Goal: Task Accomplishment & Management: Manage account settings

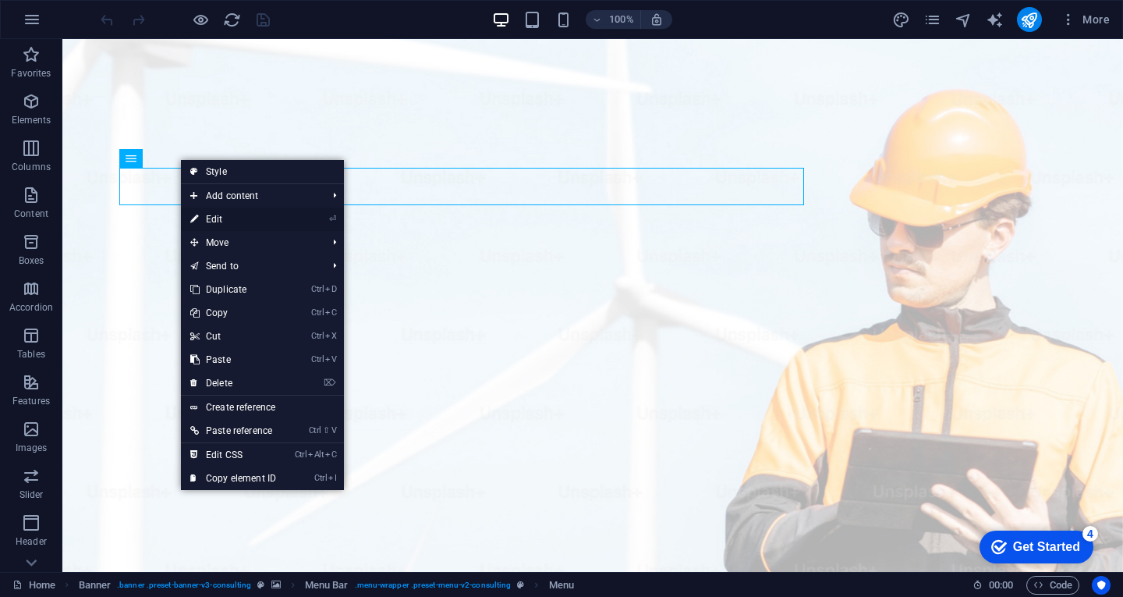
click at [254, 214] on link "⏎ Edit" at bounding box center [233, 218] width 104 height 23
select select
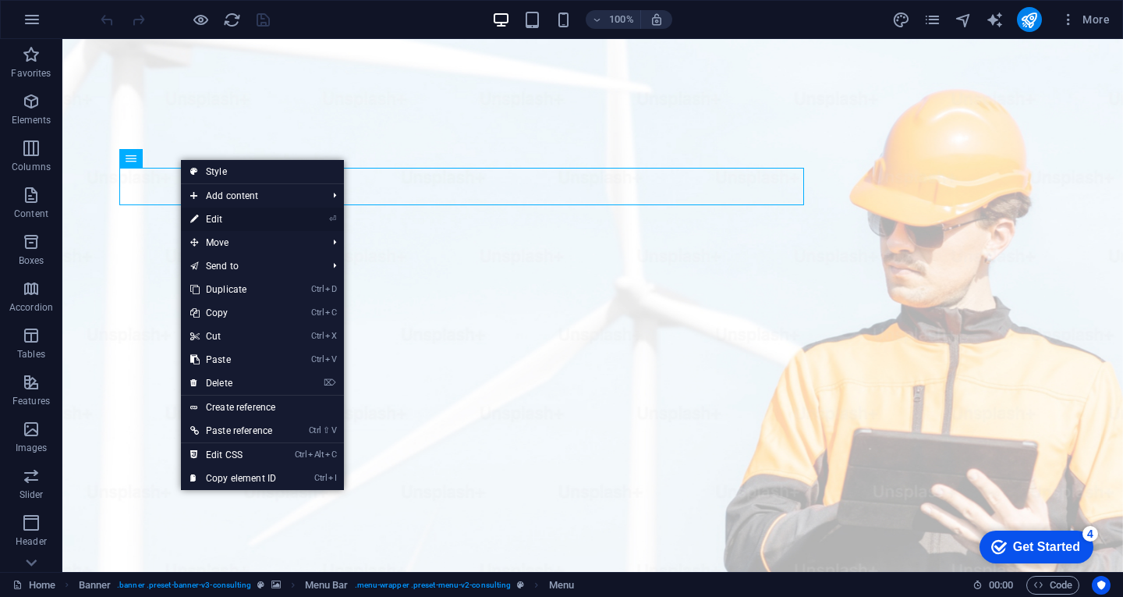
select select
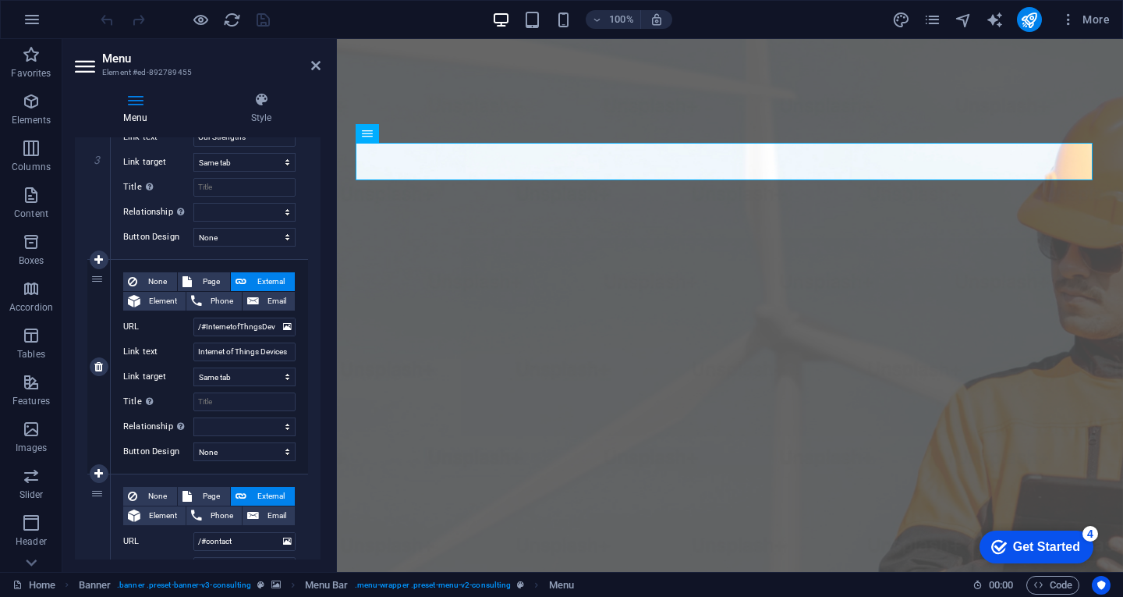
scroll to position [624, 0]
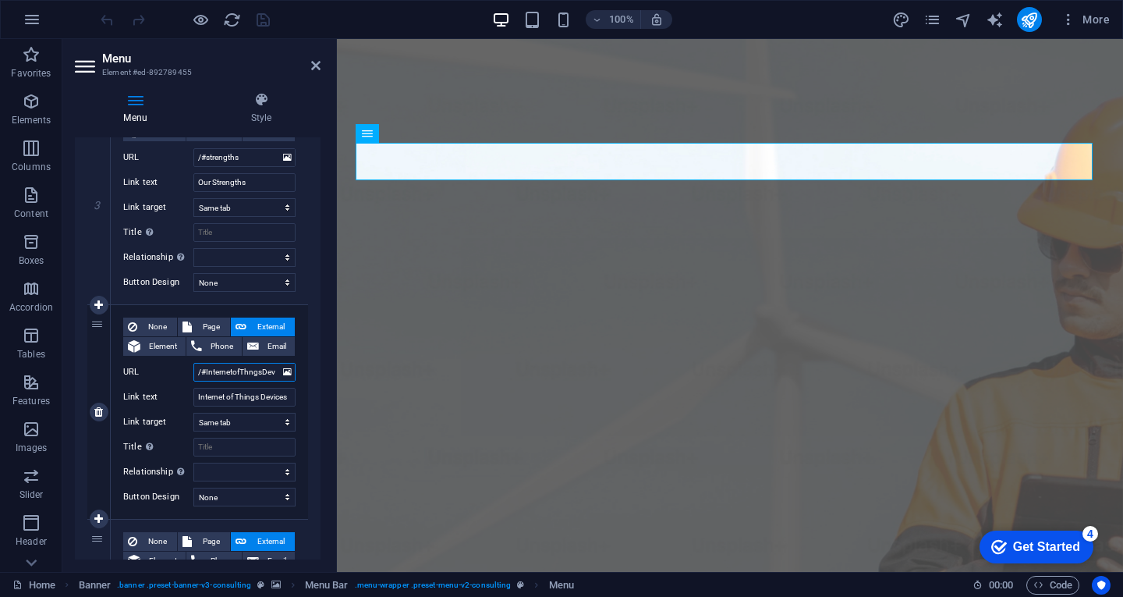
click at [212, 370] on input "/#InternetofThngsDevices" at bounding box center [244, 372] width 102 height 19
type input "/#IternetofThngsDevices"
select select
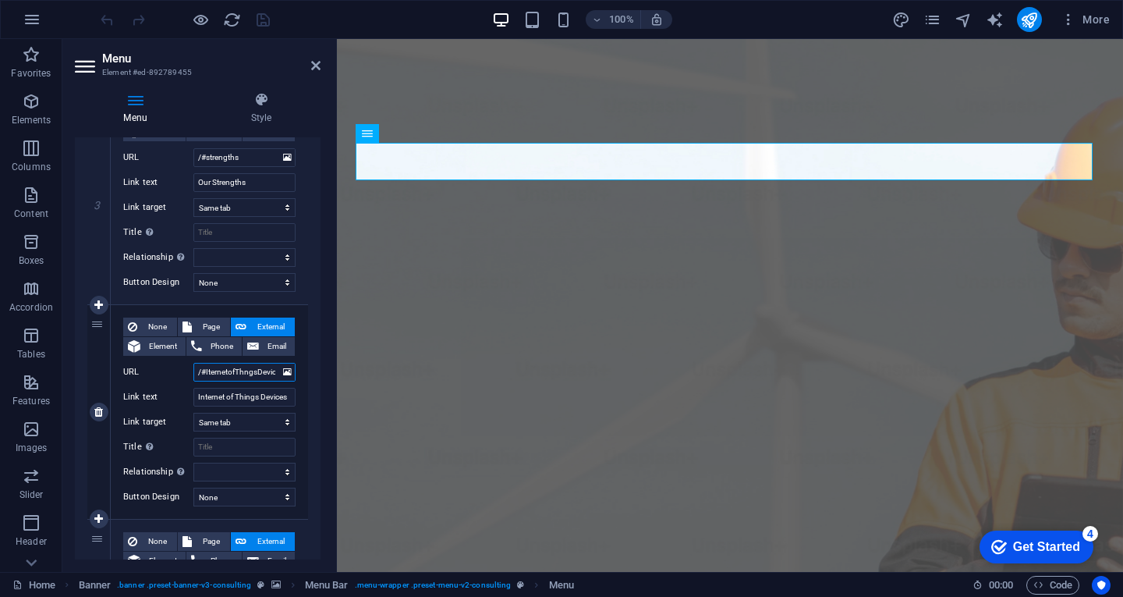
select select
type input "/#ternetofThngsDevices"
select select
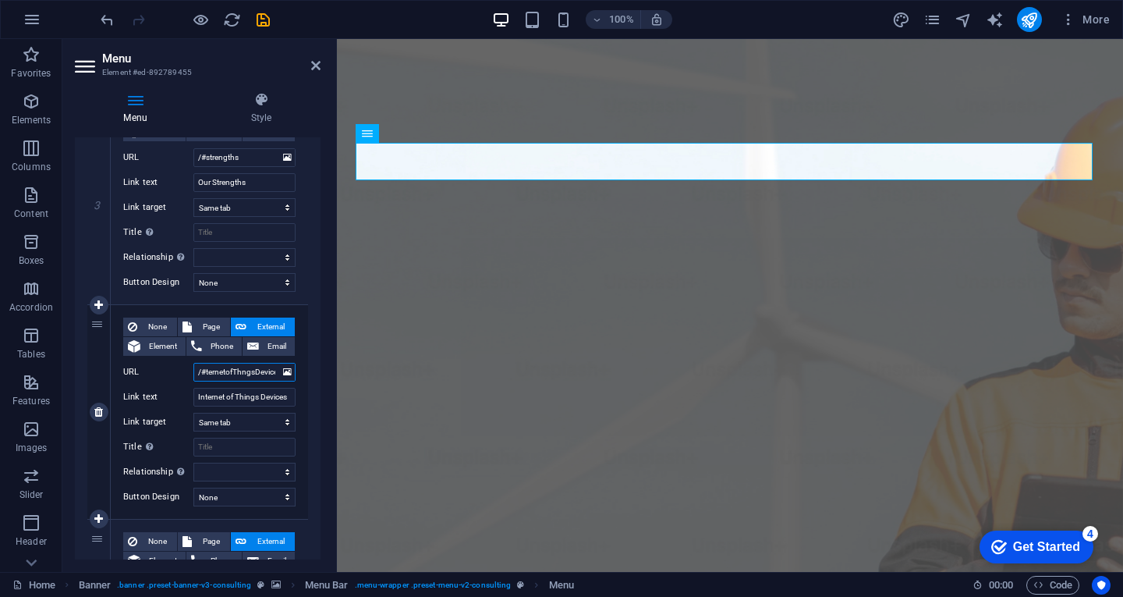
select select
type input "/#gsDevices"
select select
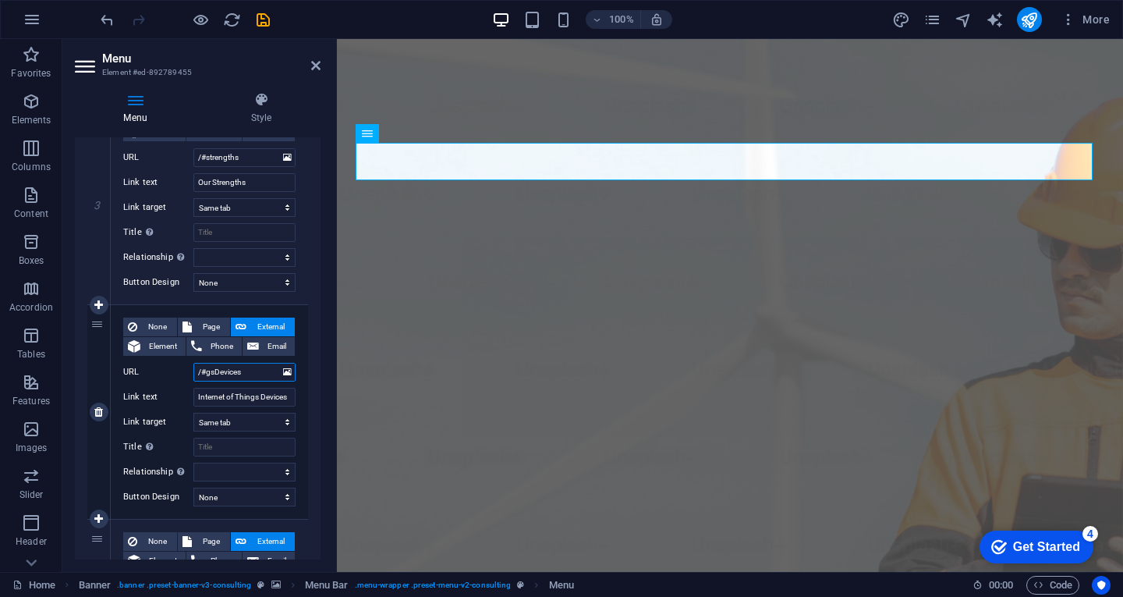
select select
type input "/#sDevices"
select select
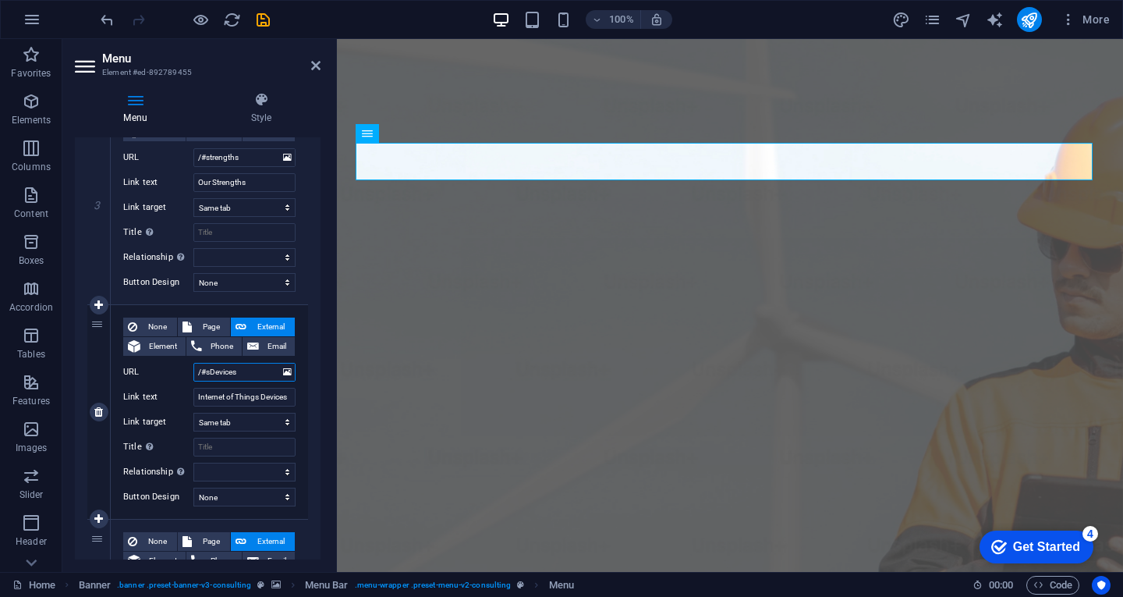
select select
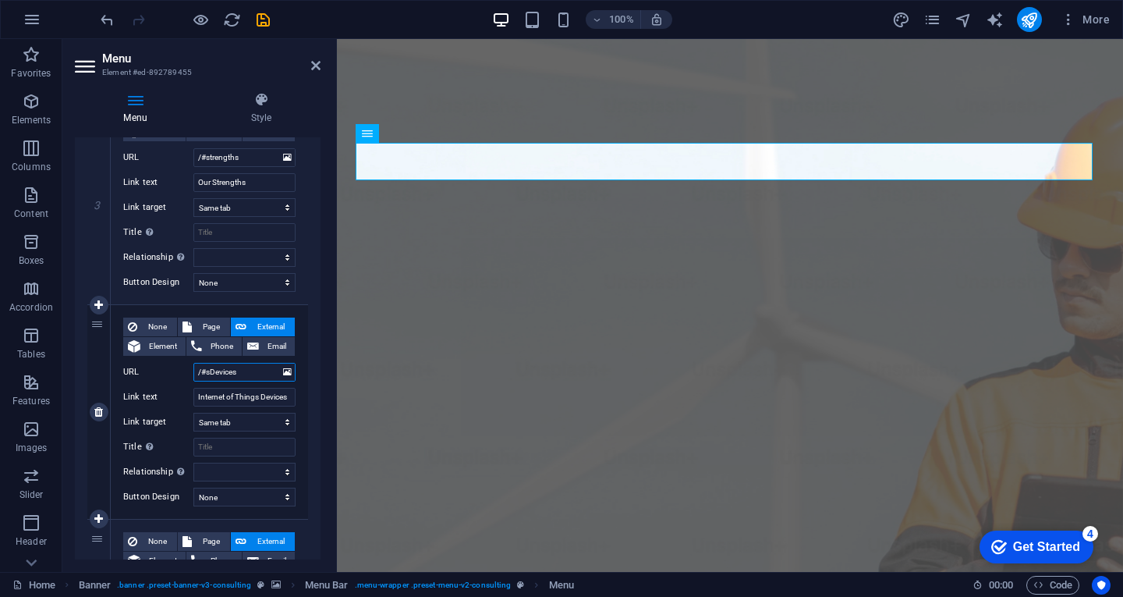
type input "/#Devices"
select select
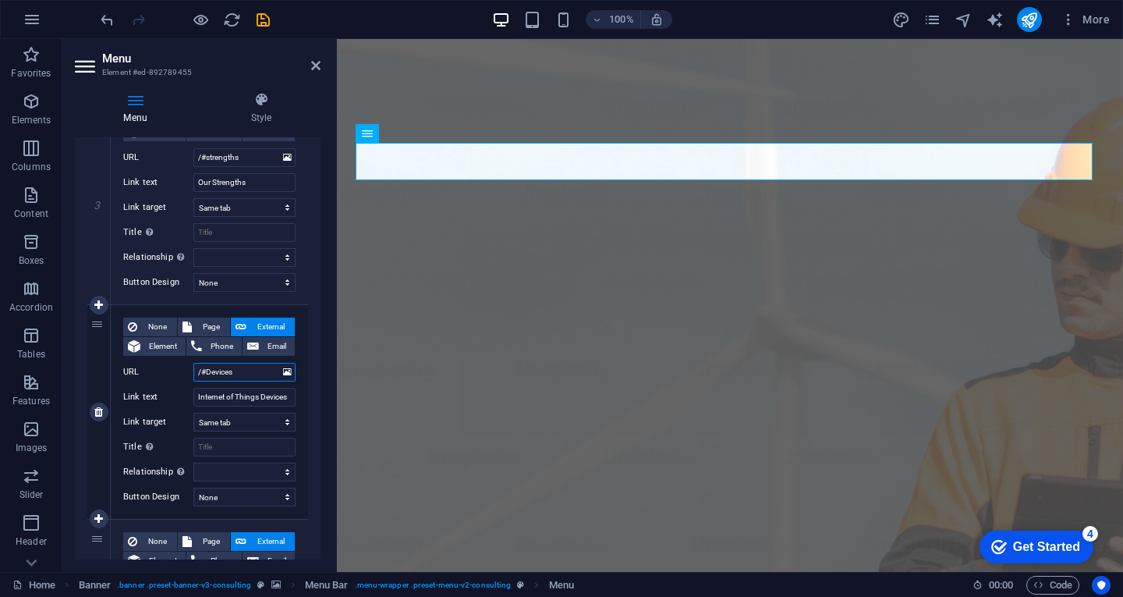
select select
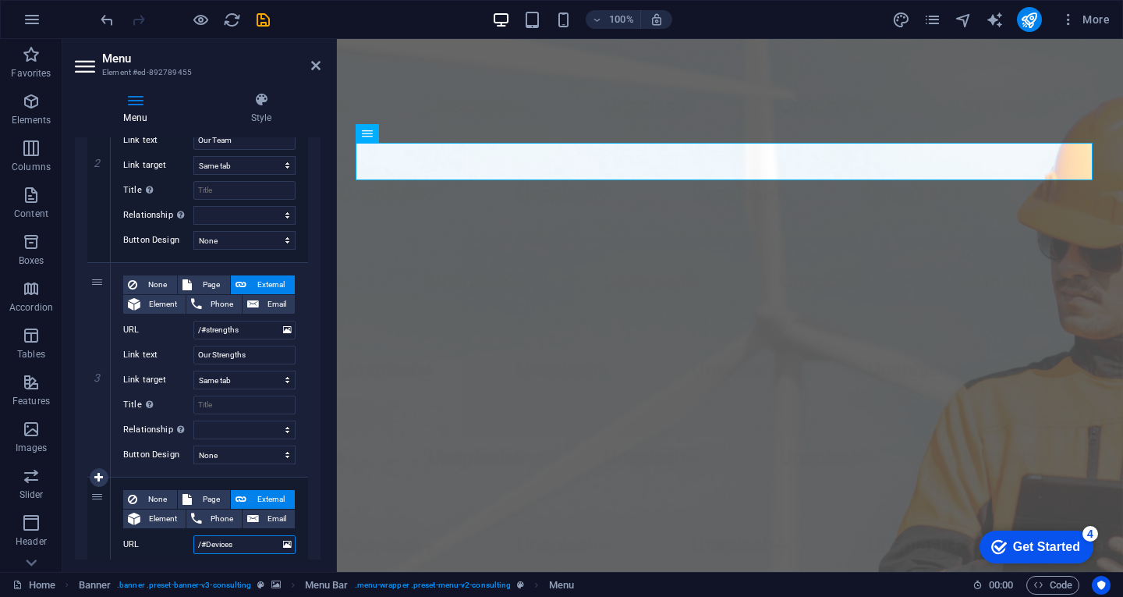
scroll to position [140, 0]
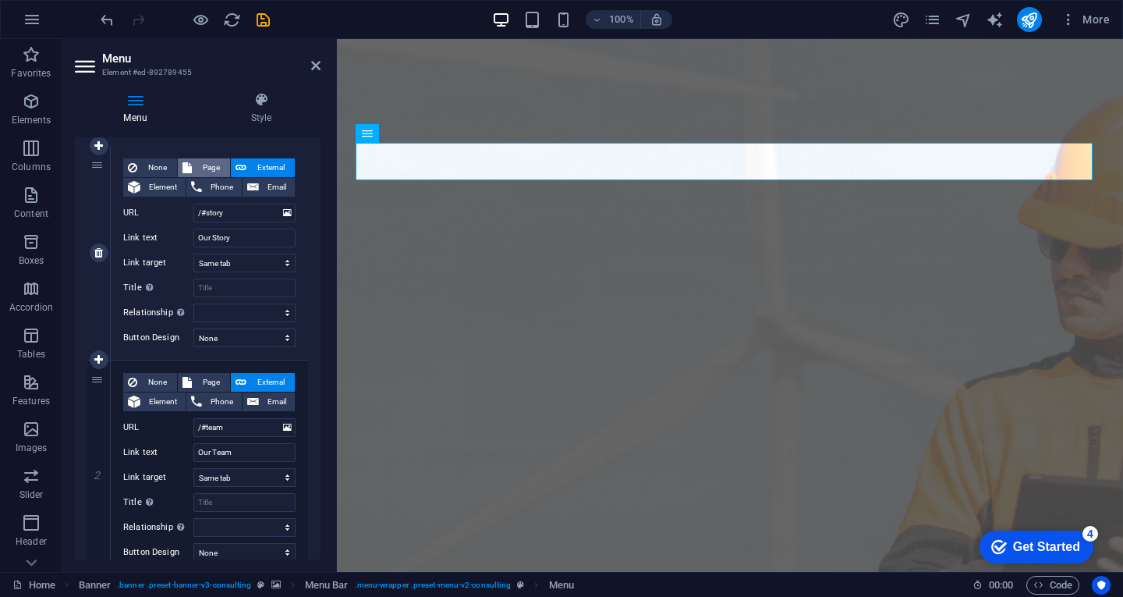
type input "/#Devices"
click at [211, 169] on span "Page" at bounding box center [211, 167] width 29 height 19
select select
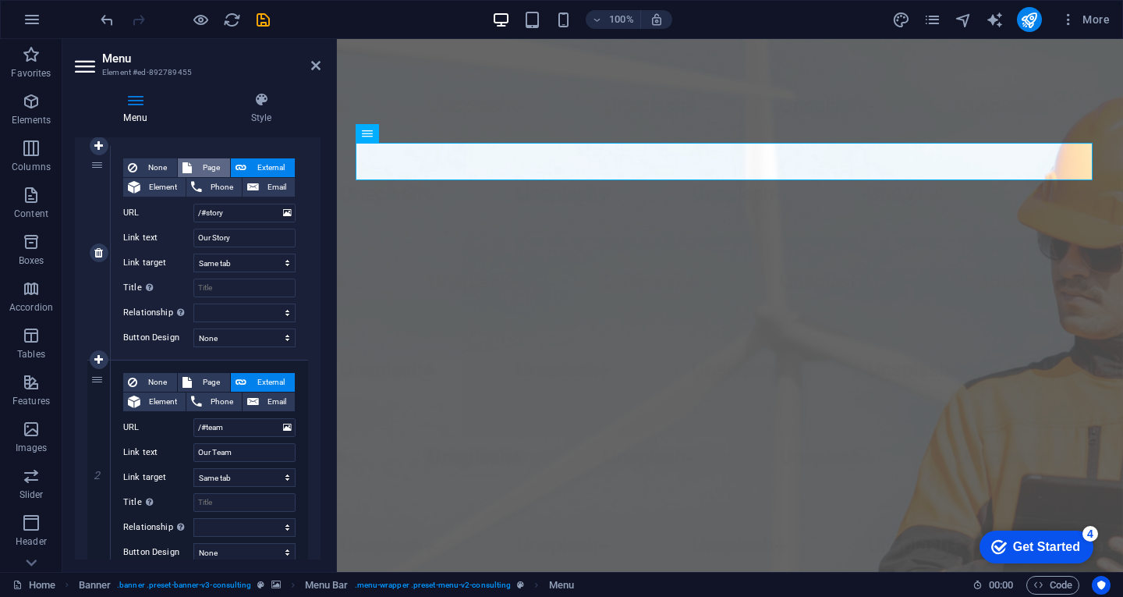
select select
click at [211, 169] on span "Page" at bounding box center [211, 167] width 29 height 19
click at [262, 166] on span "External" at bounding box center [270, 167] width 39 height 19
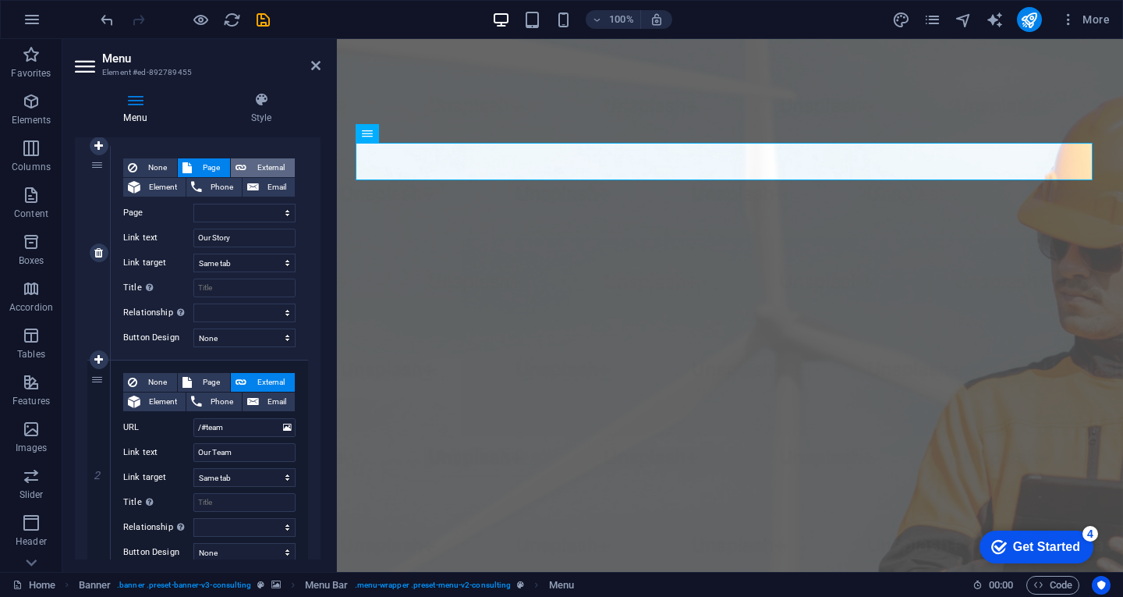
select select "blank"
select select
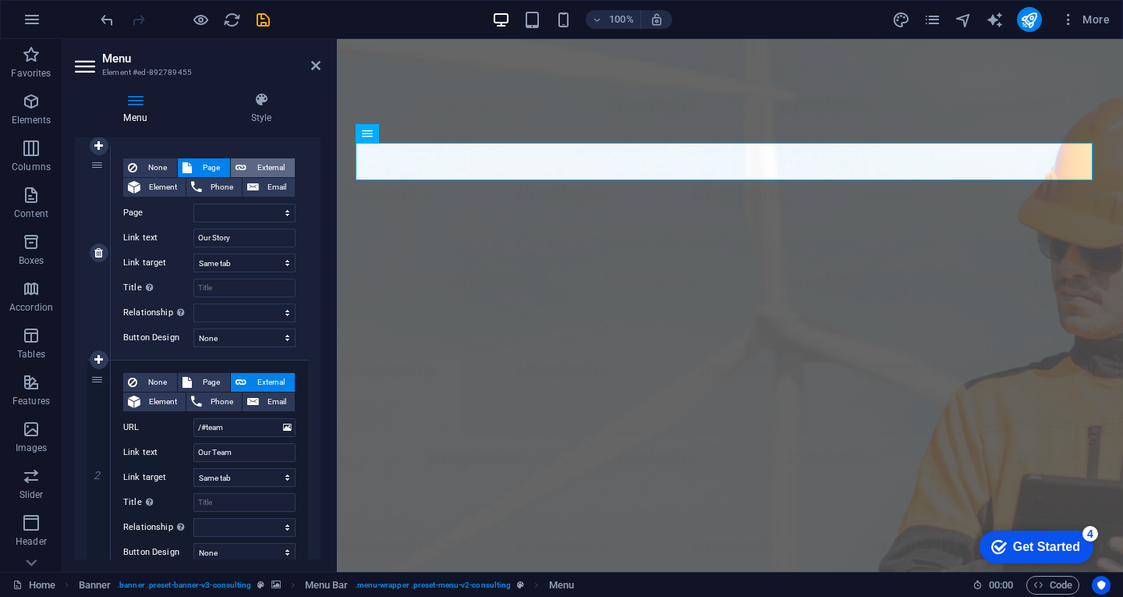
select select
click at [259, 184] on button "Email" at bounding box center [269, 187] width 52 height 19
select select
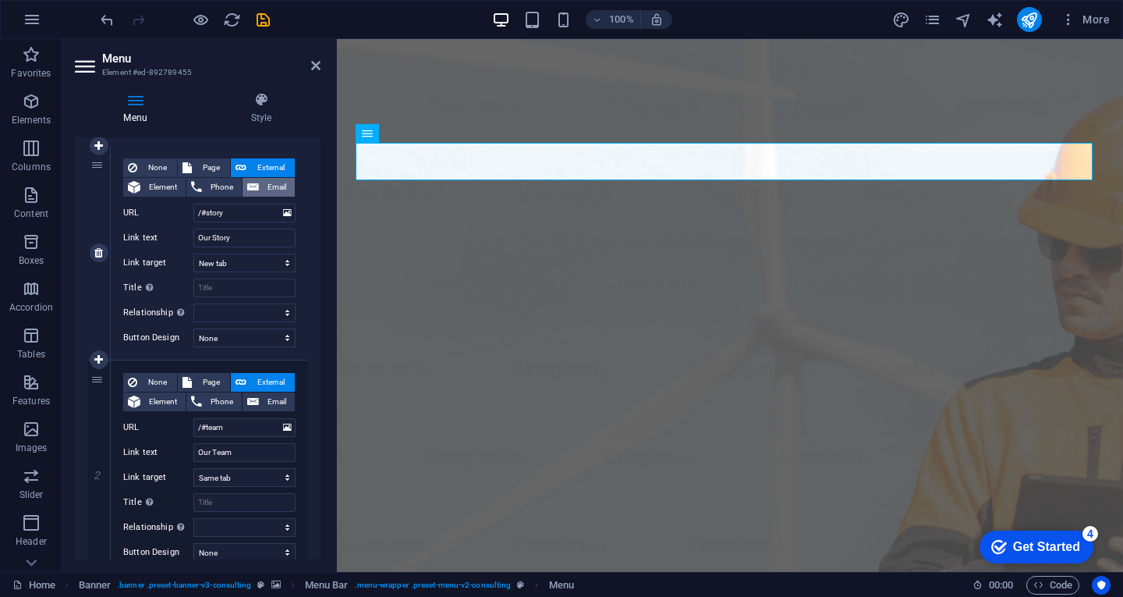
select select
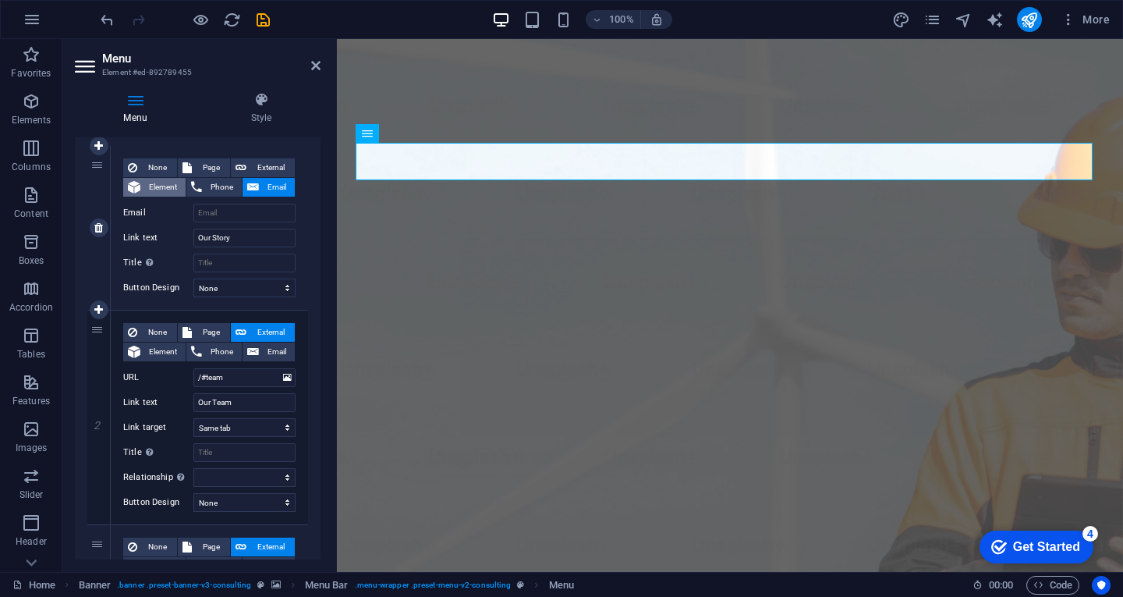
click at [157, 188] on span "Element" at bounding box center [163, 187] width 36 height 19
select select
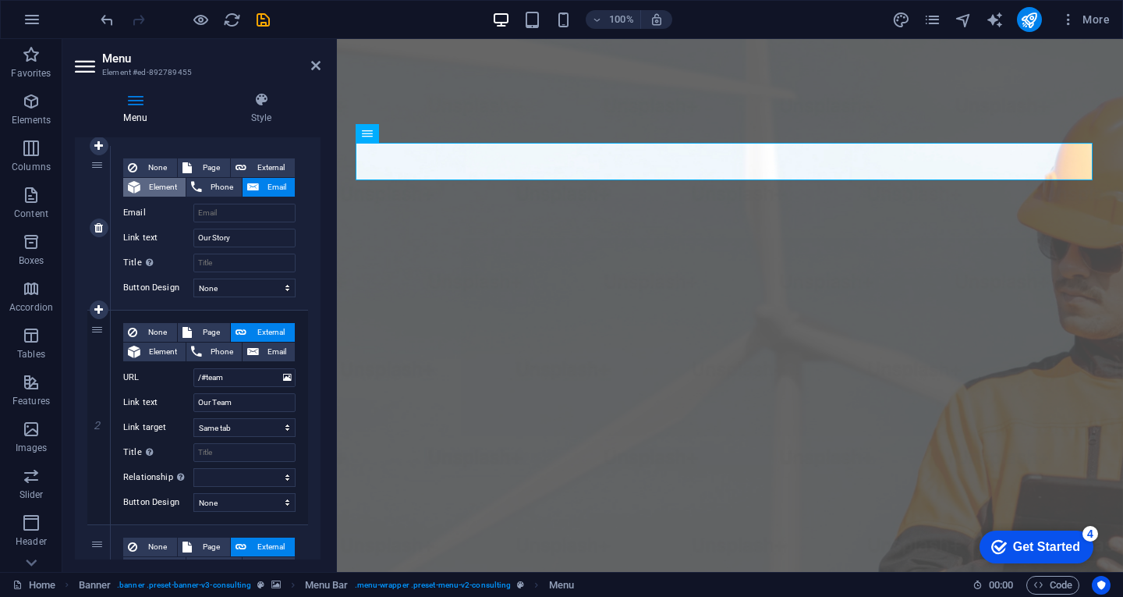
select select
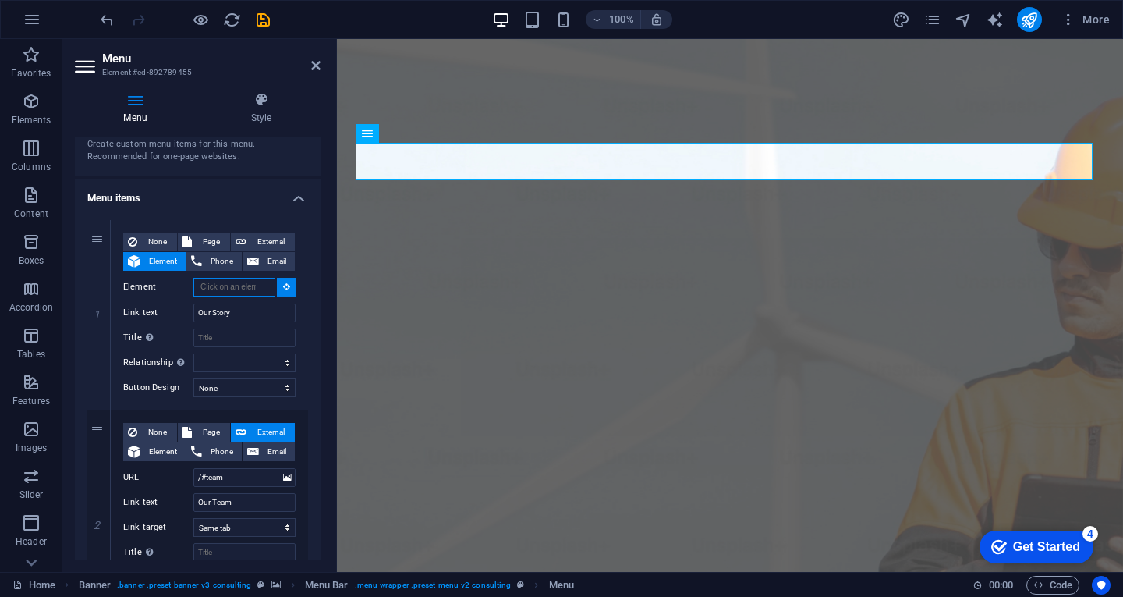
scroll to position [0, 0]
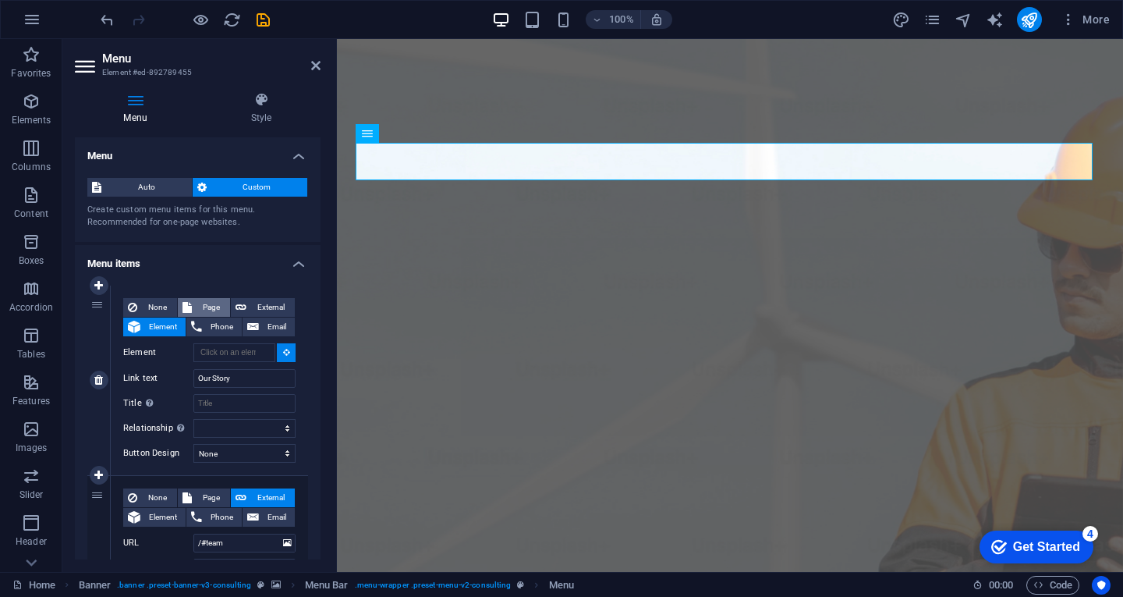
click at [193, 305] on button "Page" at bounding box center [204, 307] width 52 height 19
select select
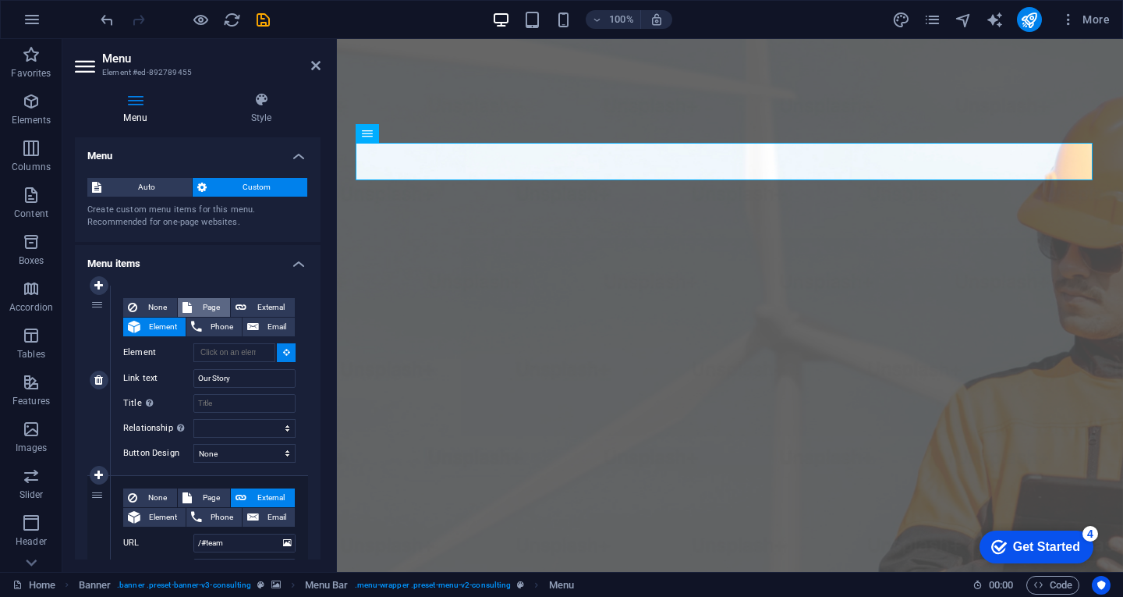
select select
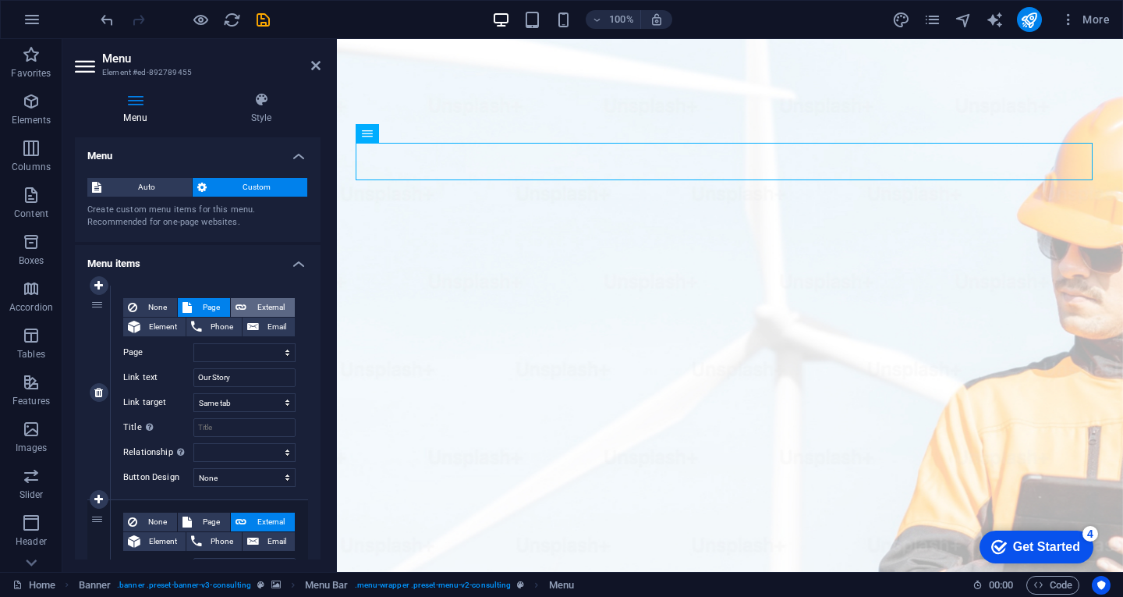
click at [258, 305] on span "External" at bounding box center [270, 307] width 39 height 19
select select "blank"
select select
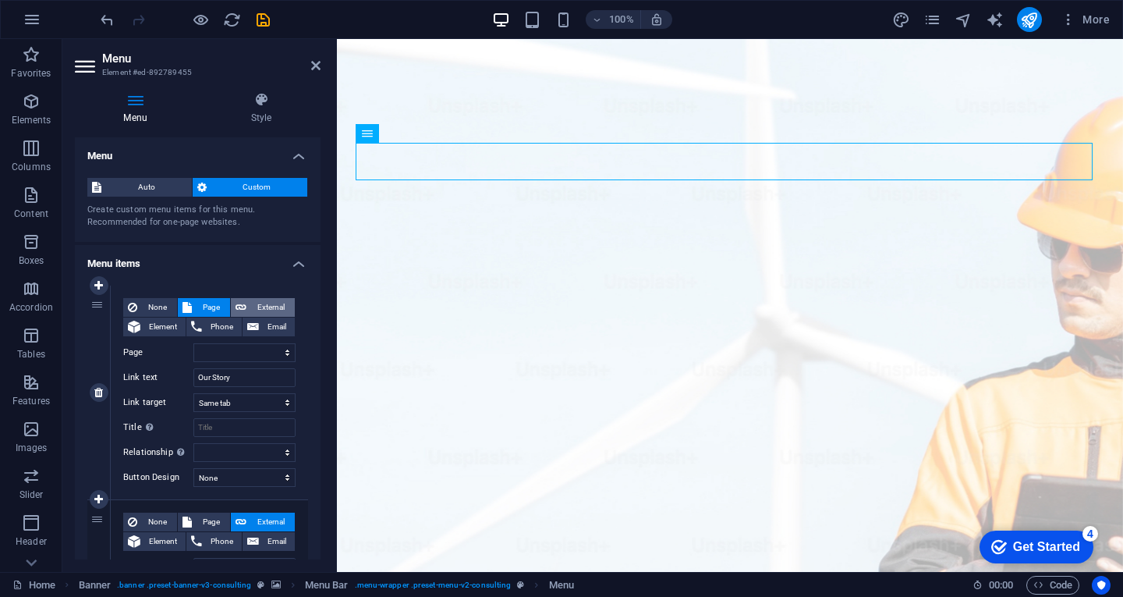
select select
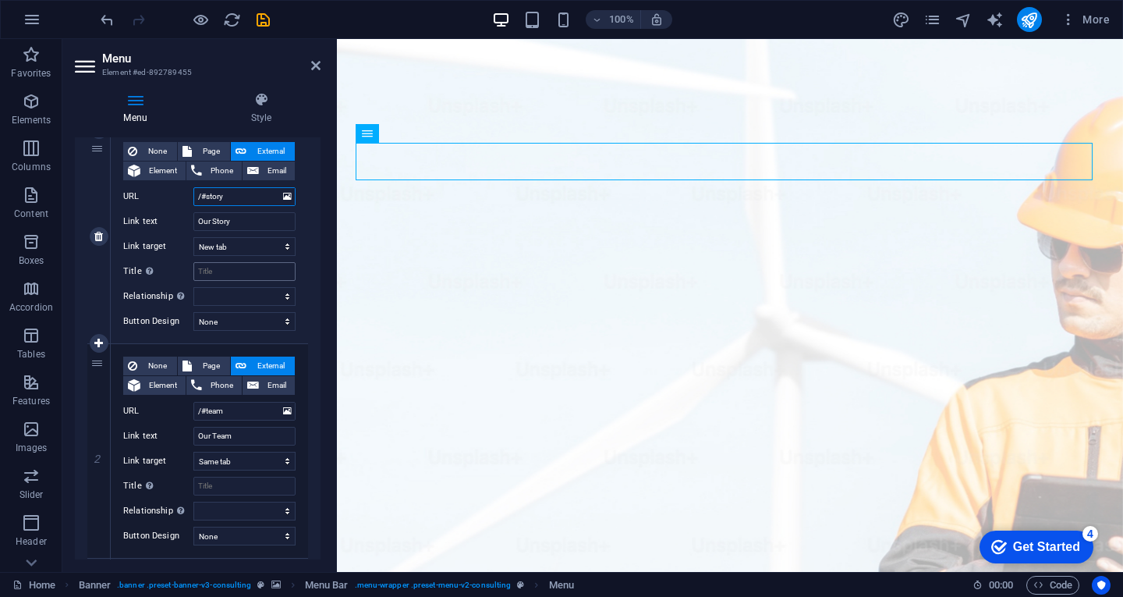
scroll to position [234, 0]
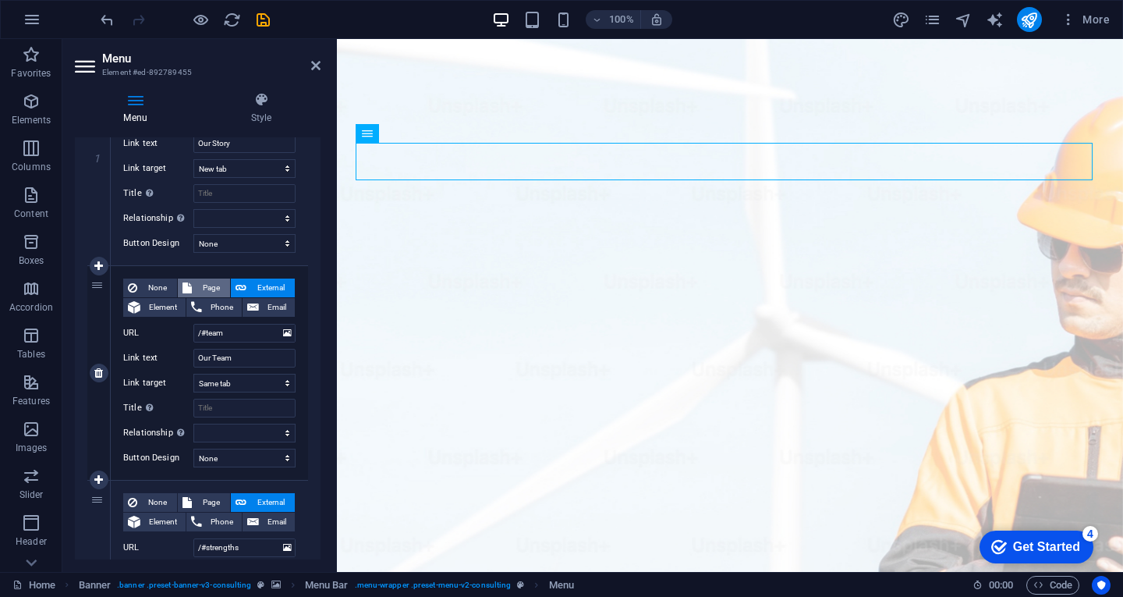
click at [206, 285] on span "Page" at bounding box center [211, 287] width 29 height 19
select select
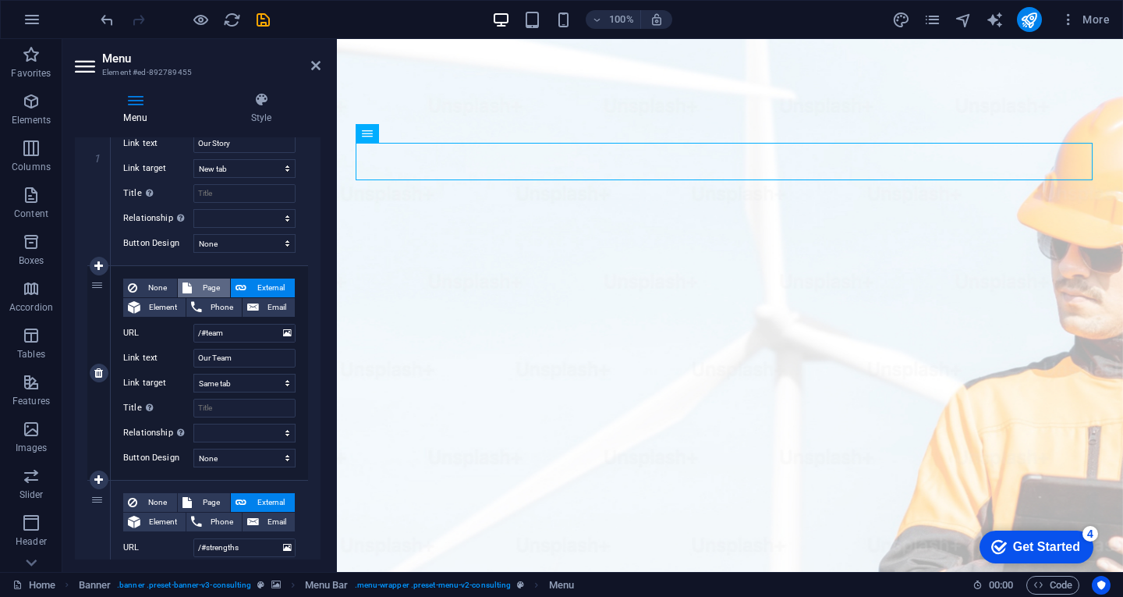
select select
click at [239, 287] on icon at bounding box center [240, 287] width 11 height 19
select select
select select "blank"
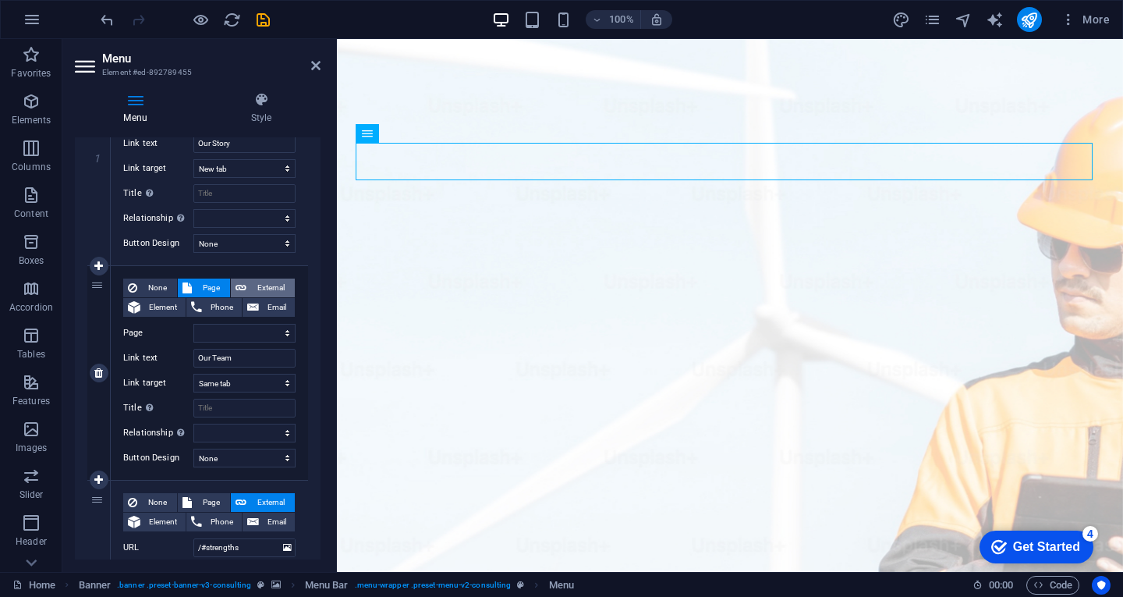
select select
click at [197, 283] on span "Page" at bounding box center [211, 287] width 29 height 19
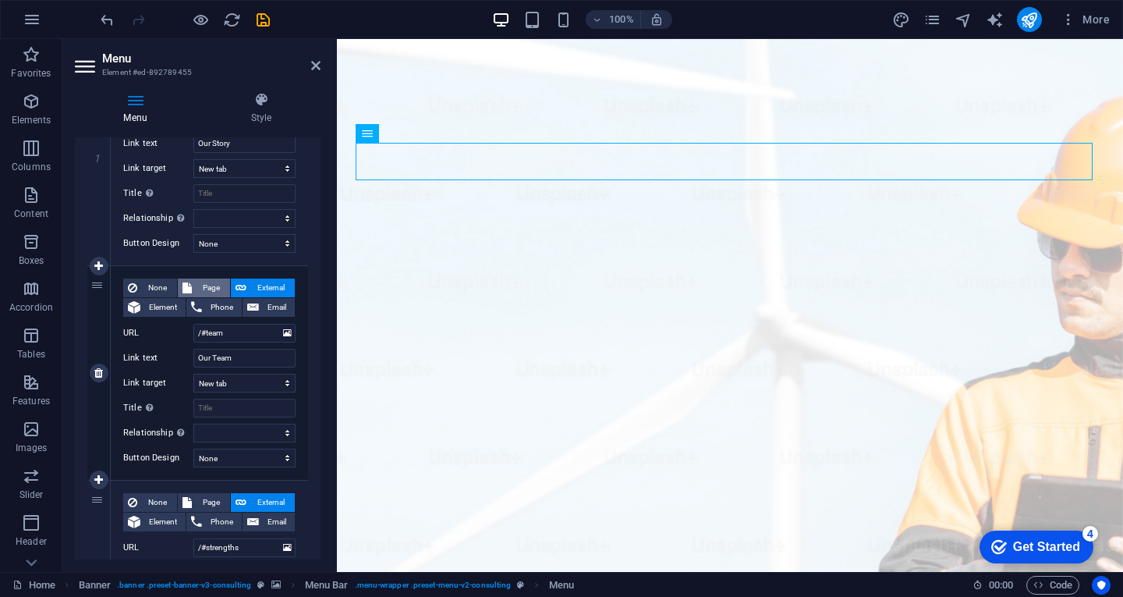
select select
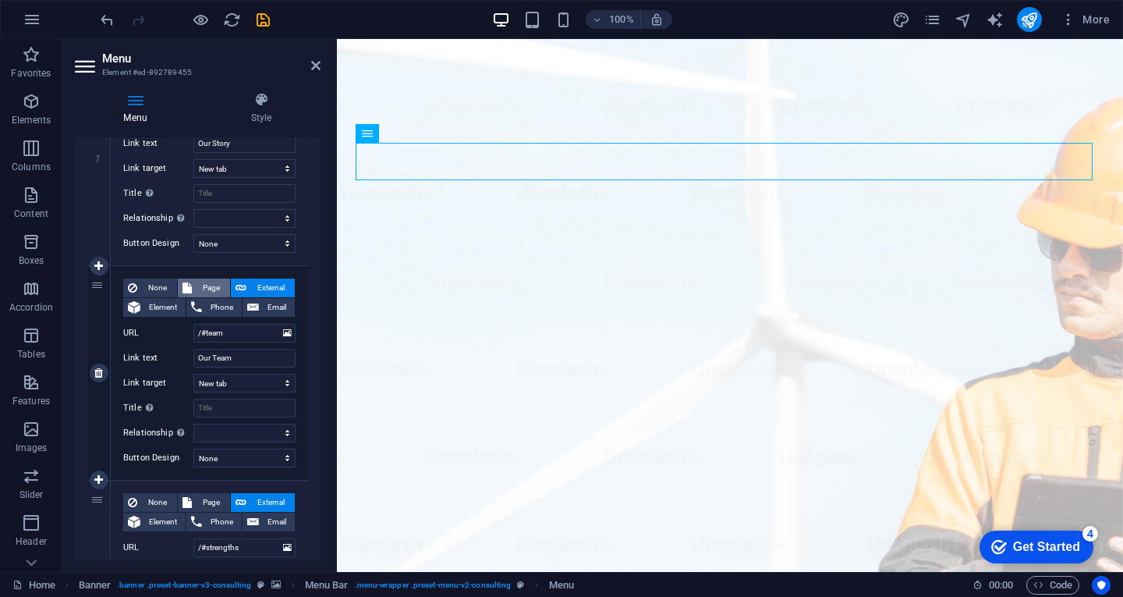
select select
click at [197, 283] on span "Page" at bounding box center [211, 287] width 29 height 19
click at [256, 289] on span "External" at bounding box center [270, 287] width 39 height 19
select select
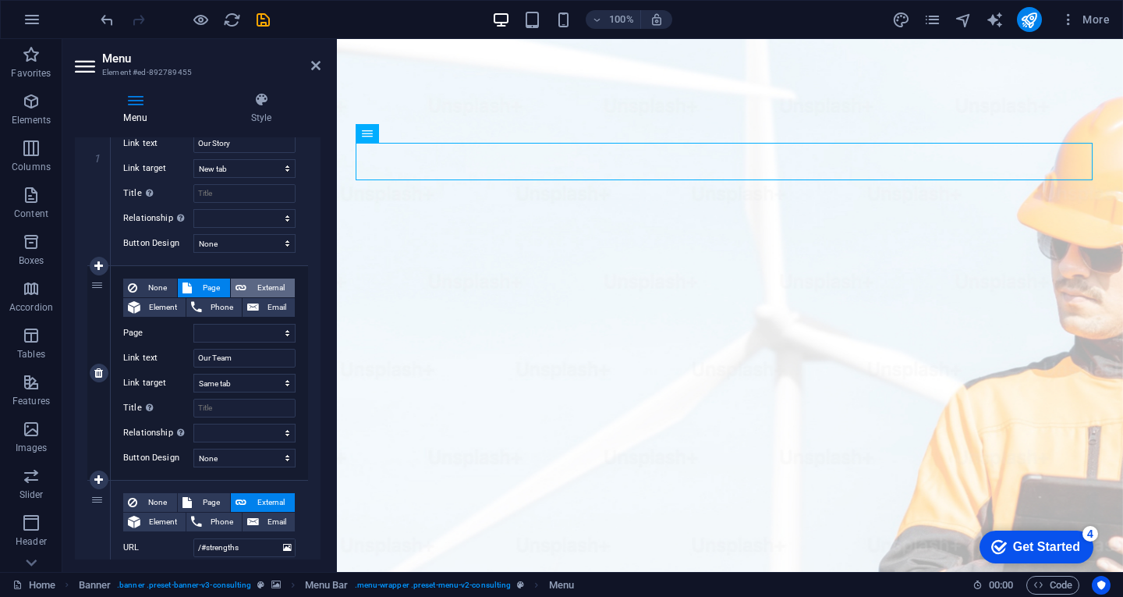
select select "blank"
select select
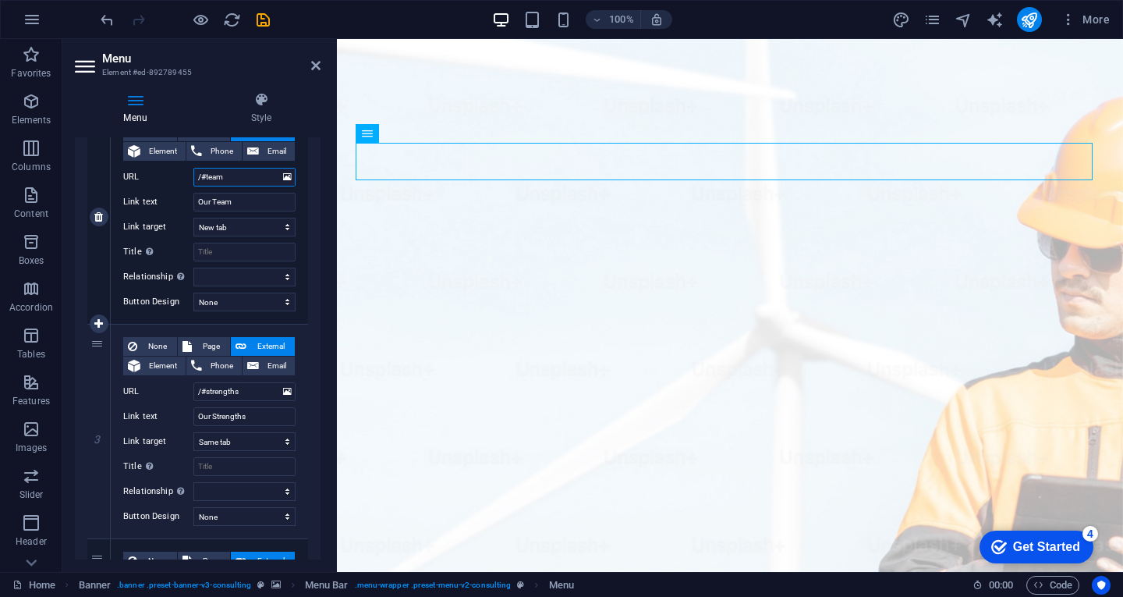
scroll to position [468, 0]
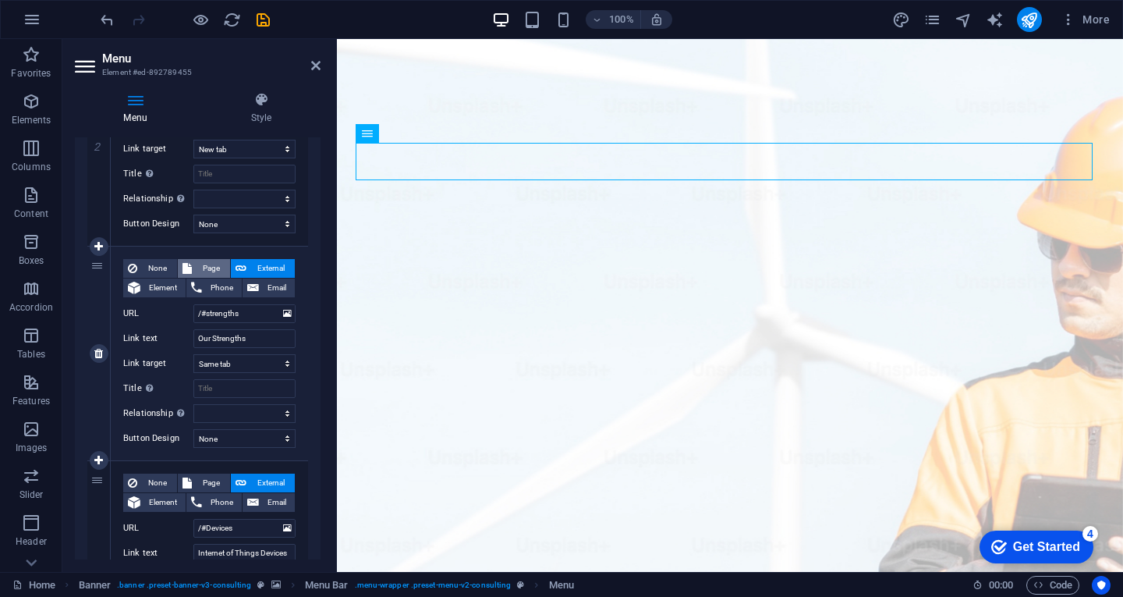
click at [201, 264] on span "Page" at bounding box center [211, 268] width 29 height 19
select select
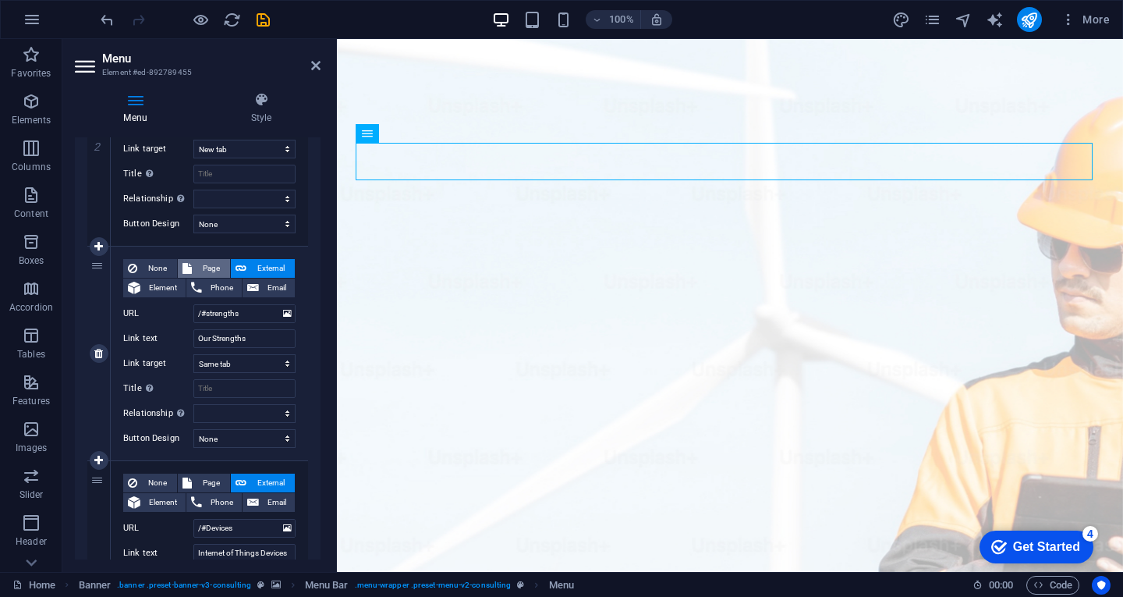
select select
click at [254, 268] on span "External" at bounding box center [270, 268] width 39 height 19
select select
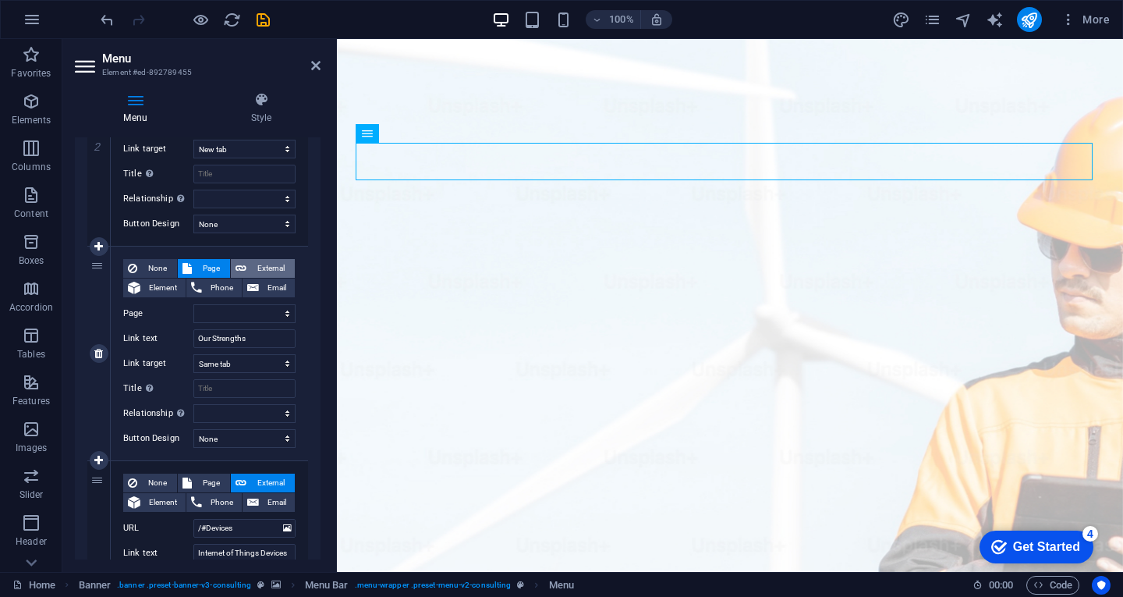
select select "blank"
select select
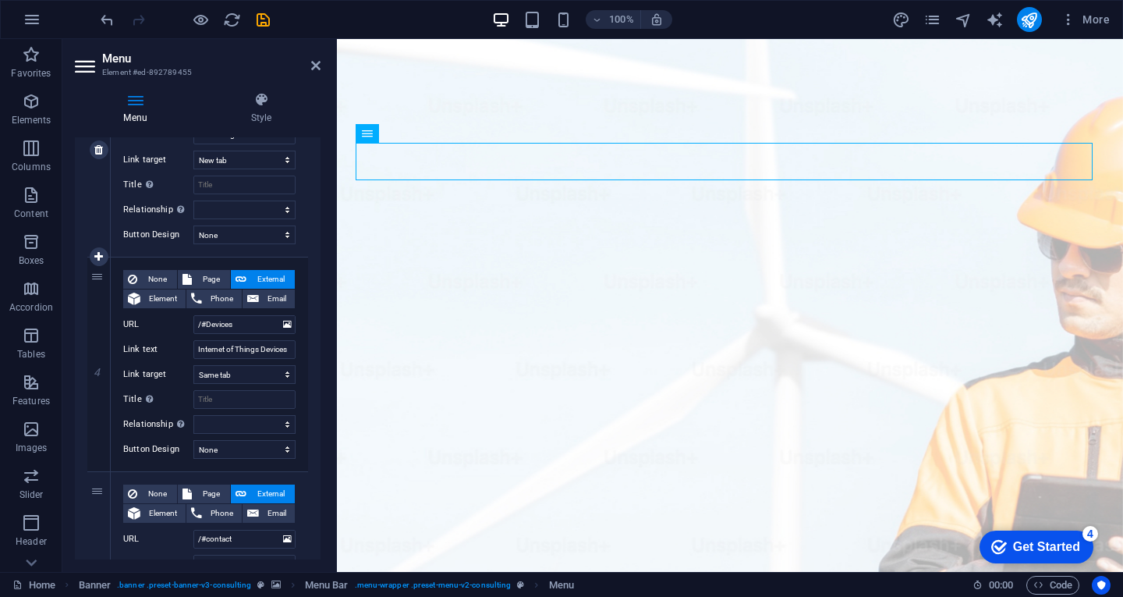
scroll to position [702, 0]
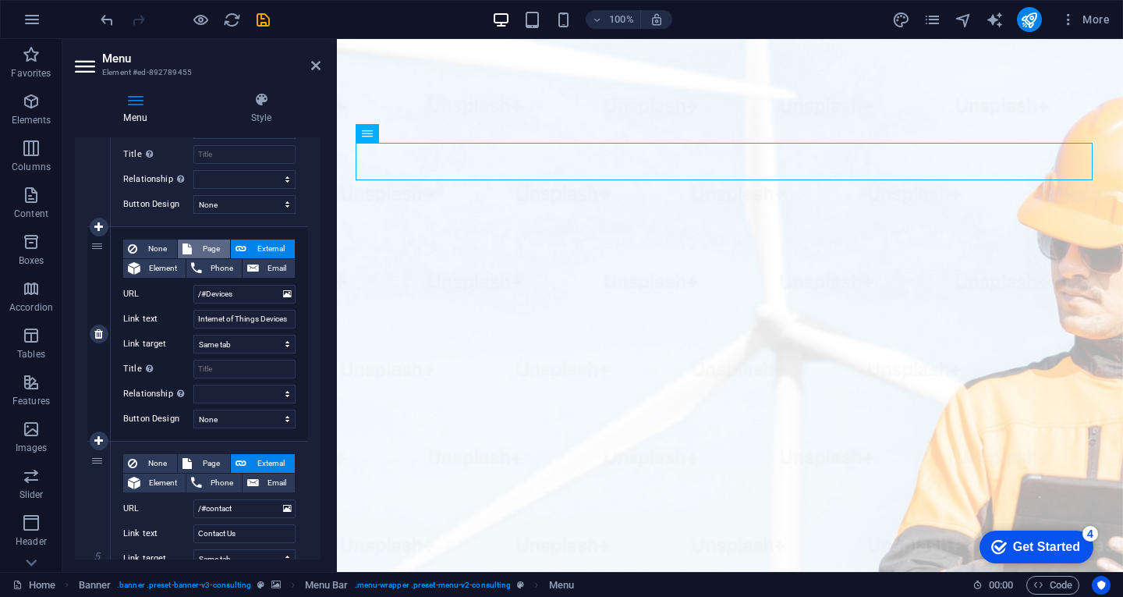
click at [211, 251] on span "Page" at bounding box center [211, 248] width 29 height 19
select select
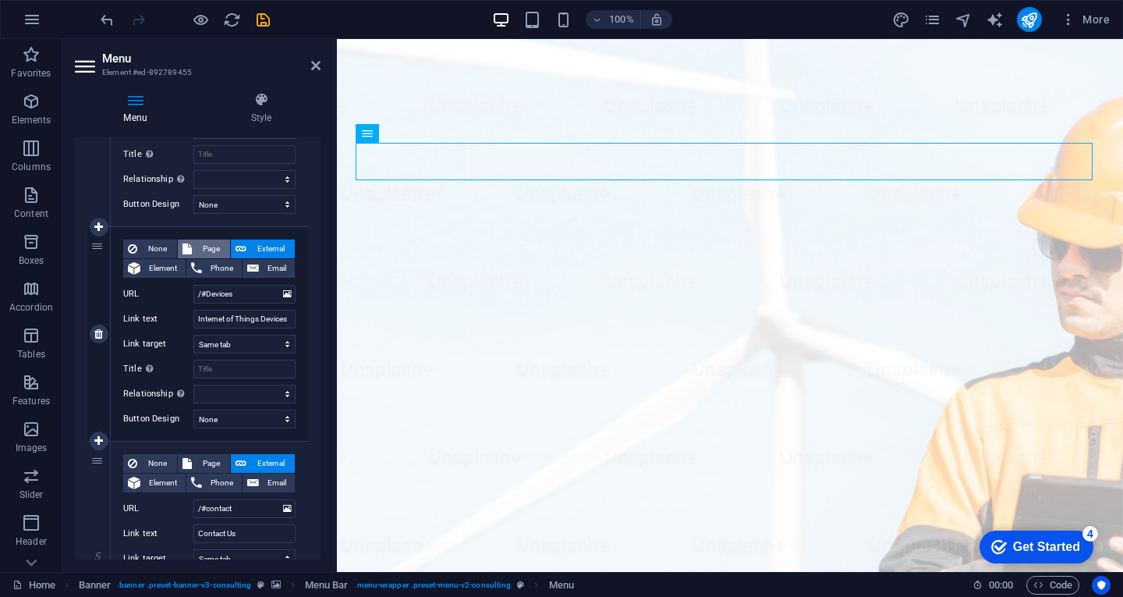
select select
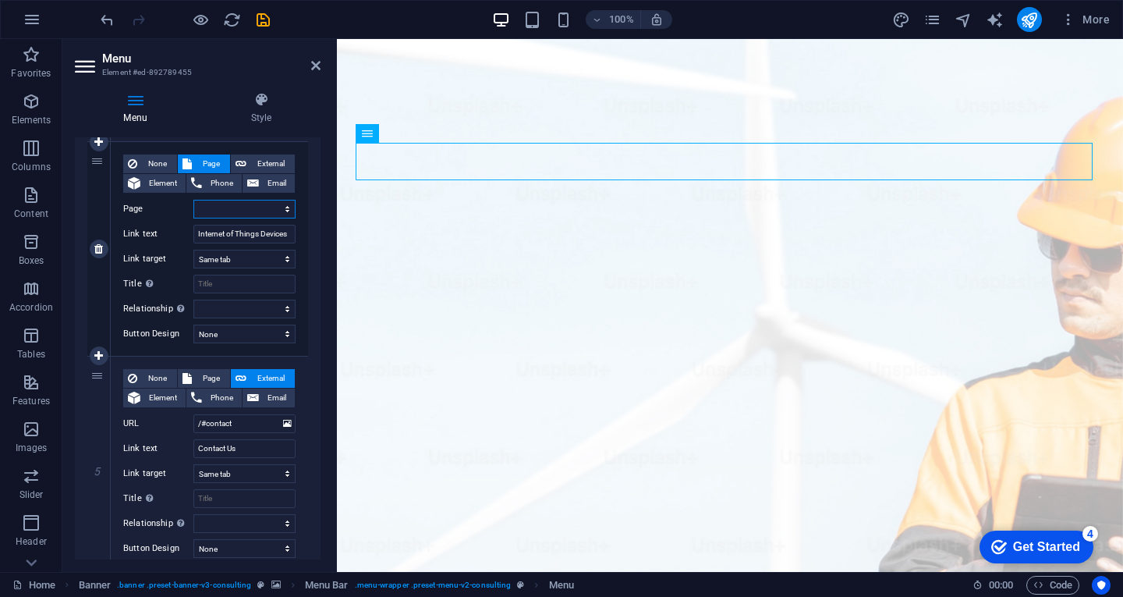
scroll to position [841, 0]
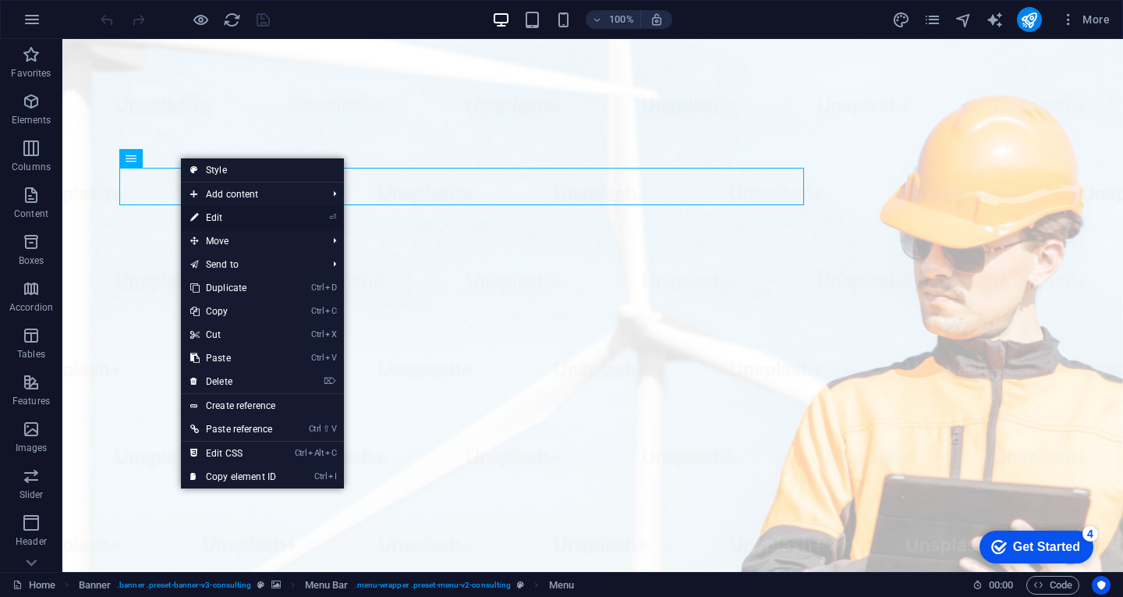
select select
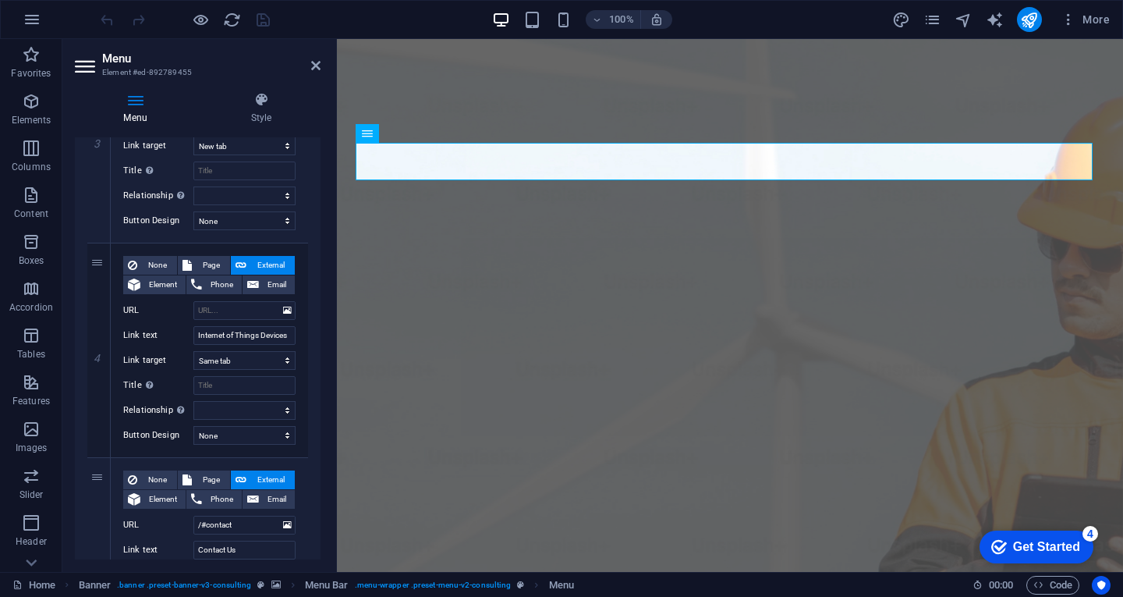
scroll to position [607, 0]
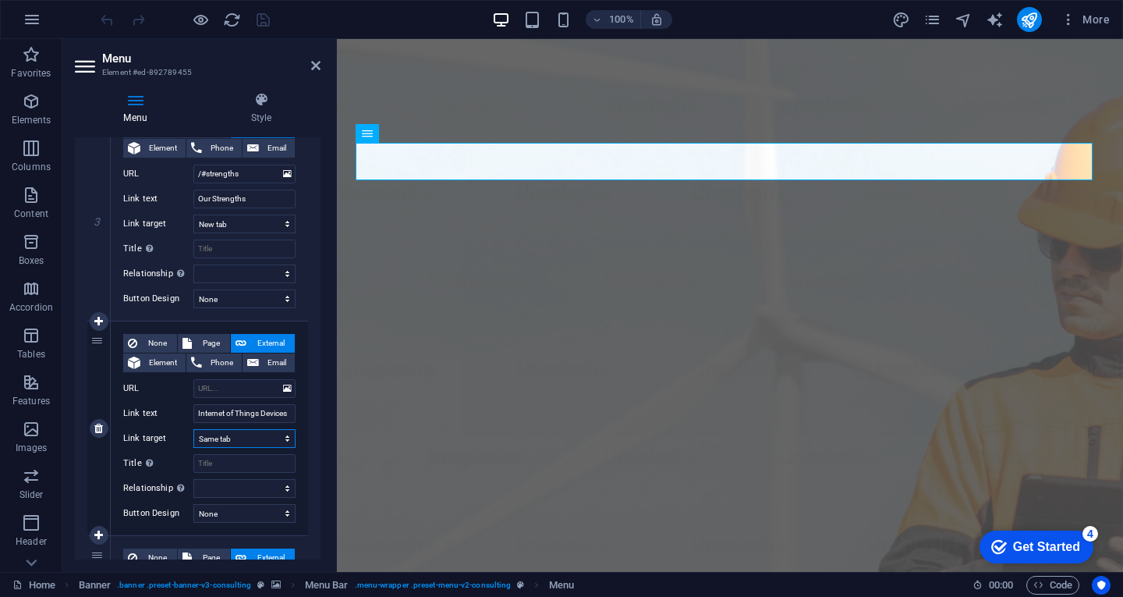
click at [250, 442] on select "New tab Same tab Overlay" at bounding box center [244, 438] width 102 height 19
select select "blank"
click at [193, 429] on select "New tab Same tab Overlay" at bounding box center [244, 438] width 102 height 19
select select
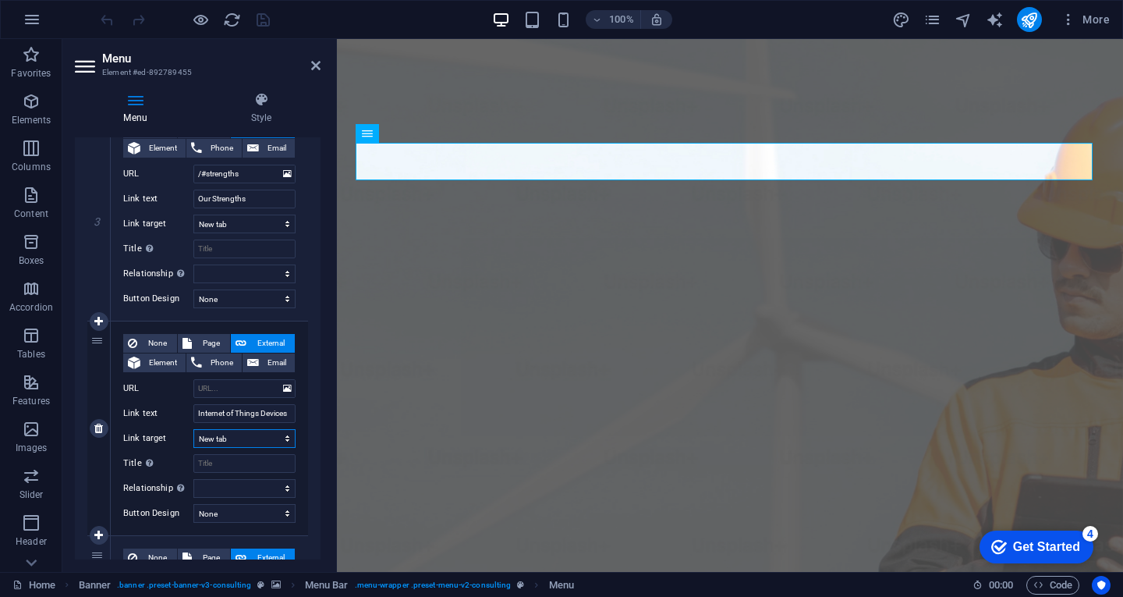
select select
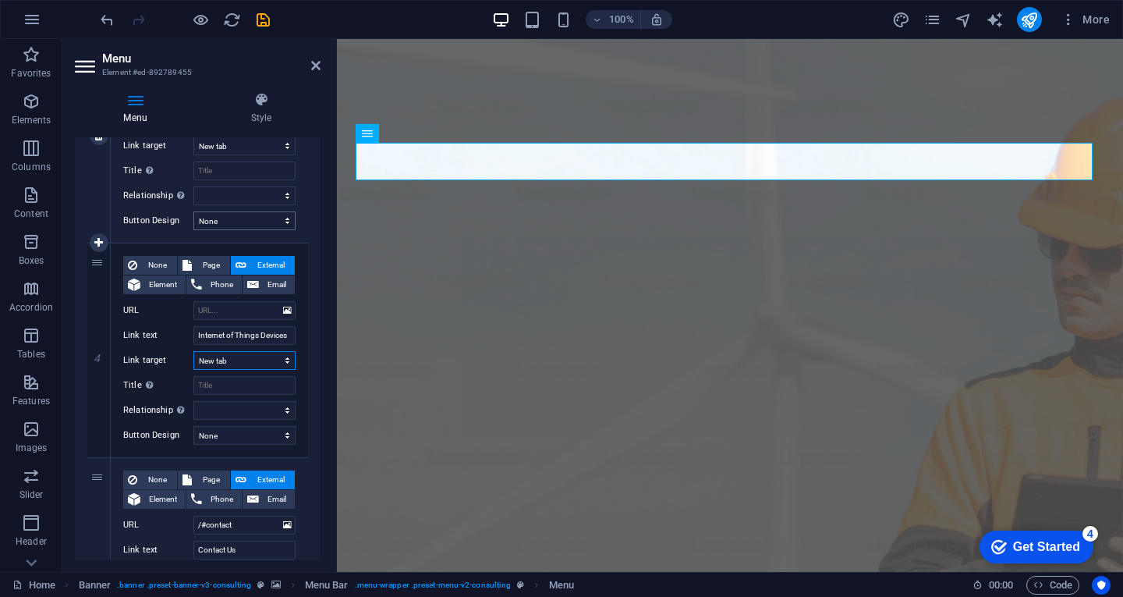
scroll to position [841, 0]
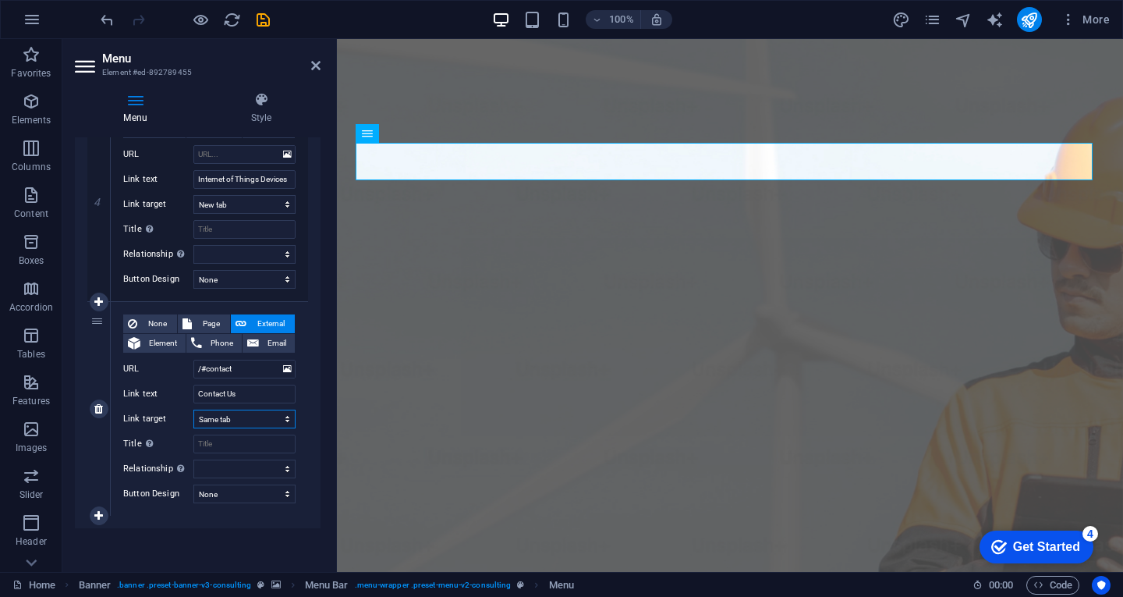
click at [219, 422] on select "New tab Same tab Overlay" at bounding box center [244, 418] width 102 height 19
select select "blank"
click at [193, 409] on select "New tab Same tab Overlay" at bounding box center [244, 418] width 102 height 19
select select
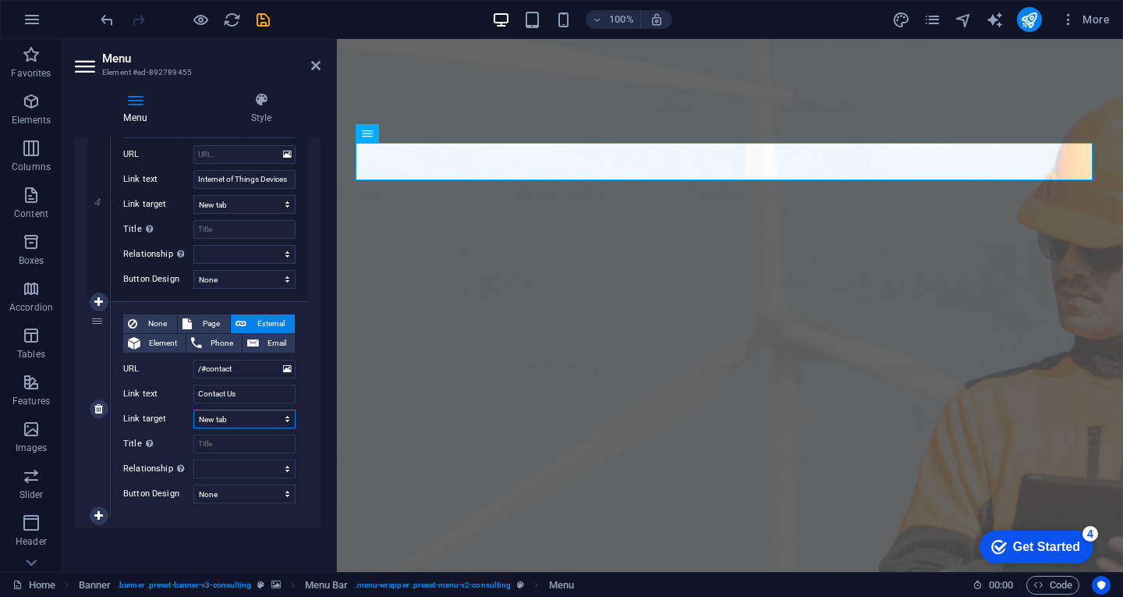
select select
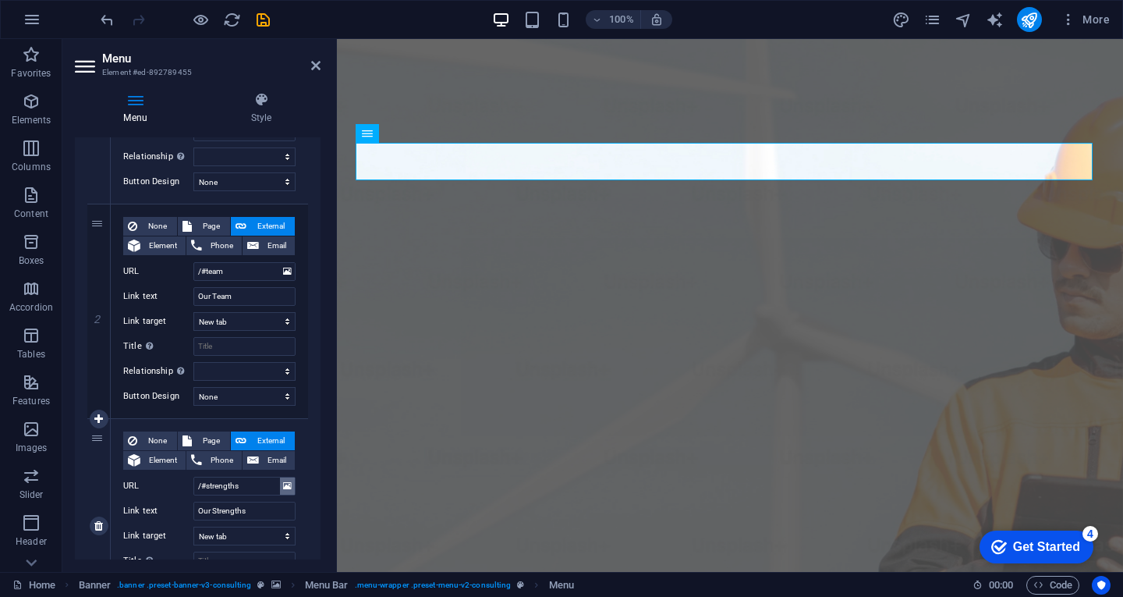
scroll to position [62, 0]
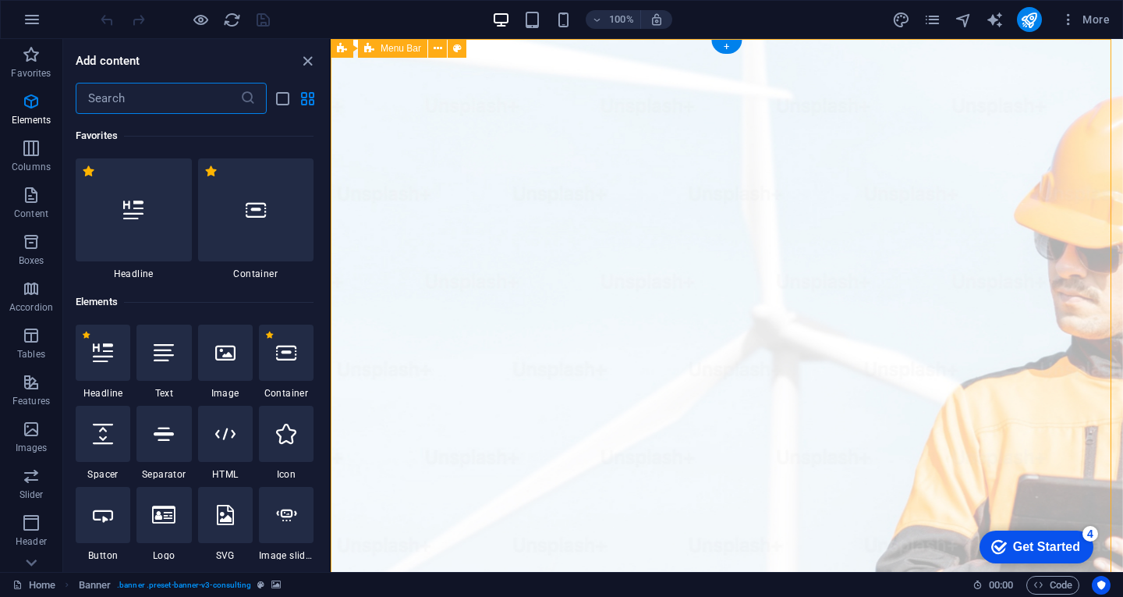
scroll to position [2728, 0]
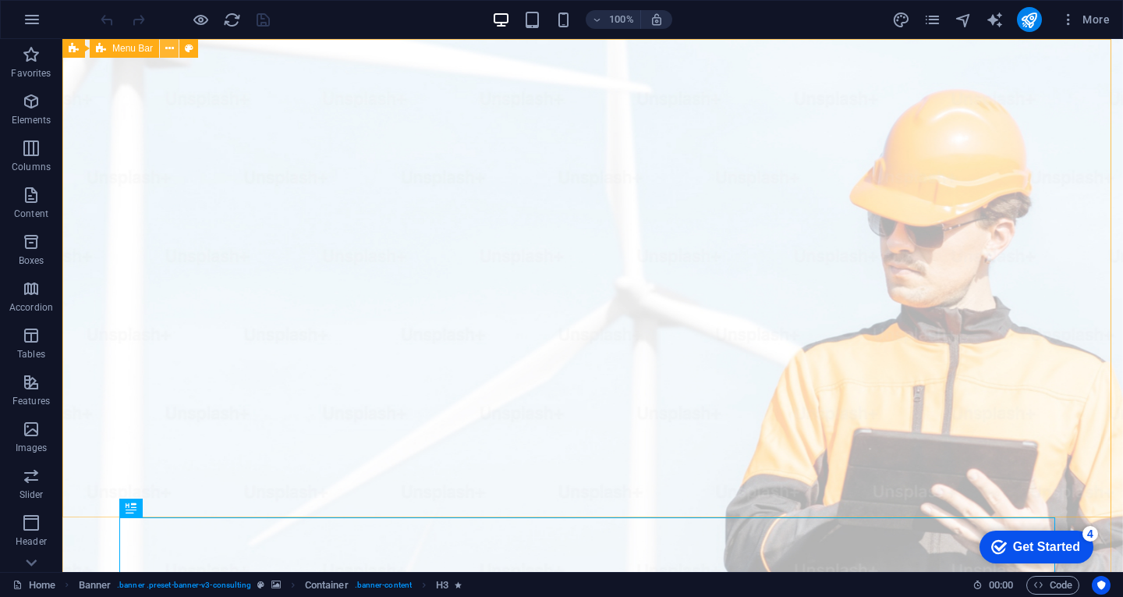
click at [0, 0] on icon at bounding box center [0, 0] width 0 height 0
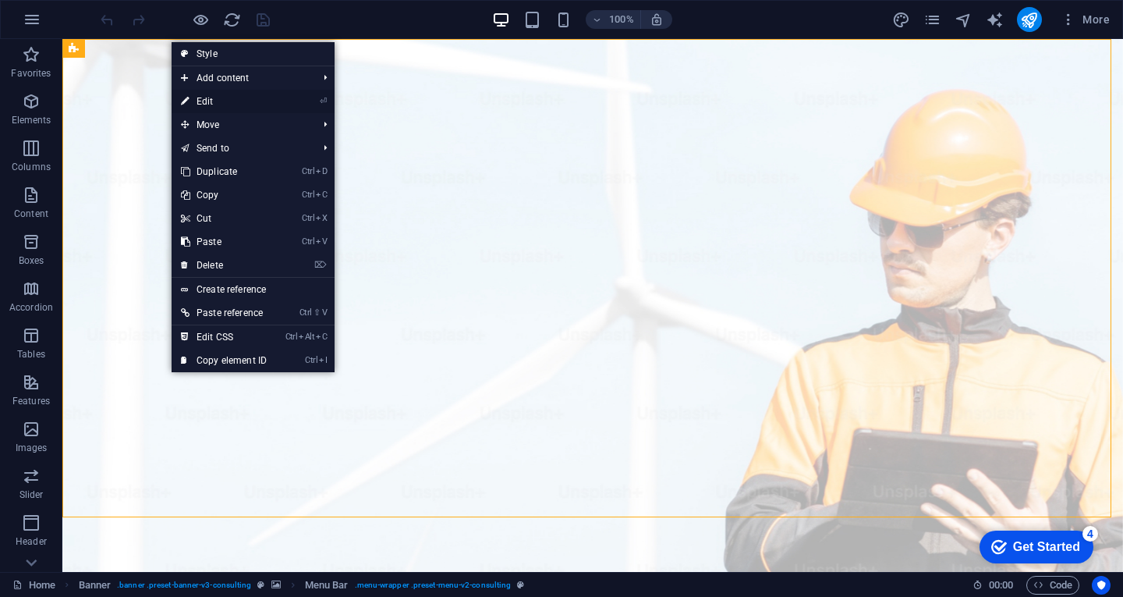
click at [0, 0] on link "⏎ Edit" at bounding box center [0, 0] width 0 height 0
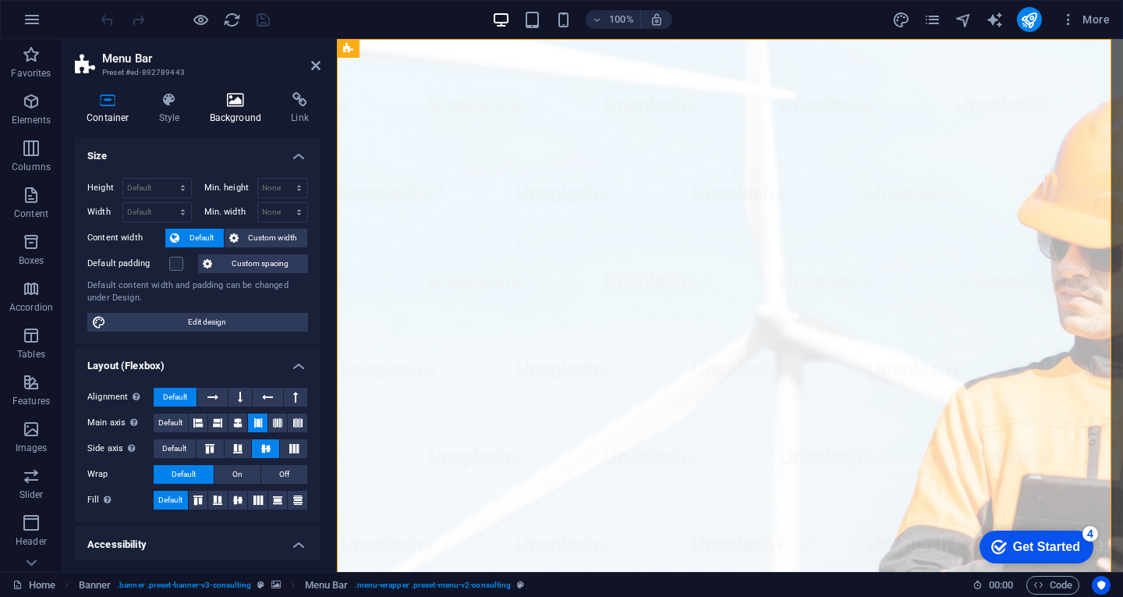
click at [235, 106] on icon at bounding box center [236, 100] width 76 height 16
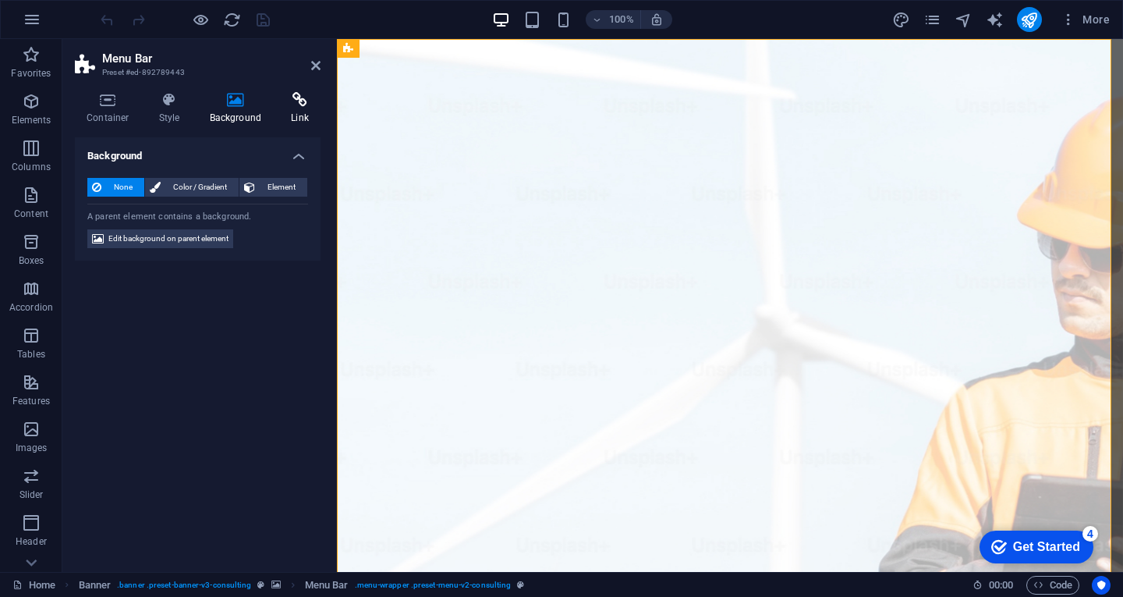
click at [295, 102] on icon at bounding box center [299, 100] width 41 height 16
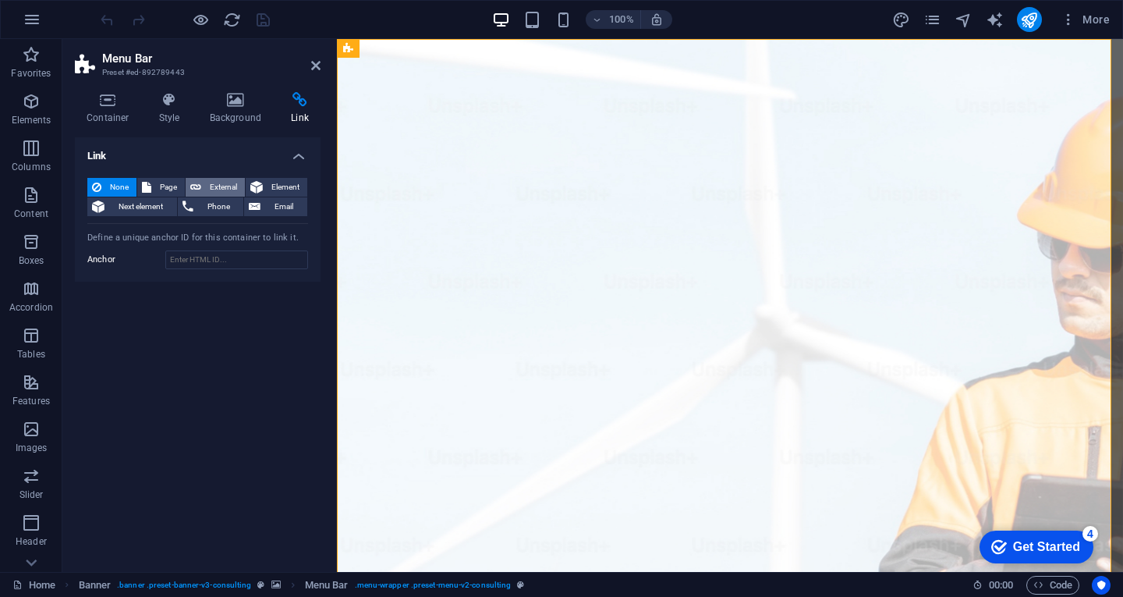
click at [216, 186] on span "External" at bounding box center [223, 187] width 34 height 19
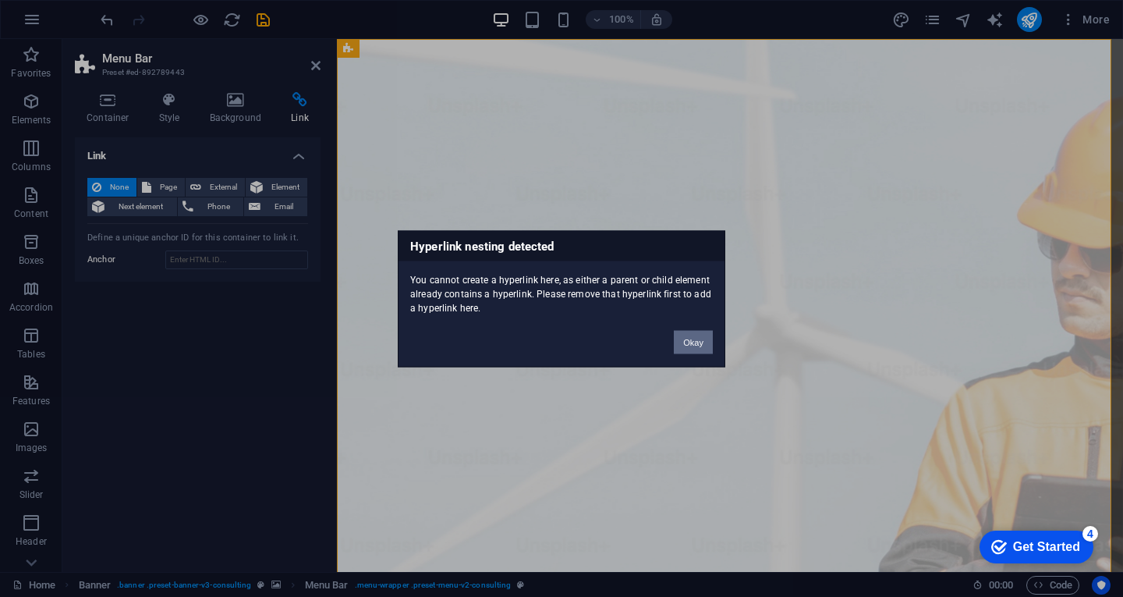
click at [682, 346] on button "Okay" at bounding box center [693, 341] width 39 height 23
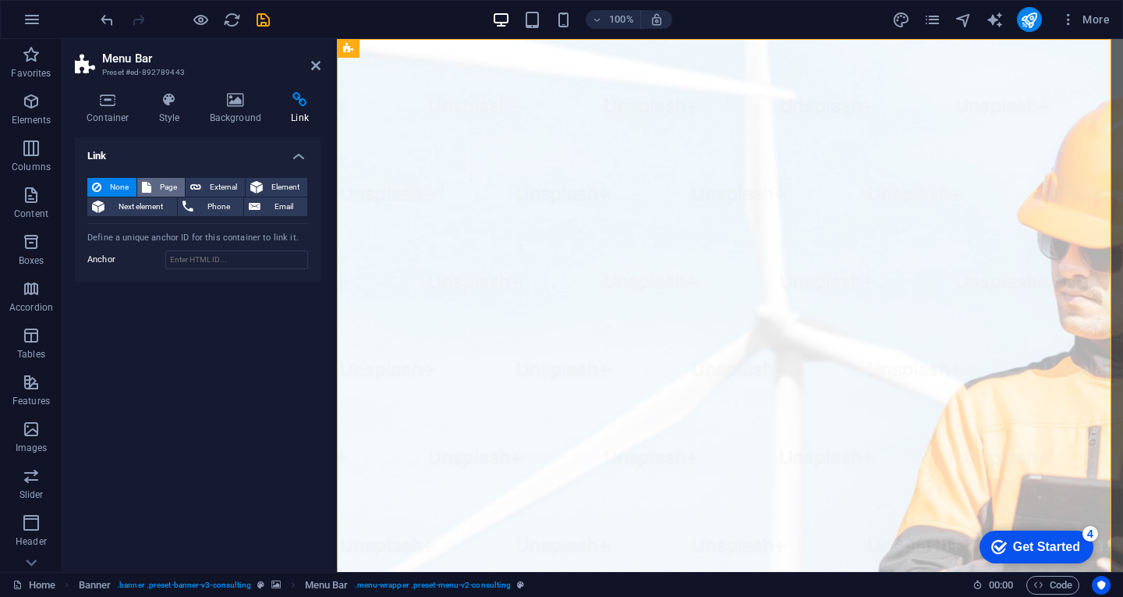
click at [161, 182] on span "Page" at bounding box center [168, 187] width 24 height 19
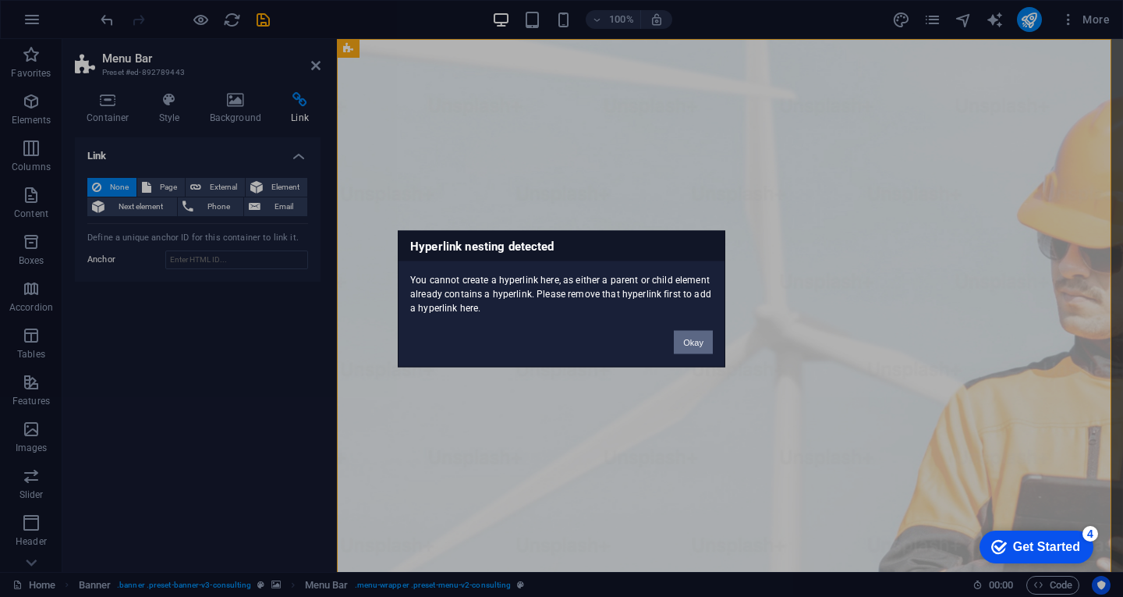
click at [699, 345] on button "Okay" at bounding box center [693, 341] width 39 height 23
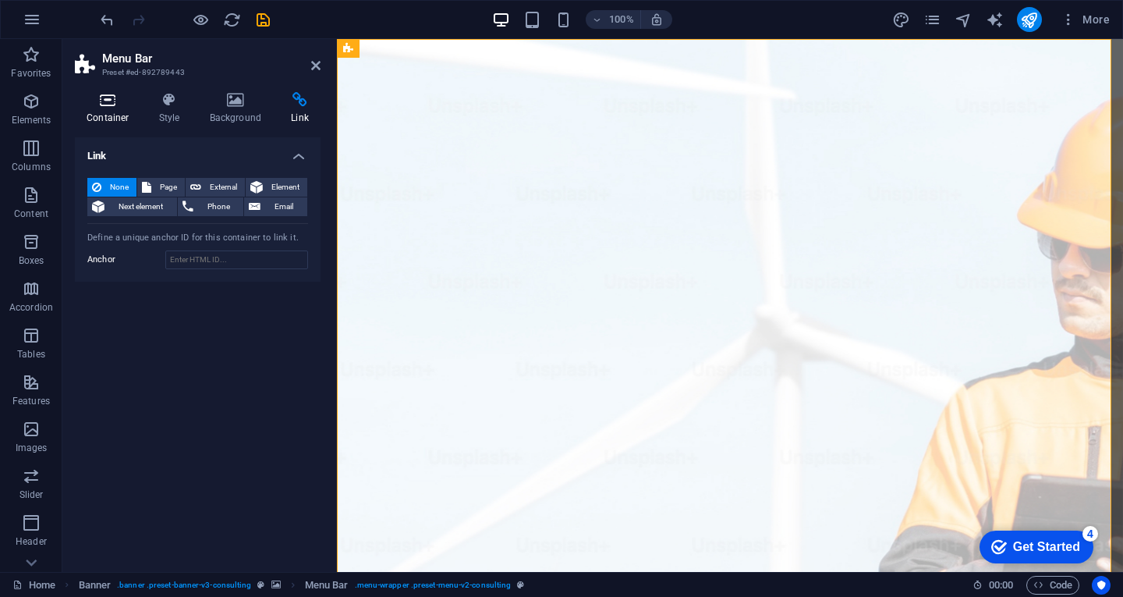
click at [104, 104] on icon at bounding box center [108, 100] width 66 height 16
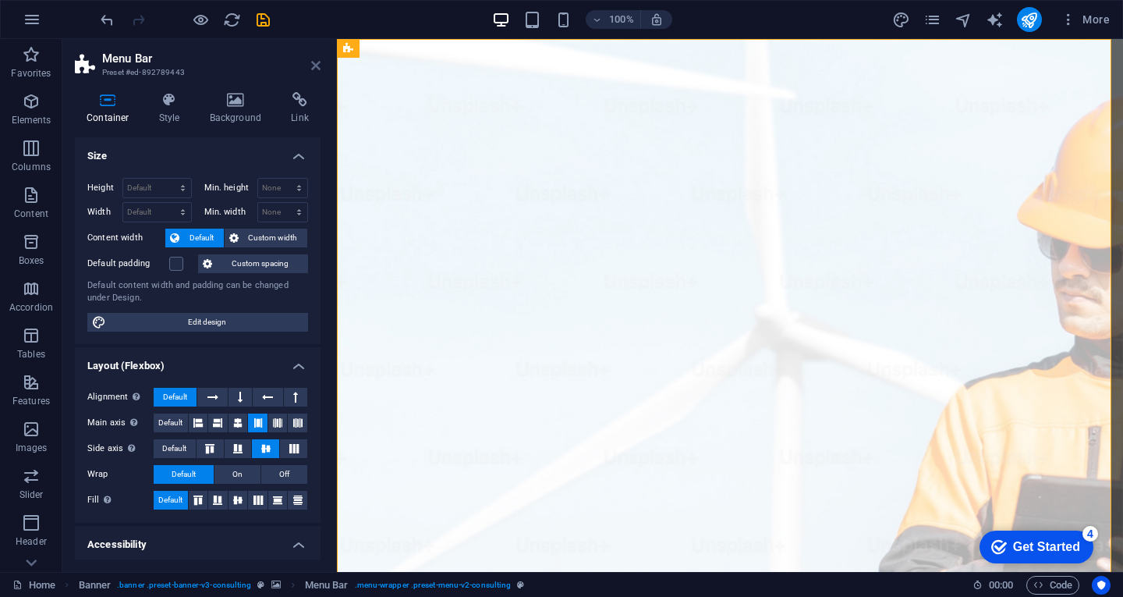
click at [315, 67] on icon at bounding box center [315, 65] width 9 height 12
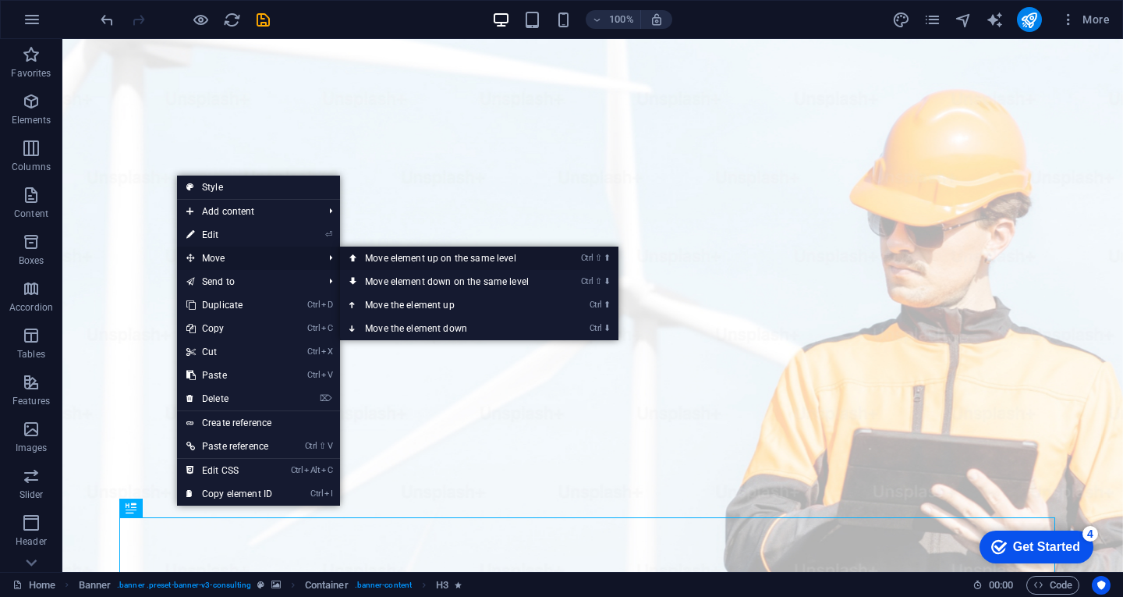
click at [378, 263] on link "Ctrl ⇧ ⬆ Move element up on the same level" at bounding box center [450, 257] width 220 height 23
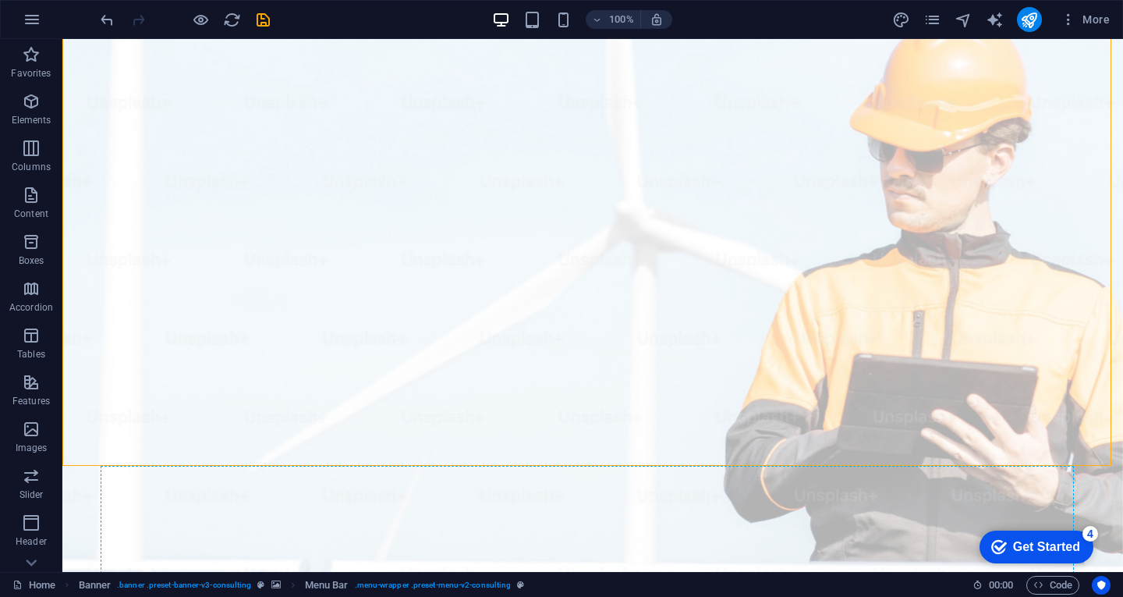
drag, startPoint x: 314, startPoint y: 514, endPoint x: 312, endPoint y: 522, distance: 8.9
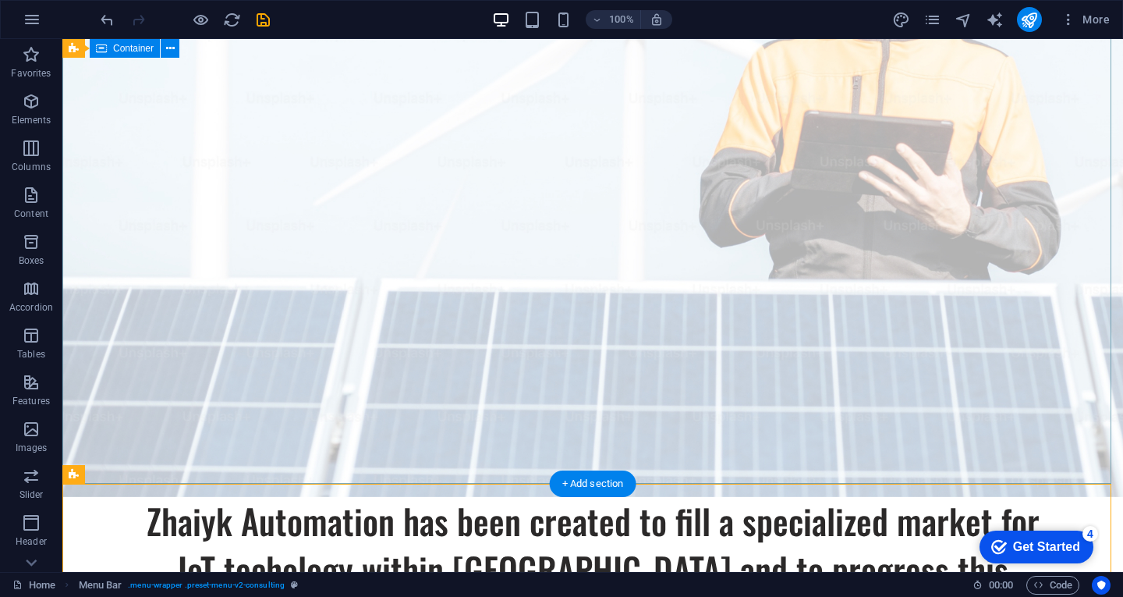
scroll to position [257, 0]
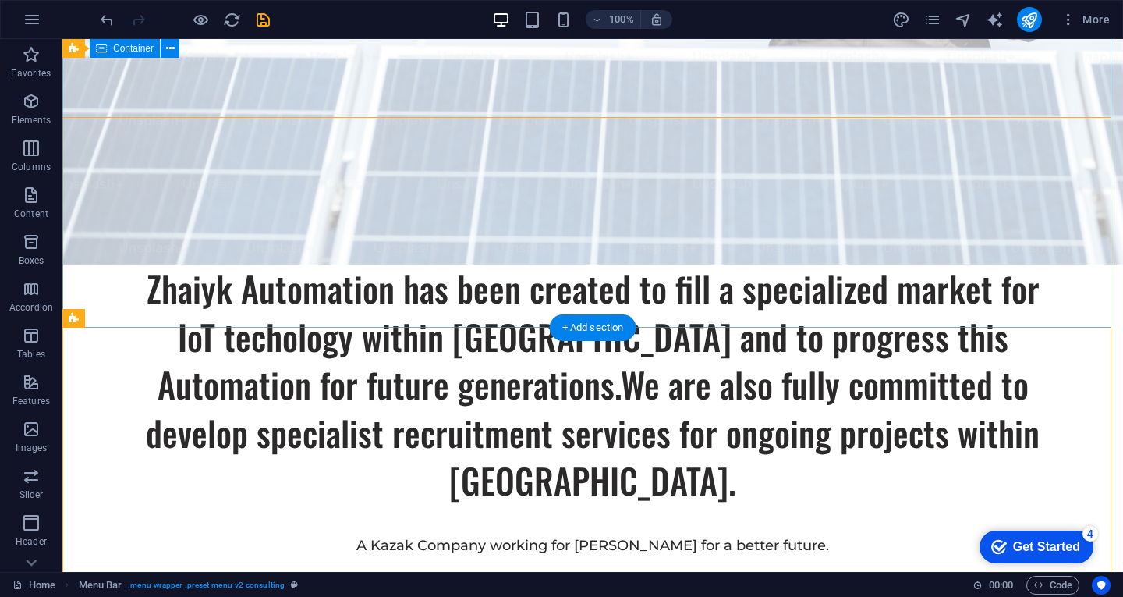
scroll to position [413, 0]
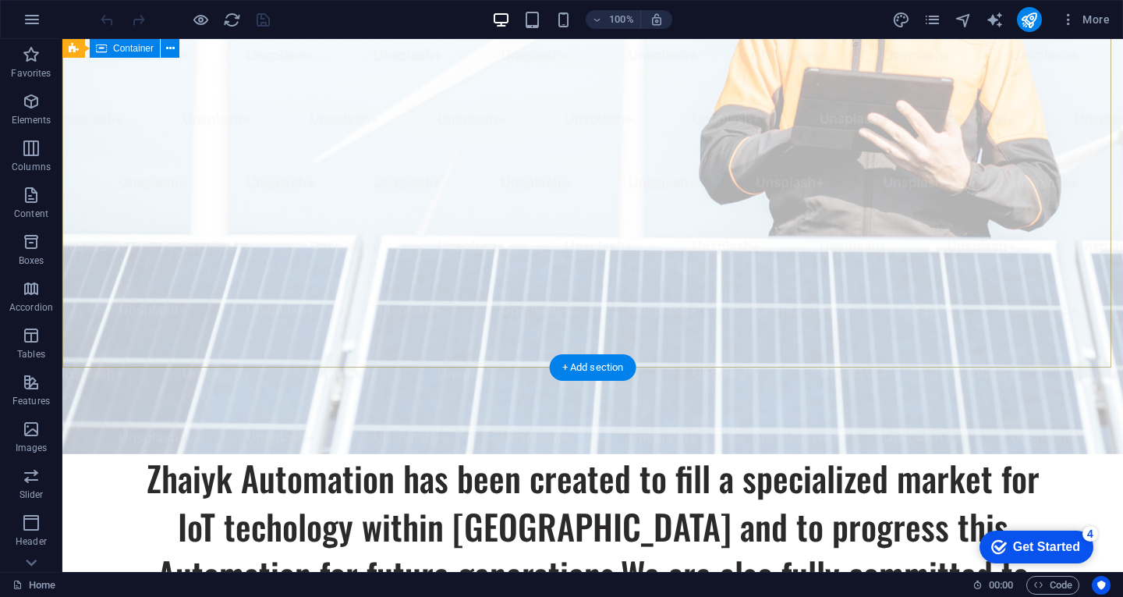
scroll to position [156, 0]
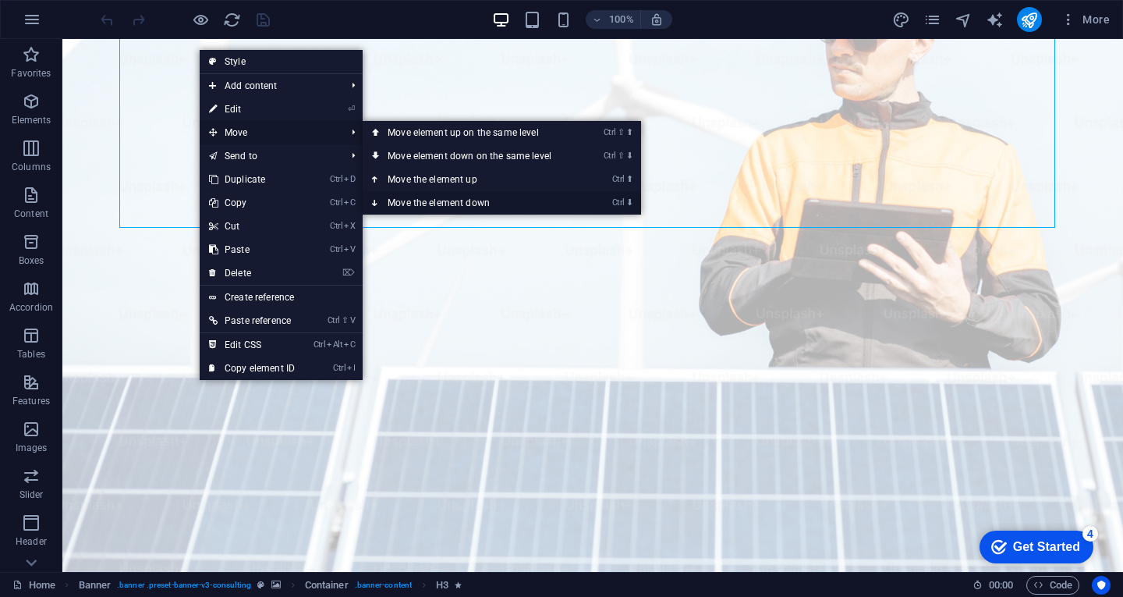
click at [0, 0] on link "Ctrl ⬇ Move the element down" at bounding box center [0, 0] width 0 height 0
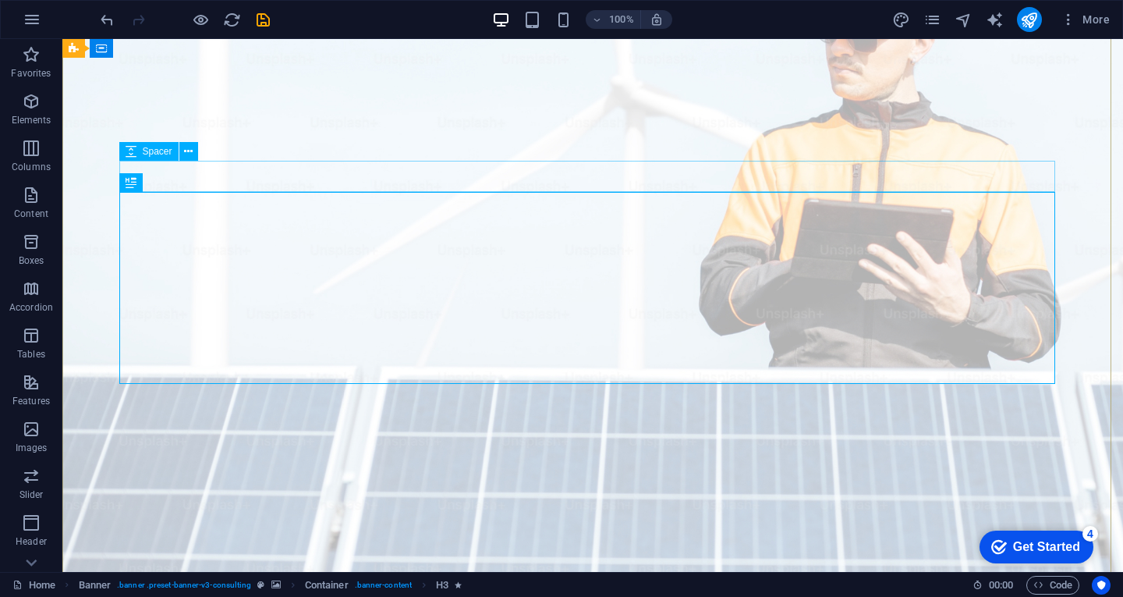
scroll to position [0, 0]
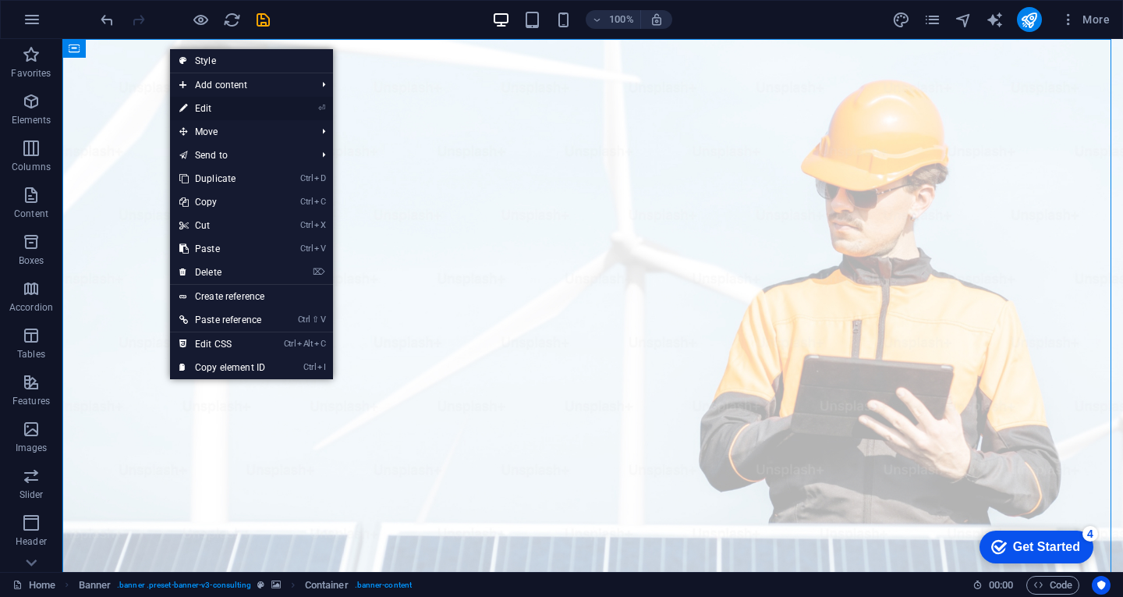
click at [0, 0] on link "⏎ Edit" at bounding box center [0, 0] width 0 height 0
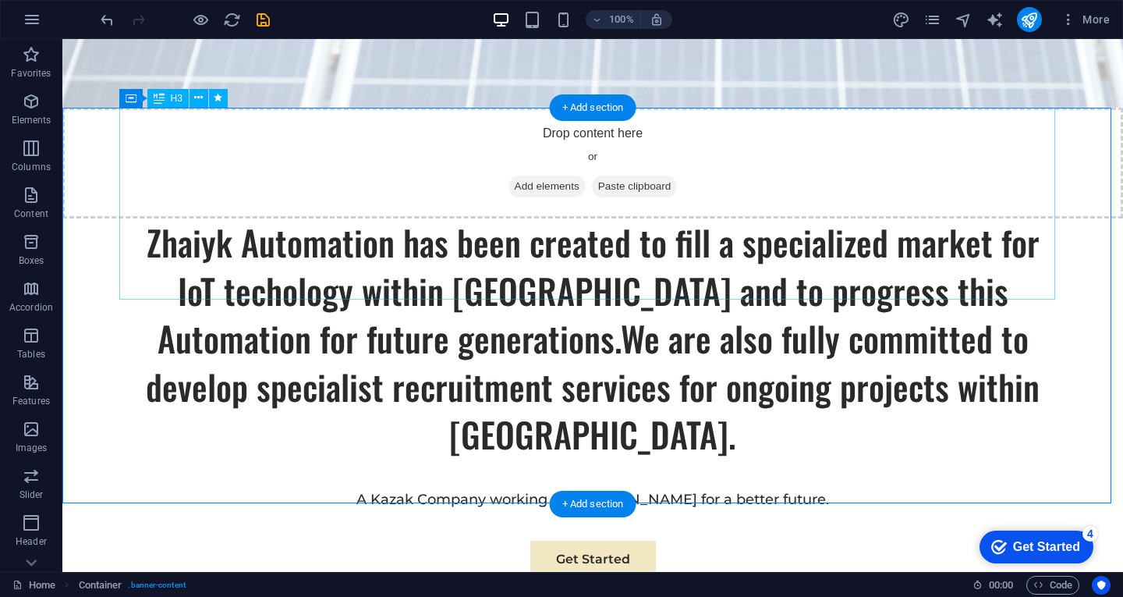
scroll to position [867, 0]
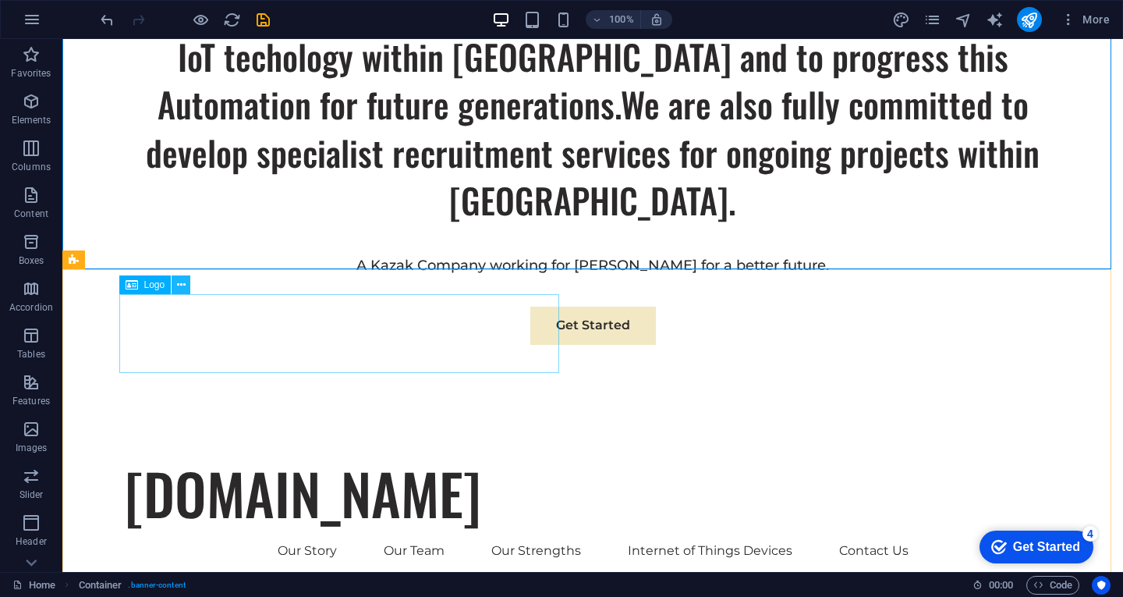
click at [184, 285] on icon at bounding box center [181, 285] width 9 height 16
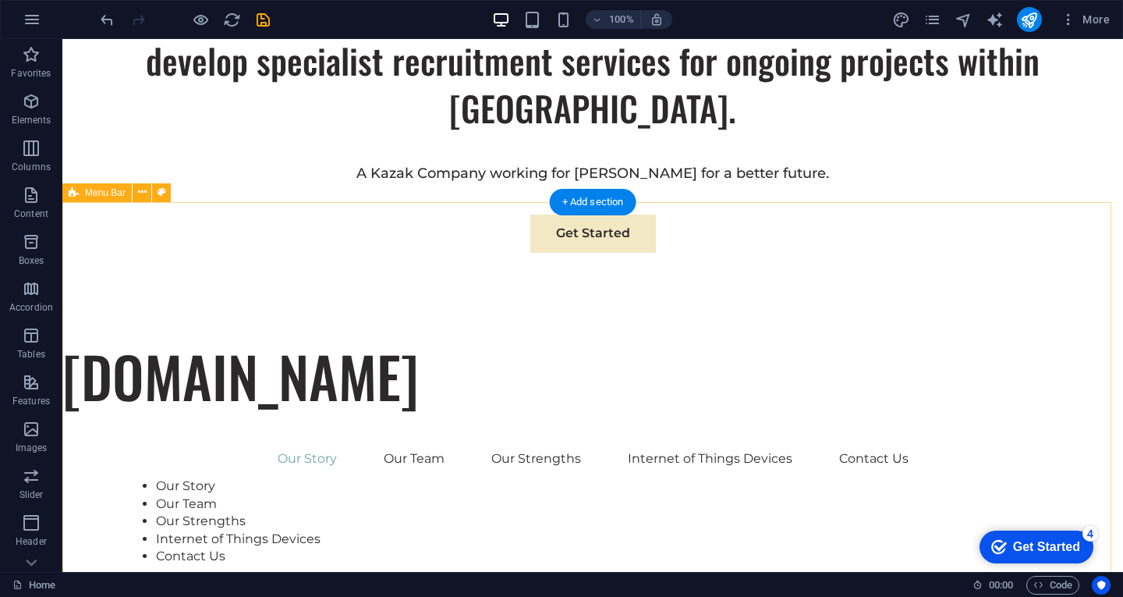
scroll to position [1014, 0]
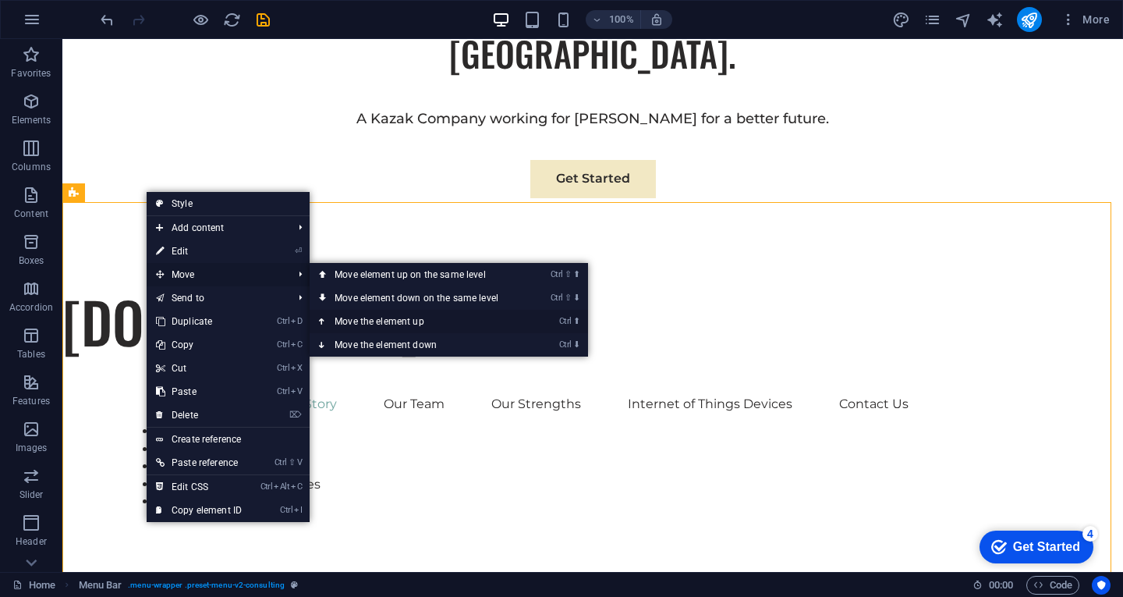
click at [363, 322] on link "Ctrl ⬆ Move the element up" at bounding box center [420, 321] width 220 height 23
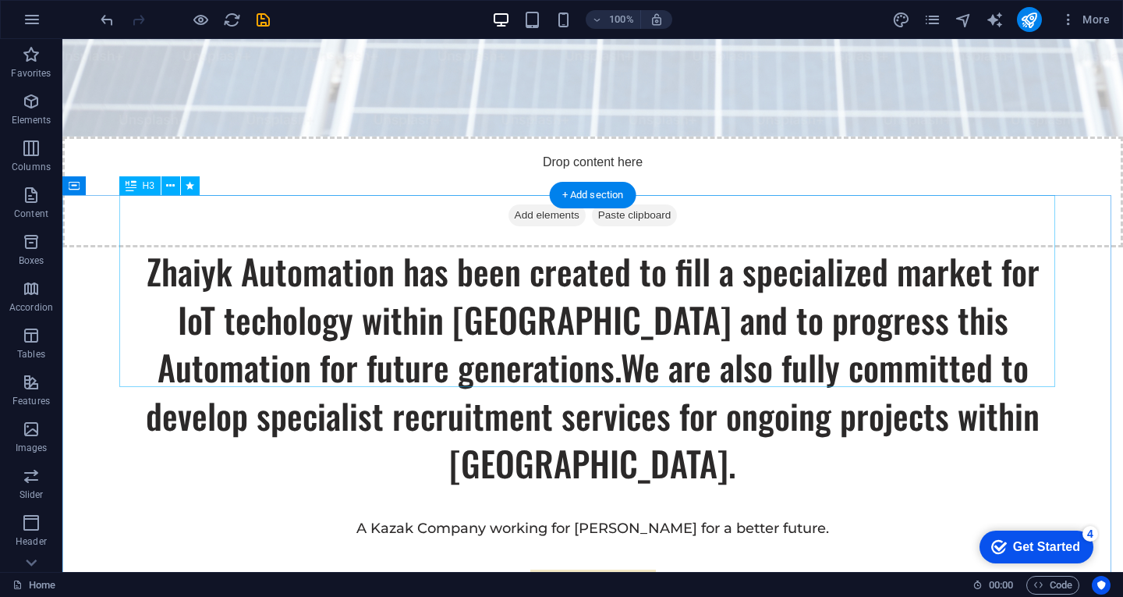
scroll to position [624, 0]
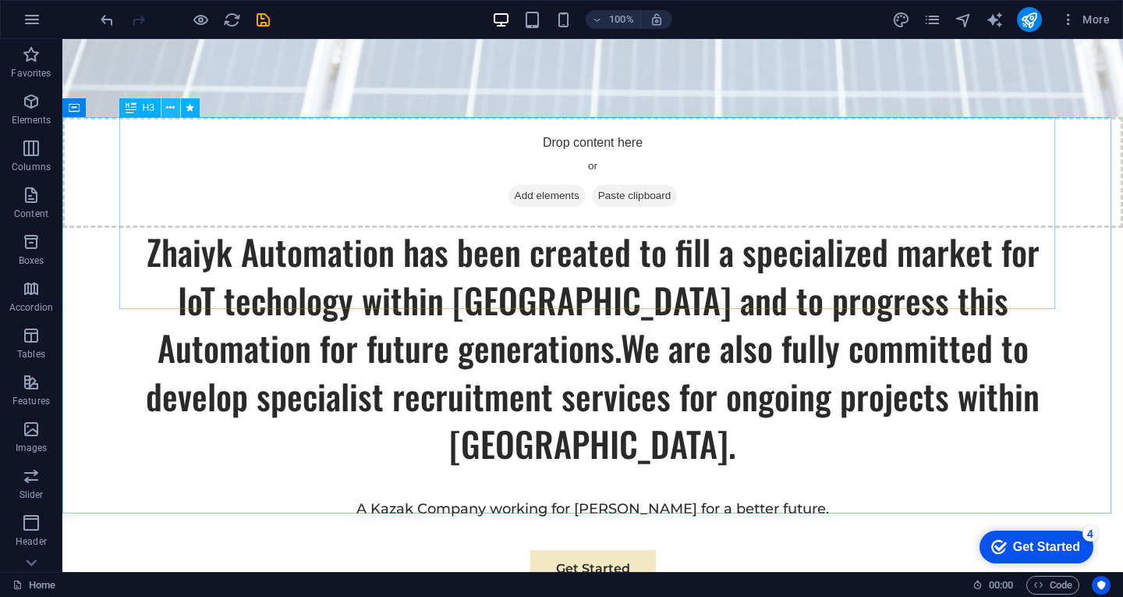
click at [171, 109] on icon at bounding box center [170, 108] width 9 height 16
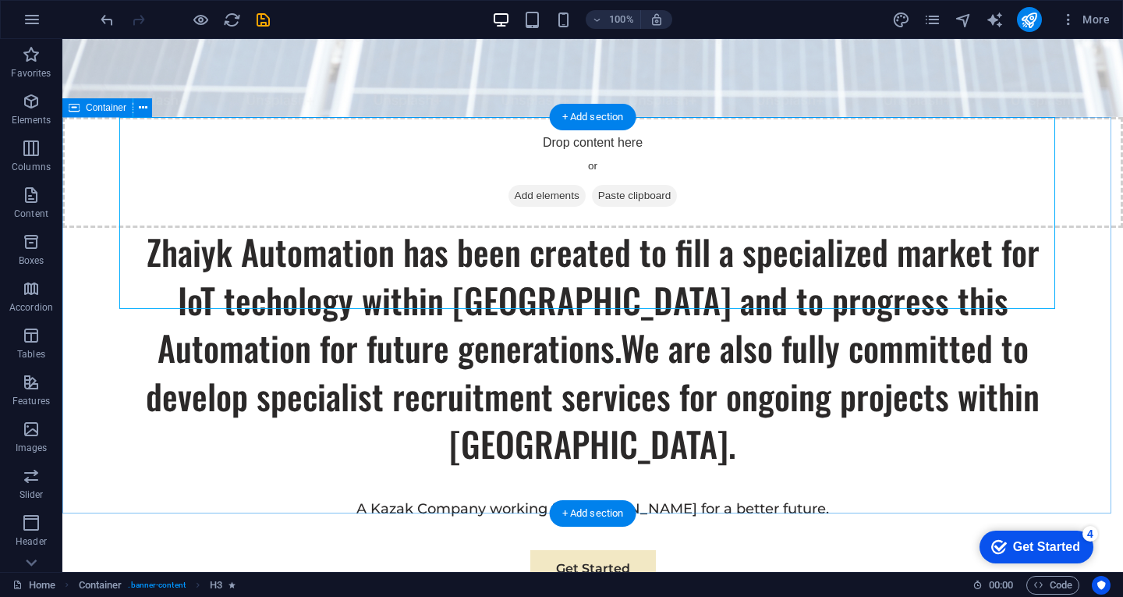
click at [512, 472] on div "Zhaiyk Automation has been created to fill a specialized market for IoT techolo…" at bounding box center [592, 450] width 1060 height 444
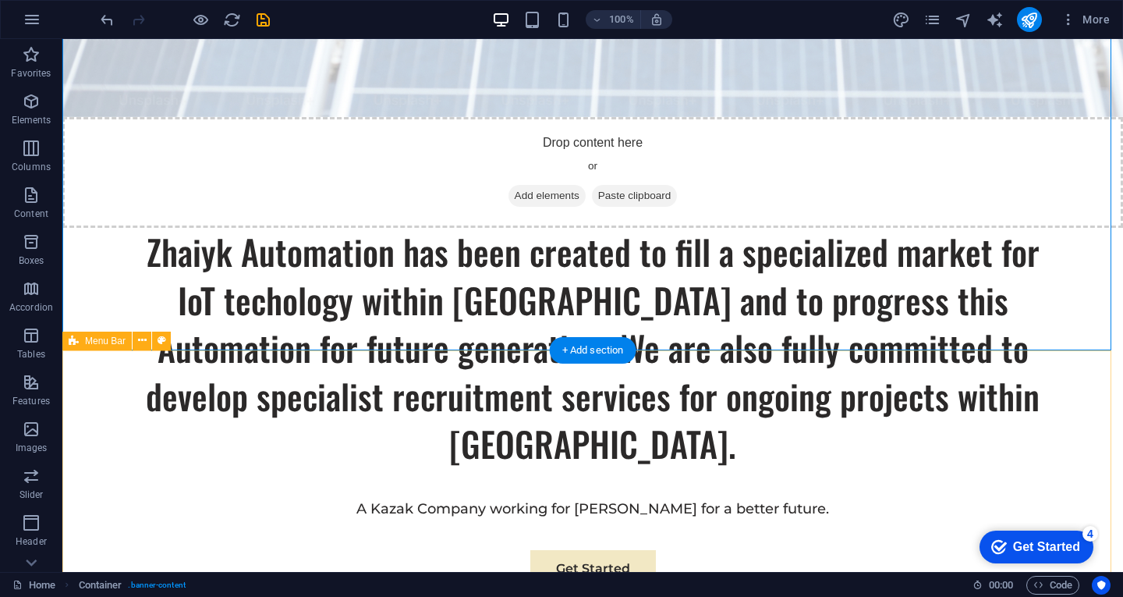
scroll to position [858, 0]
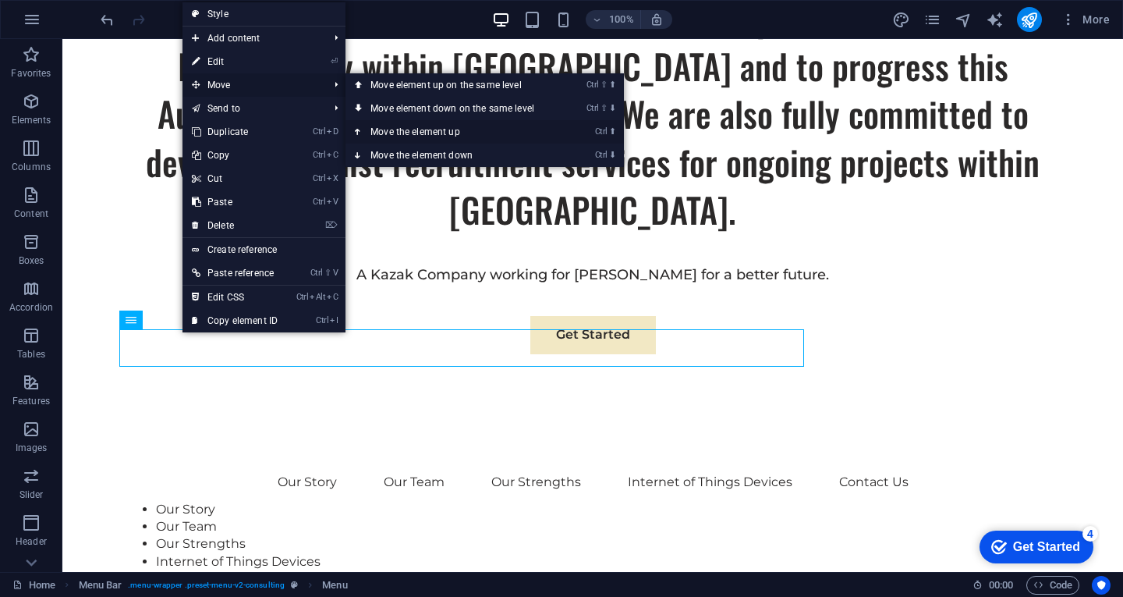
click at [409, 129] on link "Ctrl ⬆ Move the element up" at bounding box center [455, 131] width 220 height 23
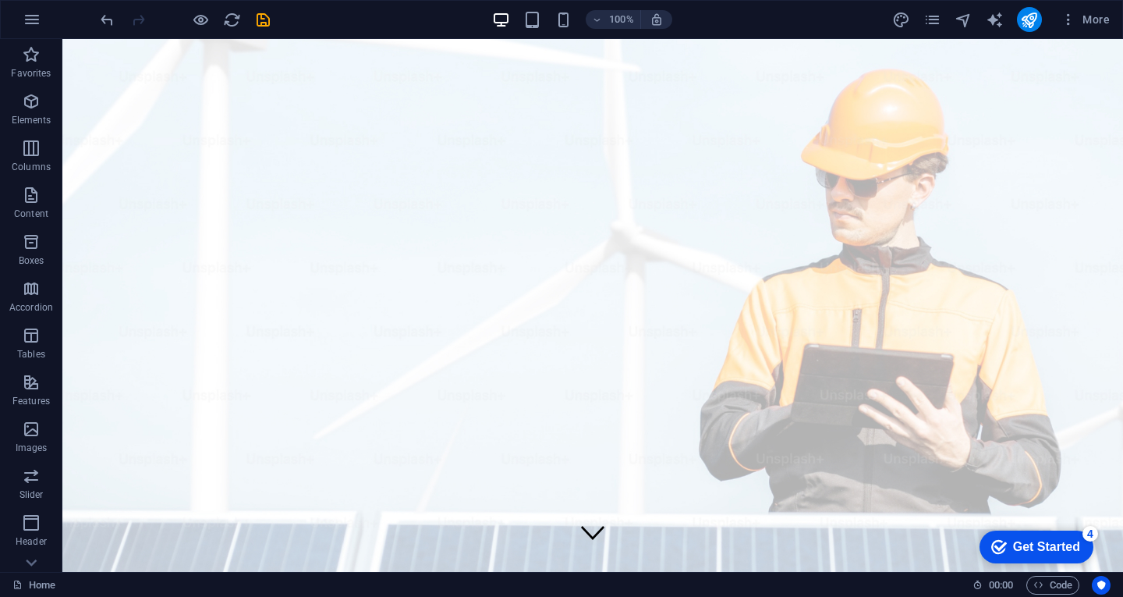
scroll to position [0, 0]
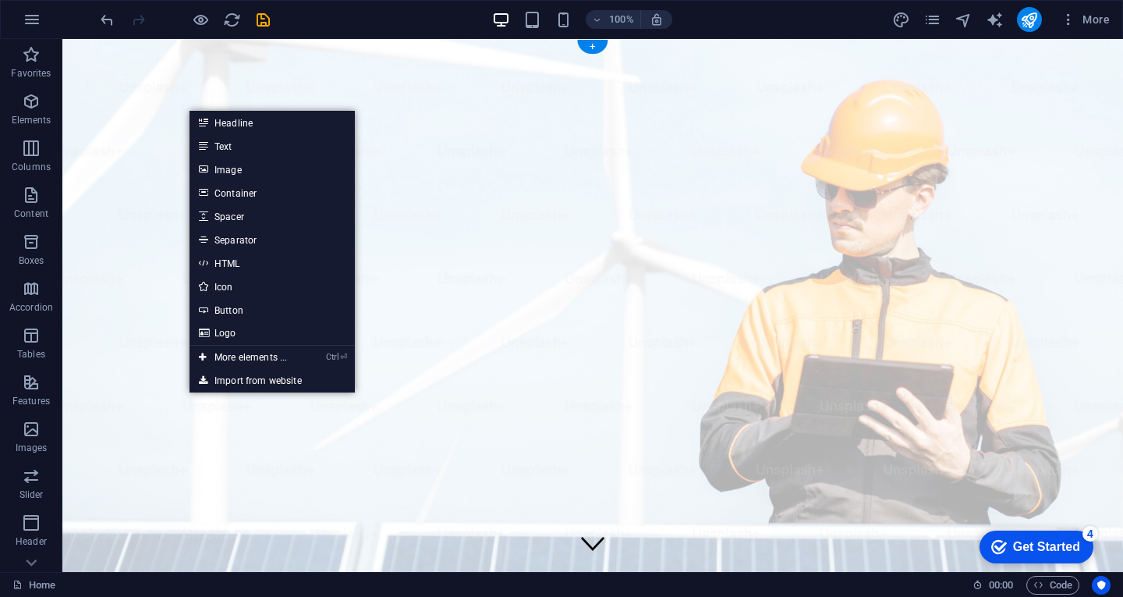
drag, startPoint x: 420, startPoint y: 264, endPoint x: 359, endPoint y: 225, distance: 72.9
click at [359, 225] on figure at bounding box center [592, 390] width 1060 height 702
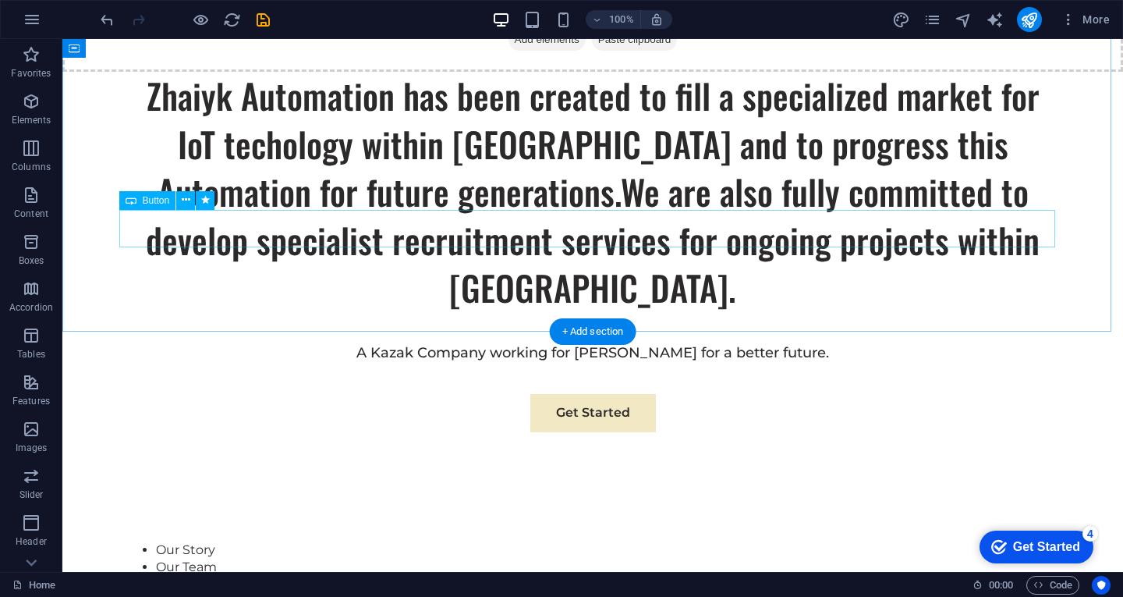
scroll to position [858, 0]
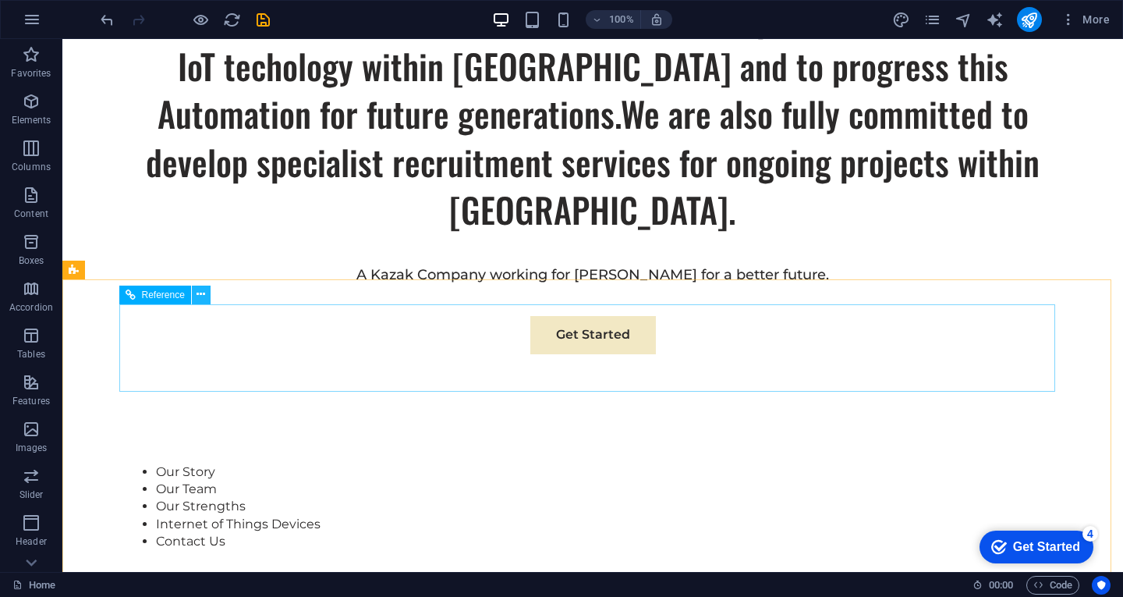
click at [201, 291] on icon at bounding box center [201, 294] width 9 height 16
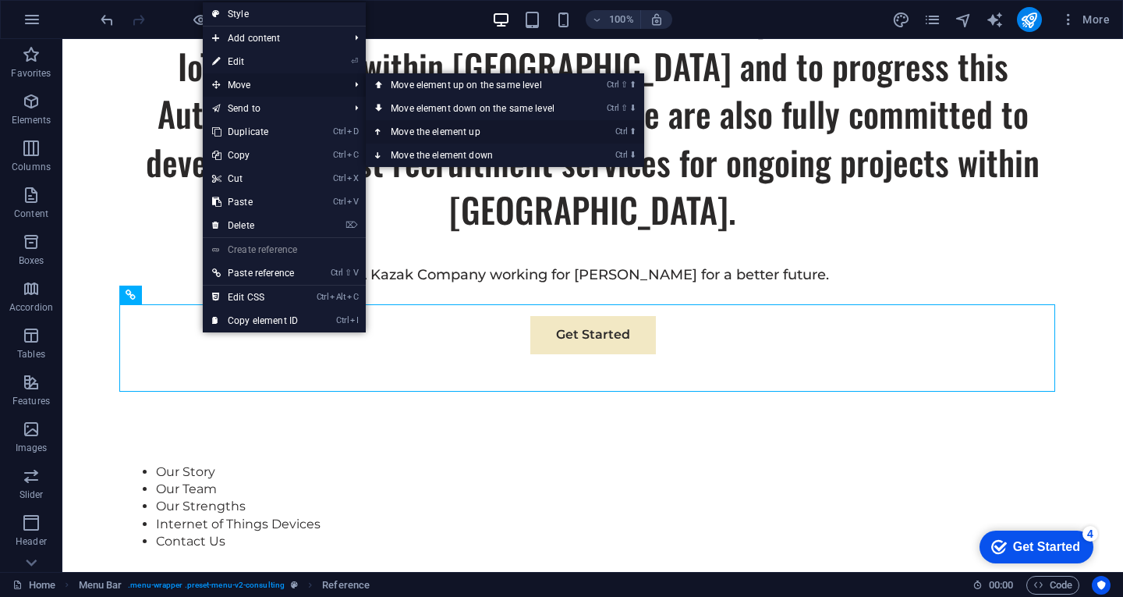
click at [424, 133] on link "Ctrl ⬆ Move the element up" at bounding box center [476, 131] width 220 height 23
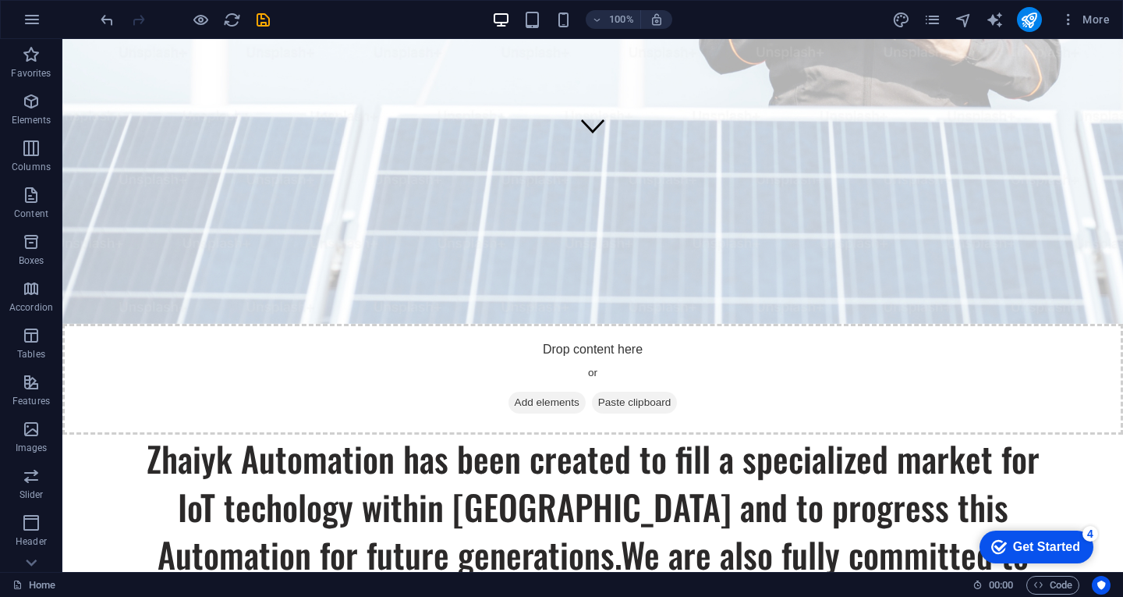
scroll to position [468, 0]
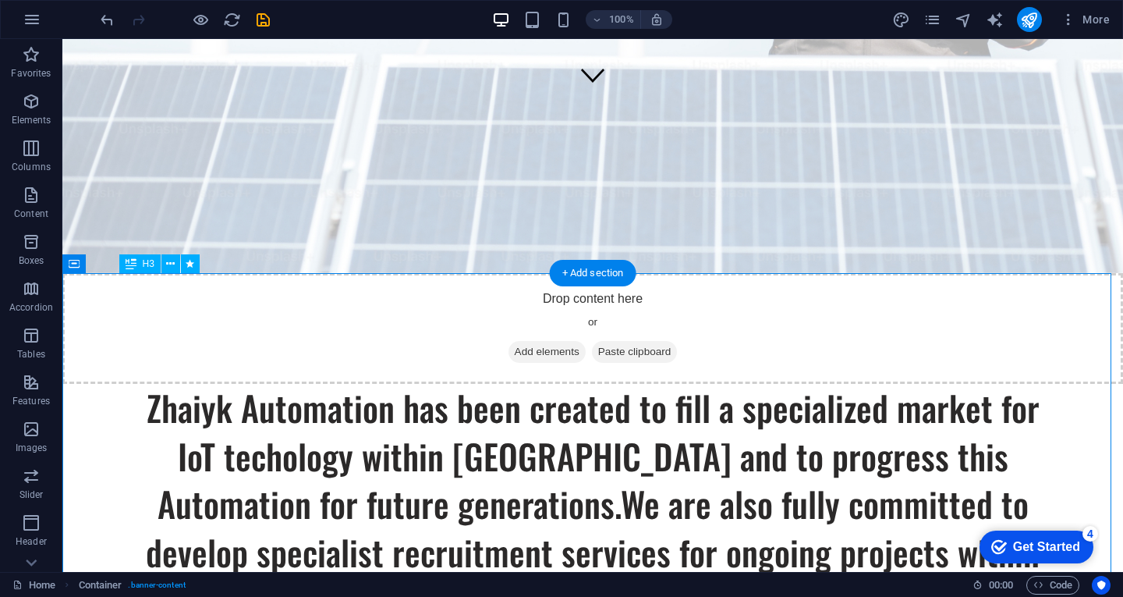
drag, startPoint x: 129, startPoint y: 303, endPoint x: 177, endPoint y: 320, distance: 50.3
click at [177, 384] on div "Zhaiyk Automation has been created to fill a specialized market for IoT techolo…" at bounding box center [593, 504] width 936 height 240
click at [138, 384] on div "Zhaiyk Automation has been created to fill a specialized market for IoT techolo…" at bounding box center [593, 504] width 936 height 240
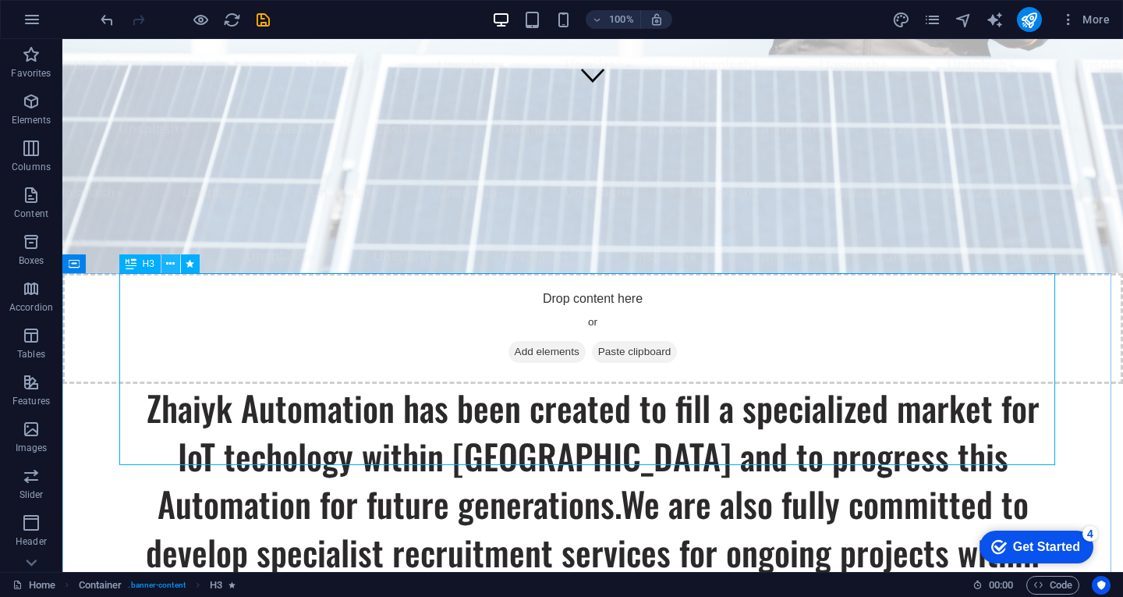
click at [172, 263] on icon at bounding box center [170, 264] width 9 height 16
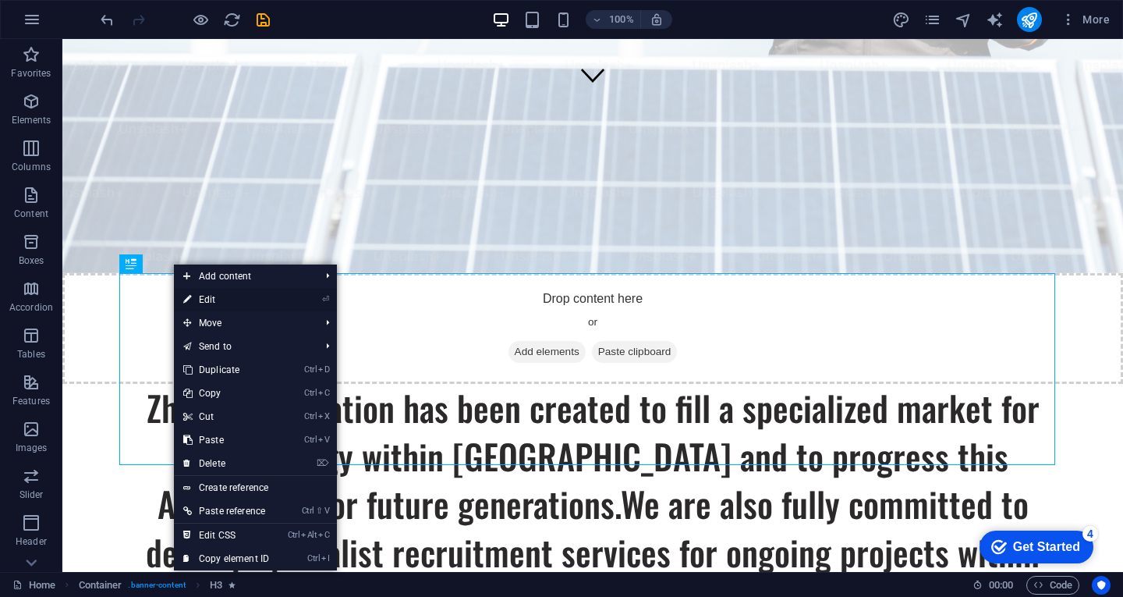
click at [233, 303] on link "⏎ Edit" at bounding box center [226, 299] width 104 height 23
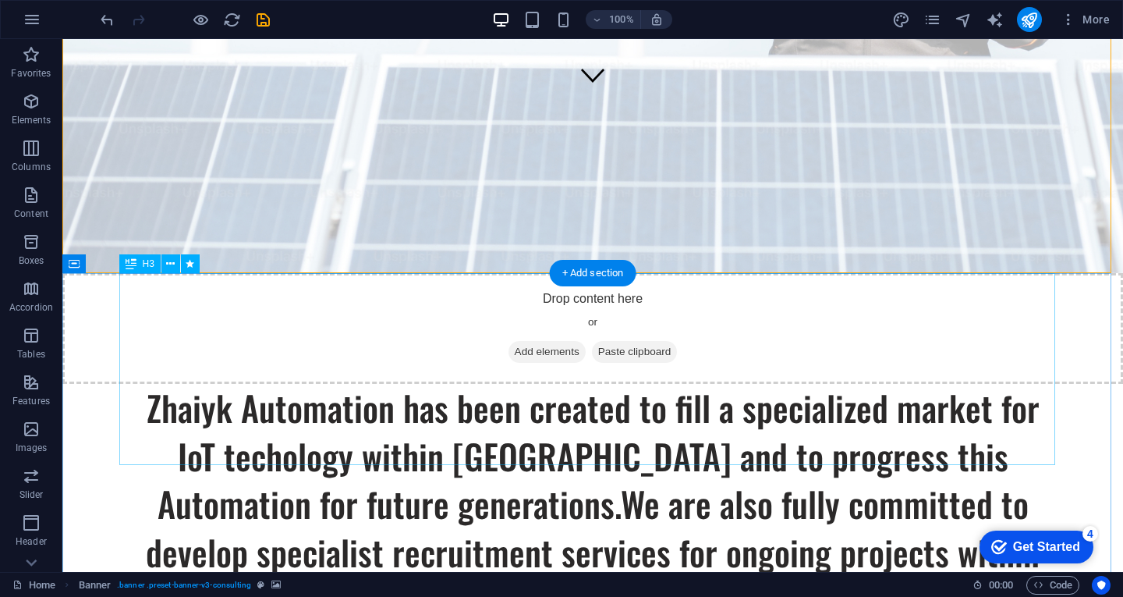
click at [190, 384] on div "Zhaiyk Automation has been created to fill a specialized market for IoT techolo…" at bounding box center [593, 504] width 936 height 240
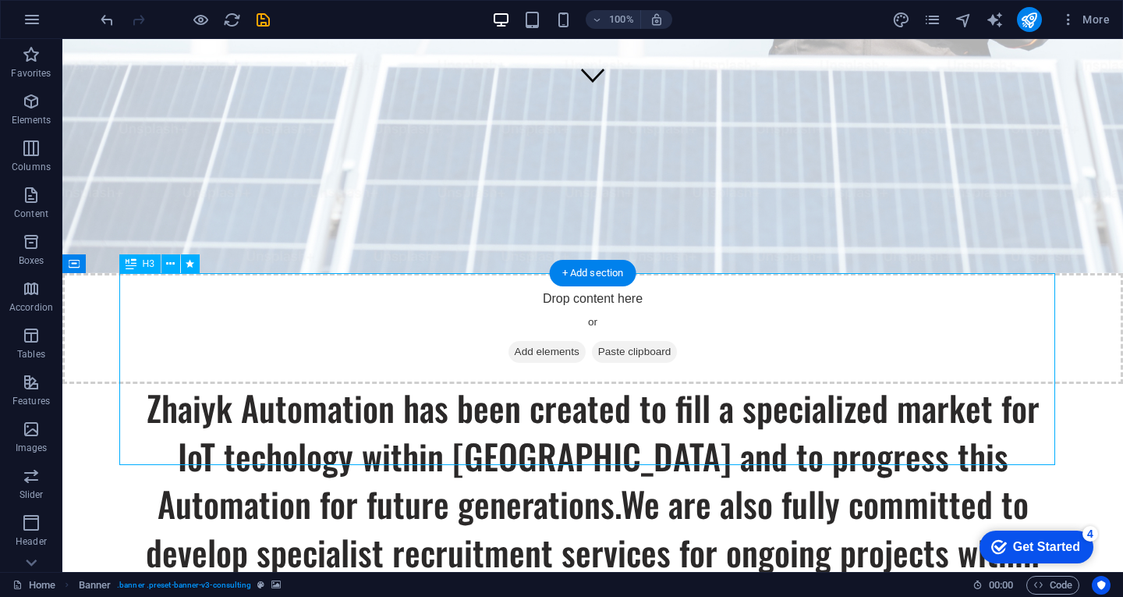
click at [190, 384] on div "Zhaiyk Automation has been created to fill a specialized market for IoT techolo…" at bounding box center [593, 504] width 936 height 240
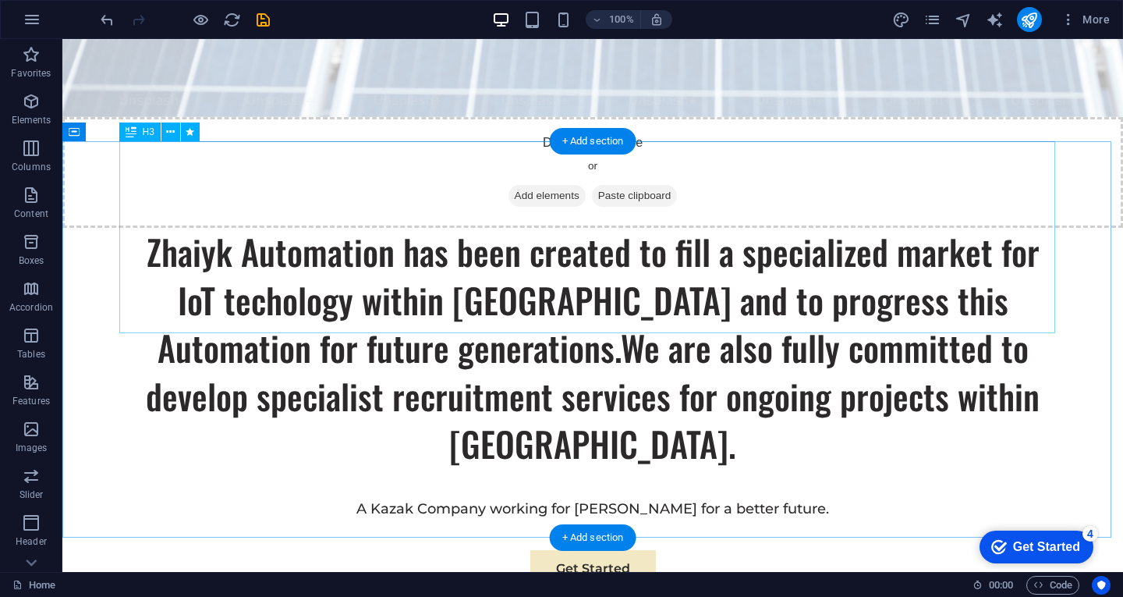
scroll to position [312, 0]
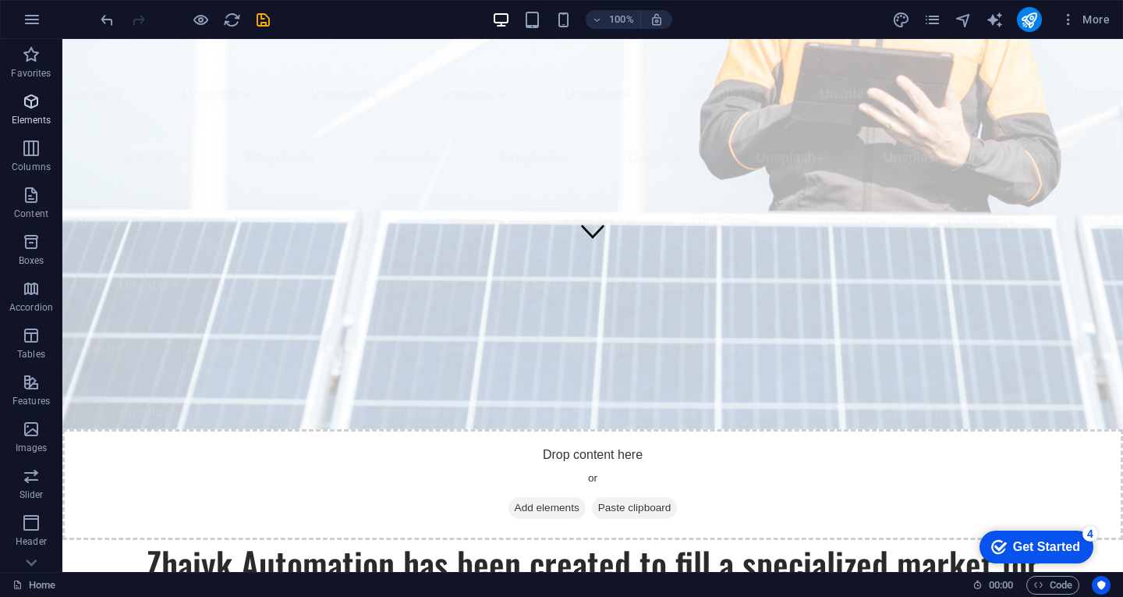
drag, startPoint x: 30, startPoint y: 91, endPoint x: 52, endPoint y: 87, distance: 22.9
click at [32, 91] on button "Elements" at bounding box center [31, 109] width 62 height 47
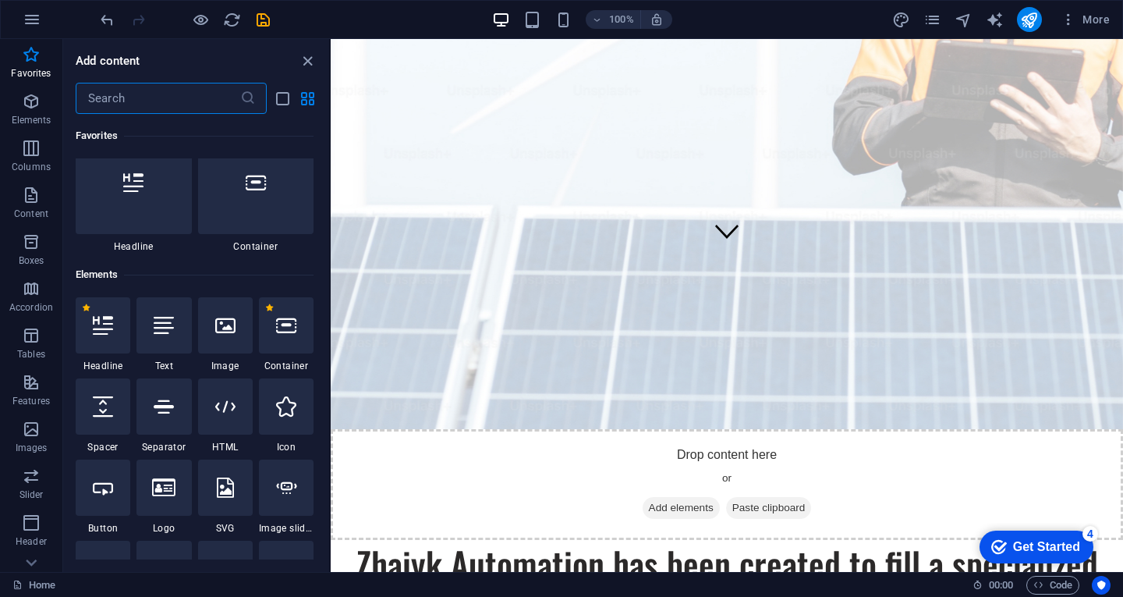
scroll to position [0, 0]
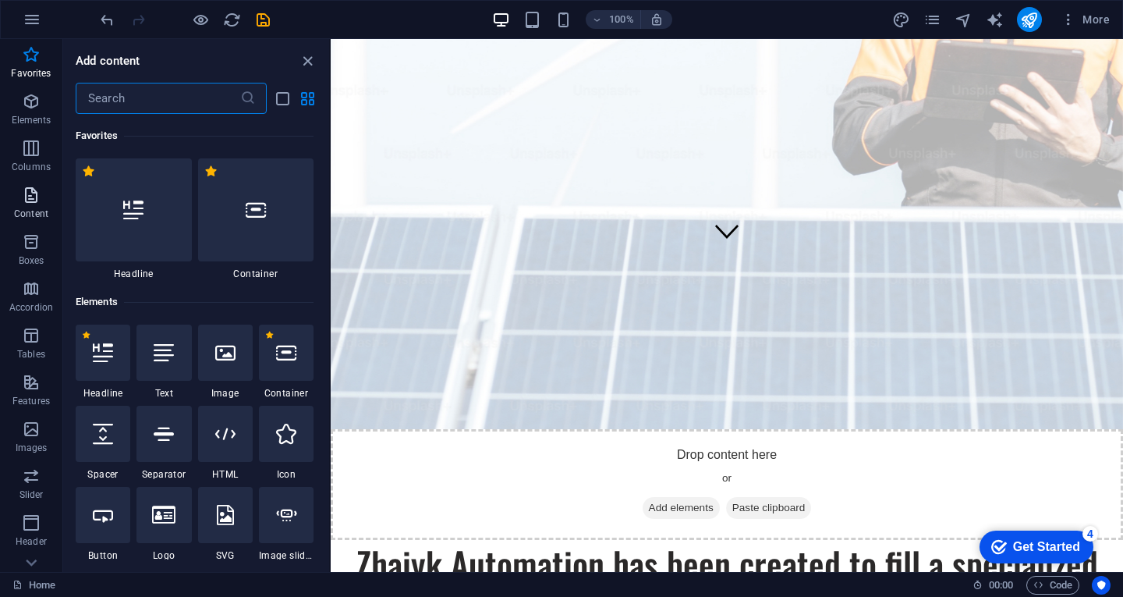
drag, startPoint x: 34, startPoint y: 201, endPoint x: 51, endPoint y: 198, distance: 18.2
click at [34, 201] on icon "button" at bounding box center [31, 195] width 19 height 19
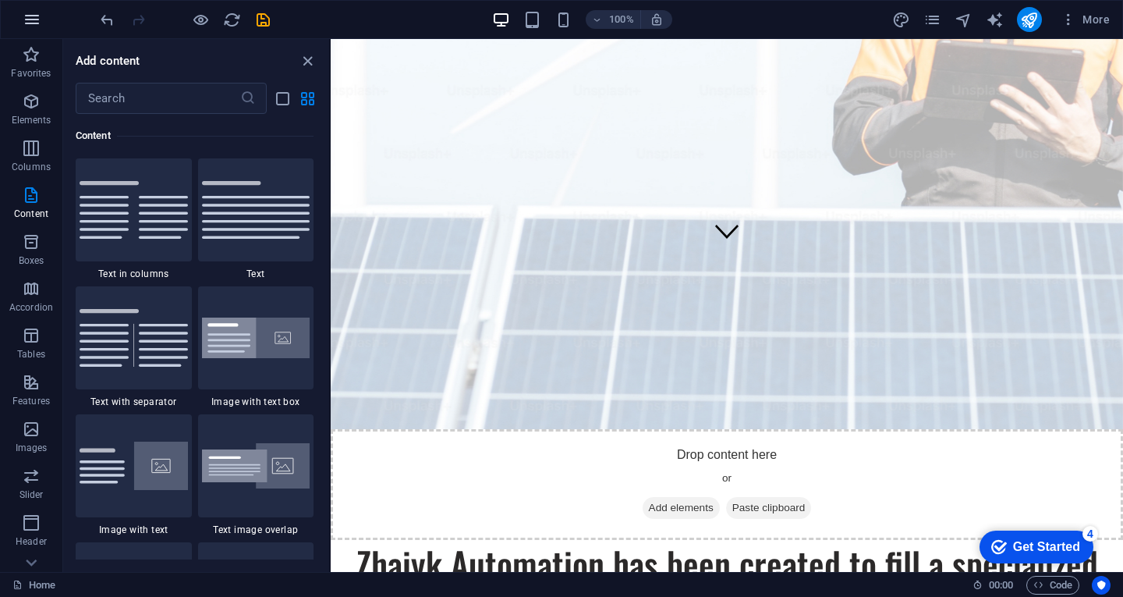
click at [0, 0] on icon "button" at bounding box center [0, 0] width 0 height 0
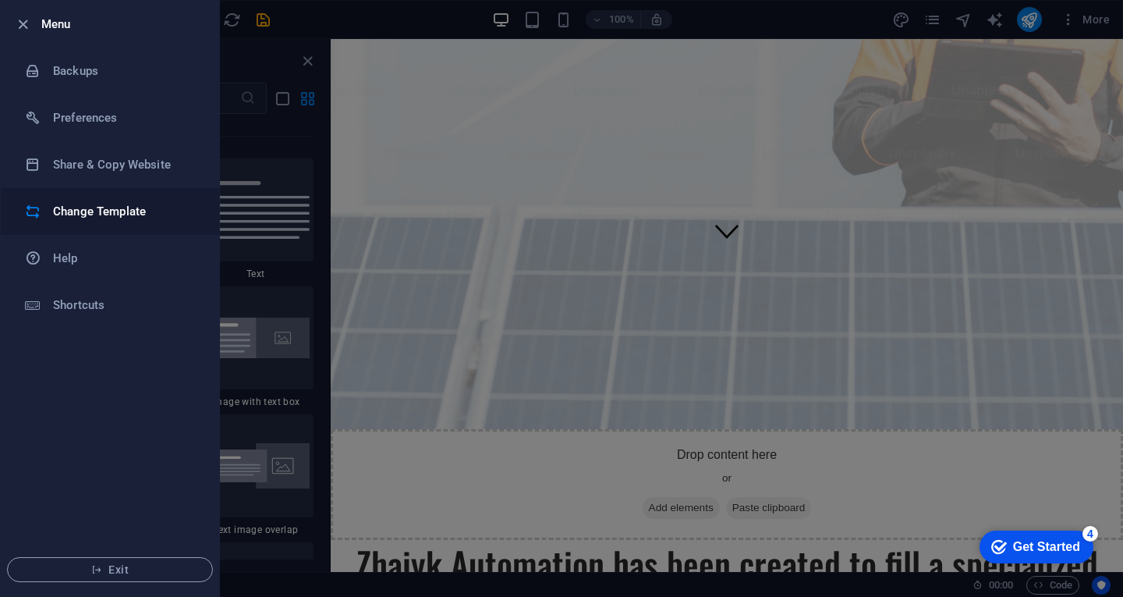
click at [83, 207] on h6 "Change Template" at bounding box center [125, 211] width 144 height 19
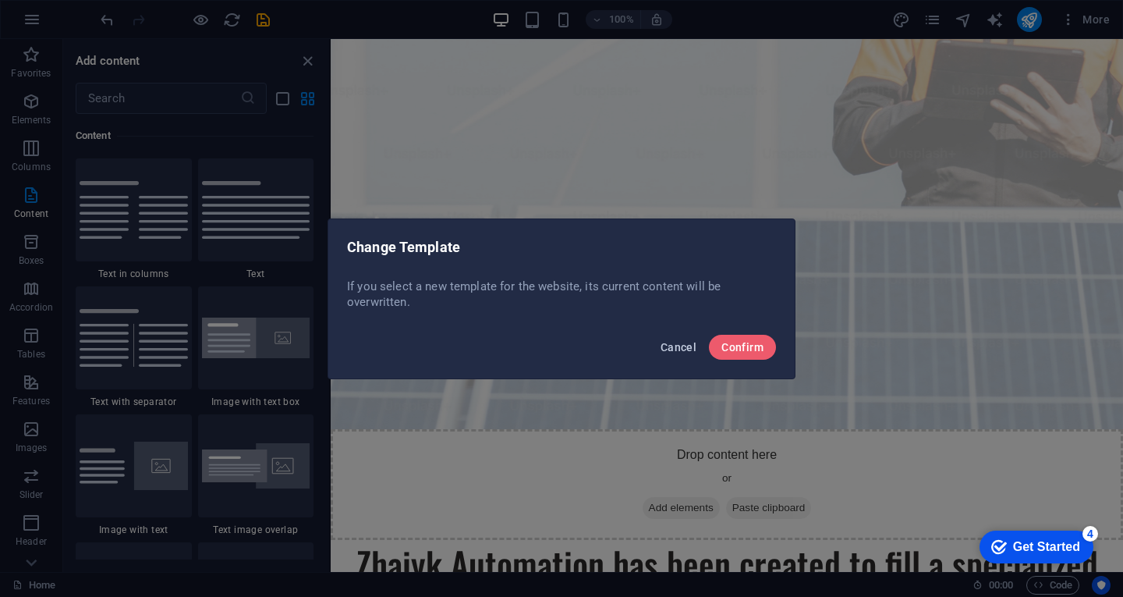
click at [684, 349] on span "Cancel" at bounding box center [678, 347] width 36 height 12
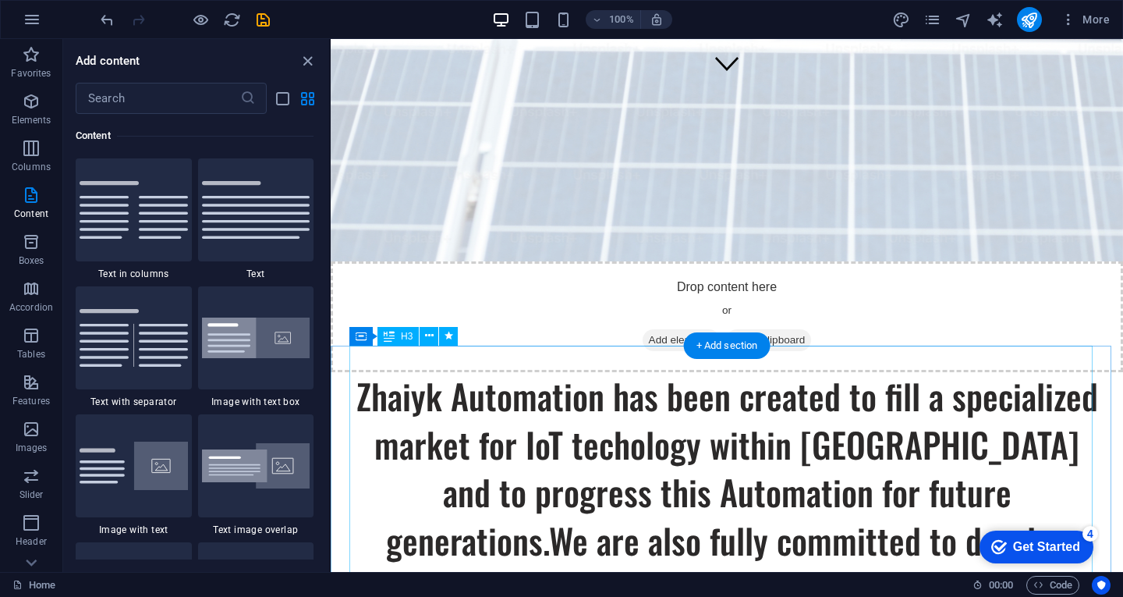
scroll to position [546, 0]
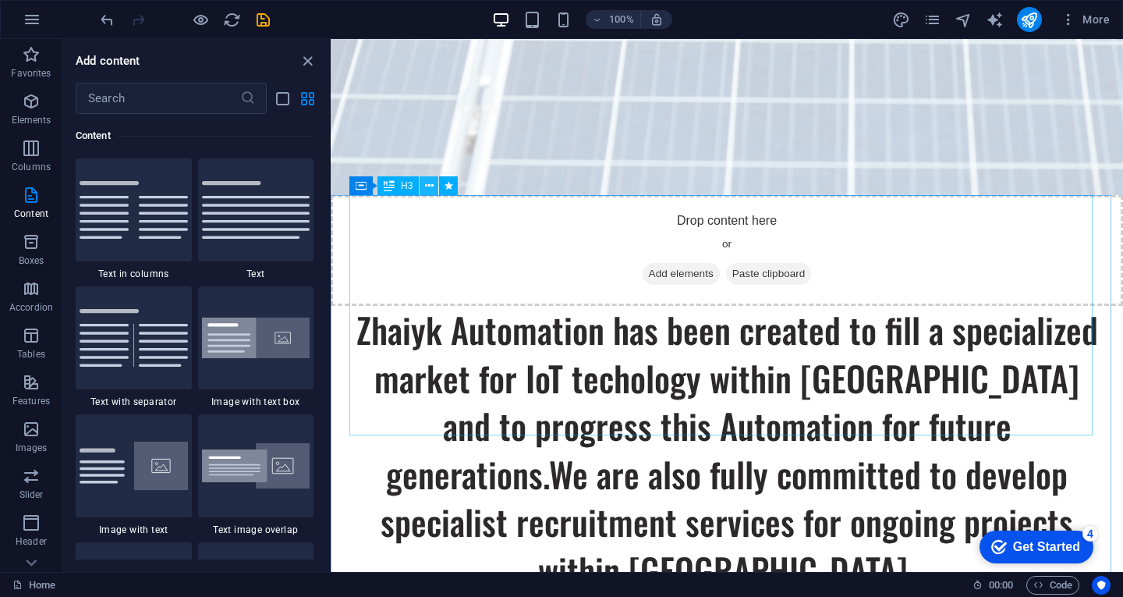
click at [430, 189] on icon at bounding box center [429, 186] width 9 height 16
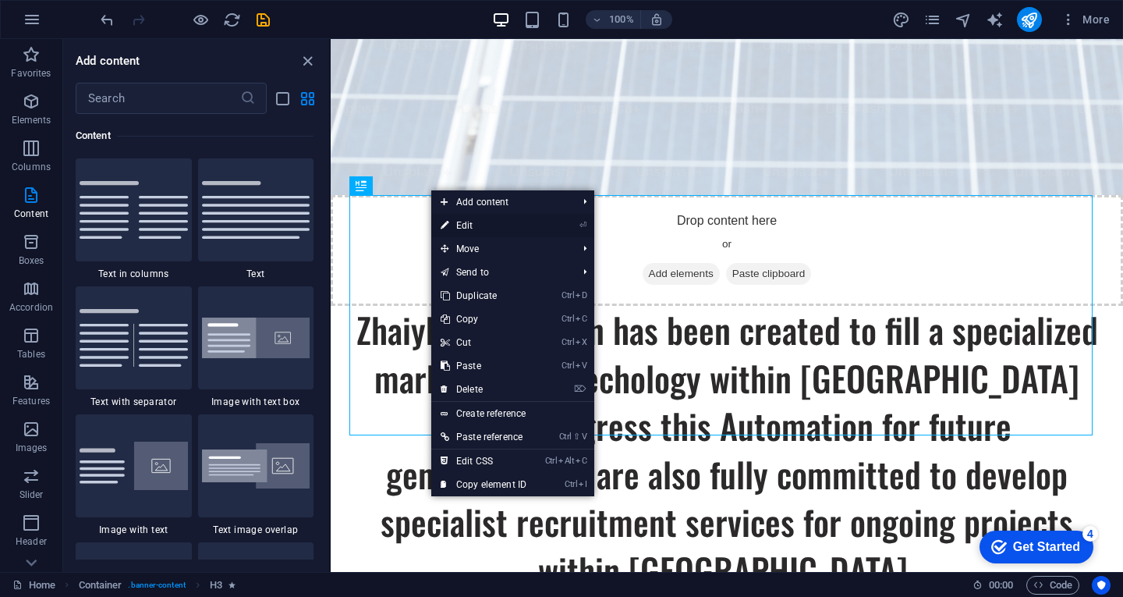
click at [471, 227] on link "⏎ Edit" at bounding box center [483, 225] width 104 height 23
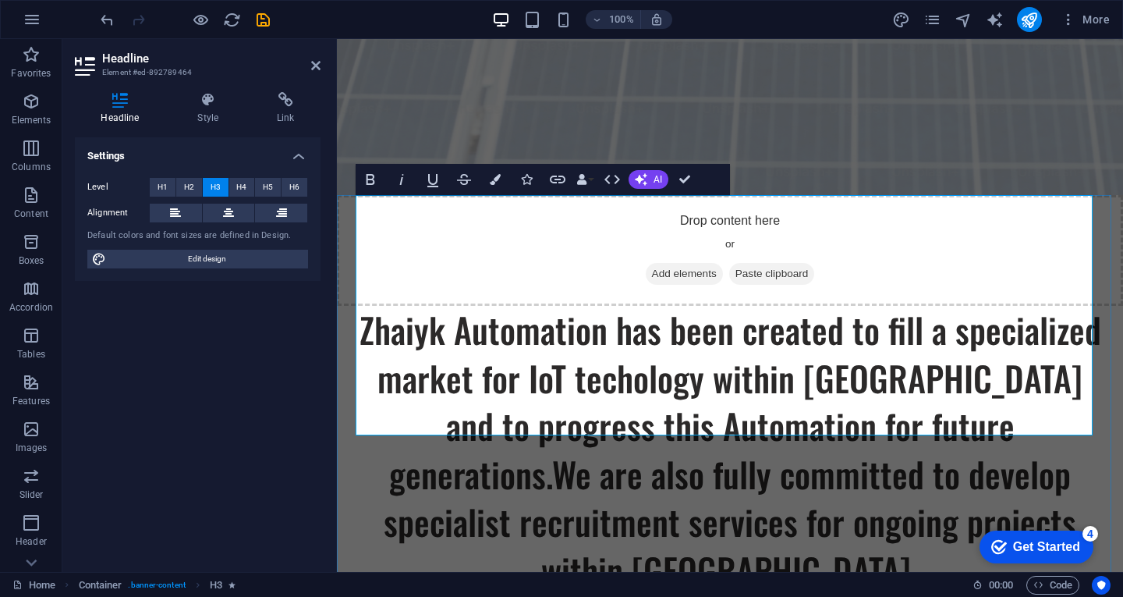
drag, startPoint x: 388, startPoint y: 214, endPoint x: 691, endPoint y: 391, distance: 350.8
click at [691, 391] on h3 "Zhaiyk Automation has been created to fill a specialized market for IoT techolo…" at bounding box center [730, 450] width 749 height 289
drag, startPoint x: 365, startPoint y: 214, endPoint x: 385, endPoint y: 235, distance: 29.2
click at [385, 306] on h3 "Zhaiyk Automation has been created to fill a specialized market for IoT techolo…" at bounding box center [730, 450] width 749 height 289
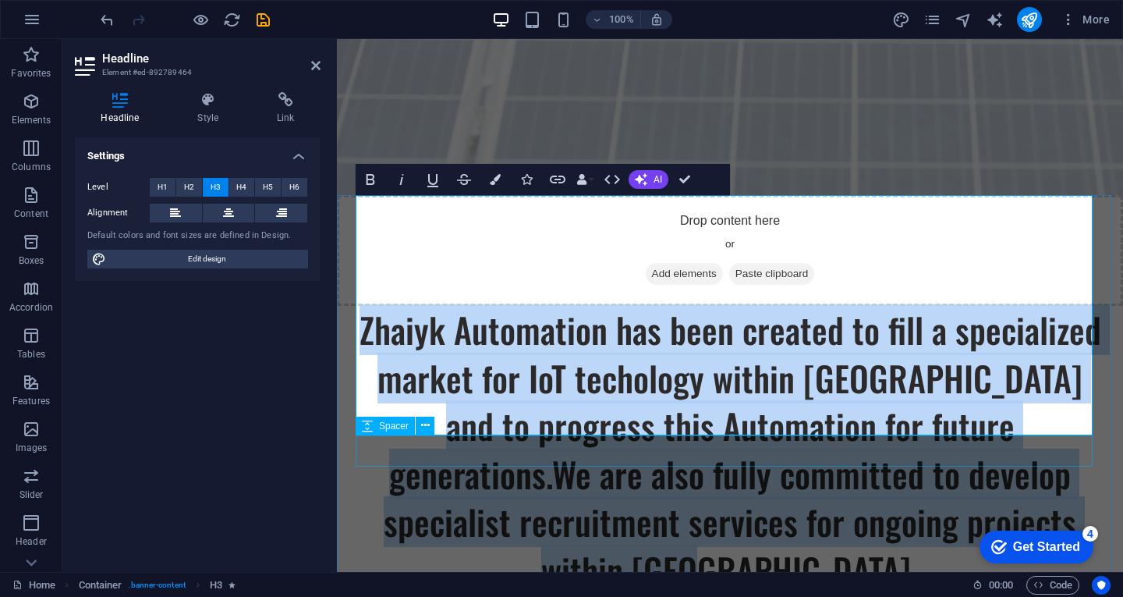
drag, startPoint x: 358, startPoint y: 219, endPoint x: 744, endPoint y: 306, distance: 395.7
click at [1059, 459] on div "Zhaiyk Automation has been created to fill a specialized market for IoT techolo…" at bounding box center [730, 552] width 786 height 492
copy h3 "Zhaiyk Automation has been created to fill a specialized market for IoT techolo…"
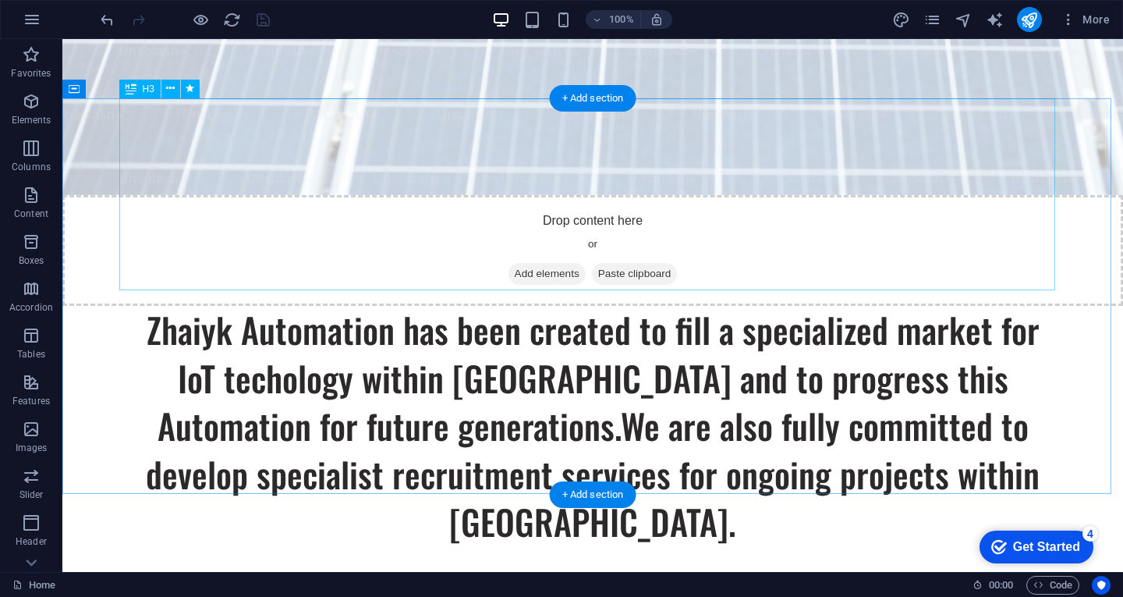
scroll to position [714, 0]
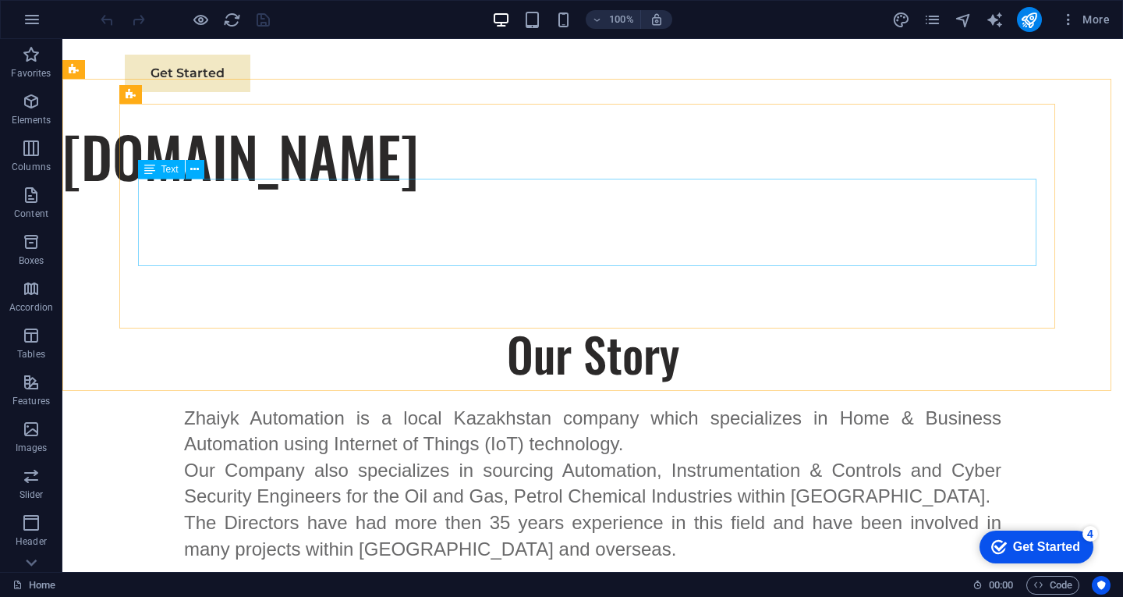
scroll to position [1335, 0]
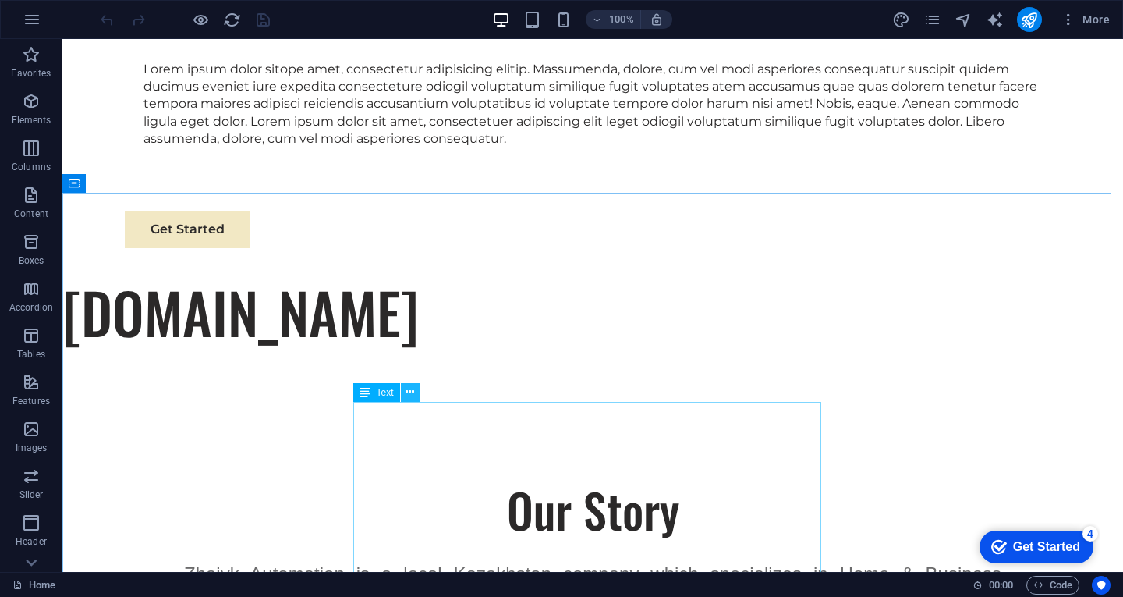
click at [0, 0] on icon at bounding box center [0, 0] width 0 height 0
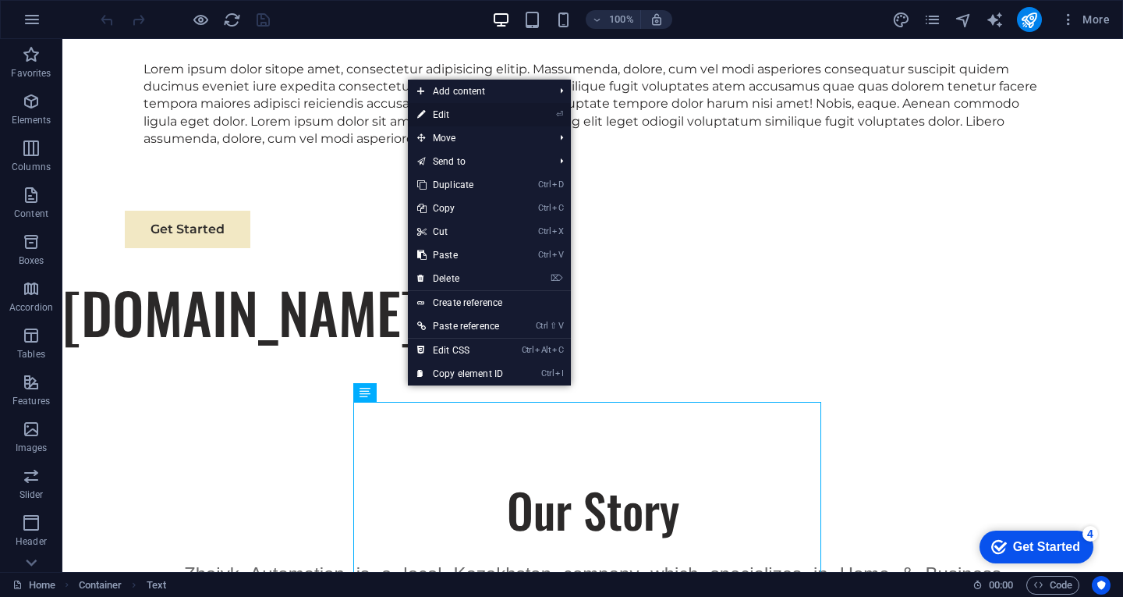
click at [0, 0] on link "⏎ Edit" at bounding box center [0, 0] width 0 height 0
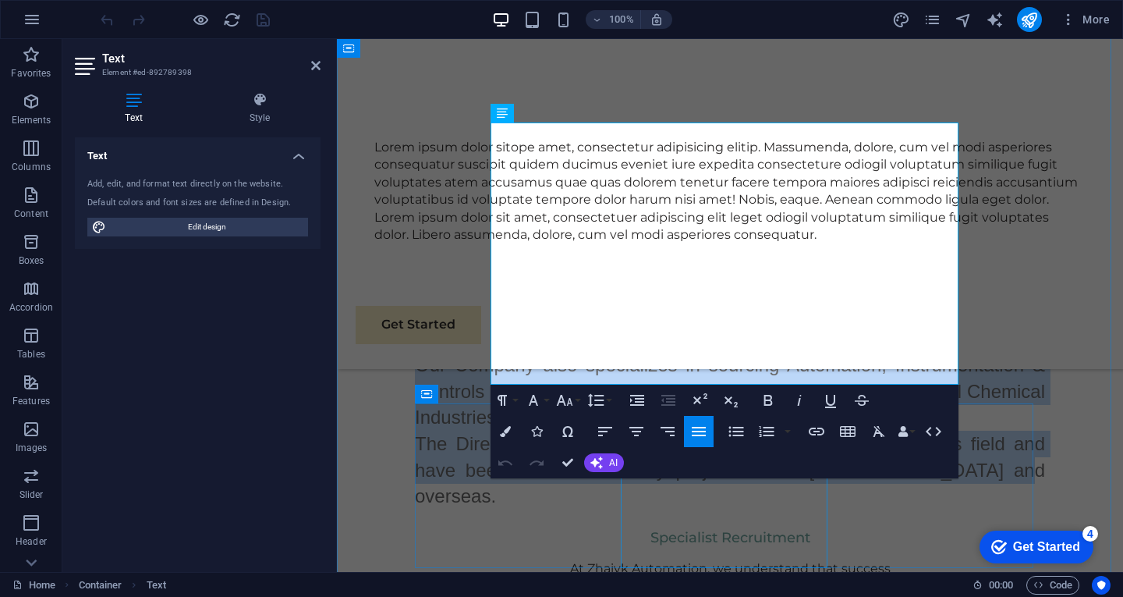
scroll to position [1681, 0]
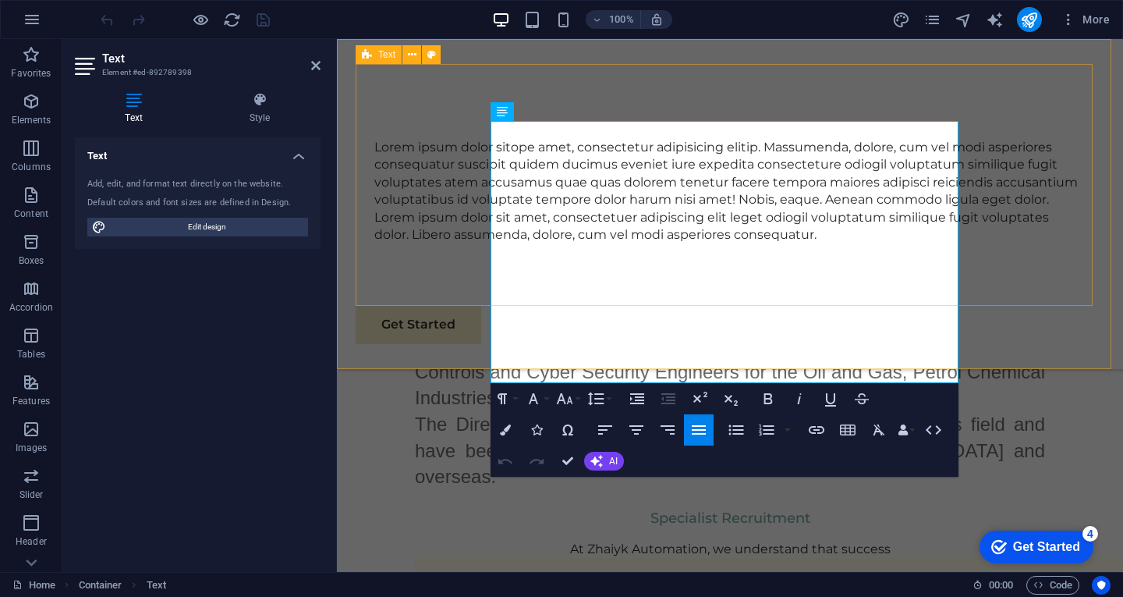
drag, startPoint x: 495, startPoint y: 430, endPoint x: 862, endPoint y: 80, distance: 506.8
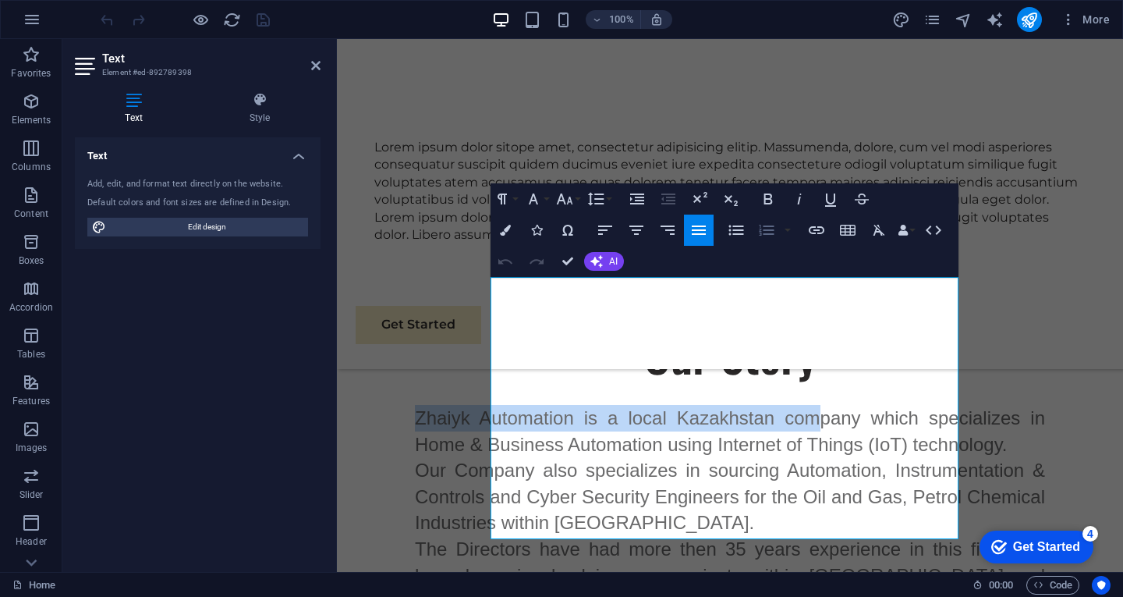
scroll to position [1525, 0]
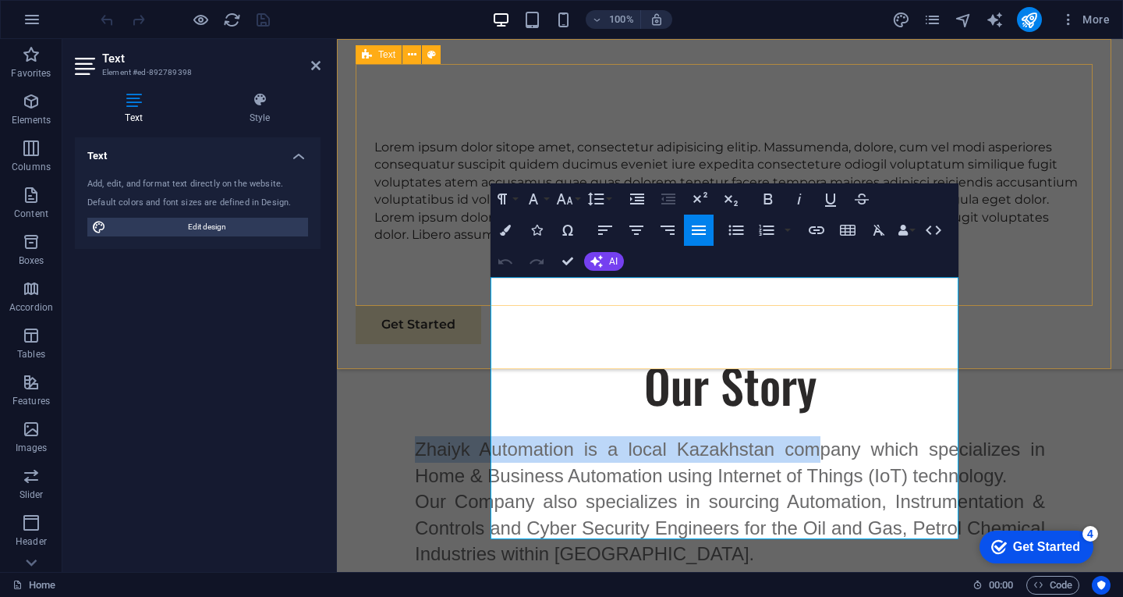
click at [980, 115] on div "Lorem ipsum dolor sitope amet, consectetur adipisicing elitip. Massumenda, dolo…" at bounding box center [730, 185] width 749 height 242
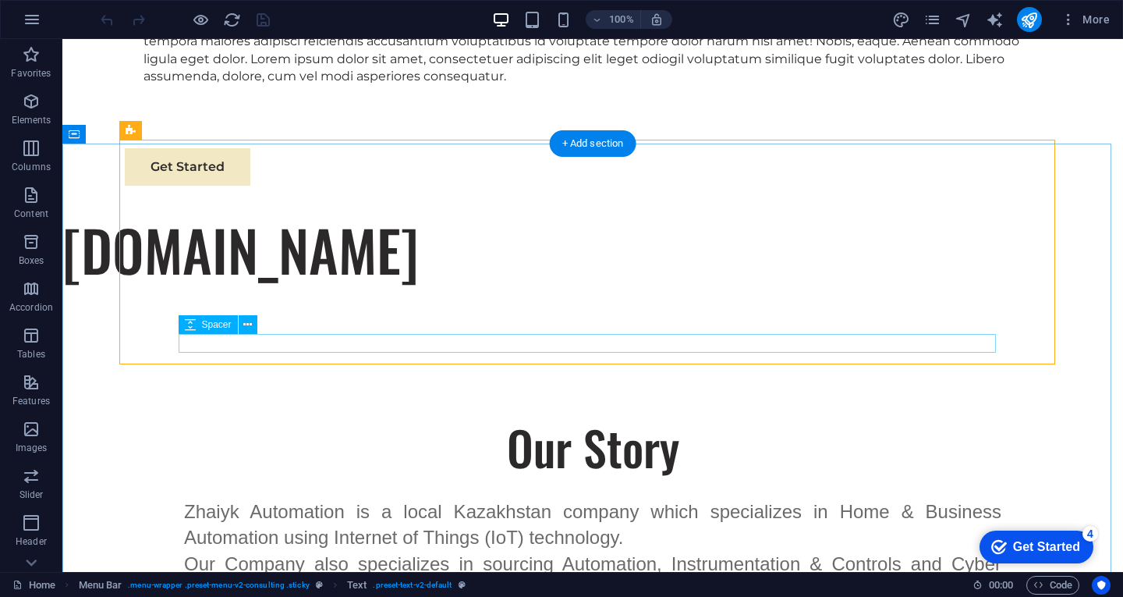
scroll to position [1382, 0]
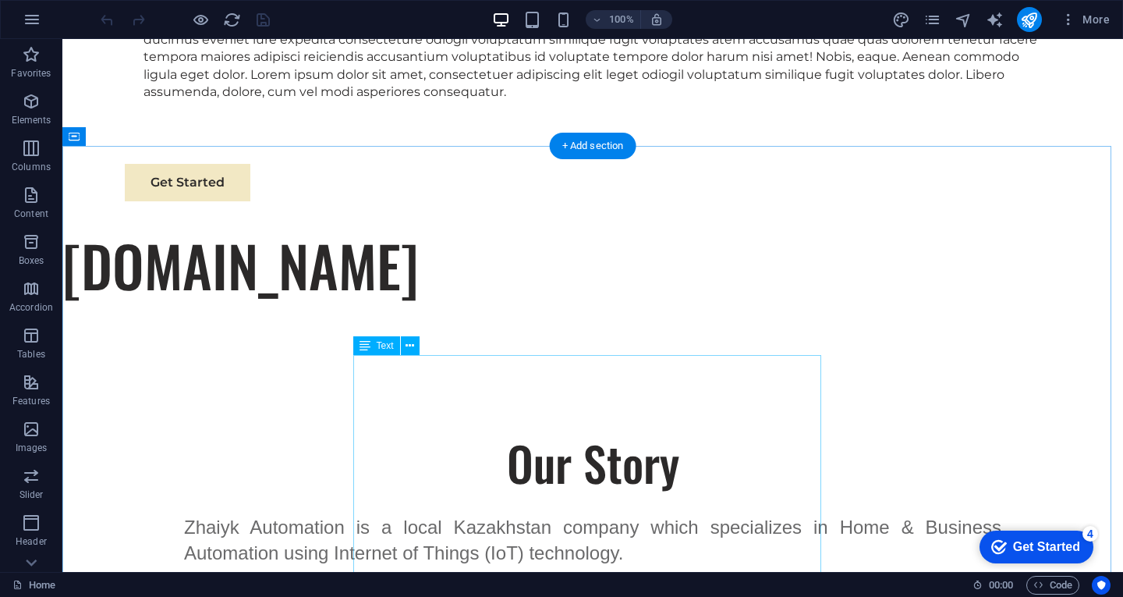
click at [356, 514] on div "Zhaiyk Automation is a local Kazakhstan company which specializes in Home & Bus…" at bounding box center [592, 593] width 817 height 158
click at [364, 514] on div "Zhaiyk Automation is a local Kazakhstan company which specializes in Home & Bus…" at bounding box center [592, 593] width 817 height 158
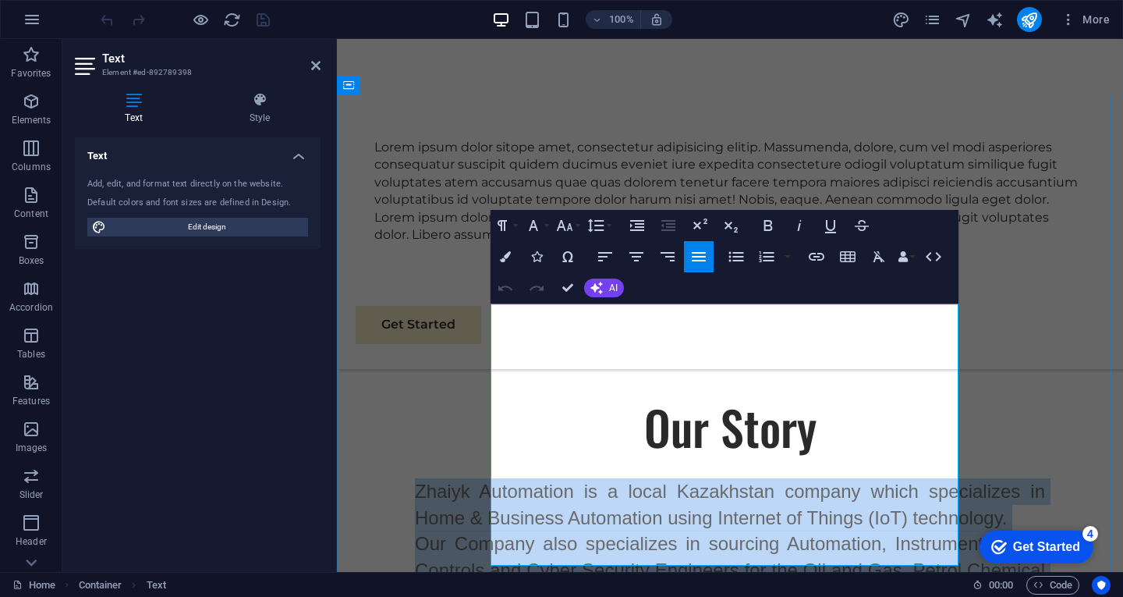
scroll to position [1538, 0]
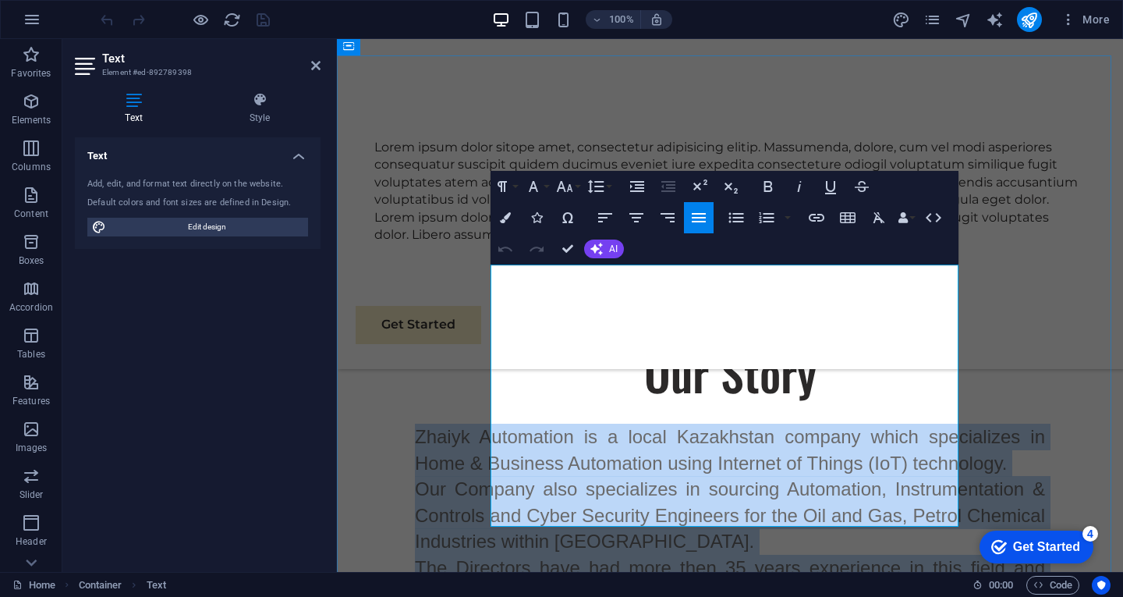
drag, startPoint x: 493, startPoint y: 360, endPoint x: 763, endPoint y: 516, distance: 311.6
click at [763, 516] on div "Zhaiyk Automation is a local Kazakhstan company which specializes in Home & Bus…" at bounding box center [730, 528] width 630 height 210
copy div "Zhaiyk Automation is a local Kazakhstan company which specializes in Home & Bus…"
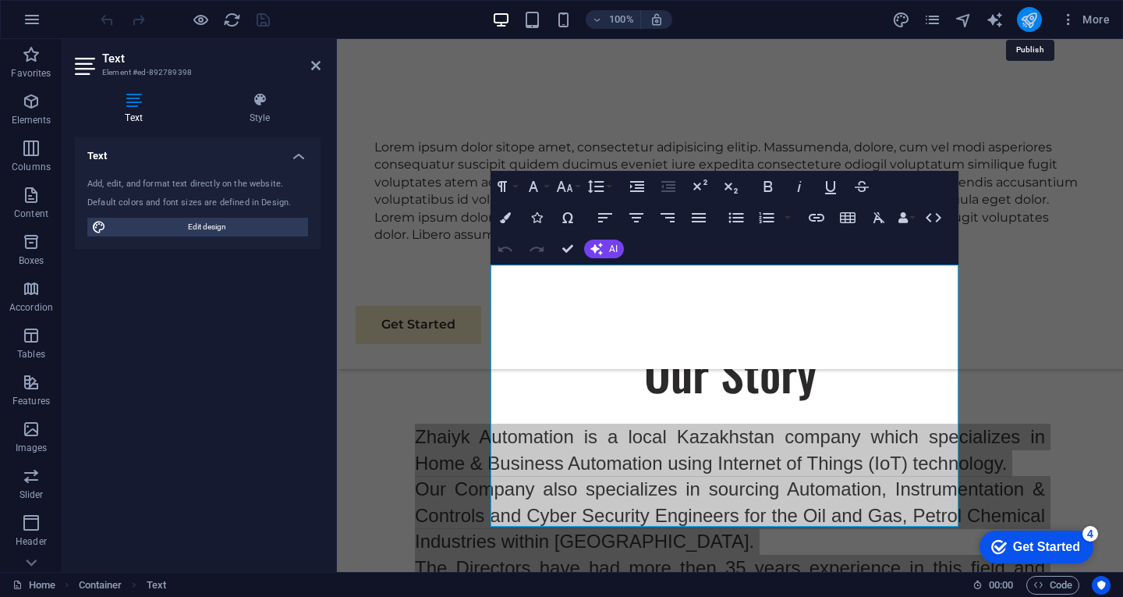
click at [0, 0] on icon "publish" at bounding box center [0, 0] width 0 height 0
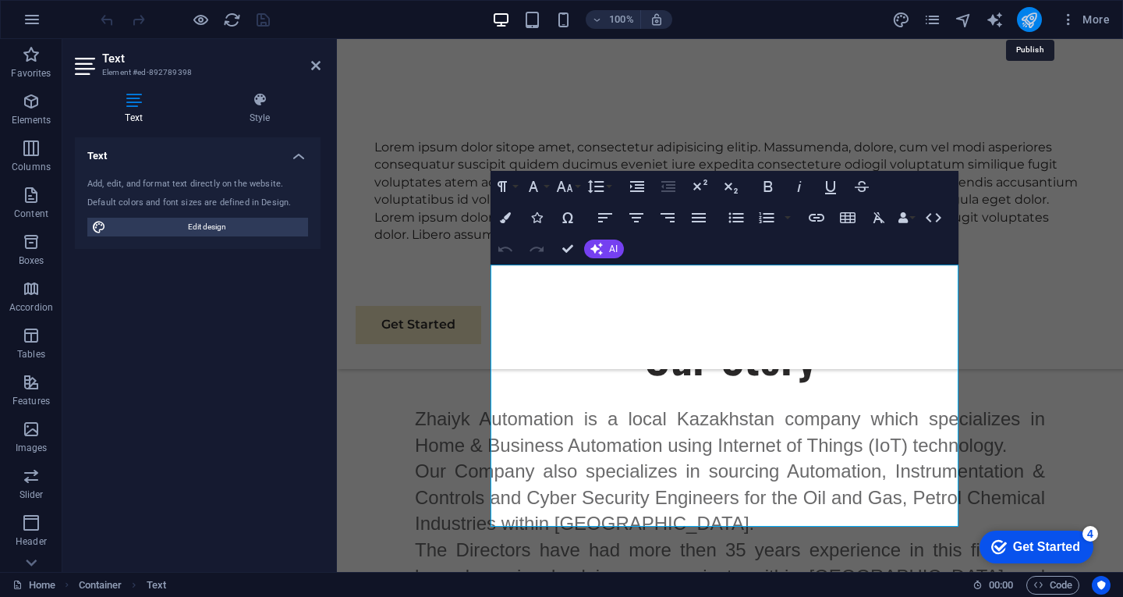
scroll to position [1471, 0]
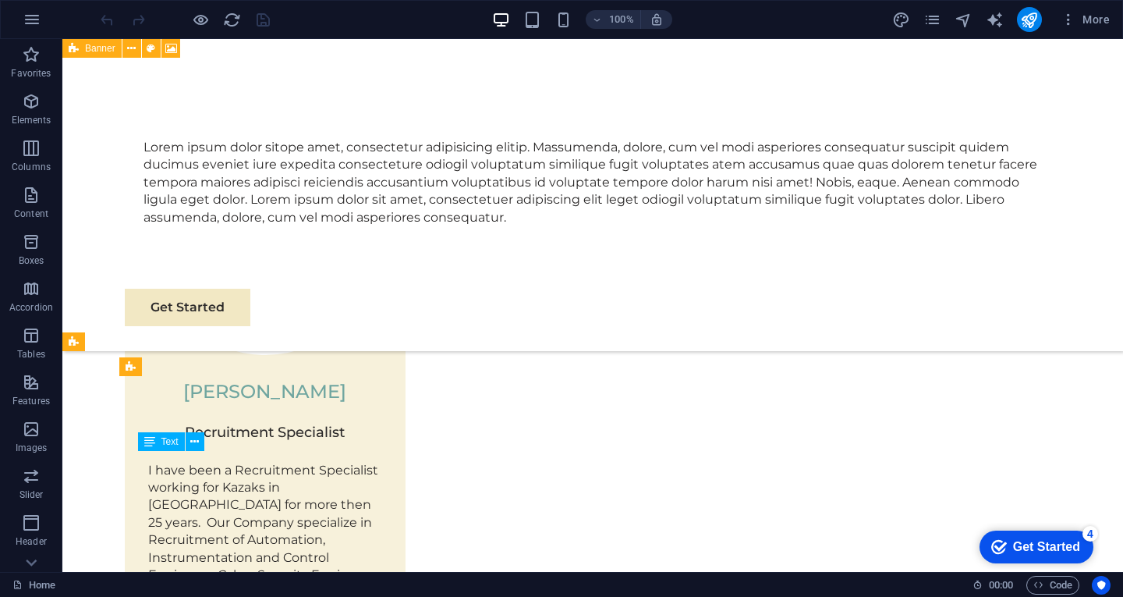
scroll to position [3050, 0]
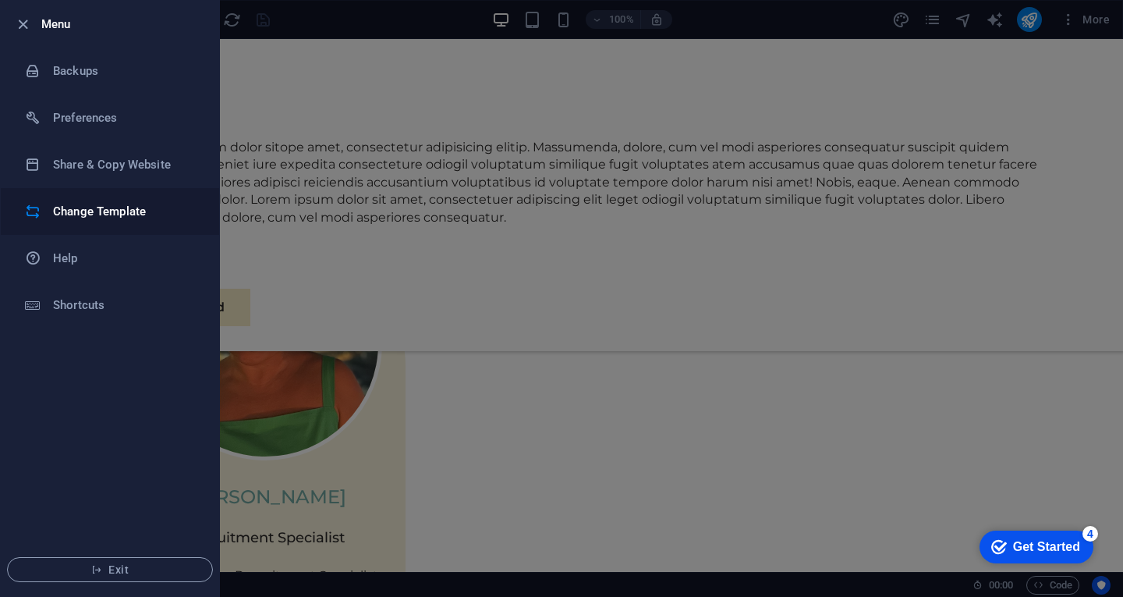
click at [101, 203] on h6 "Change Template" at bounding box center [125, 211] width 144 height 19
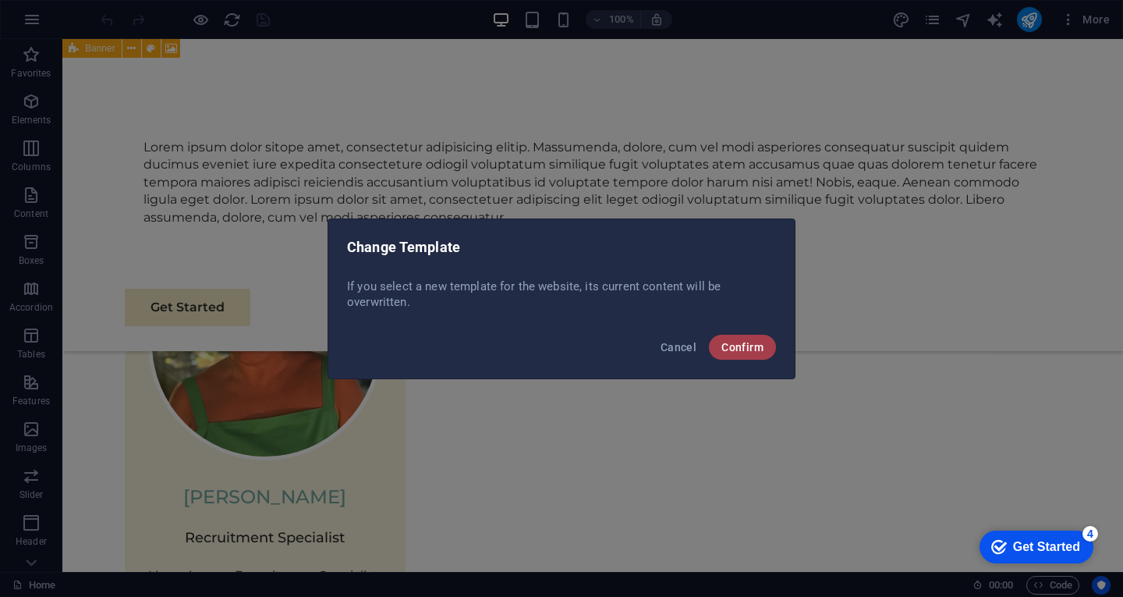
click at [714, 342] on button "Confirm" at bounding box center [742, 347] width 67 height 25
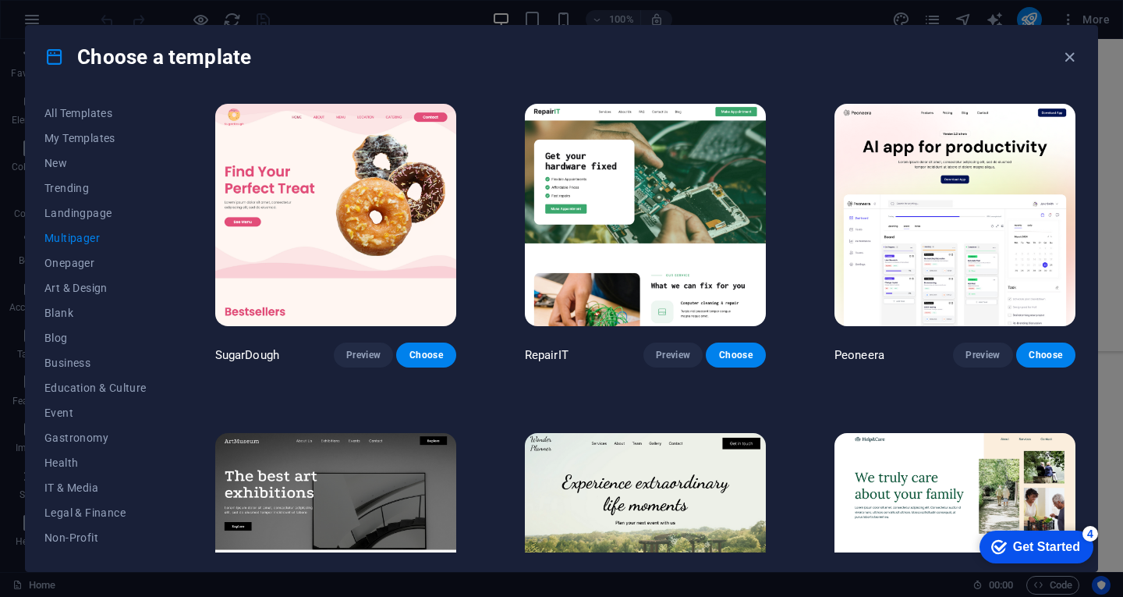
click at [67, 368] on span "Business" at bounding box center [95, 362] width 102 height 12
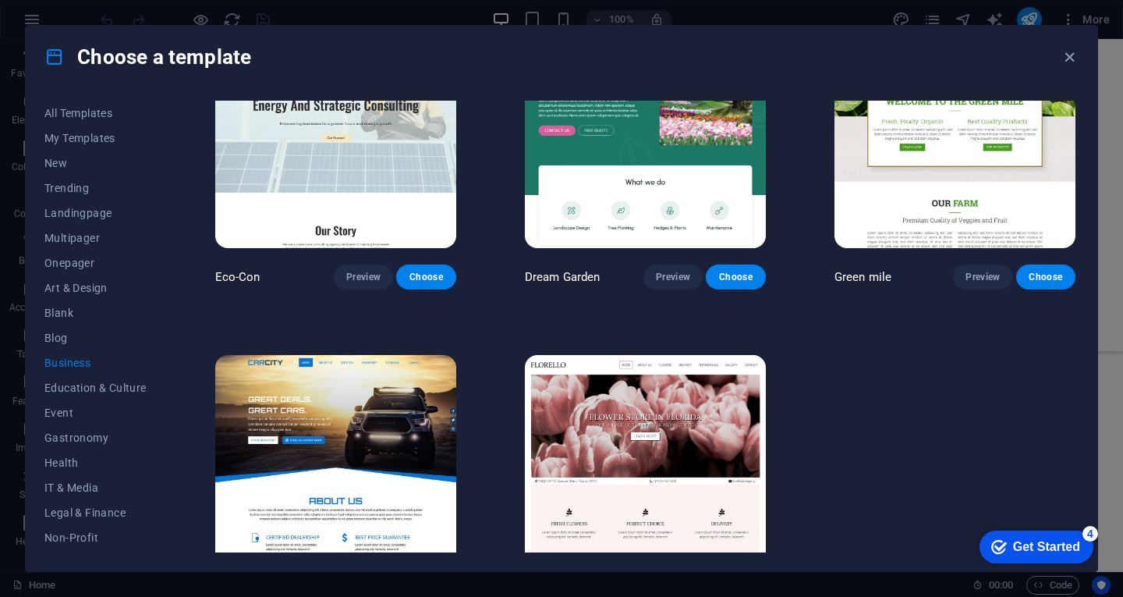
scroll to position [140, 0]
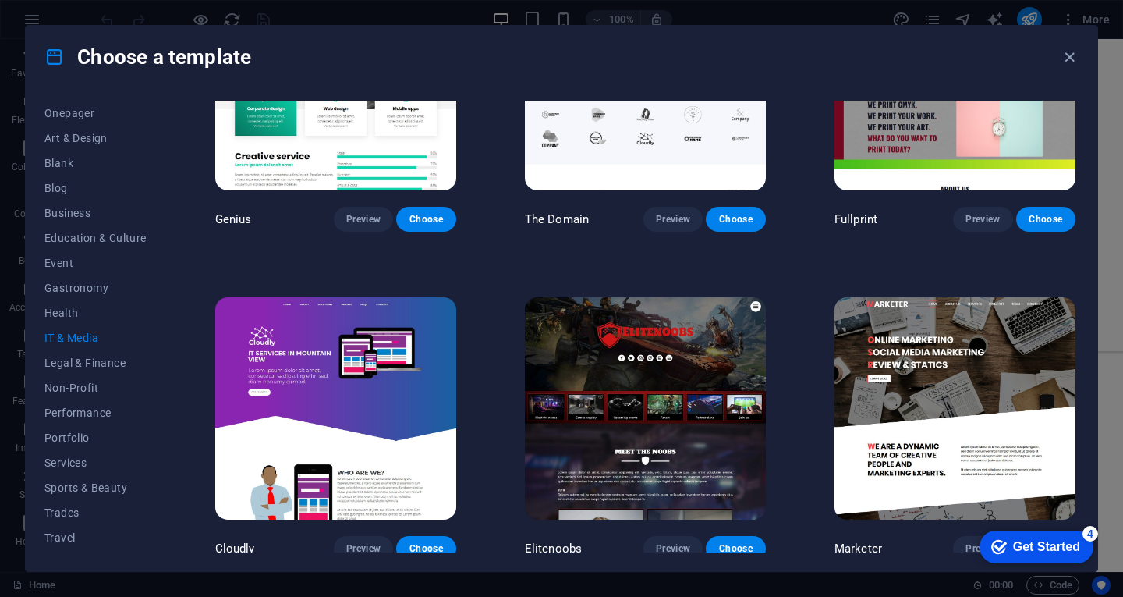
scroll to position [156, 0]
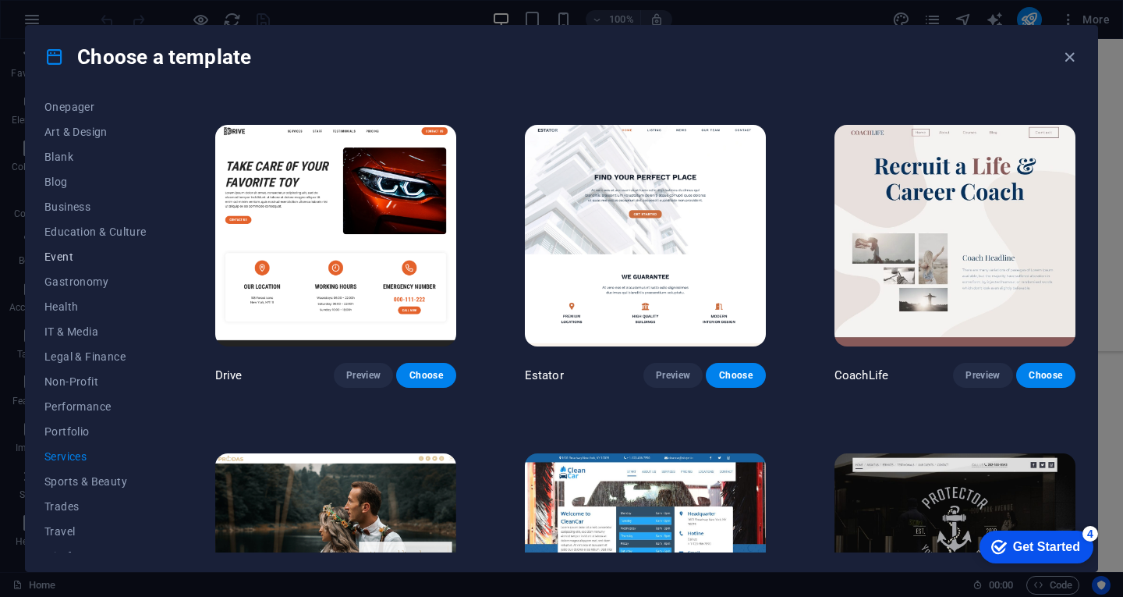
scroll to position [172, 0]
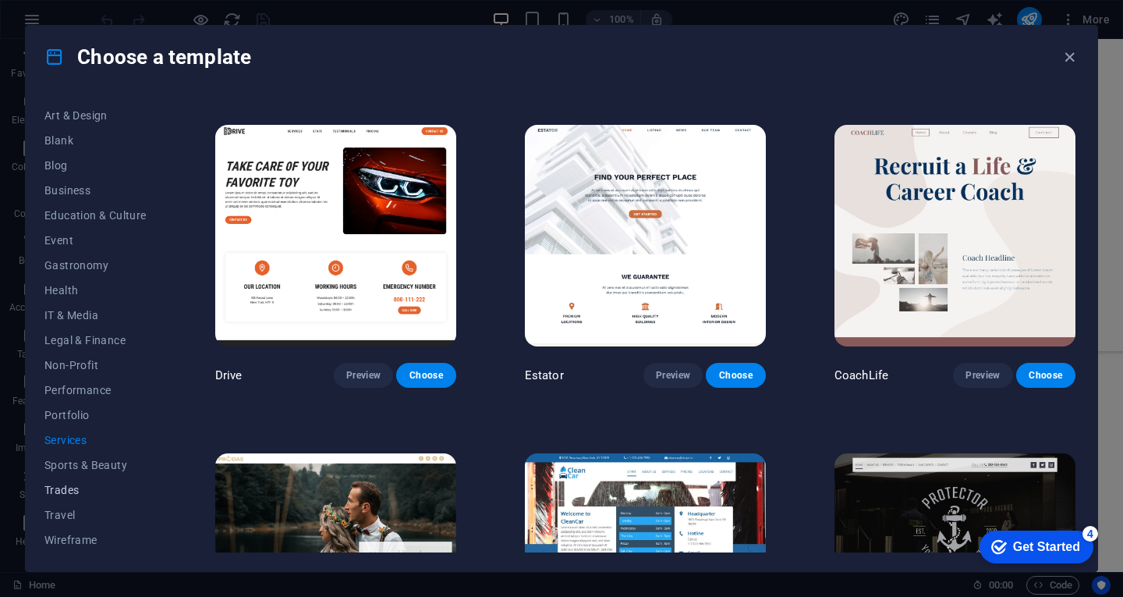
click at [0, 0] on button "Trades" at bounding box center [0, 0] width 0 height 0
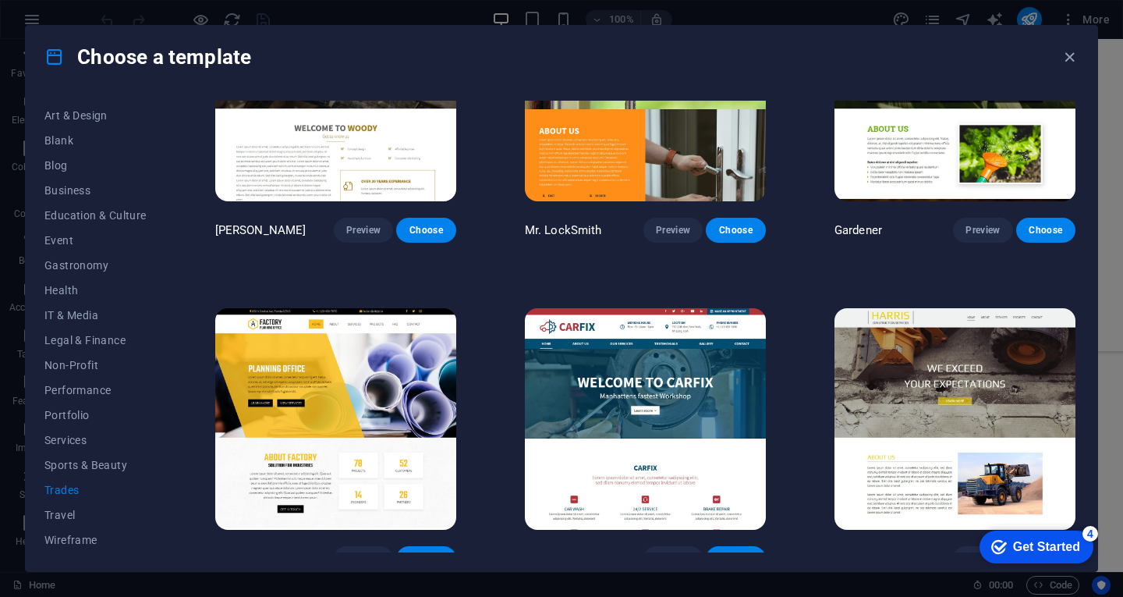
scroll to position [466, 0]
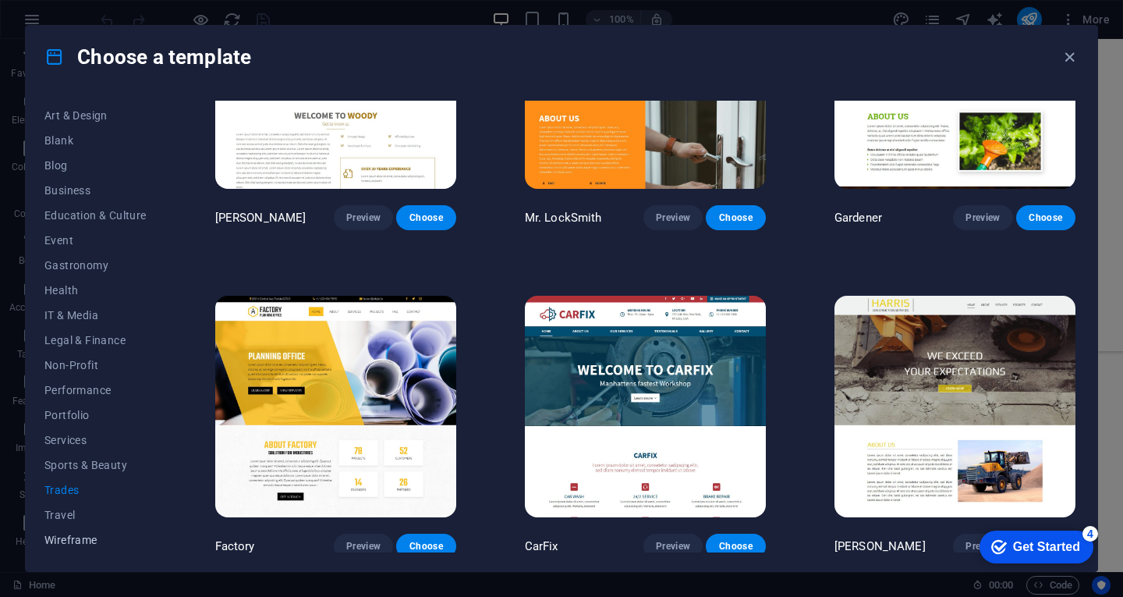
click at [97, 537] on span "Wireframe" at bounding box center [95, 539] width 102 height 12
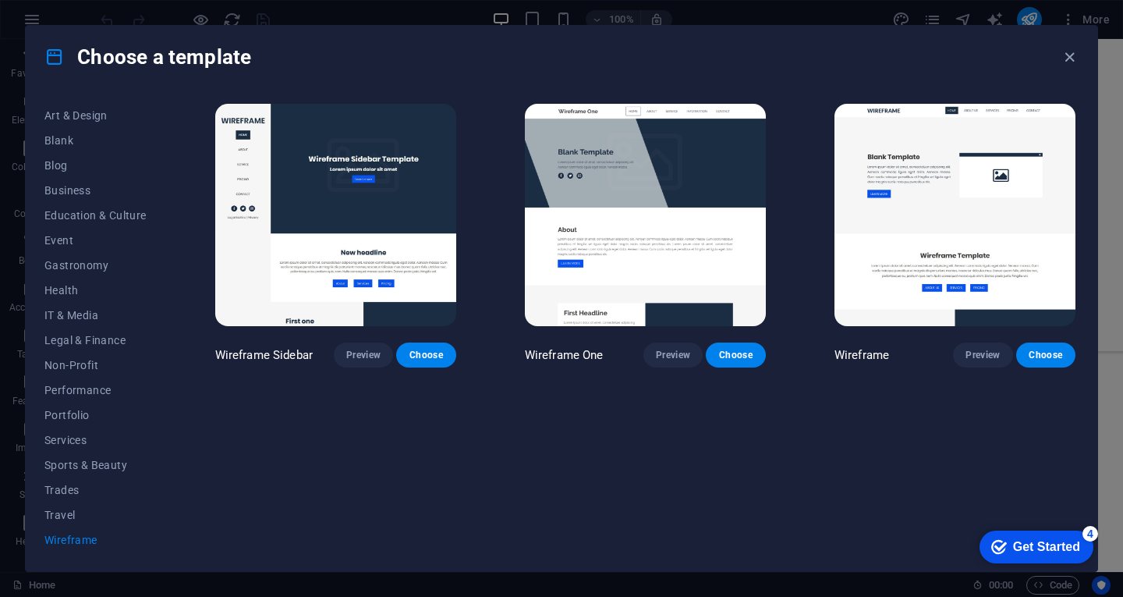
scroll to position [0, 0]
click at [985, 356] on span "Preview" at bounding box center [982, 355] width 34 height 12
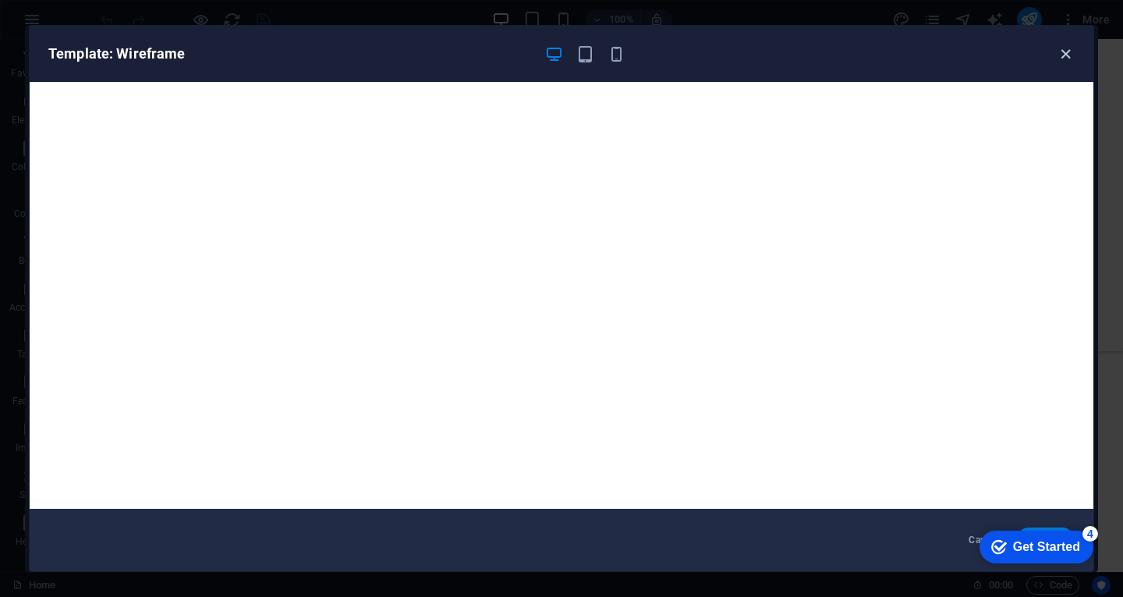
click at [1068, 50] on icon "button" at bounding box center [1066, 54] width 18 height 18
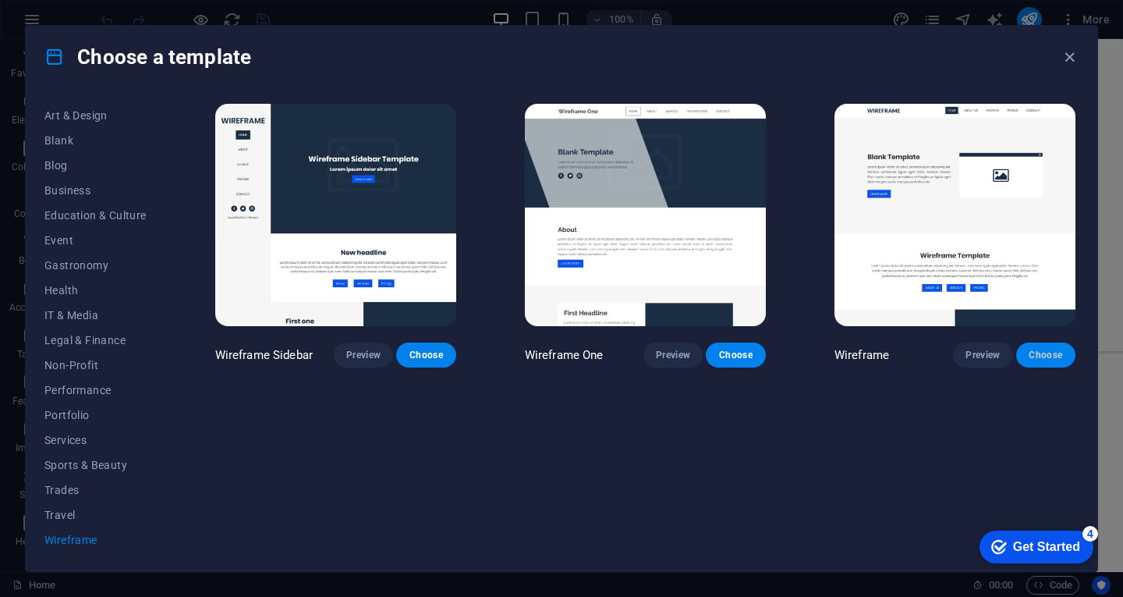
click at [1025, 345] on button "Choose" at bounding box center [1045, 354] width 59 height 25
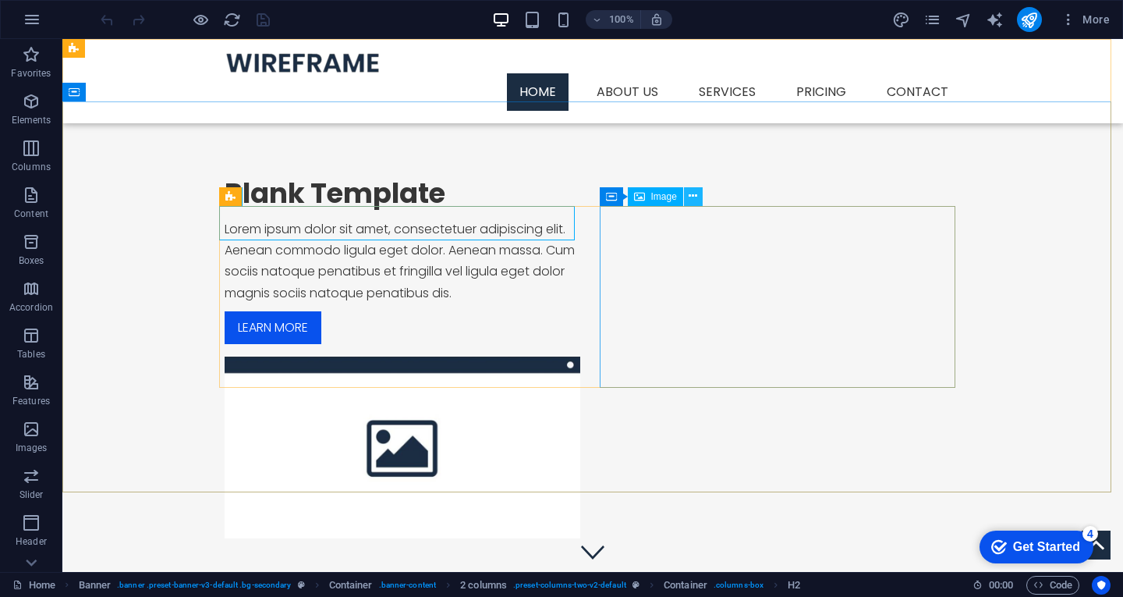
click at [693, 197] on icon at bounding box center [693, 196] width 9 height 16
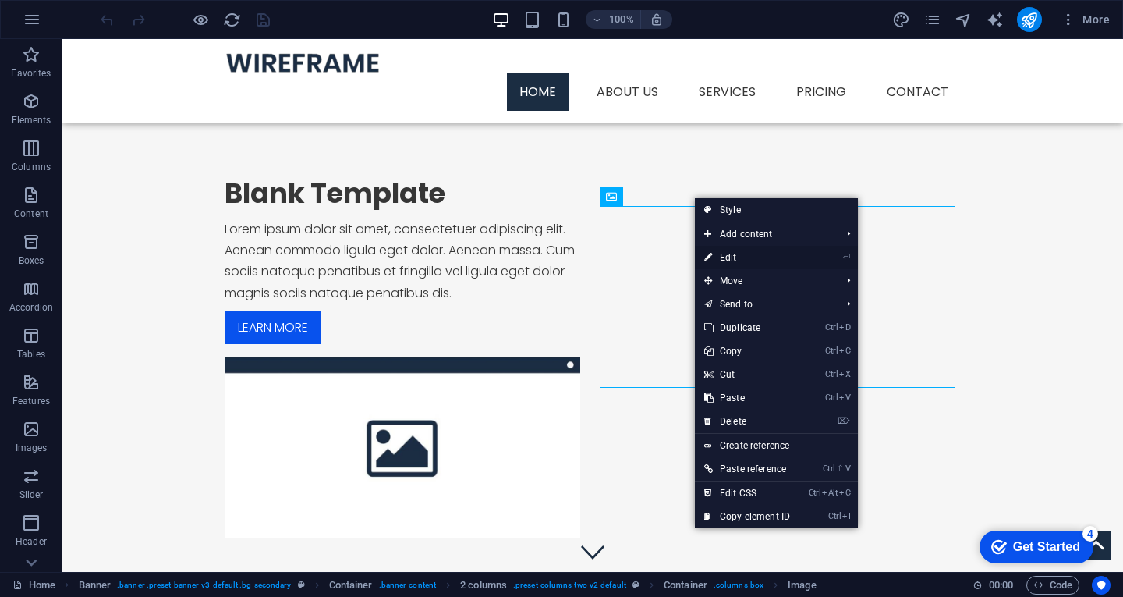
click at [724, 257] on link "⏎ Edit" at bounding box center [747, 257] width 104 height 23
select select "%"
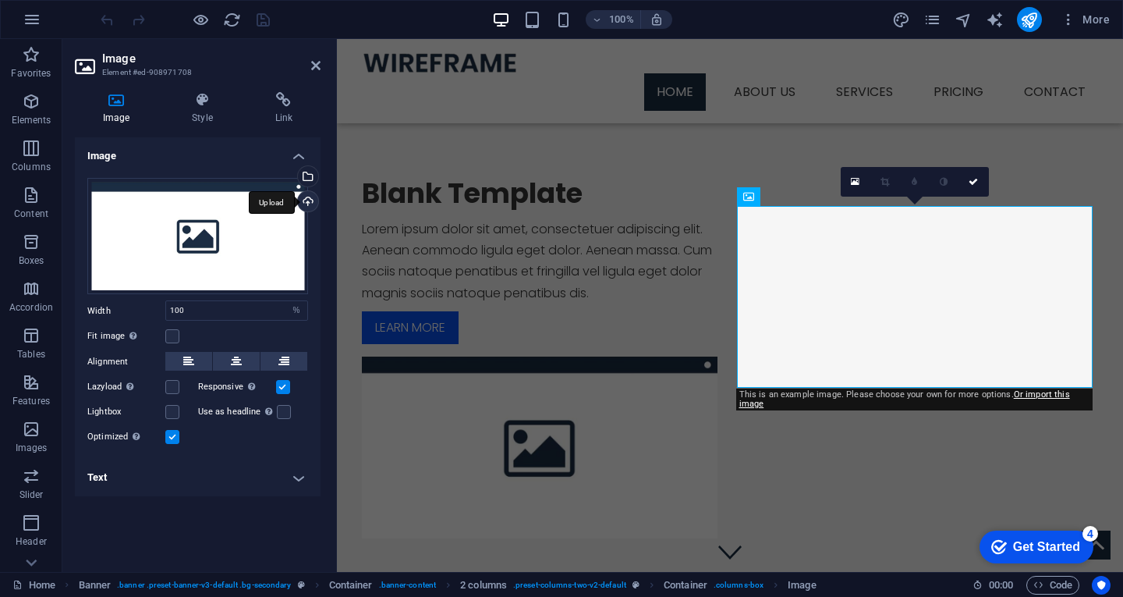
click at [305, 193] on div "Upload" at bounding box center [306, 202] width 23 height 23
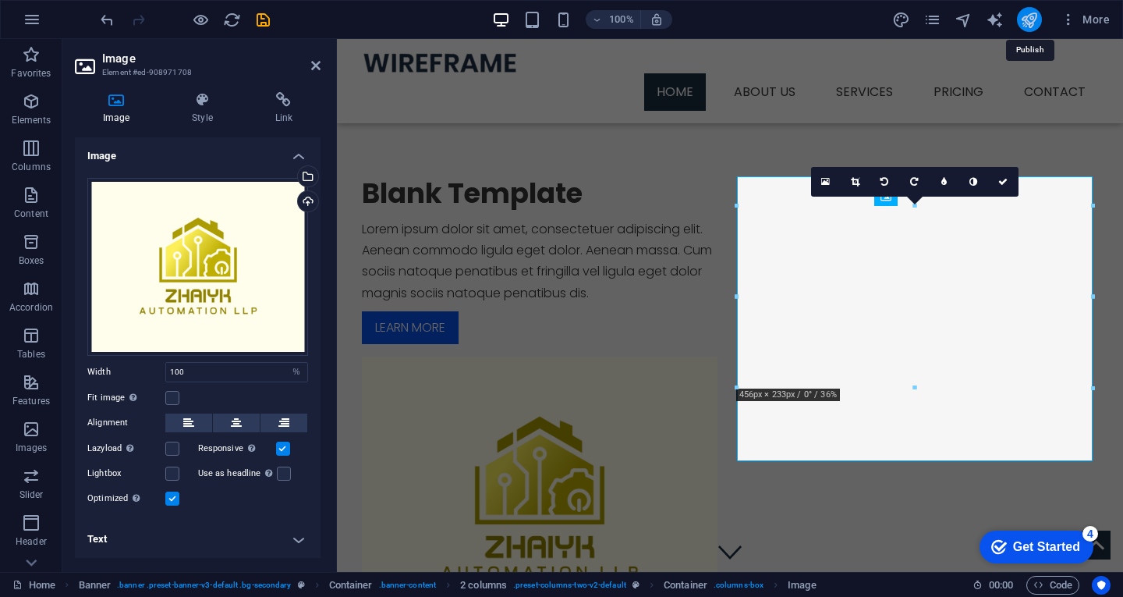
click at [1030, 16] on icon "publish" at bounding box center [1029, 20] width 18 height 18
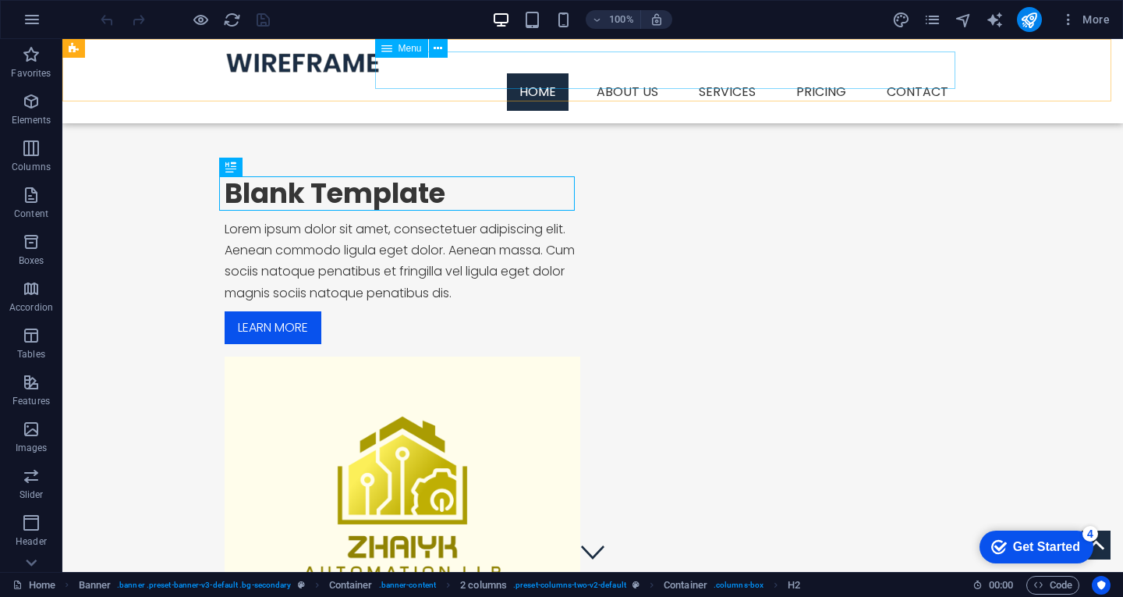
click at [632, 73] on nav "Home About us Services Service Detail Pricing Contact" at bounding box center [593, 91] width 736 height 37
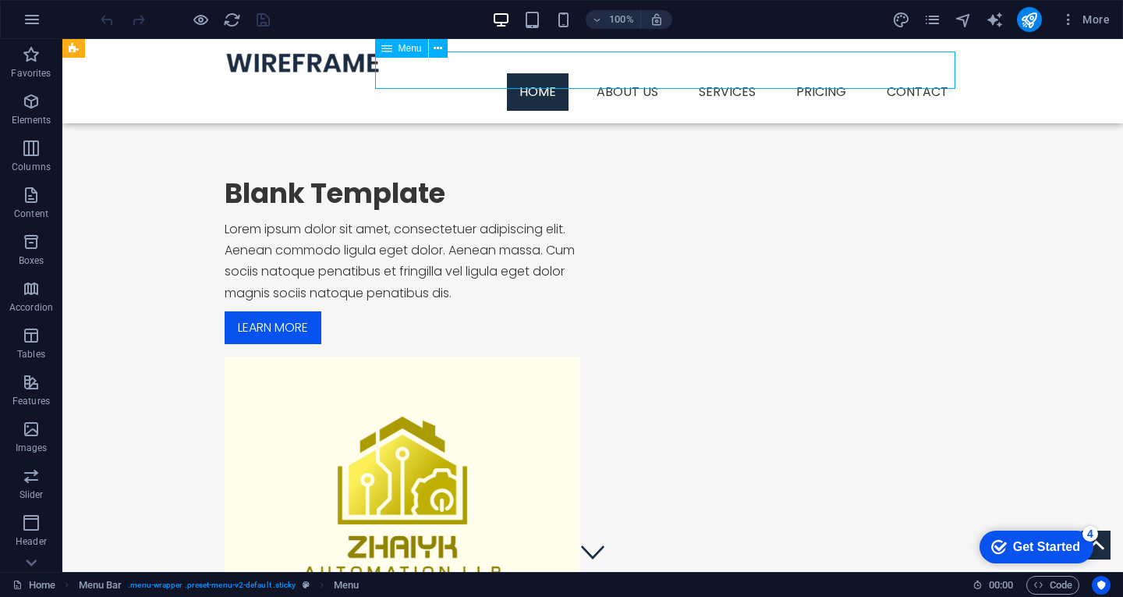
click at [603, 73] on nav "Home About us Services Service Detail Pricing Contact" at bounding box center [593, 91] width 736 height 37
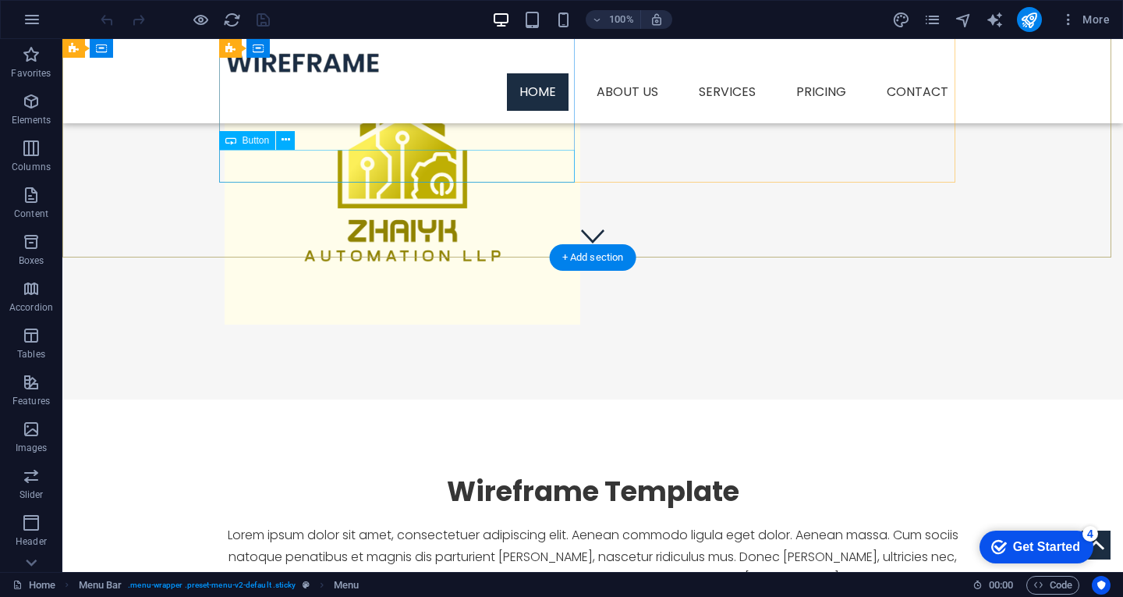
scroll to position [390, 0]
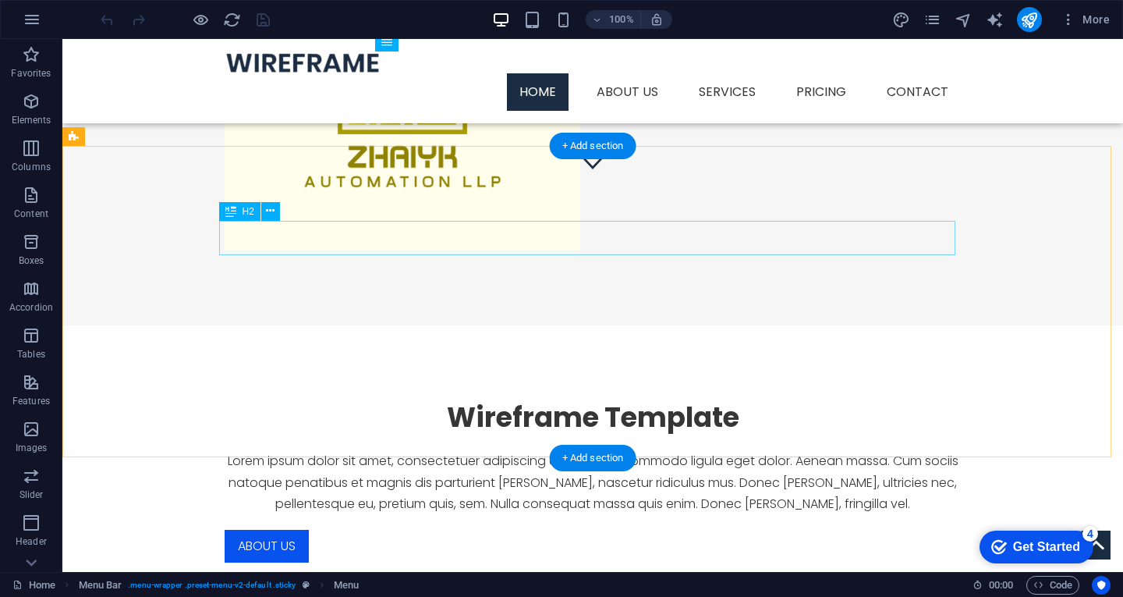
click at [455, 400] on div "Wireframe Template" at bounding box center [593, 417] width 736 height 34
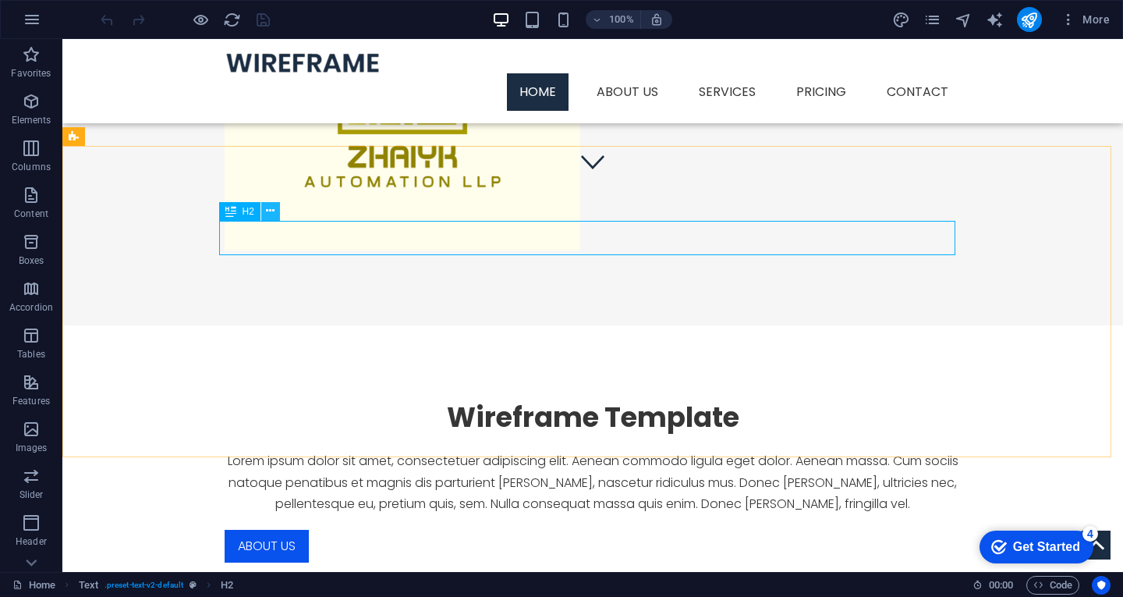
click at [272, 213] on icon at bounding box center [270, 211] width 9 height 16
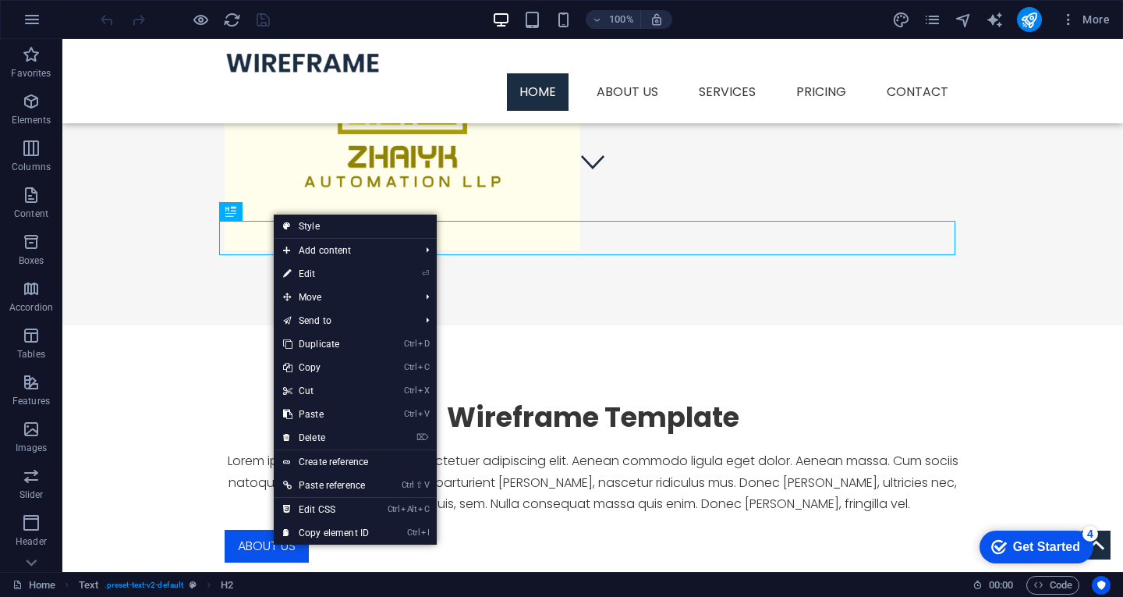
click at [319, 275] on link "⏎ Edit" at bounding box center [326, 273] width 104 height 23
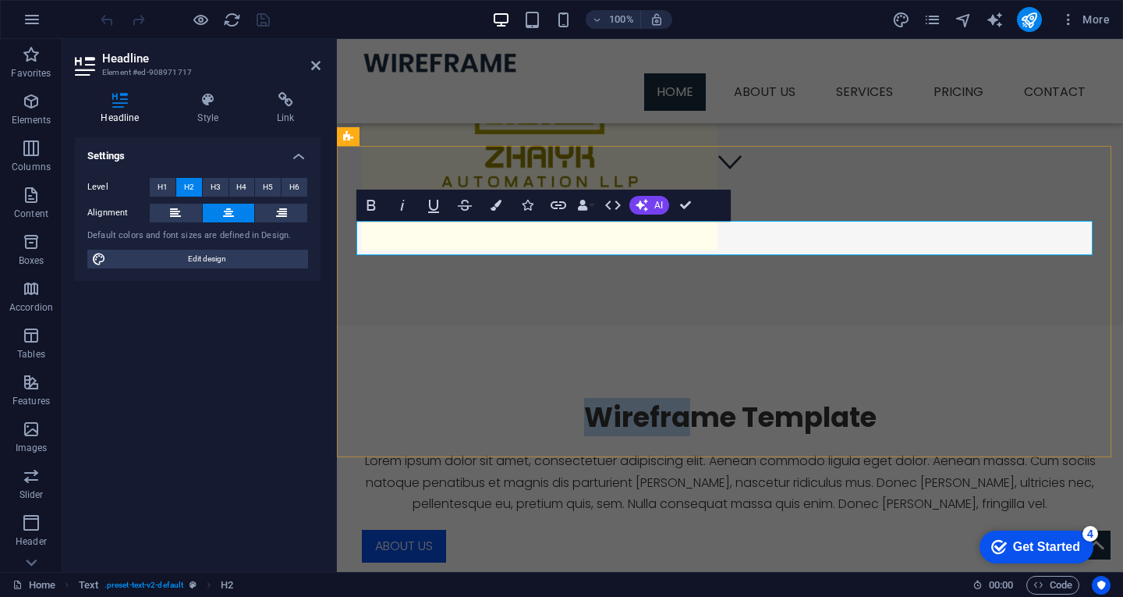
click at [692, 400] on h2 "Wireframe Template" at bounding box center [730, 417] width 736 height 34
click at [1034, 20] on icon "publish" at bounding box center [1029, 20] width 18 height 18
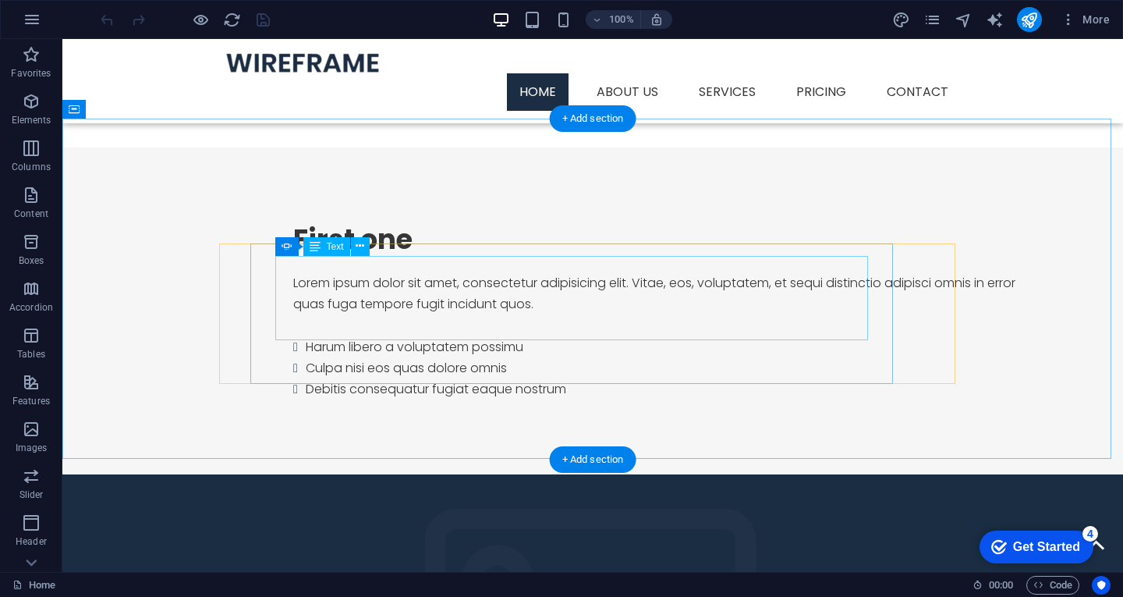
scroll to position [756, 0]
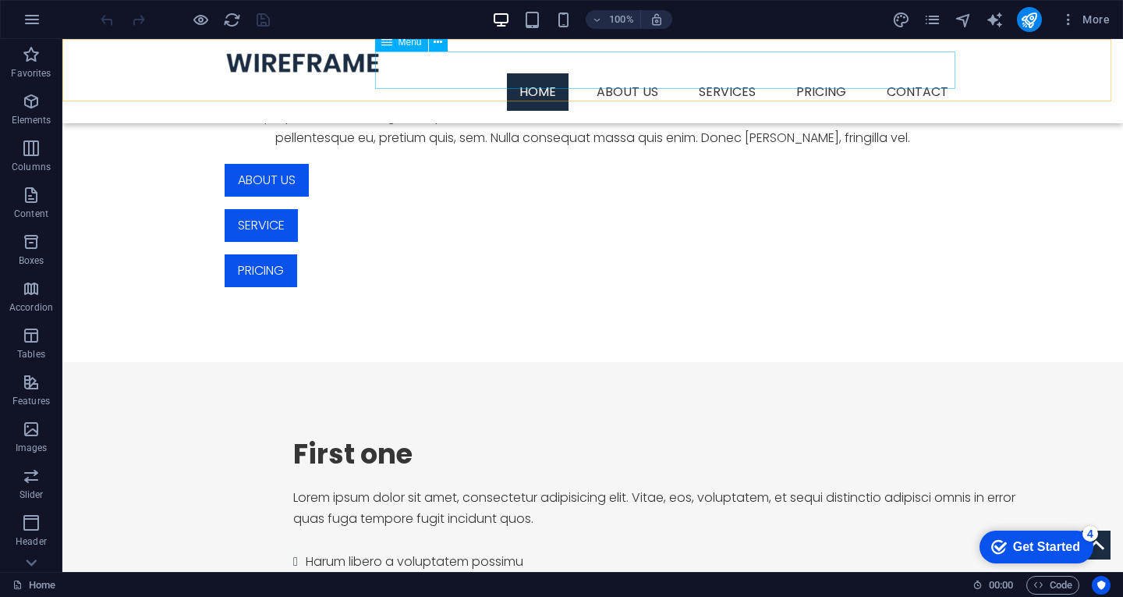
click at [706, 73] on nav "Home About us Services Service Detail Pricing Contact" at bounding box center [593, 91] width 736 height 37
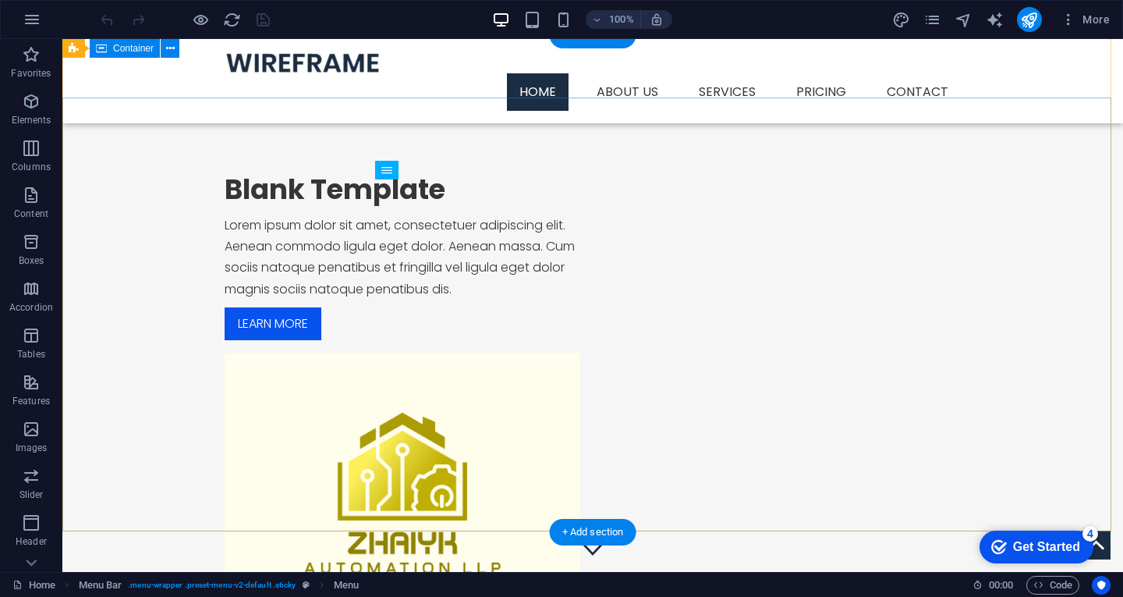
scroll to position [0, 0]
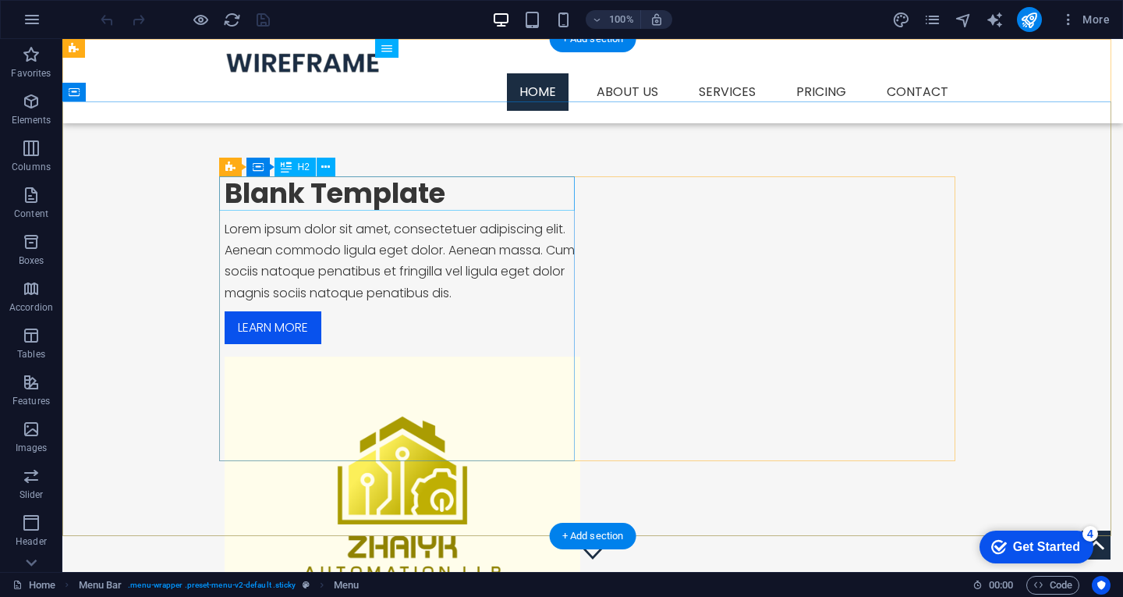
click at [232, 186] on div "Blank Template" at bounding box center [403, 193] width 356 height 34
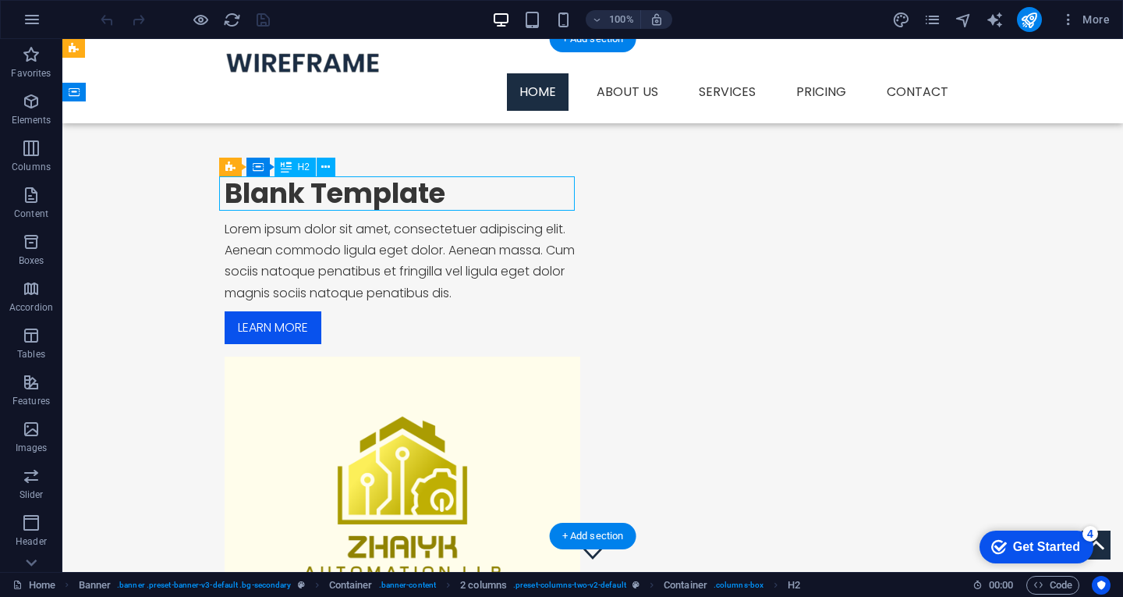
click at [232, 186] on div "Blank Template" at bounding box center [403, 193] width 356 height 34
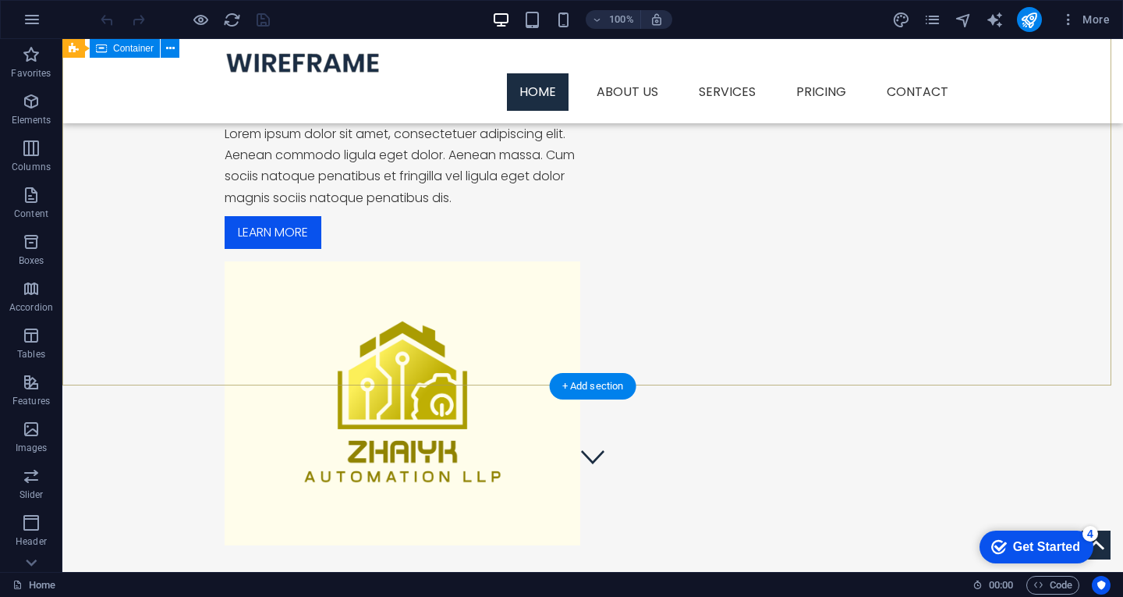
scroll to position [78, 0]
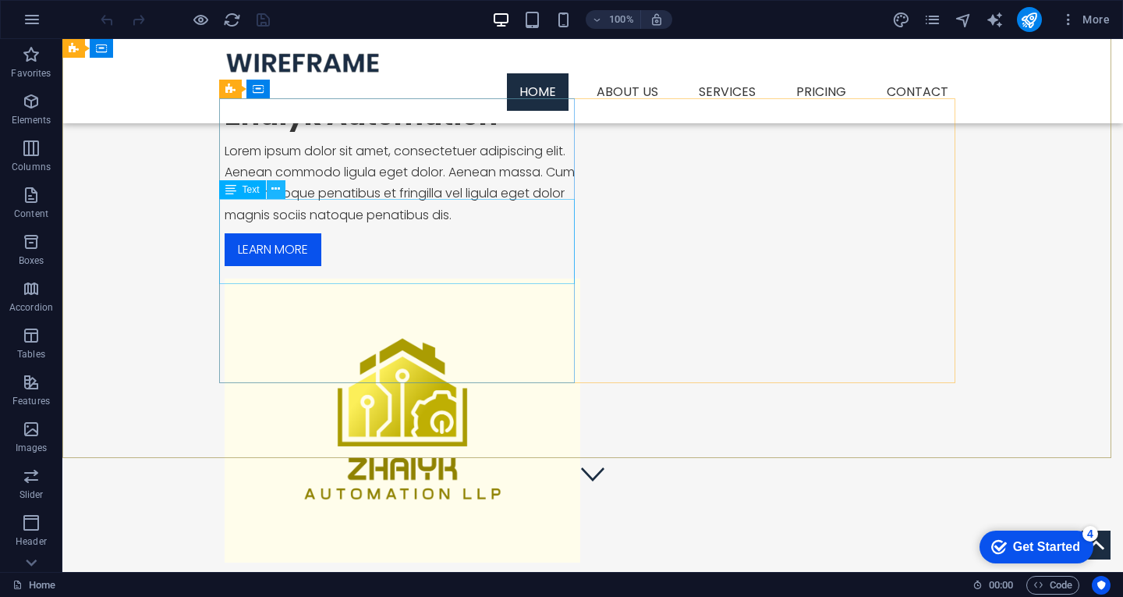
click at [277, 189] on icon at bounding box center [275, 189] width 9 height 16
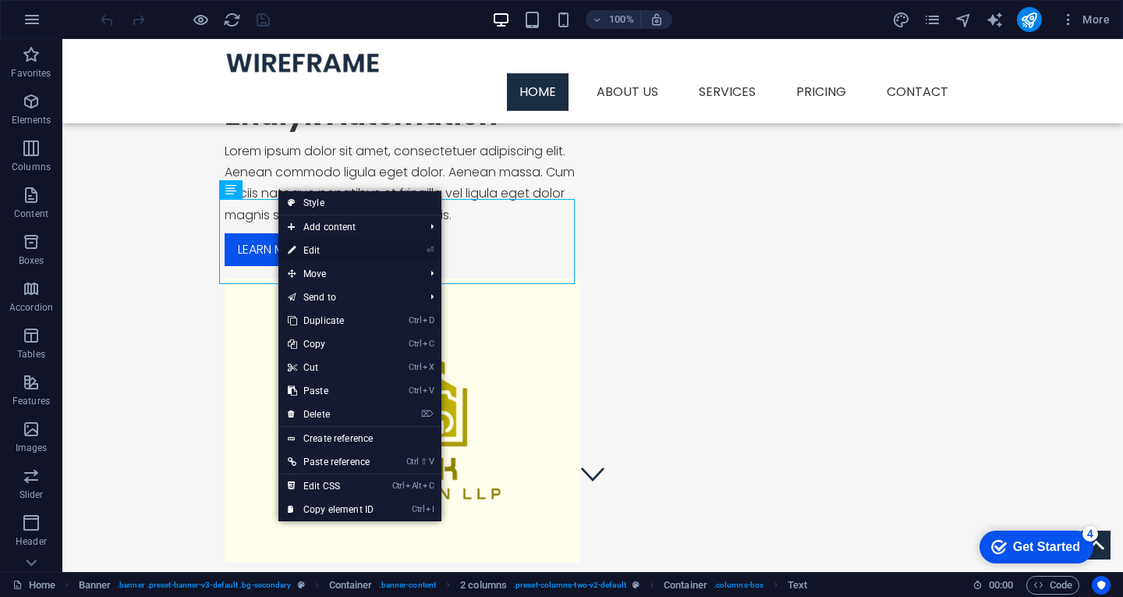
click at [312, 250] on link "⏎ Edit" at bounding box center [330, 250] width 104 height 23
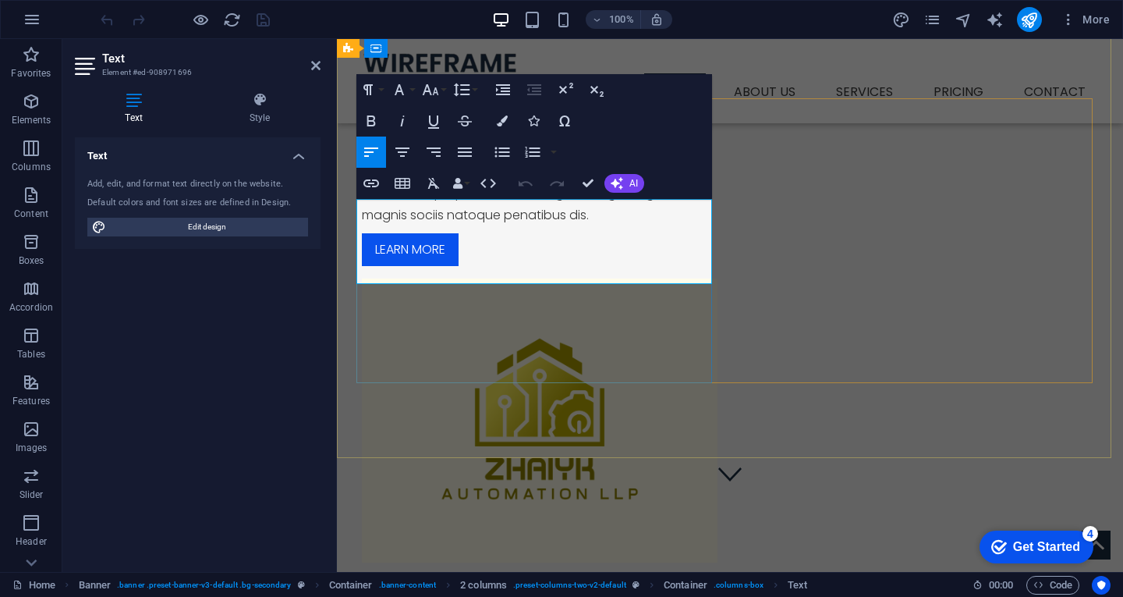
click at [370, 208] on p "Lorem ipsum dolor sit amet, consectetuer adipiscing elit. Aenean commodo ligula…" at bounding box center [540, 182] width 356 height 85
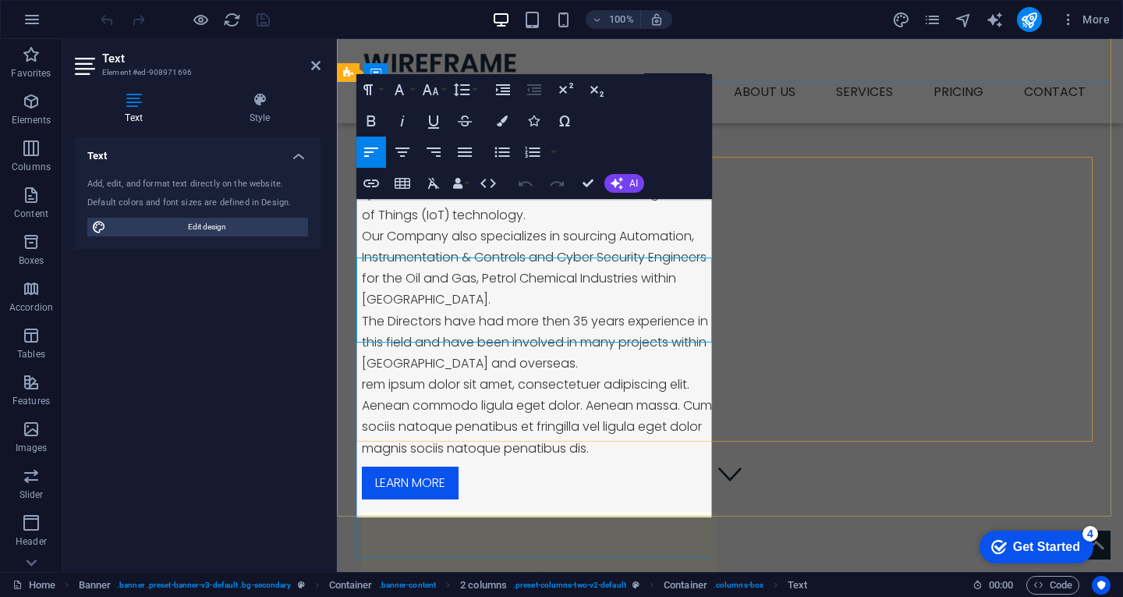
scroll to position [19, 0]
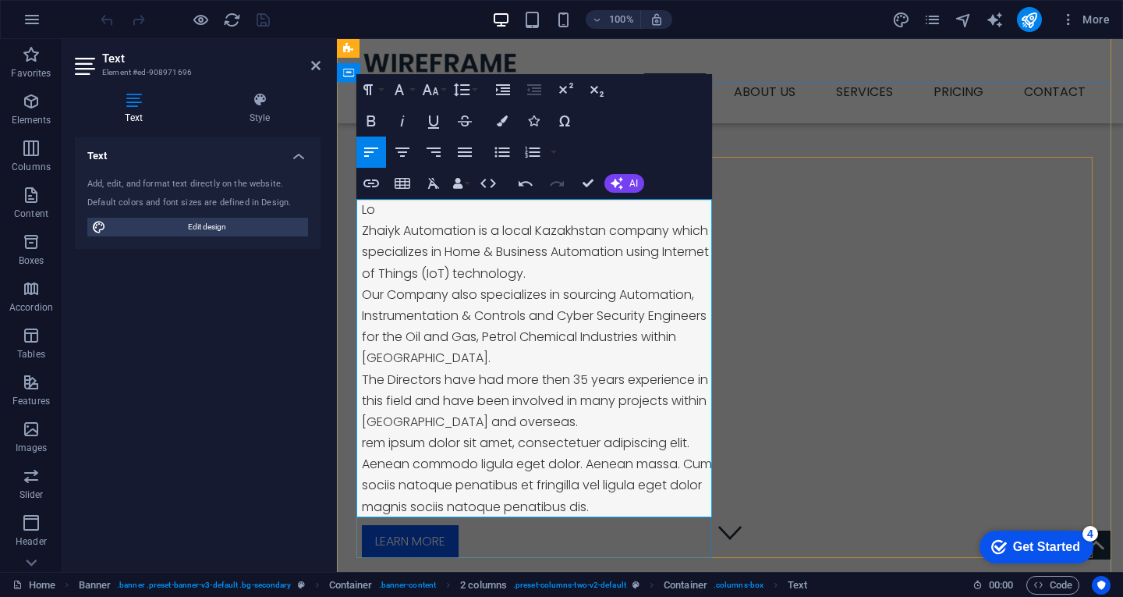
click at [381, 211] on p "Lo" at bounding box center [540, 209] width 356 height 21
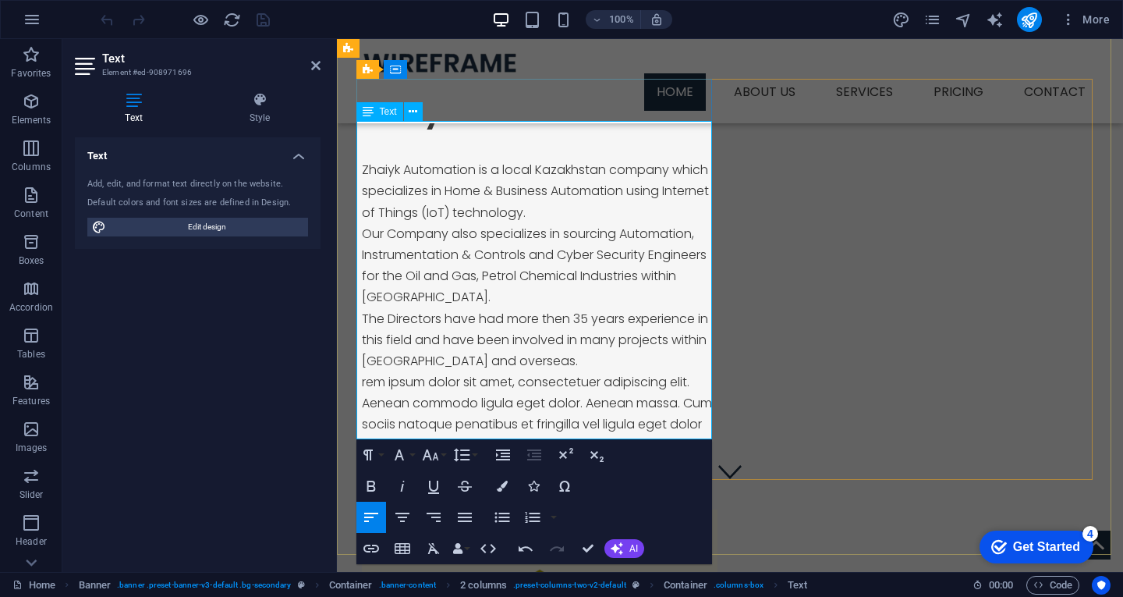
scroll to position [97, 0]
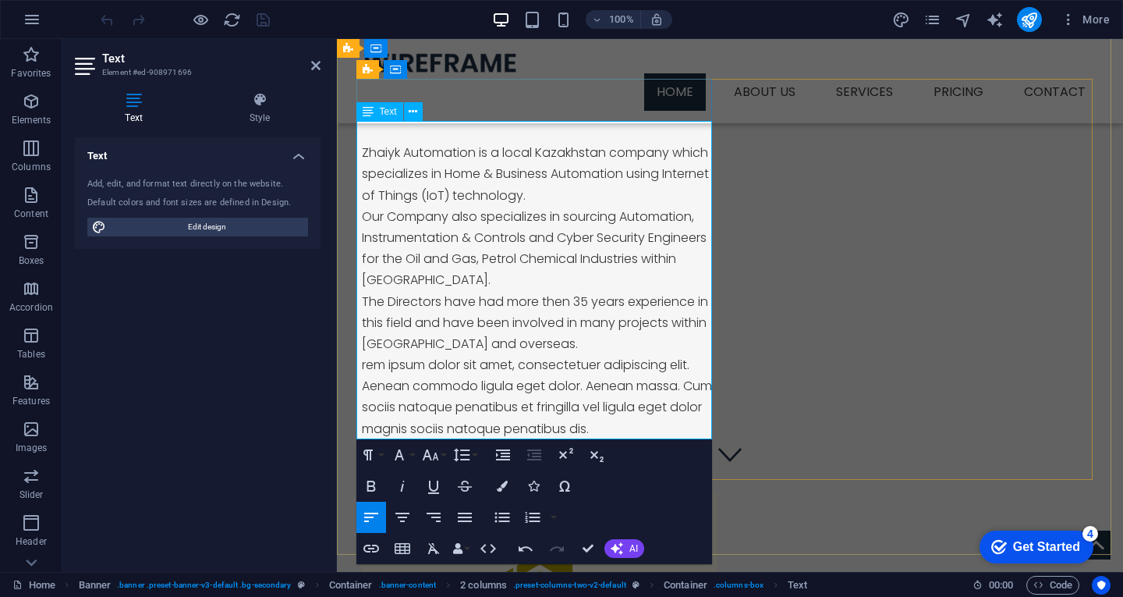
click at [540, 341] on p "The Directors have had more then 35 years experience in this field and have bee…" at bounding box center [540, 323] width 356 height 64
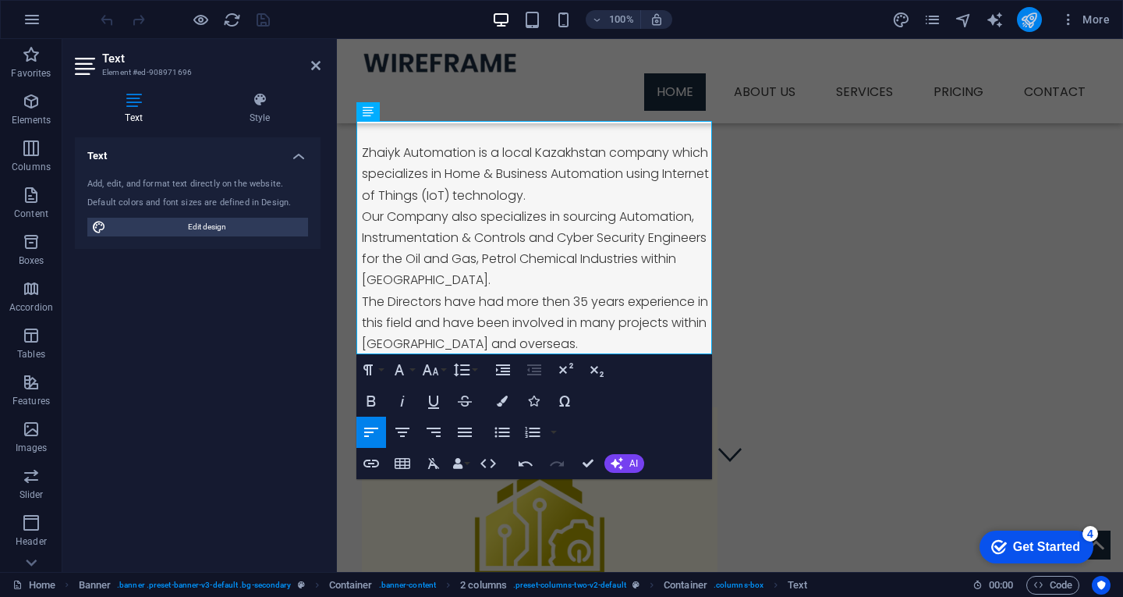
click at [1039, 18] on button "publish" at bounding box center [1029, 19] width 25 height 25
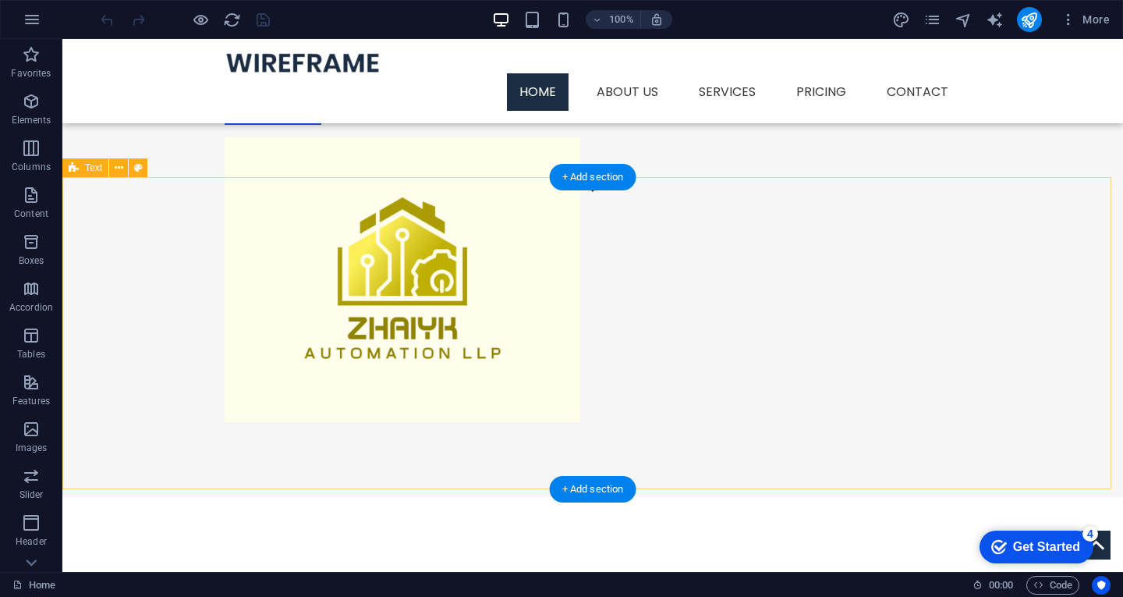
scroll to position [390, 0]
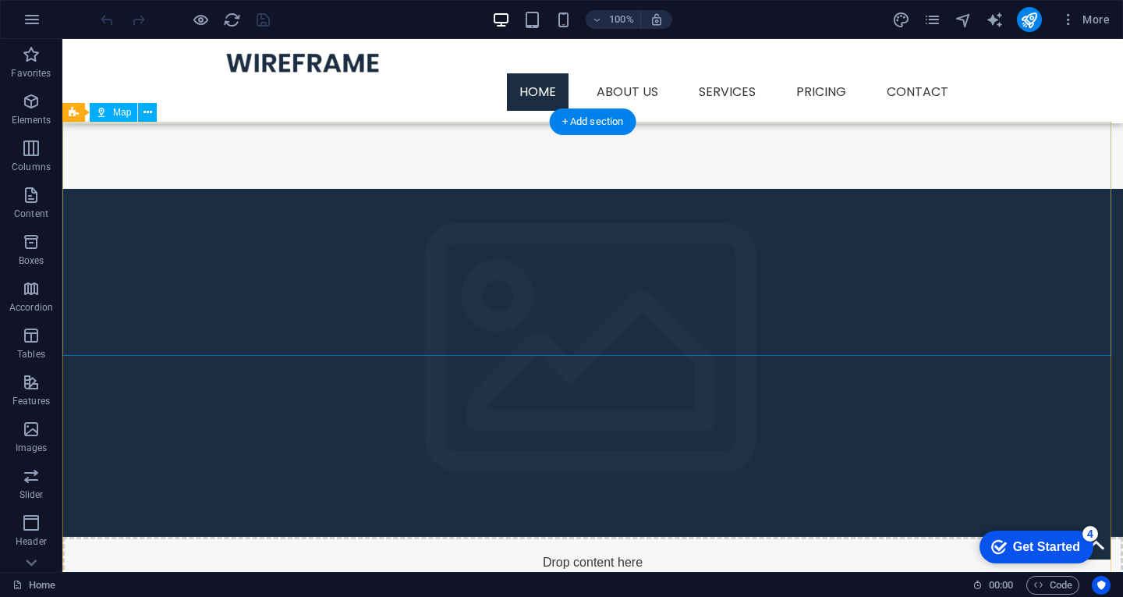
scroll to position [1489, 0]
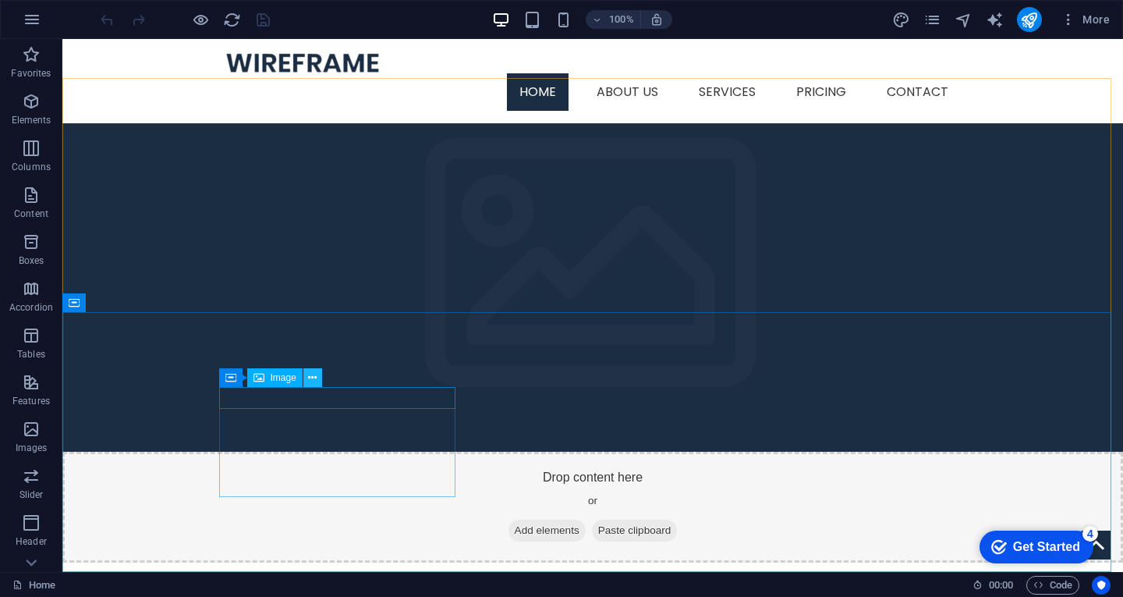
click at [310, 378] on icon at bounding box center [312, 378] width 9 height 16
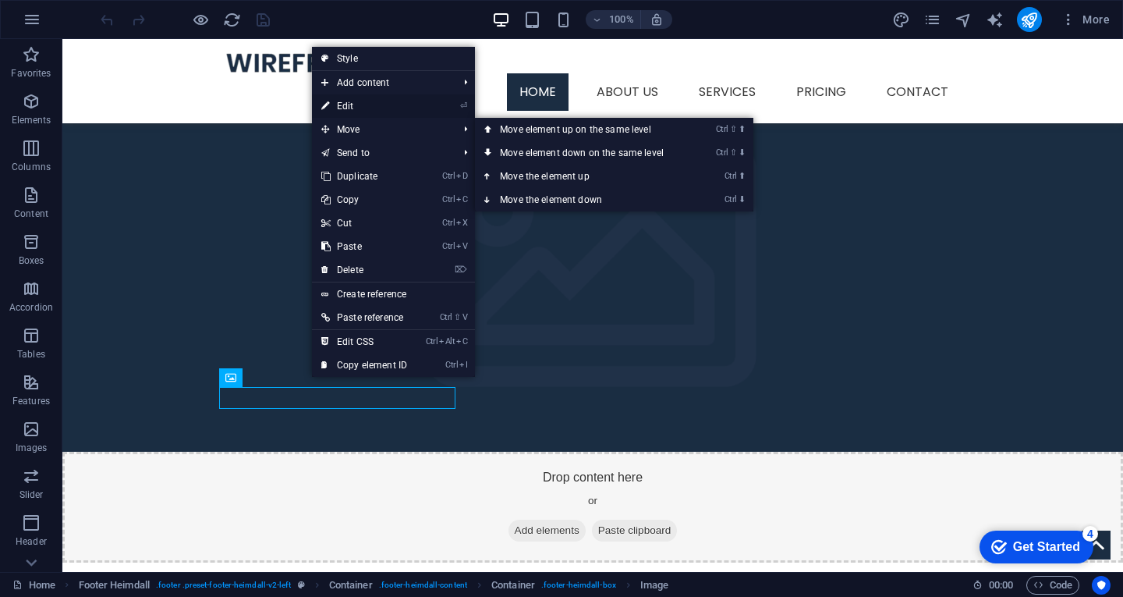
click at [363, 112] on link "⏎ Edit" at bounding box center [364, 105] width 104 height 23
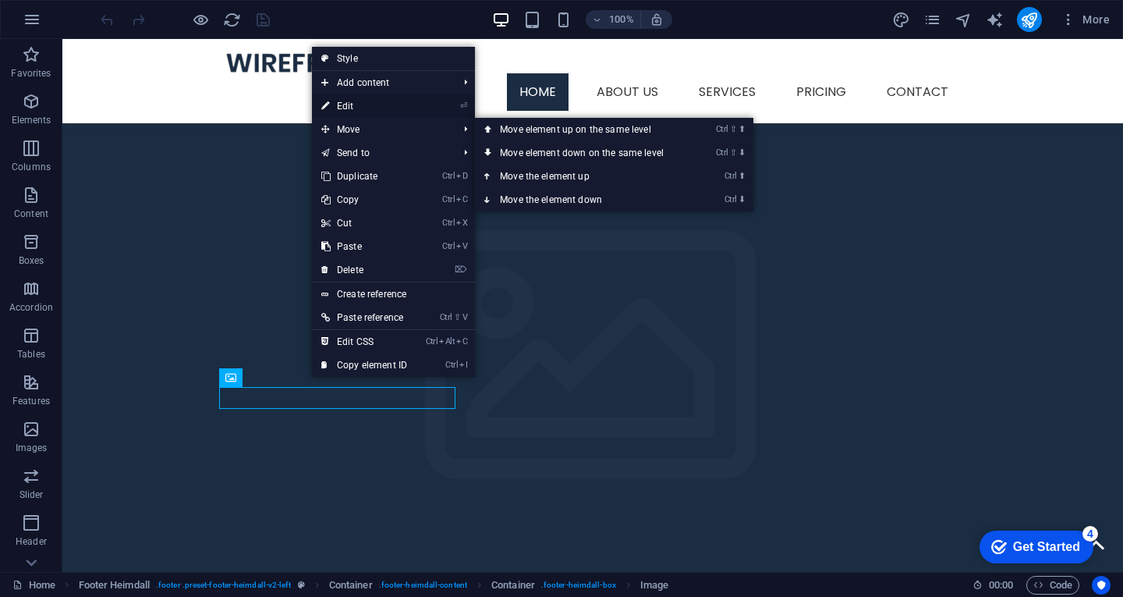
select select "px"
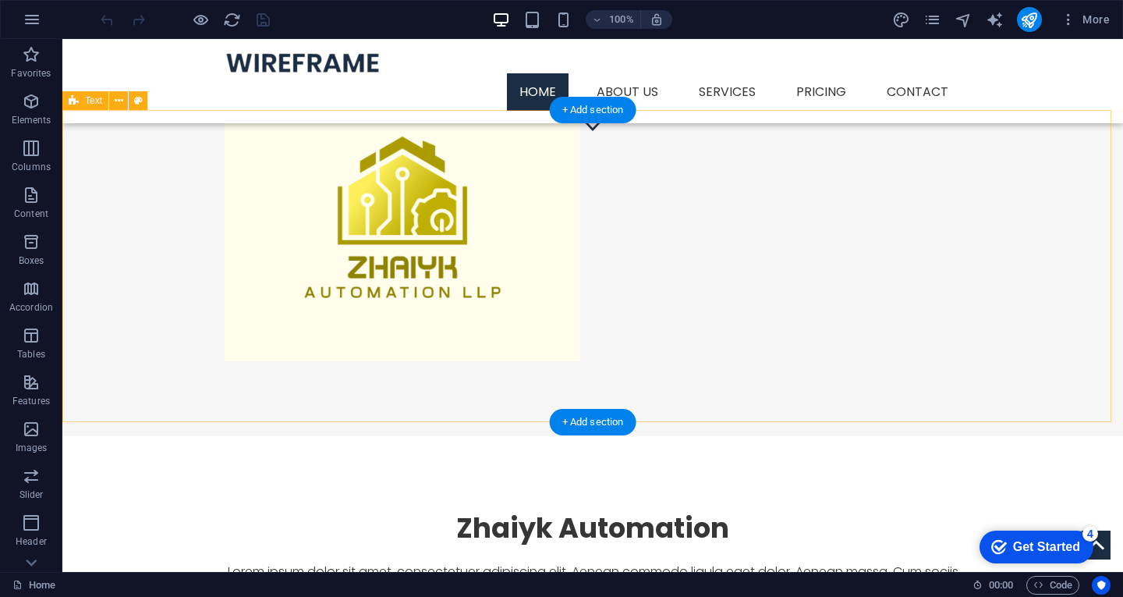
scroll to position [397, 0]
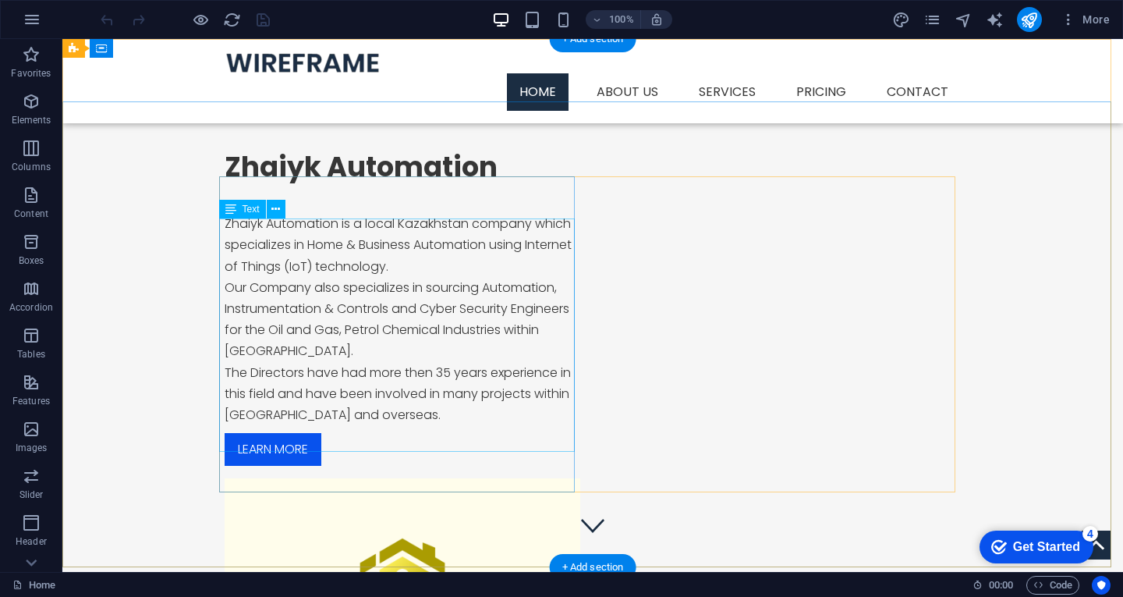
scroll to position [0, 0]
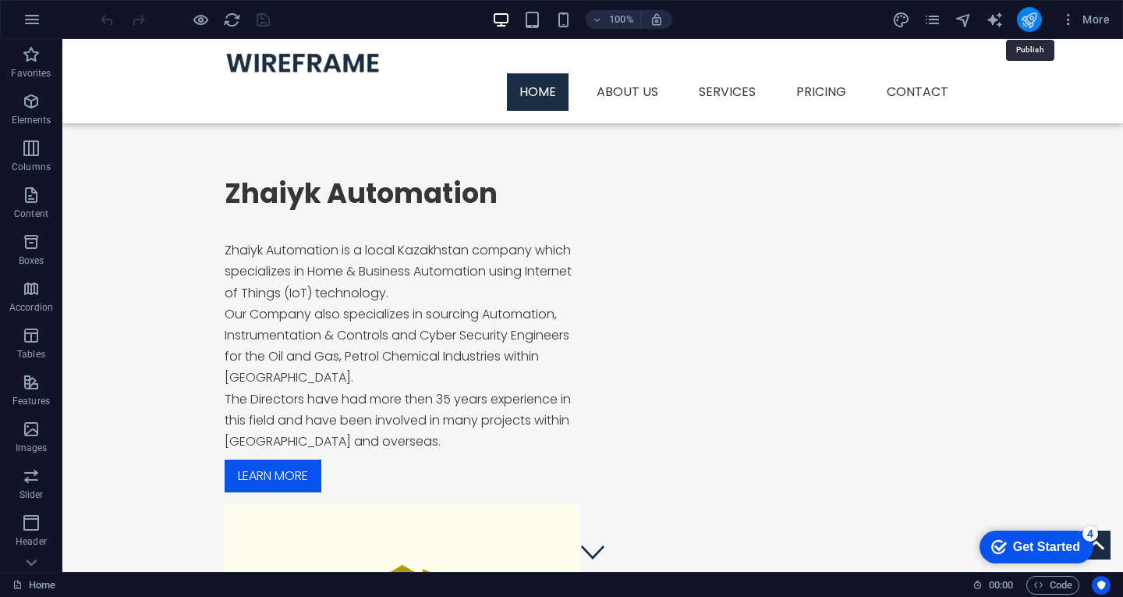
click at [1035, 18] on icon "publish" at bounding box center [1029, 20] width 18 height 18
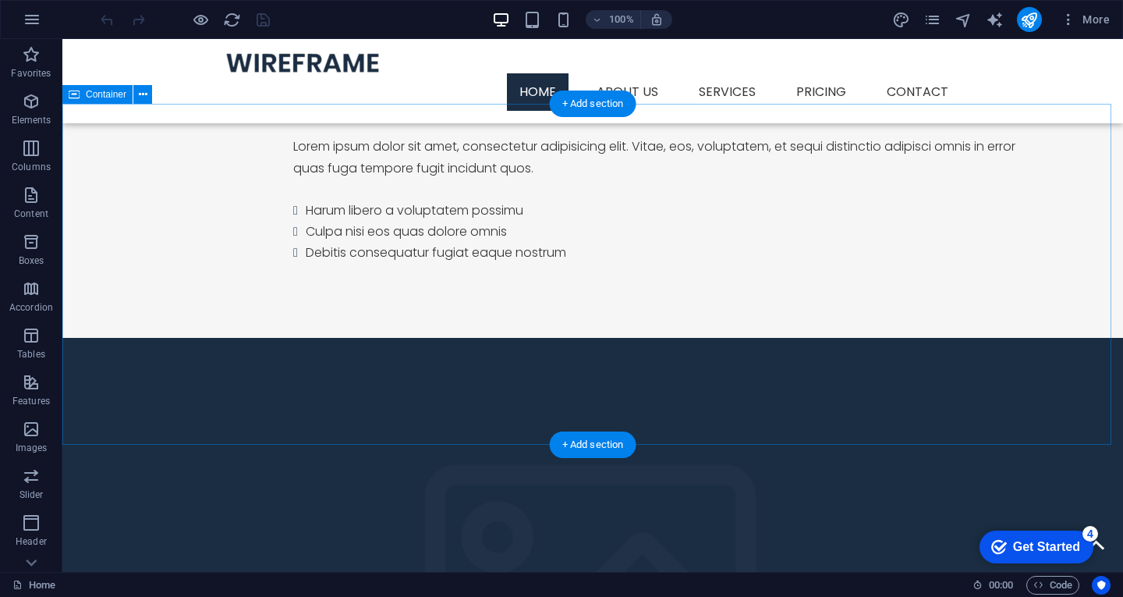
scroll to position [1099, 0]
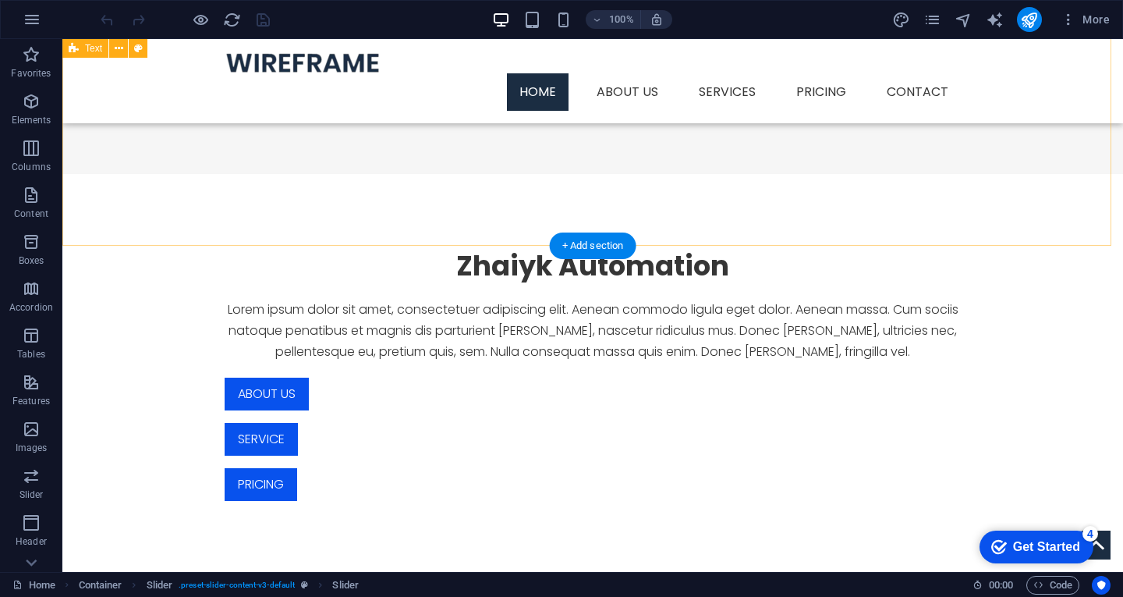
scroll to position [631, 0]
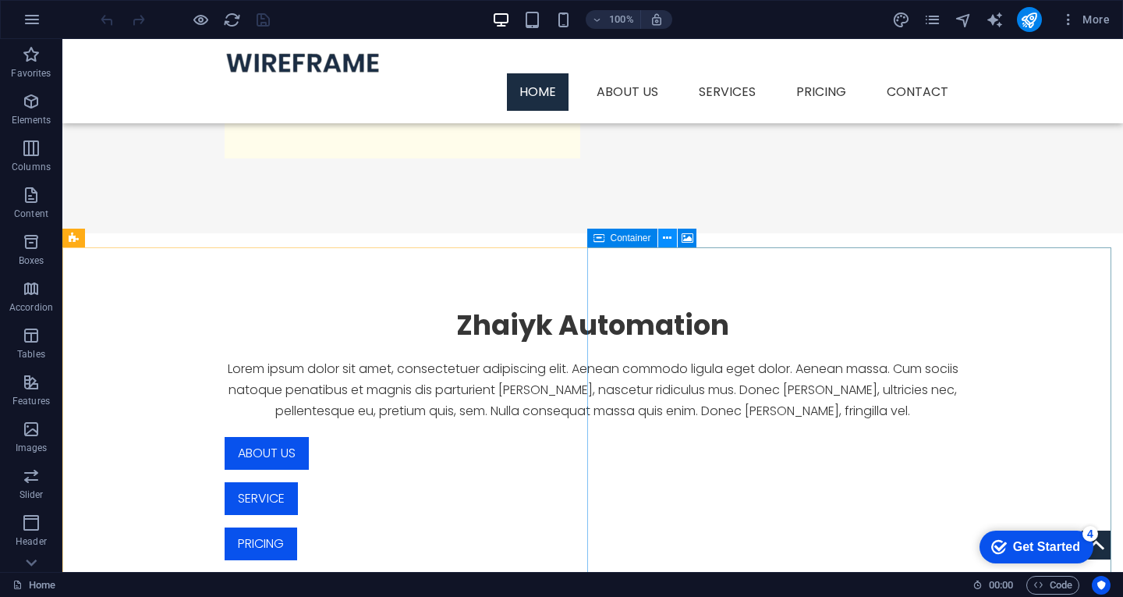
click at [667, 233] on icon at bounding box center [667, 238] width 9 height 16
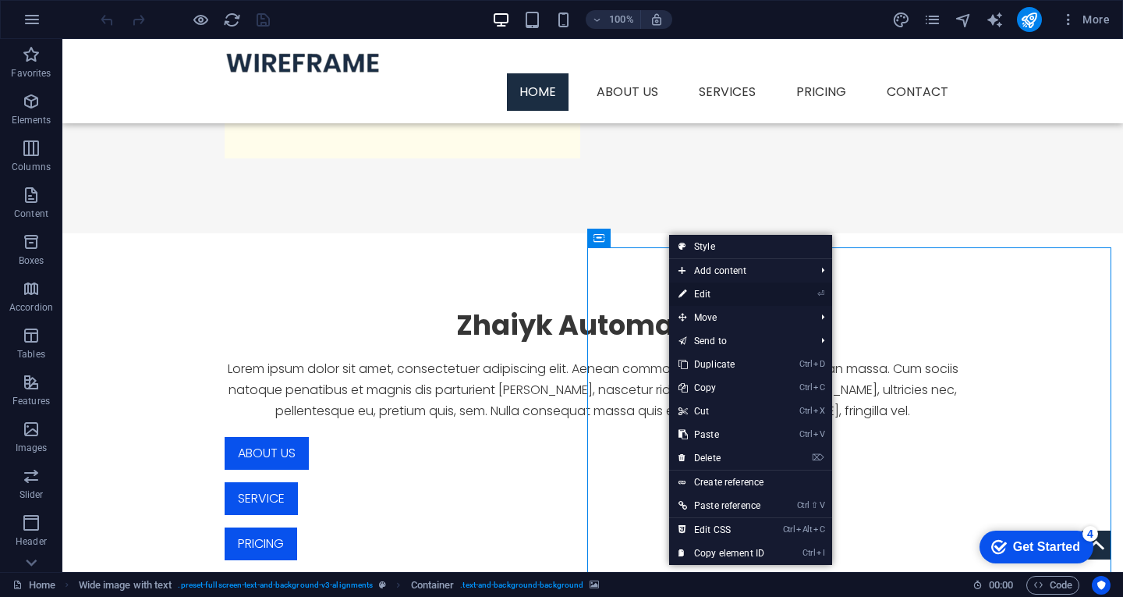
click at [711, 296] on link "⏎ Edit" at bounding box center [721, 293] width 104 height 23
select select "px"
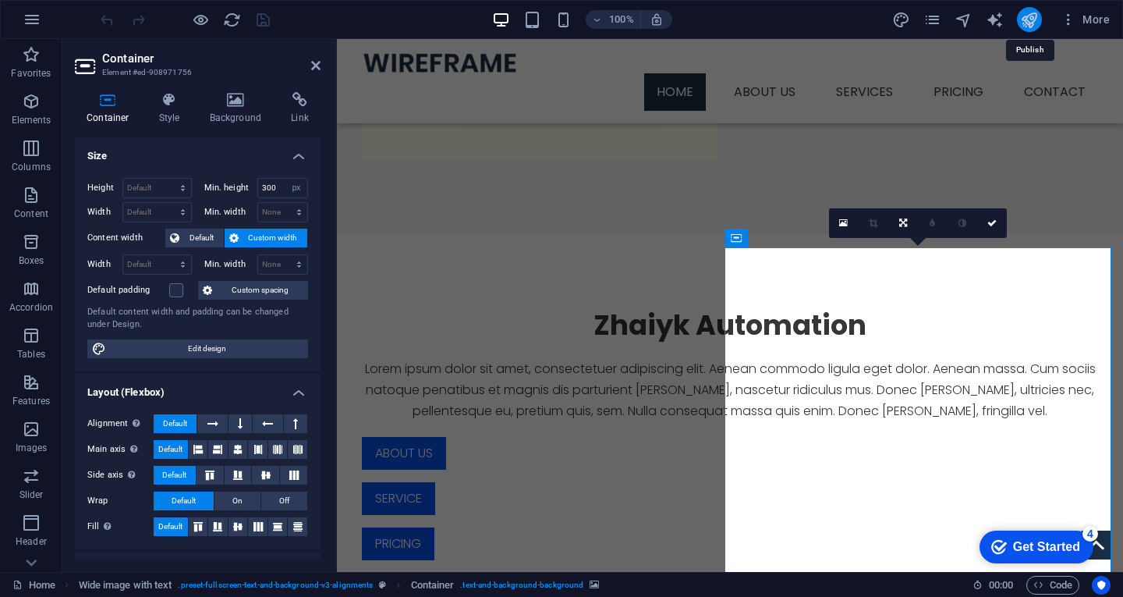
click at [774, 491] on icon "publish" at bounding box center [759, 505] width 29 height 29
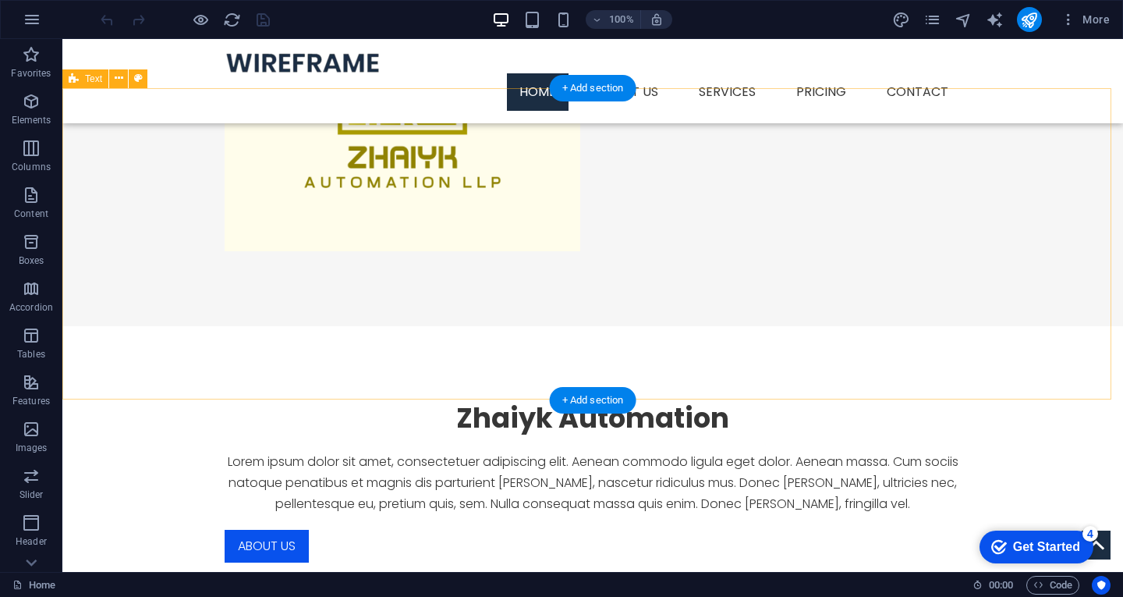
scroll to position [546, 0]
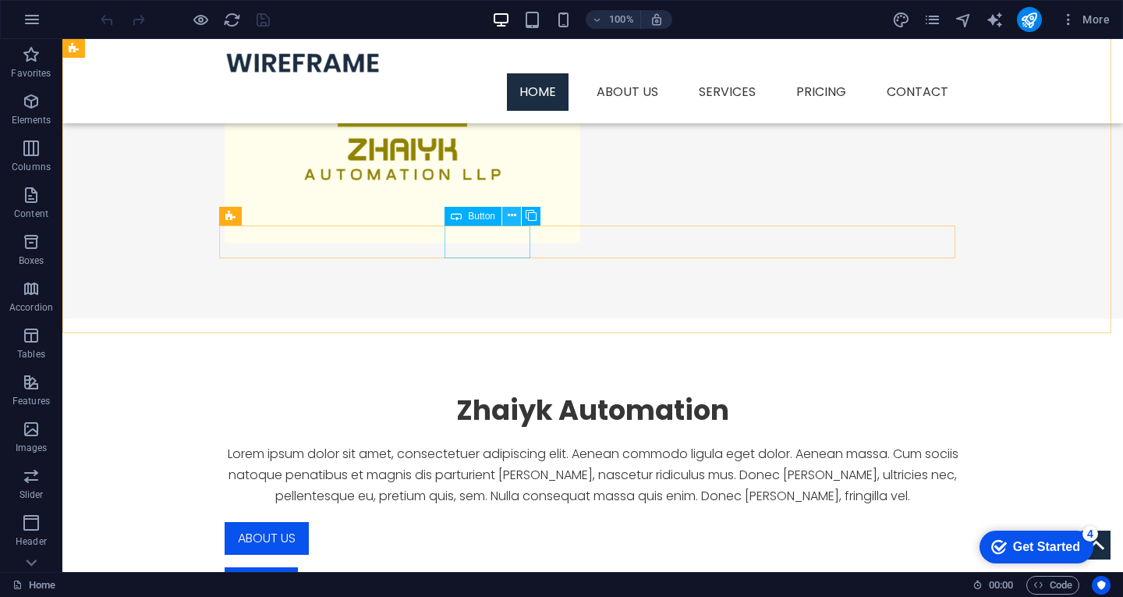
click at [512, 213] on icon at bounding box center [512, 215] width 9 height 16
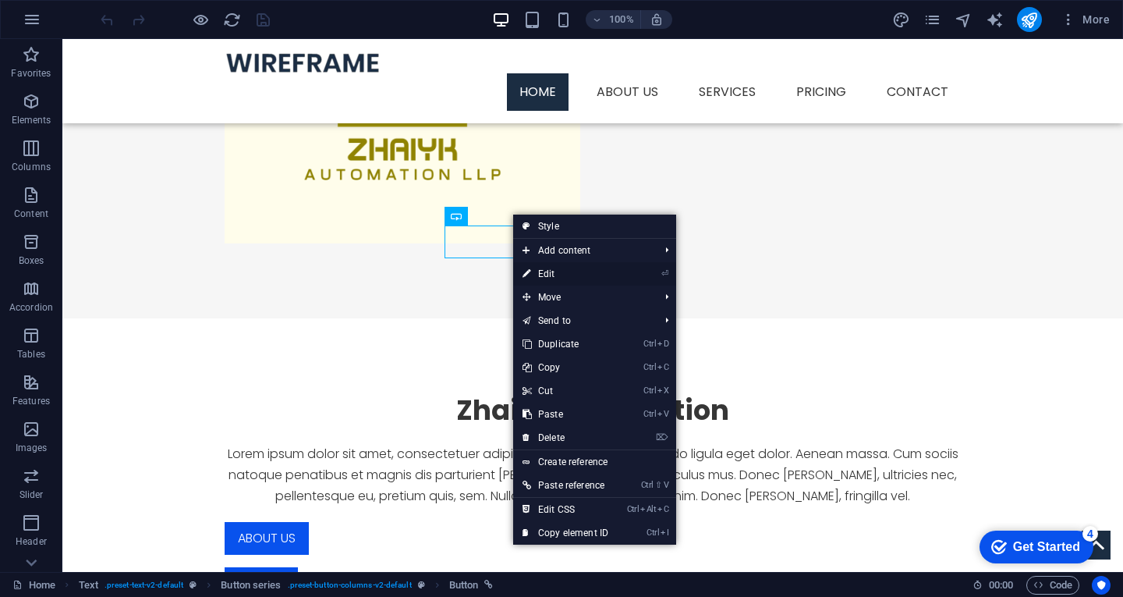
click at [552, 281] on link "⏎ Edit" at bounding box center [565, 273] width 104 height 23
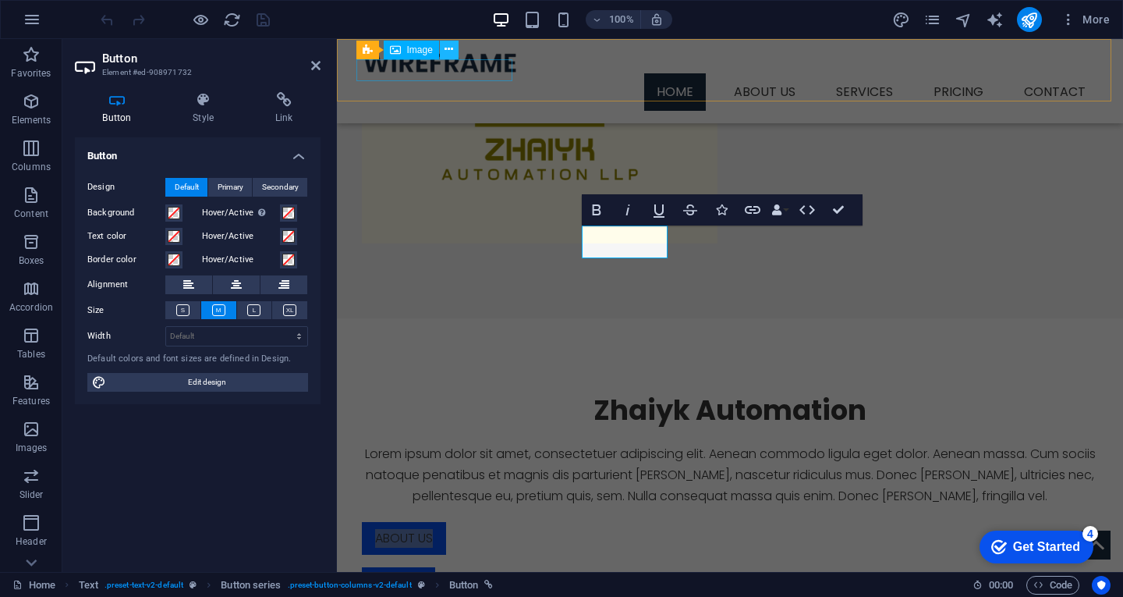
click at [451, 51] on icon at bounding box center [448, 49] width 9 height 16
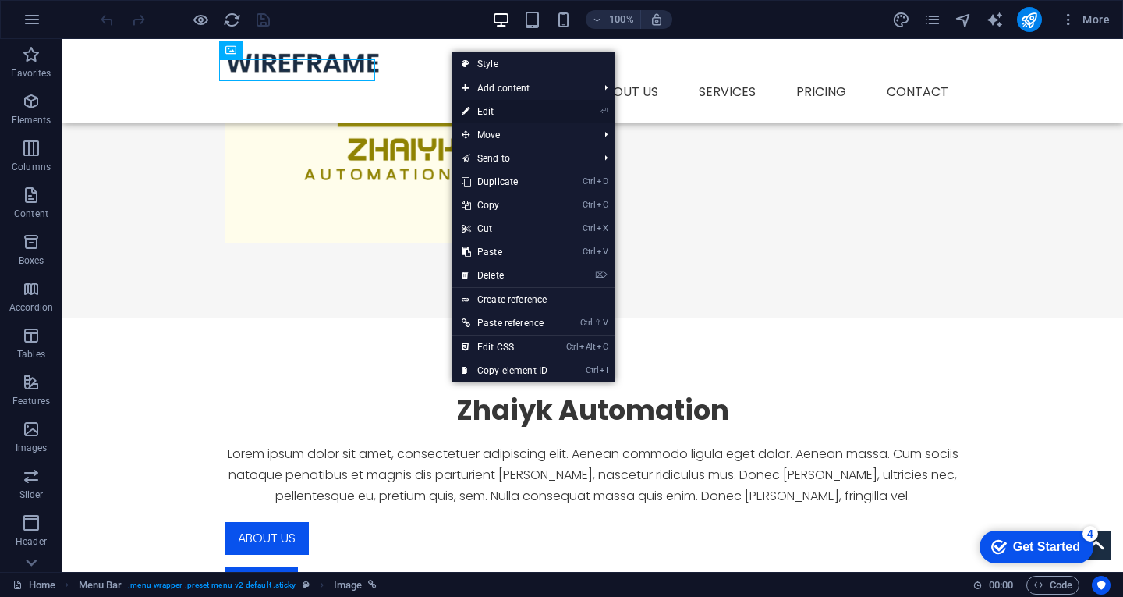
click at [483, 106] on link "⏎ Edit" at bounding box center [504, 111] width 104 height 23
select select "px"
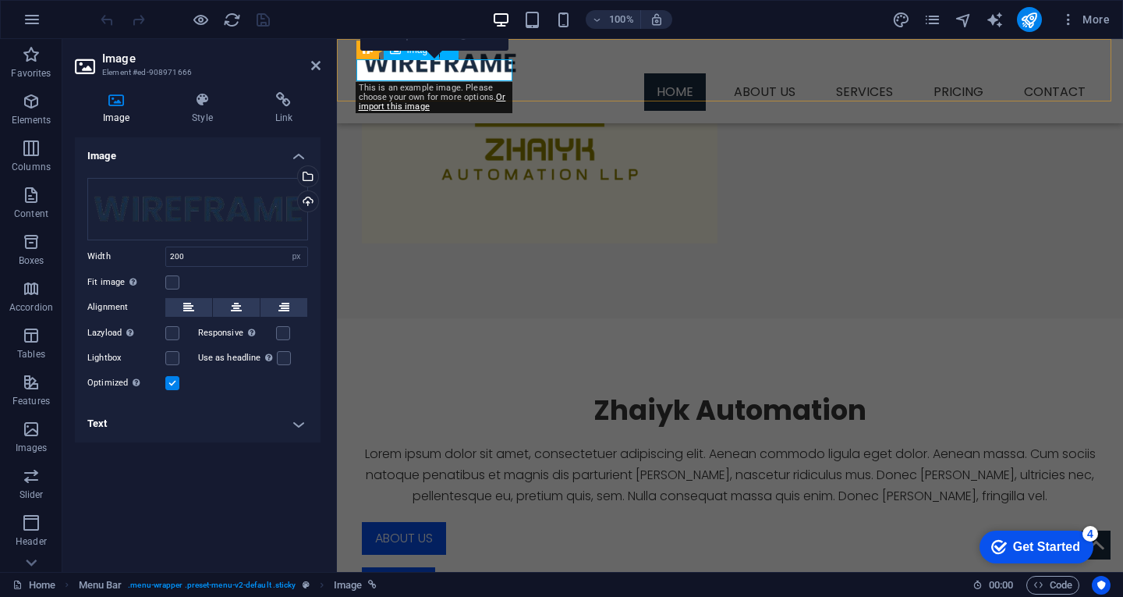
click at [481, 73] on figure at bounding box center [730, 62] width 736 height 22
click at [283, 94] on icon at bounding box center [283, 100] width 73 height 16
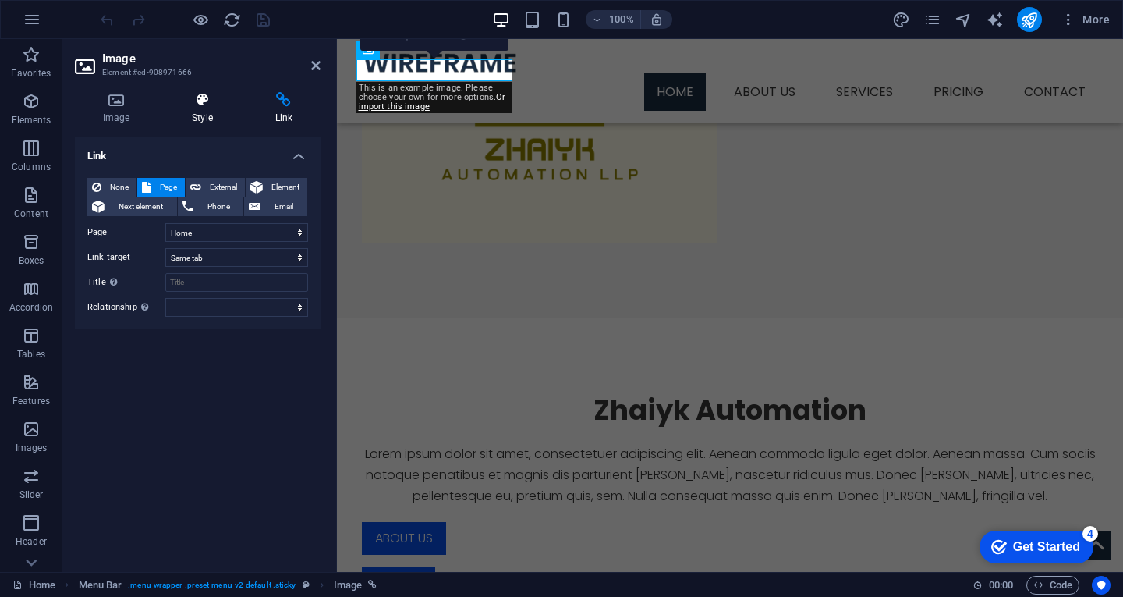
click at [199, 95] on icon at bounding box center [202, 100] width 76 height 16
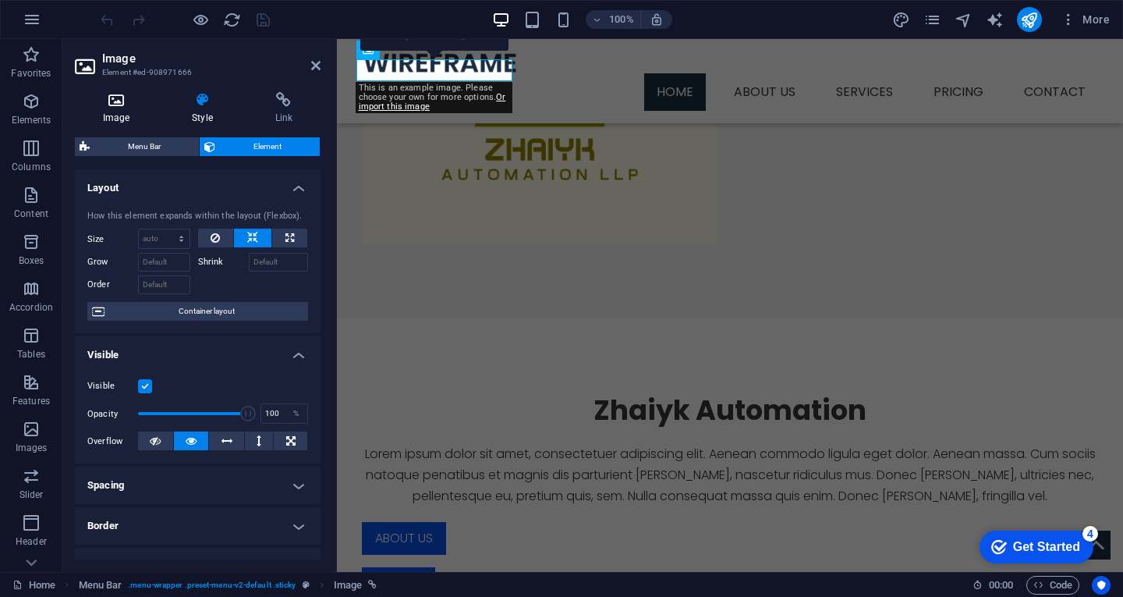
click at [109, 97] on icon at bounding box center [116, 100] width 83 height 16
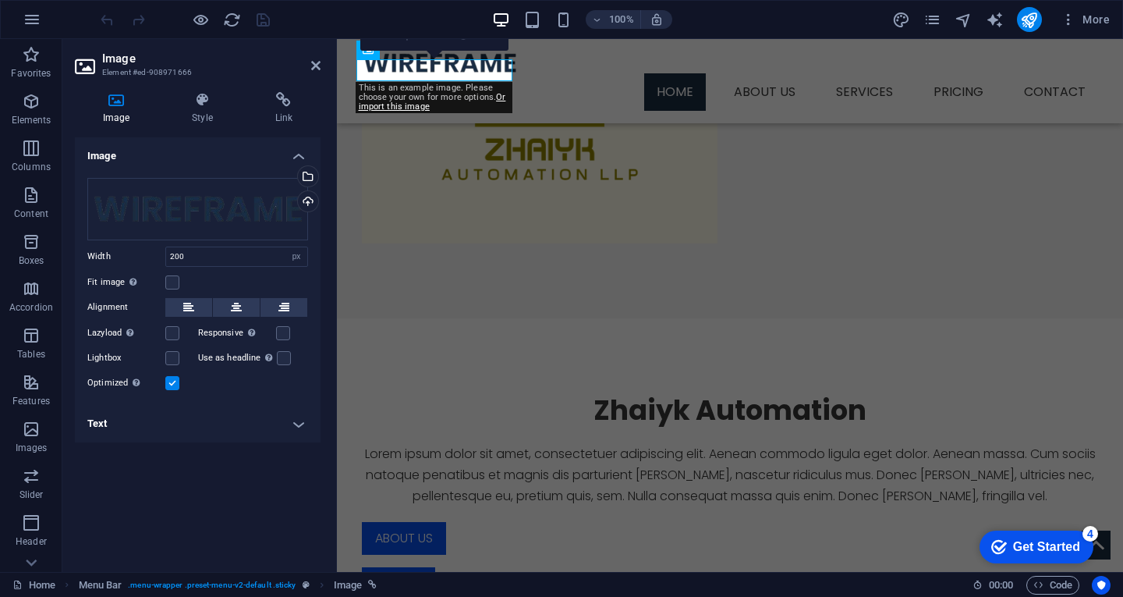
click at [413, 90] on div "This is an example image. Please choose your own for more options. Or import th…" at bounding box center [434, 97] width 157 height 31
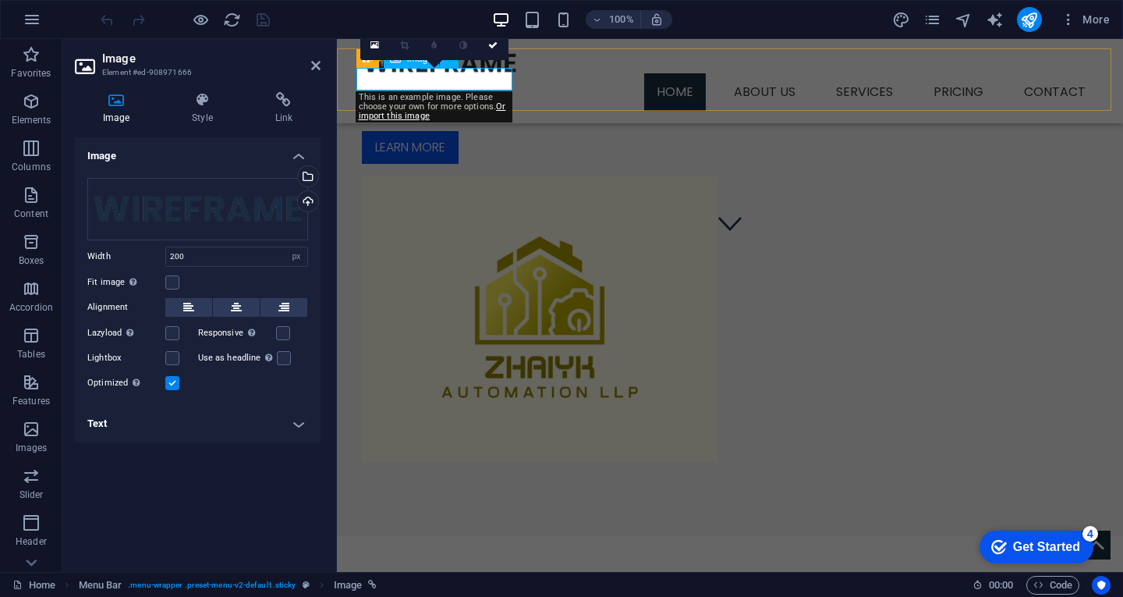
scroll to position [312, 0]
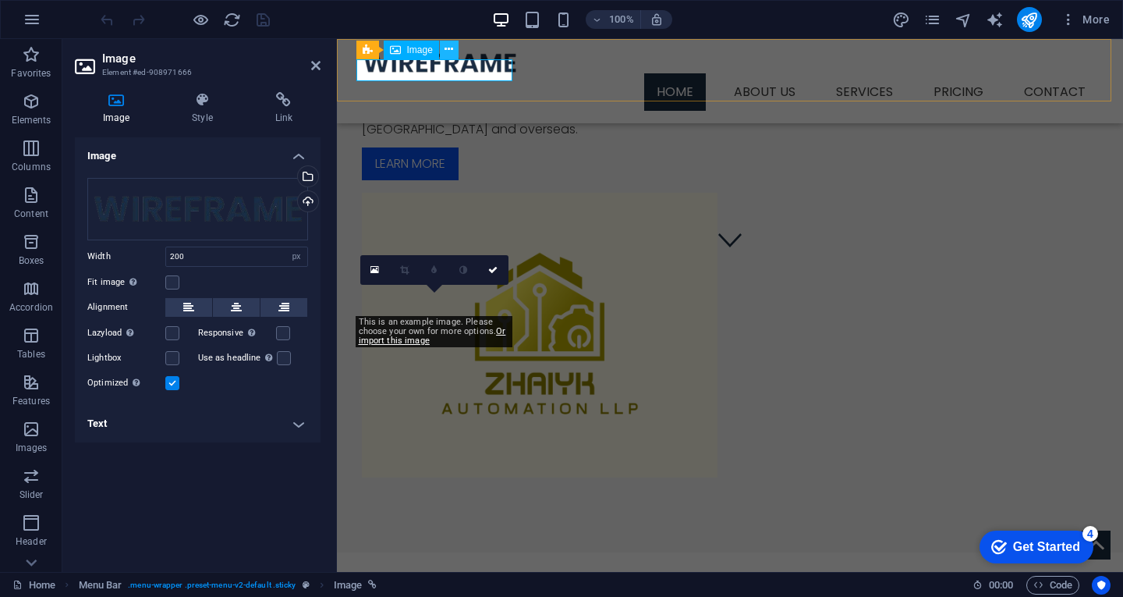
click at [447, 51] on icon at bounding box center [448, 49] width 9 height 16
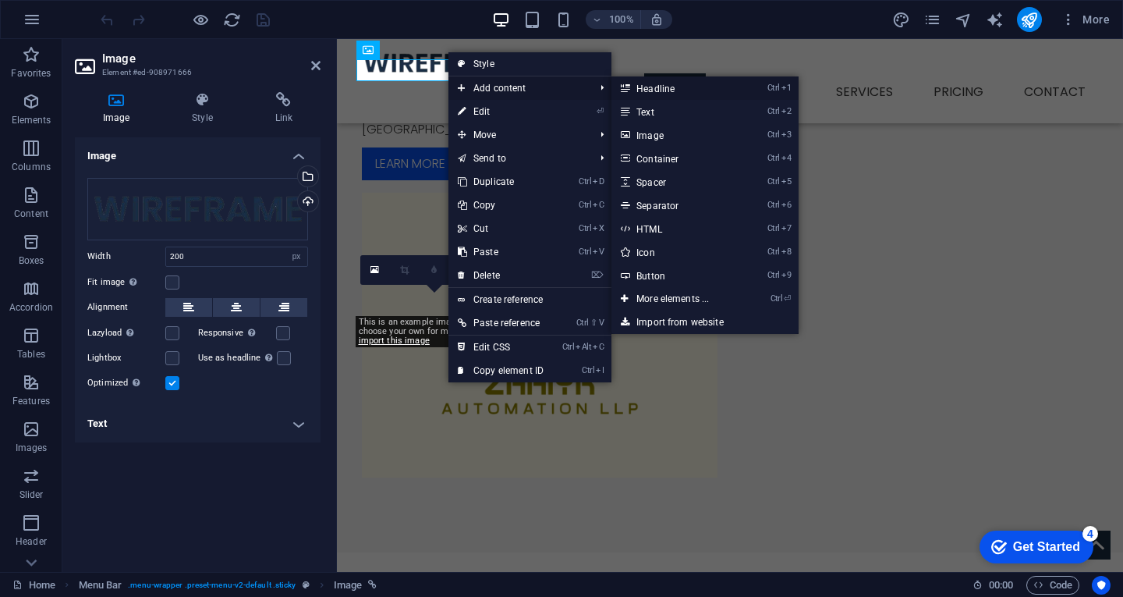
click at [665, 89] on link "Ctrl 1 Headline" at bounding box center [675, 87] width 129 height 23
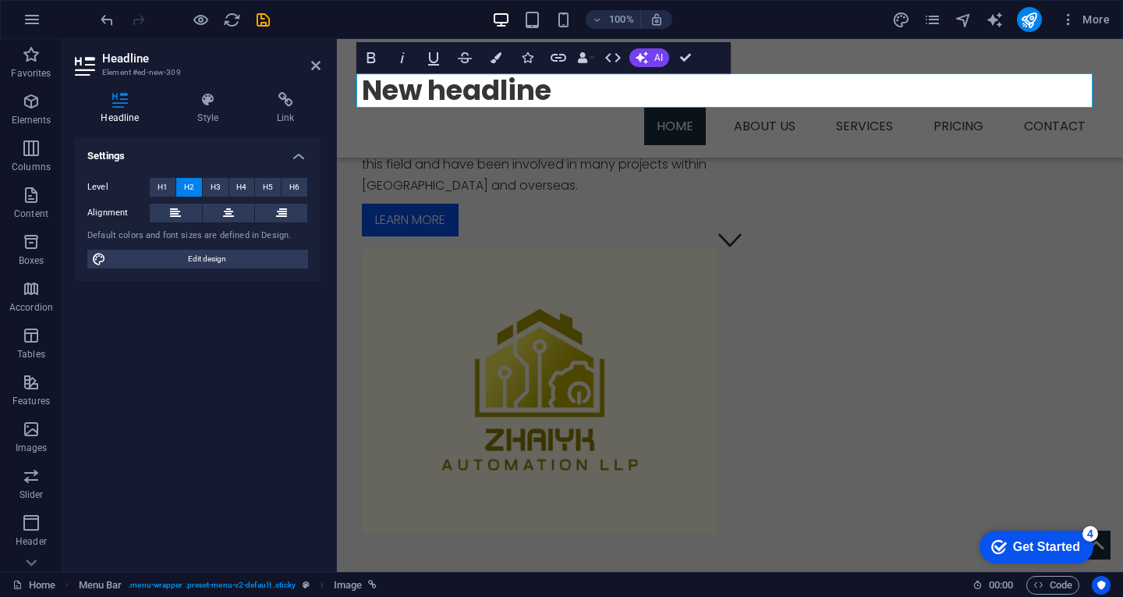
scroll to position [368, 0]
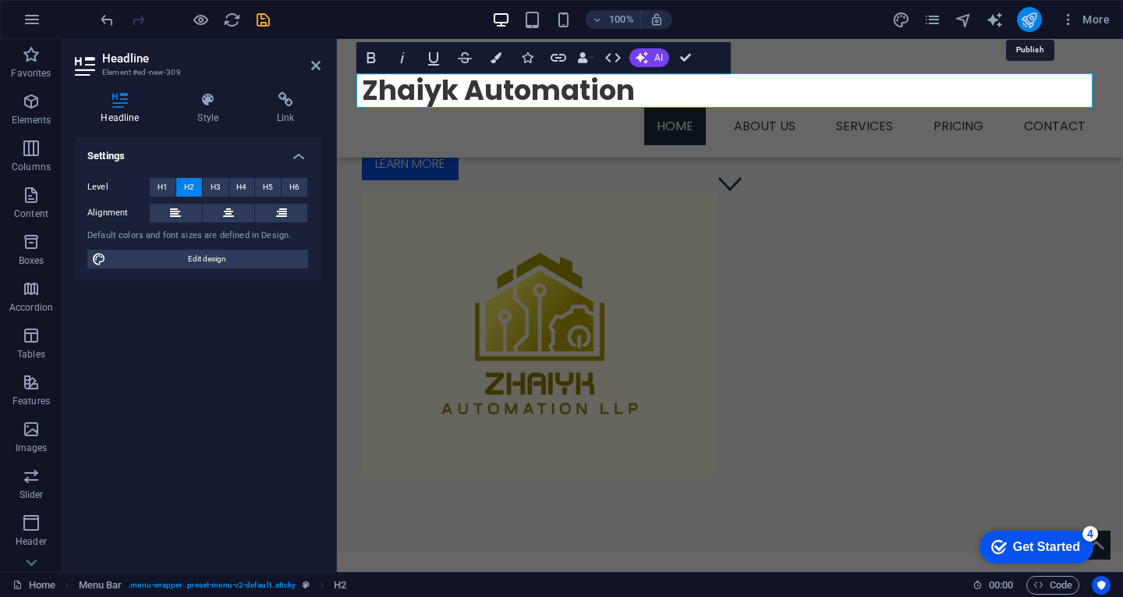
click at [774, 491] on icon "publish" at bounding box center [759, 505] width 29 height 29
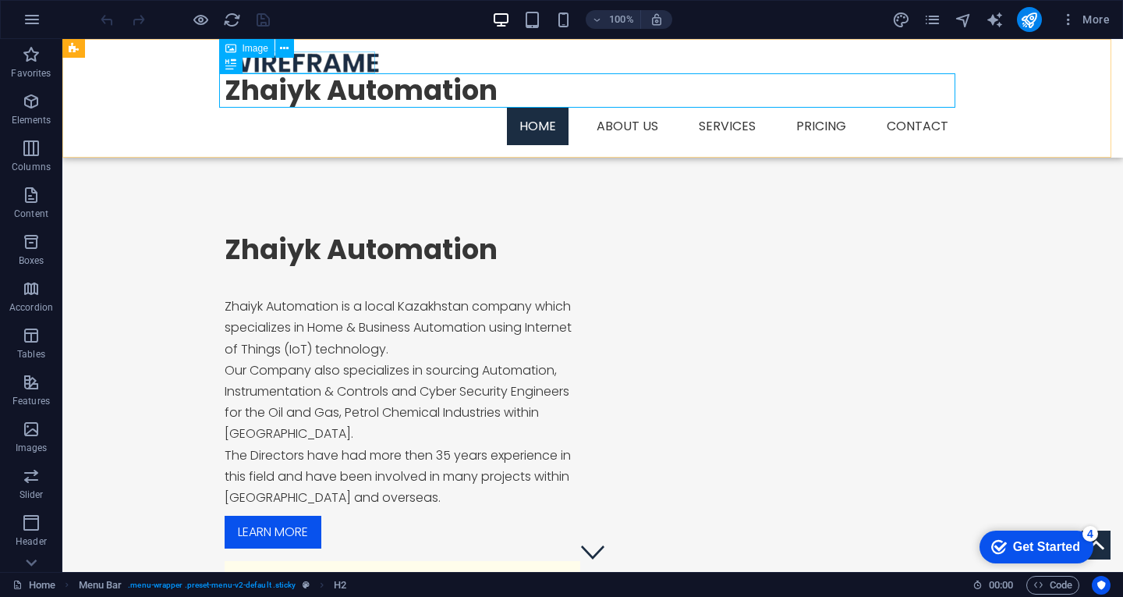
click at [304, 58] on figure at bounding box center [593, 62] width 736 height 22
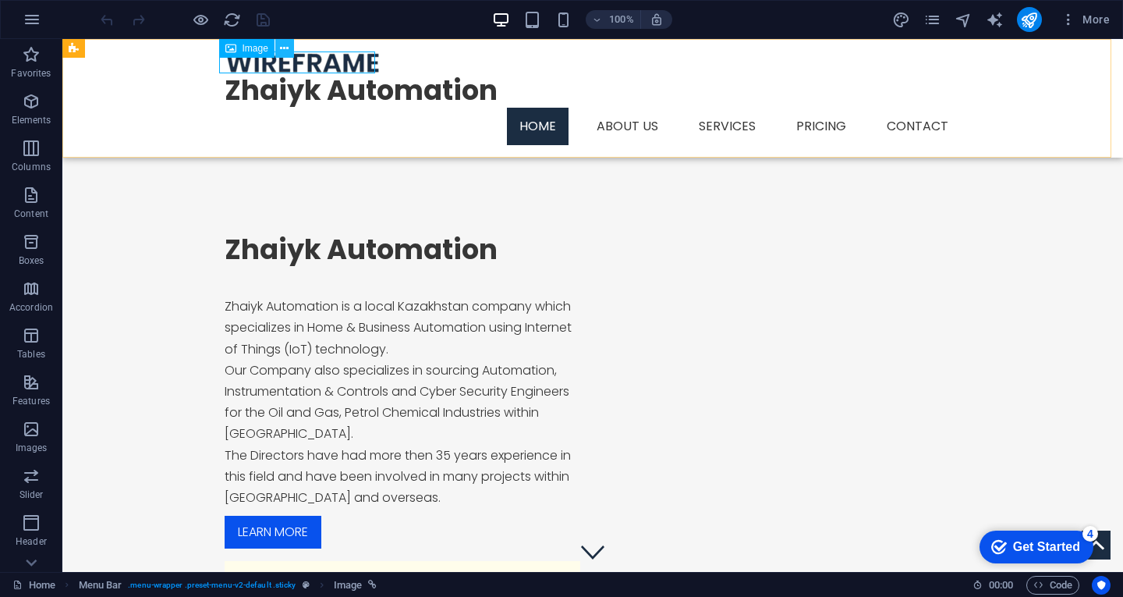
click at [289, 46] on icon at bounding box center [284, 49] width 9 height 16
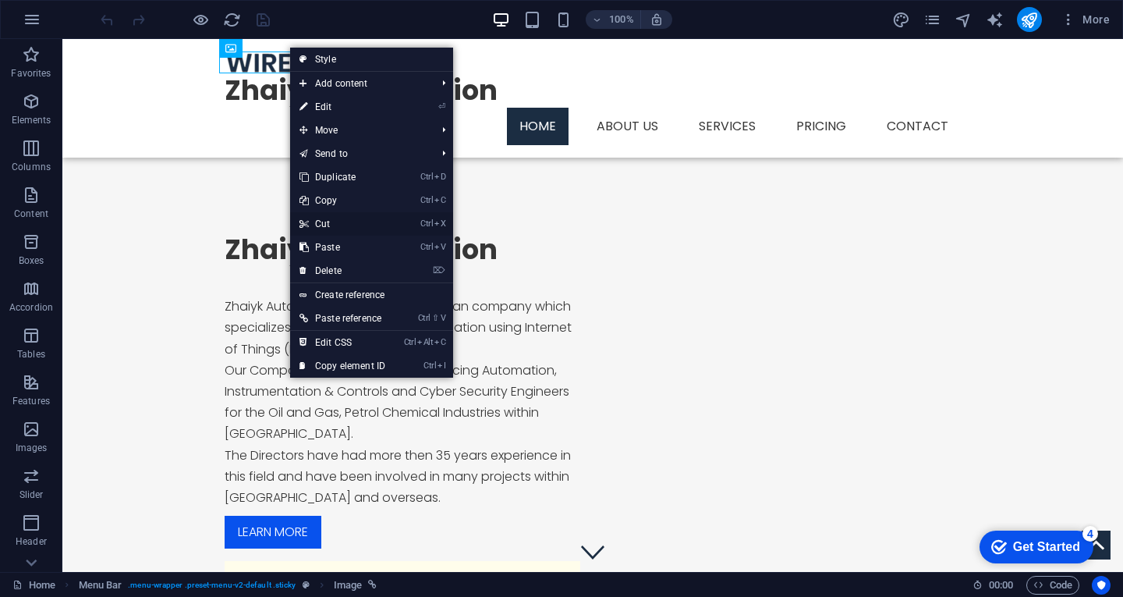
click at [331, 221] on link "Ctrl X Cut" at bounding box center [342, 223] width 104 height 23
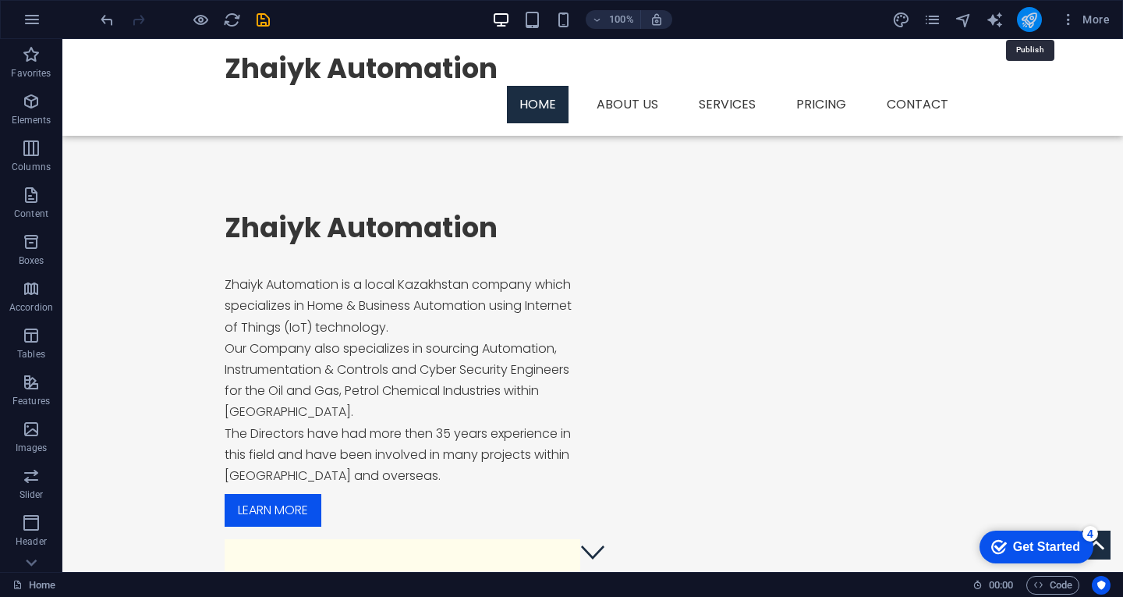
click at [1029, 17] on icon "publish" at bounding box center [1029, 20] width 18 height 18
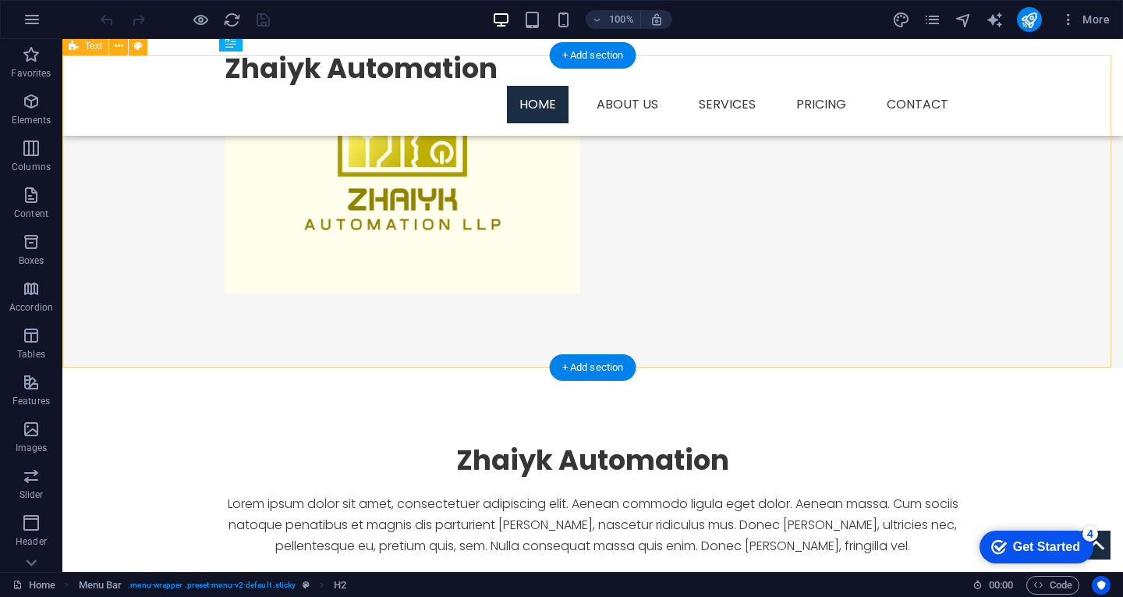
scroll to position [546, 0]
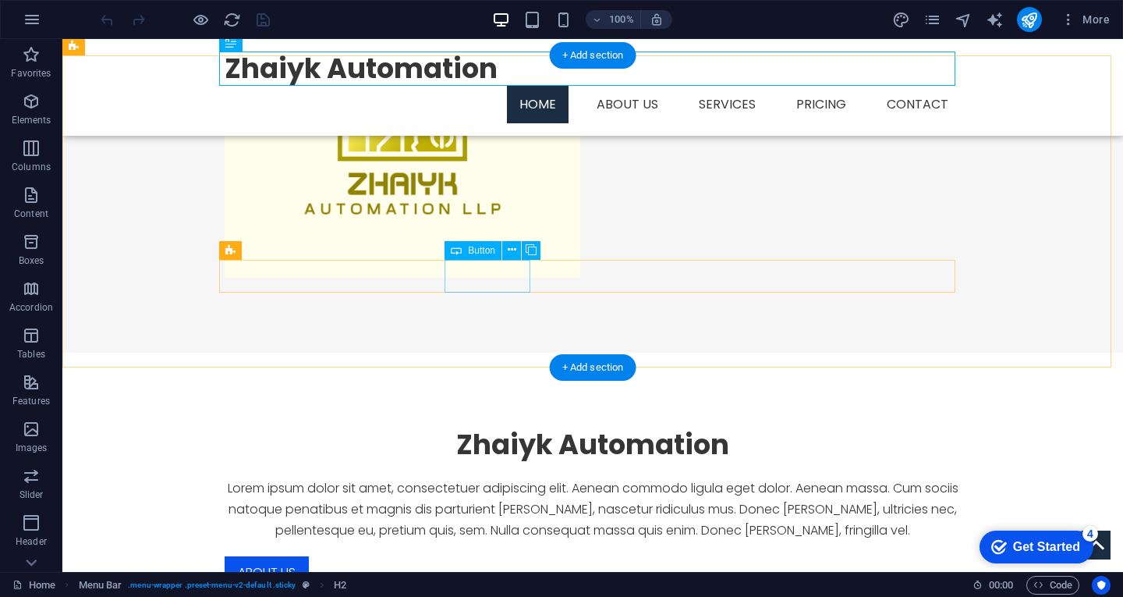
click at [497, 556] on div "About us" at bounding box center [593, 572] width 736 height 33
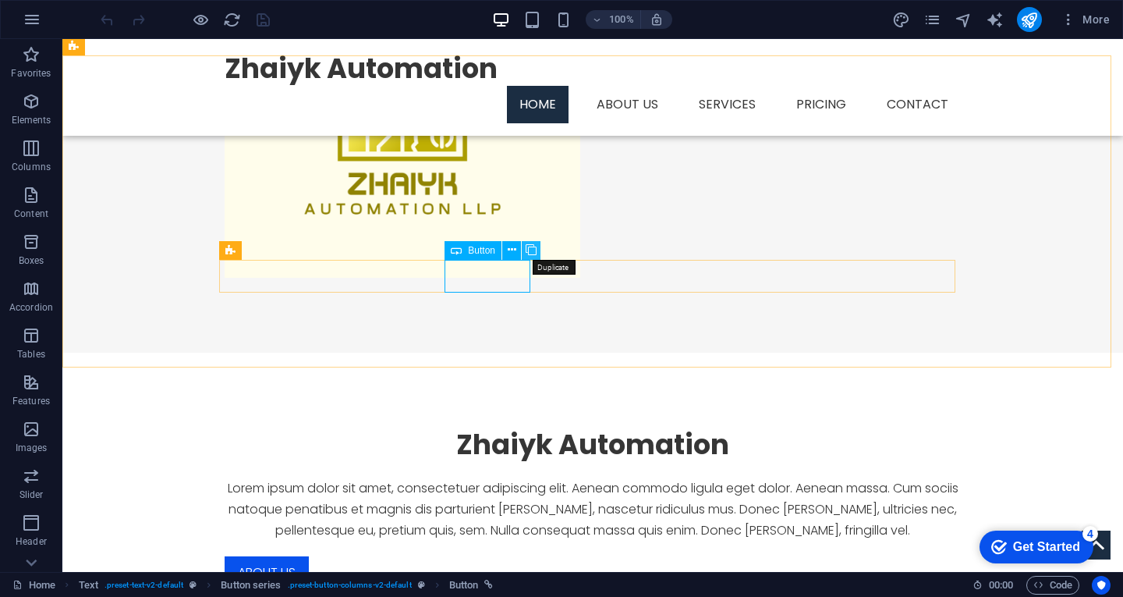
click at [527, 243] on icon at bounding box center [531, 250] width 11 height 16
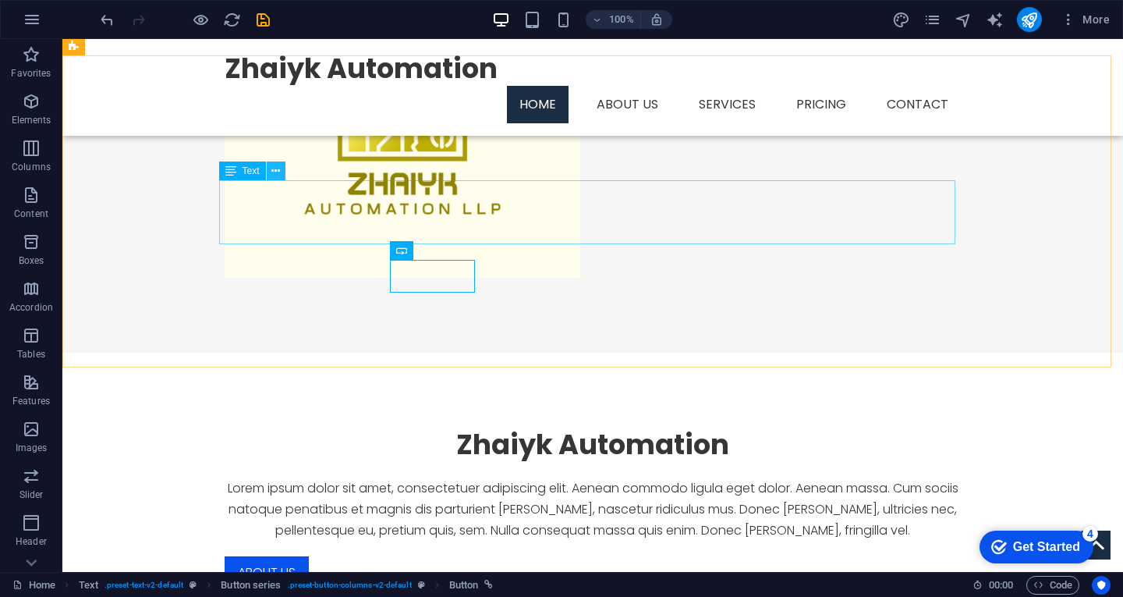
click at [278, 171] on icon at bounding box center [275, 171] width 9 height 16
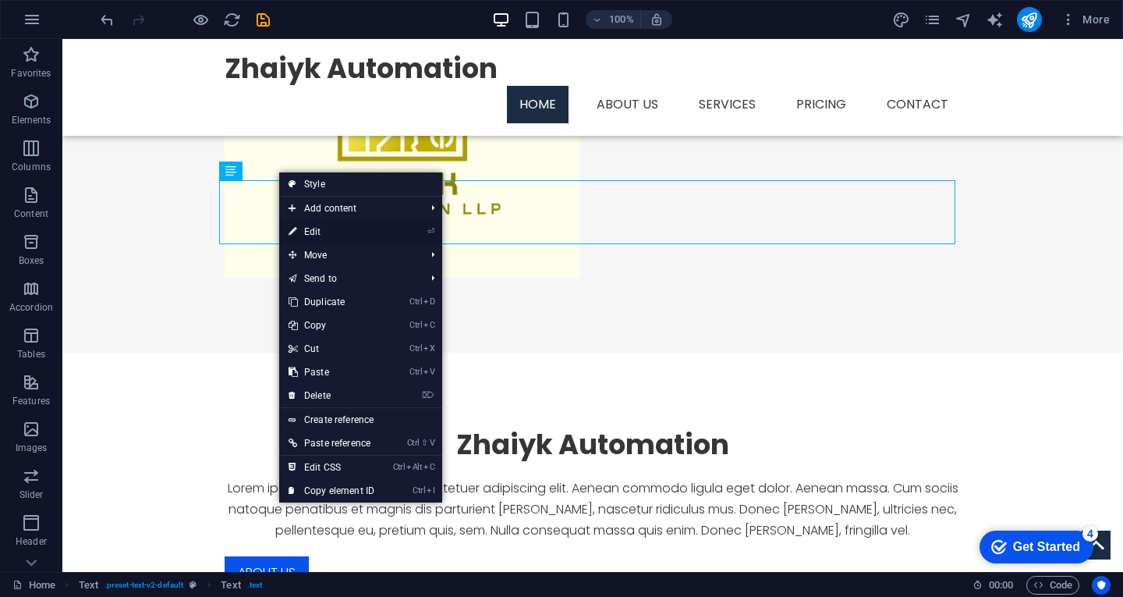
click at [356, 228] on link "⏎ Edit" at bounding box center [331, 231] width 104 height 23
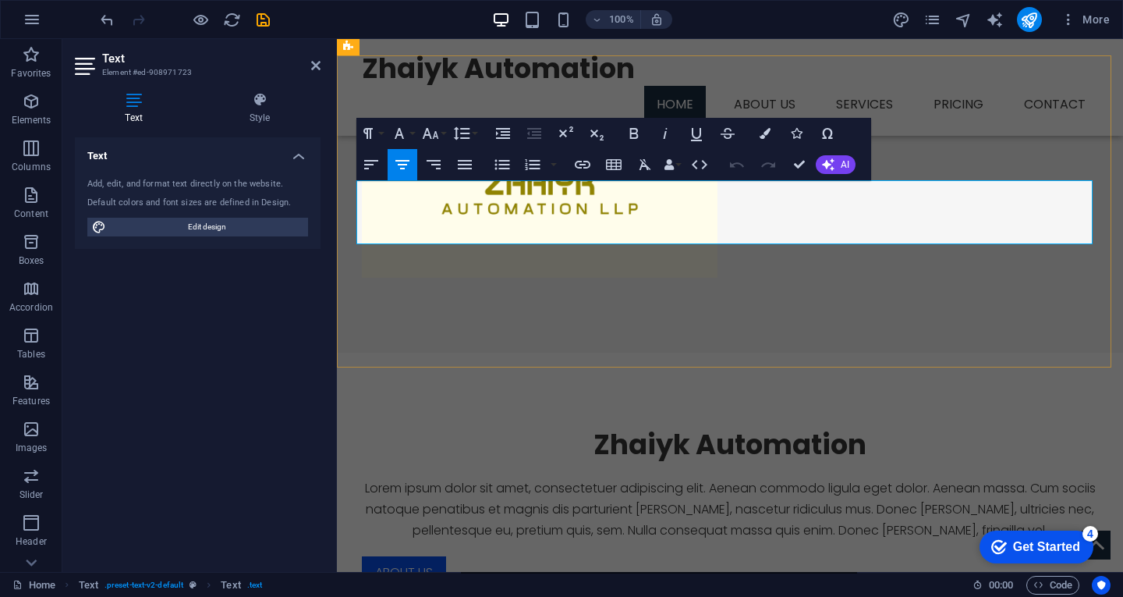
click at [412, 477] on p "Lorem ipsum dolor sit amet, consectetuer adipiscing elit. Aenean commodo ligula…" at bounding box center [730, 509] width 736 height 64
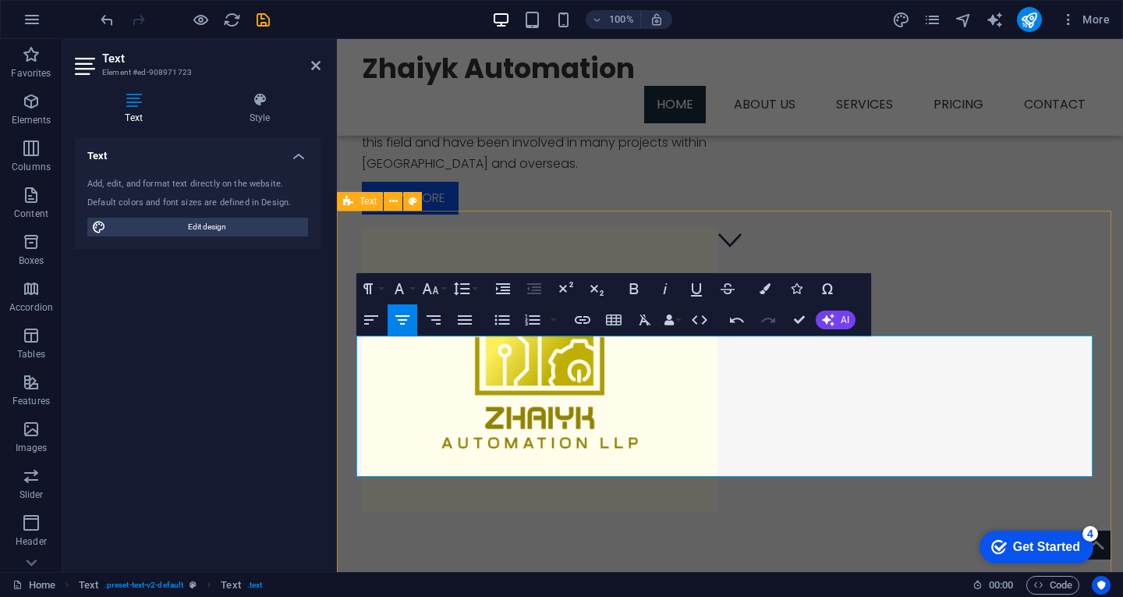
scroll to position [468, 0]
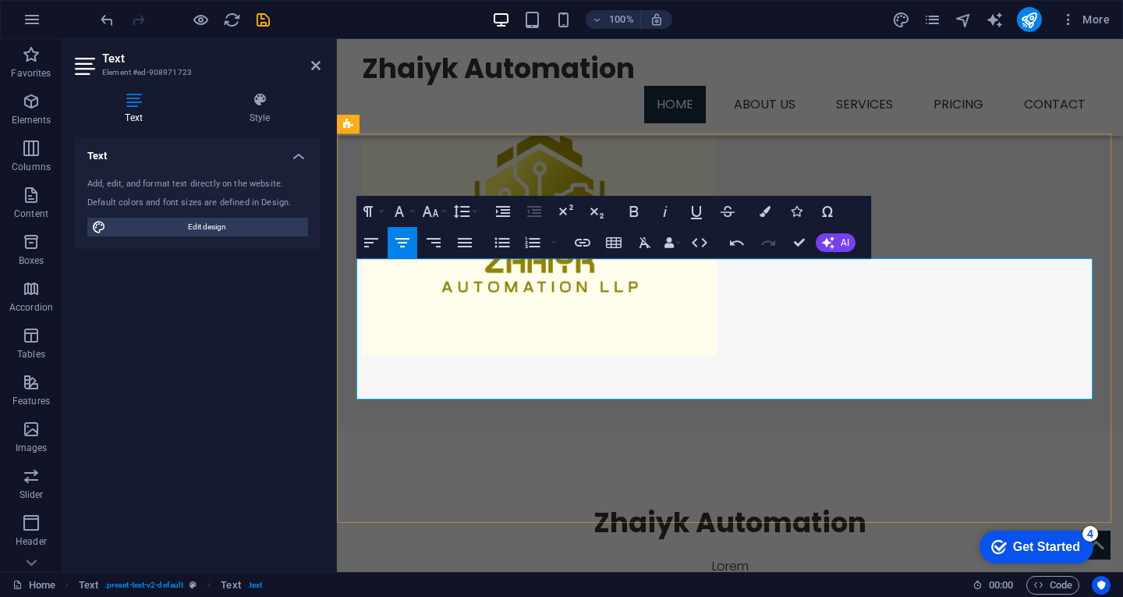
click at [745, 555] on p "Lorem" at bounding box center [730, 565] width 736 height 21
drag, startPoint x: 373, startPoint y: 345, endPoint x: 1046, endPoint y: 381, distance: 674.7
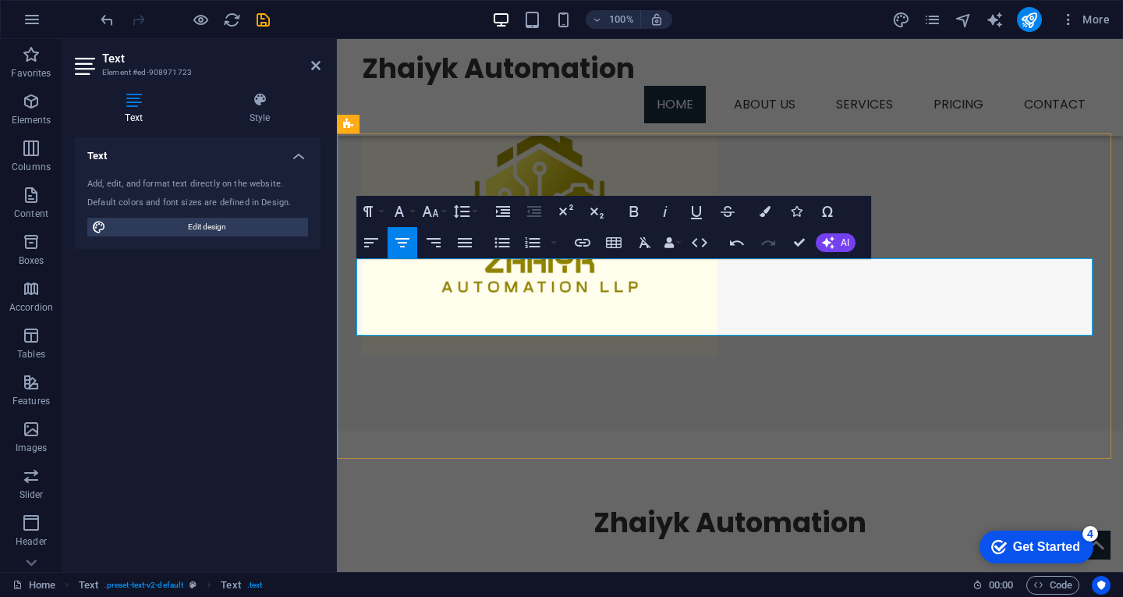
click at [619, 576] on p "Zhaiyk Automation has been created to fill a specialized market for IoT techolo…" at bounding box center [730, 605] width 736 height 58
click at [838, 576] on p "Zhaiyk Automation has been created to fill a specialized market for IoT techolo…" at bounding box center [730, 605] width 736 height 58
click at [774, 491] on icon "publish" at bounding box center [759, 505] width 29 height 29
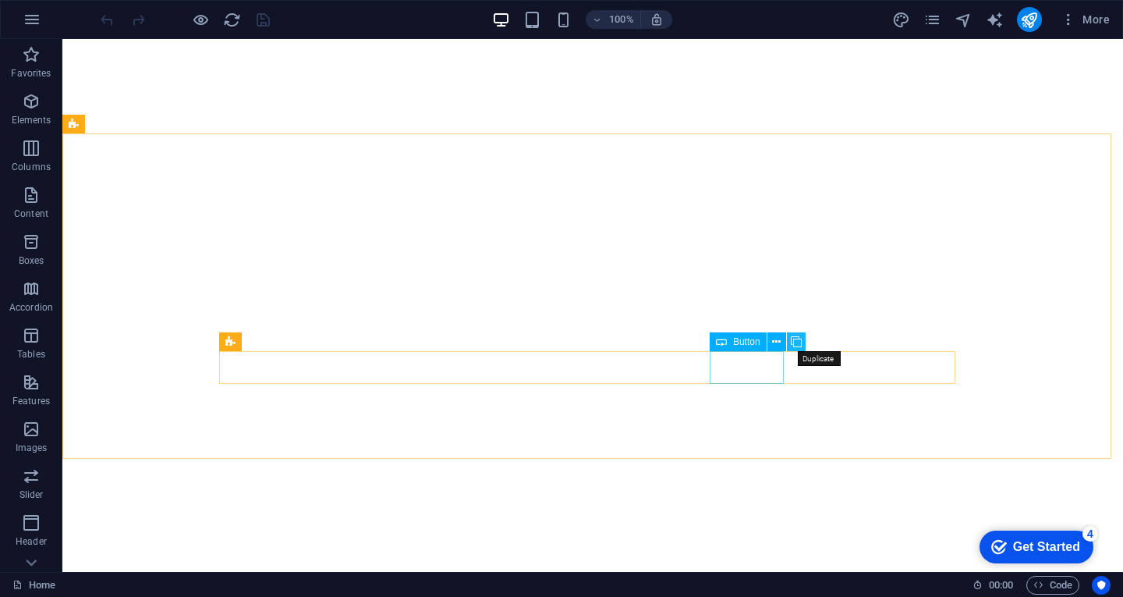
click at [789, 338] on button at bounding box center [796, 341] width 19 height 19
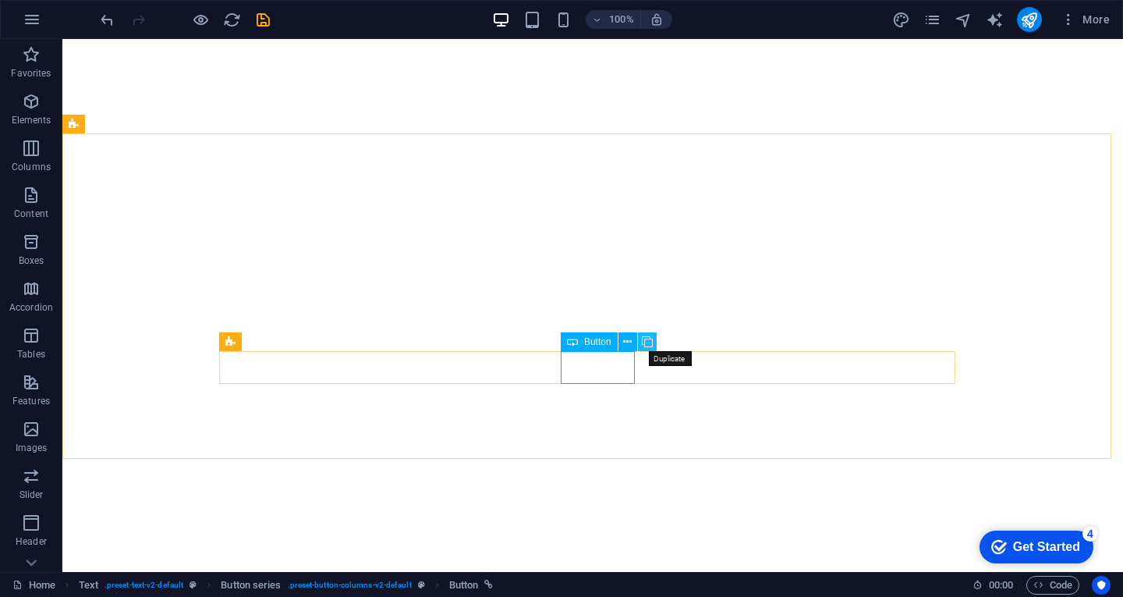
click at [646, 339] on icon at bounding box center [647, 342] width 11 height 16
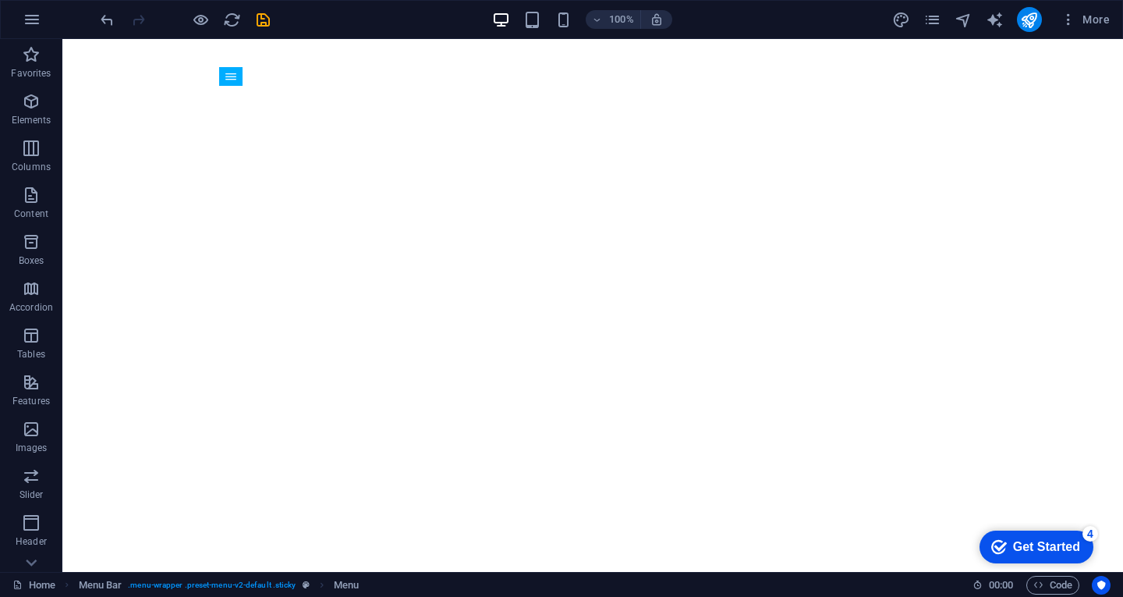
click at [1029, 552] on div "Get Started" at bounding box center [1046, 547] width 67 height 14
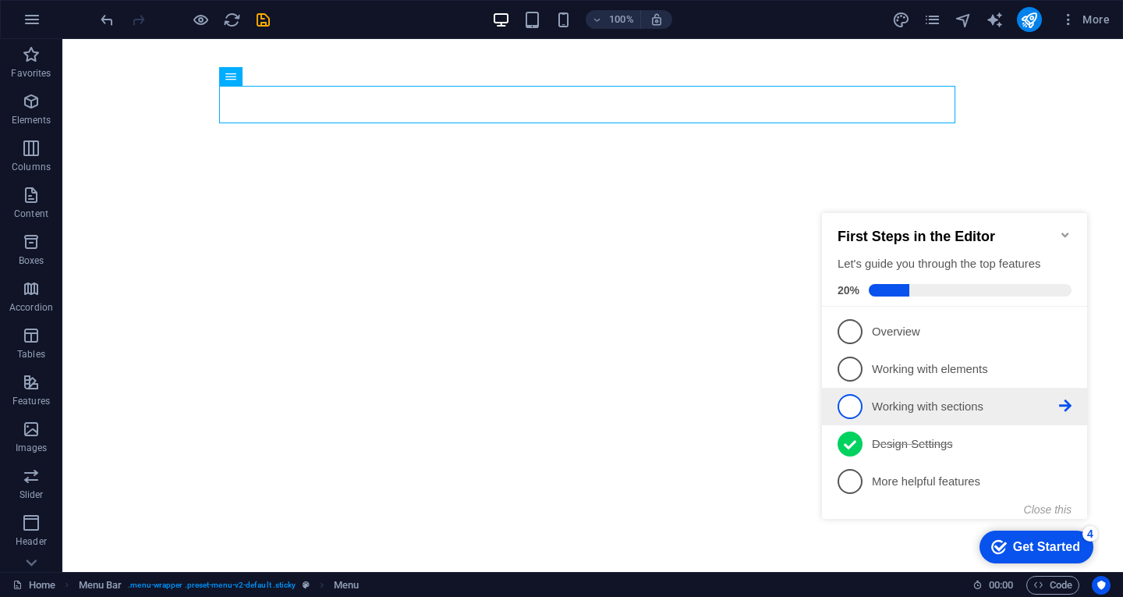
click at [888, 398] on p "Working with sections - incomplete" at bounding box center [965, 406] width 187 height 16
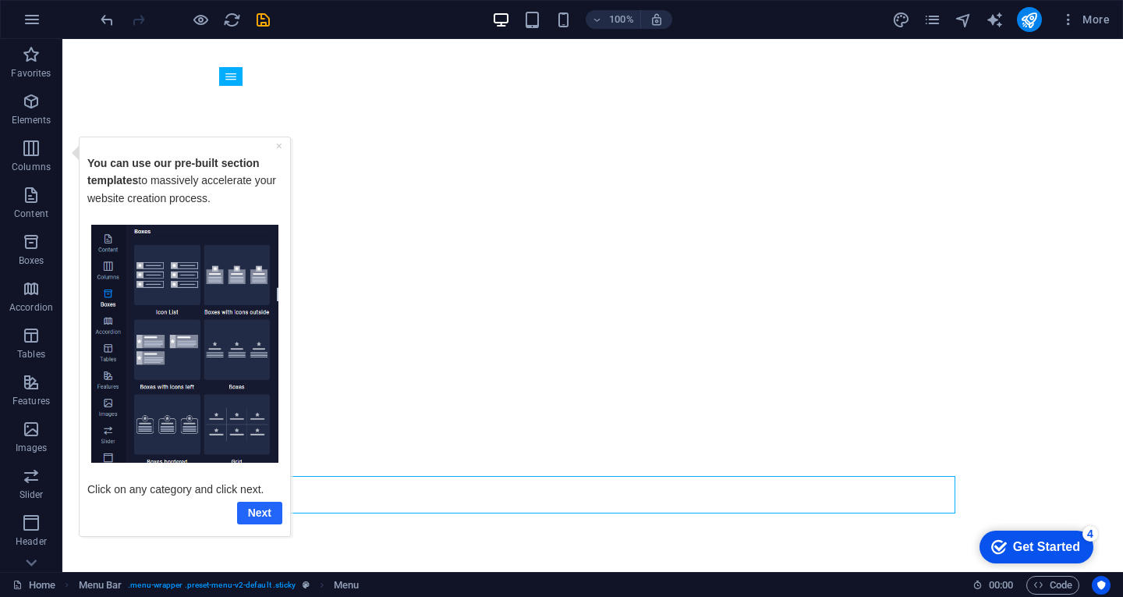
click at [263, 510] on link "Next" at bounding box center [259, 512] width 45 height 23
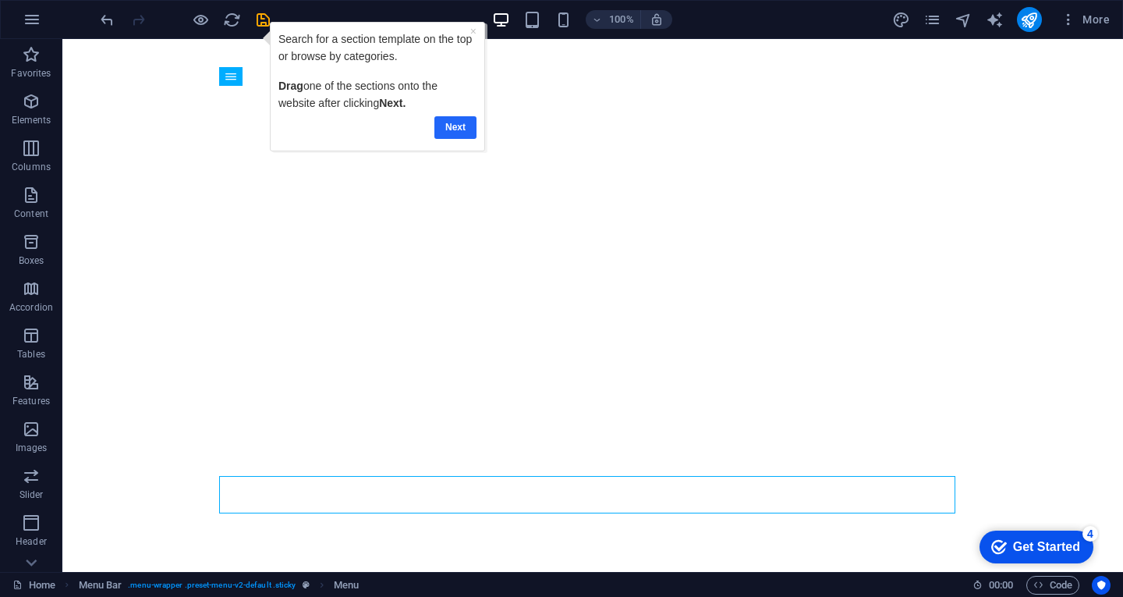
click at [465, 129] on link "Next" at bounding box center [455, 127] width 42 height 23
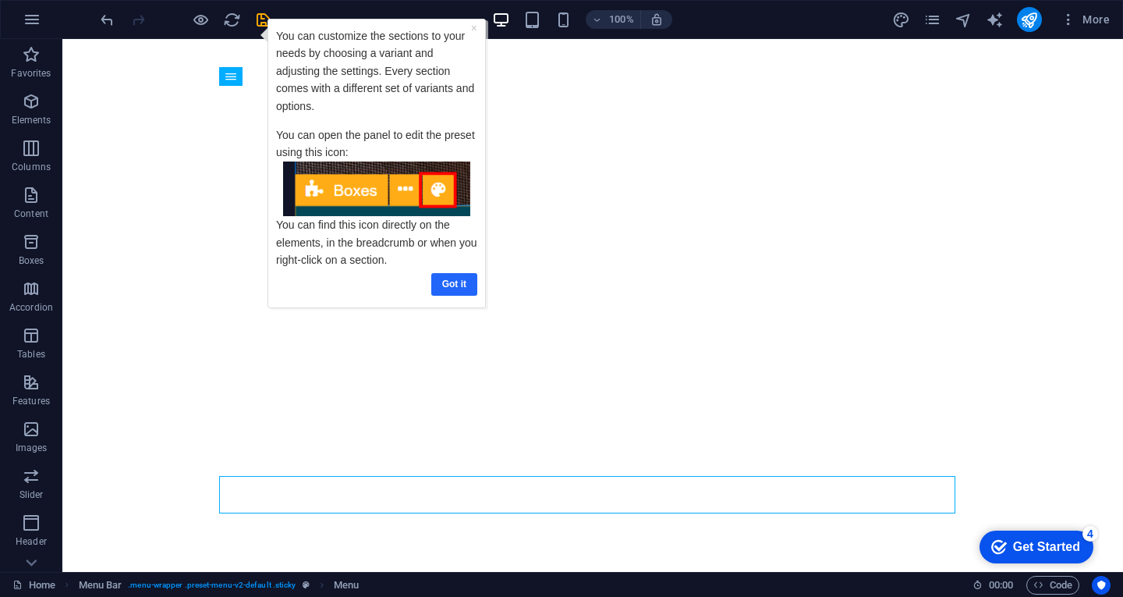
click at [449, 279] on link "Got it" at bounding box center [453, 284] width 46 height 23
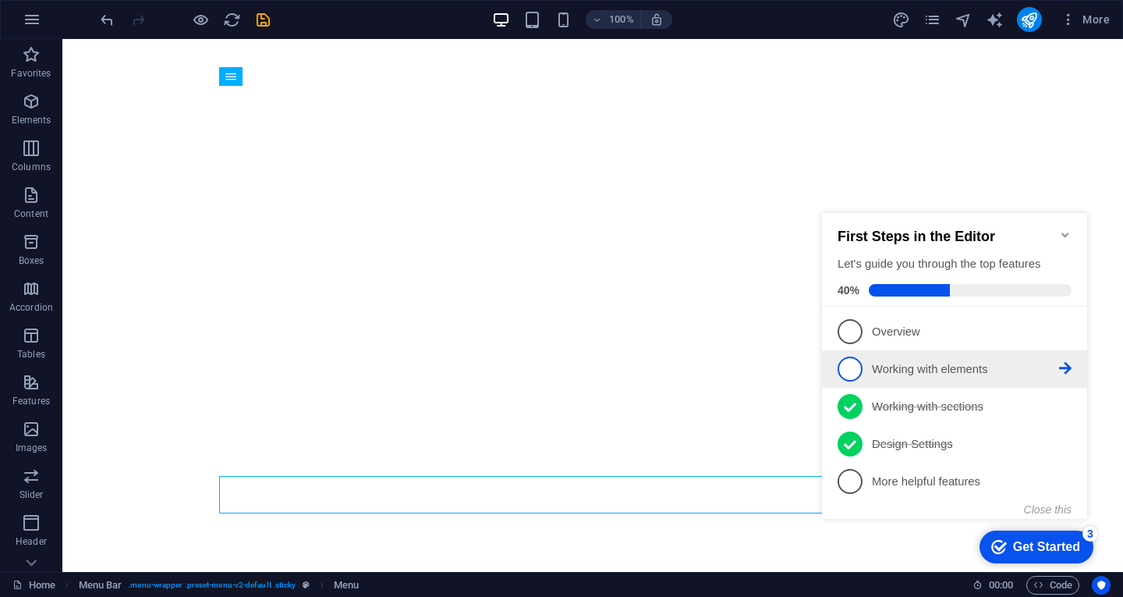
click at [841, 367] on span "2" at bounding box center [849, 368] width 25 height 25
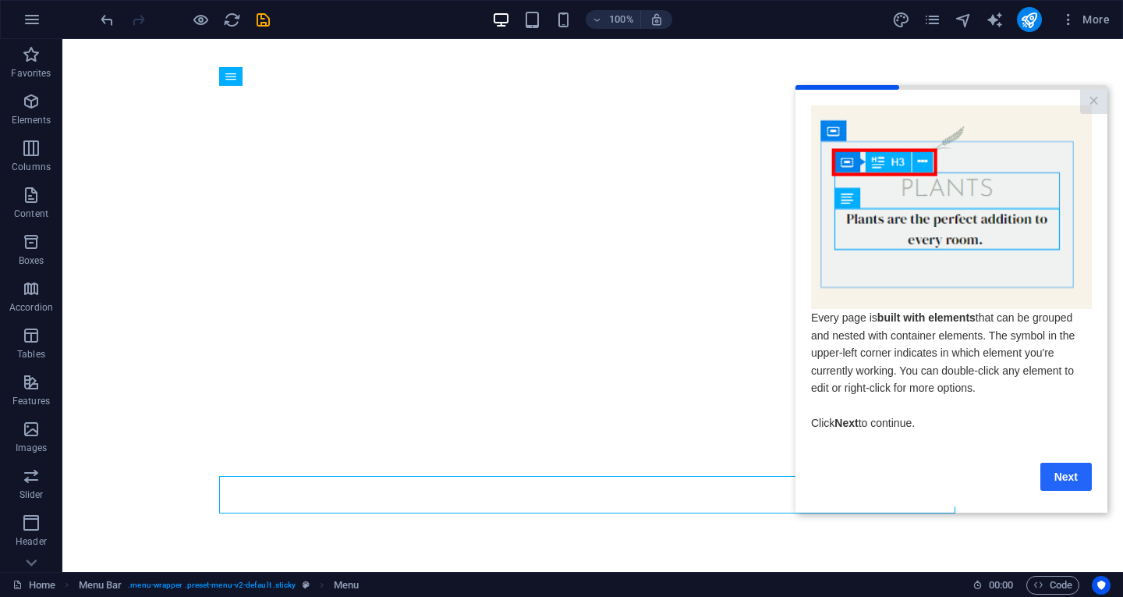
click at [1050, 484] on link "Next" at bounding box center [1065, 476] width 51 height 28
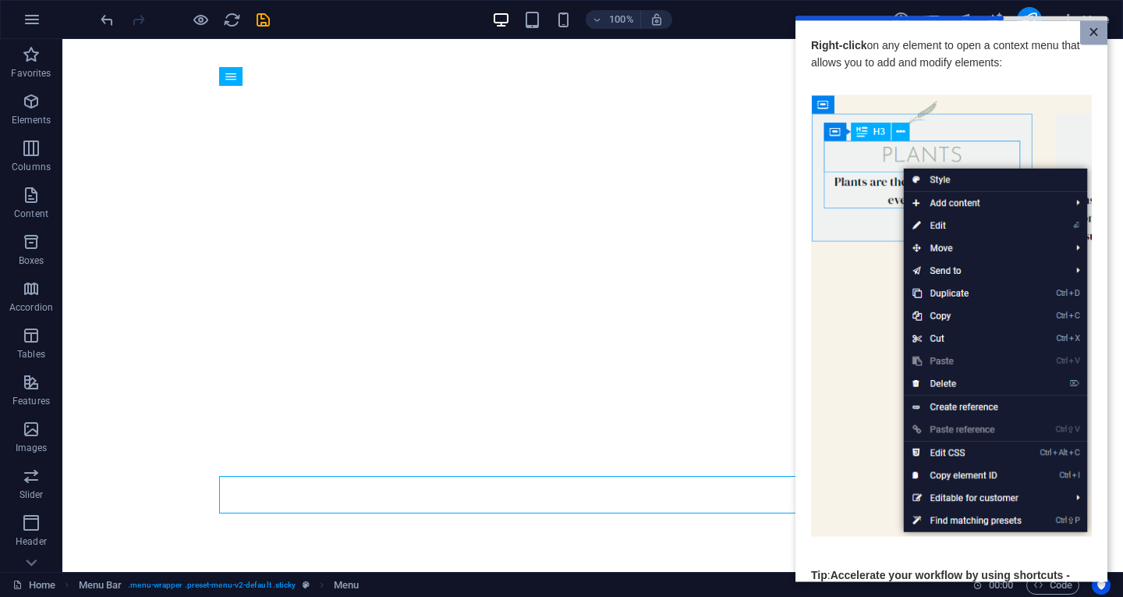
click at [1089, 24] on link "×" at bounding box center [1093, 32] width 27 height 24
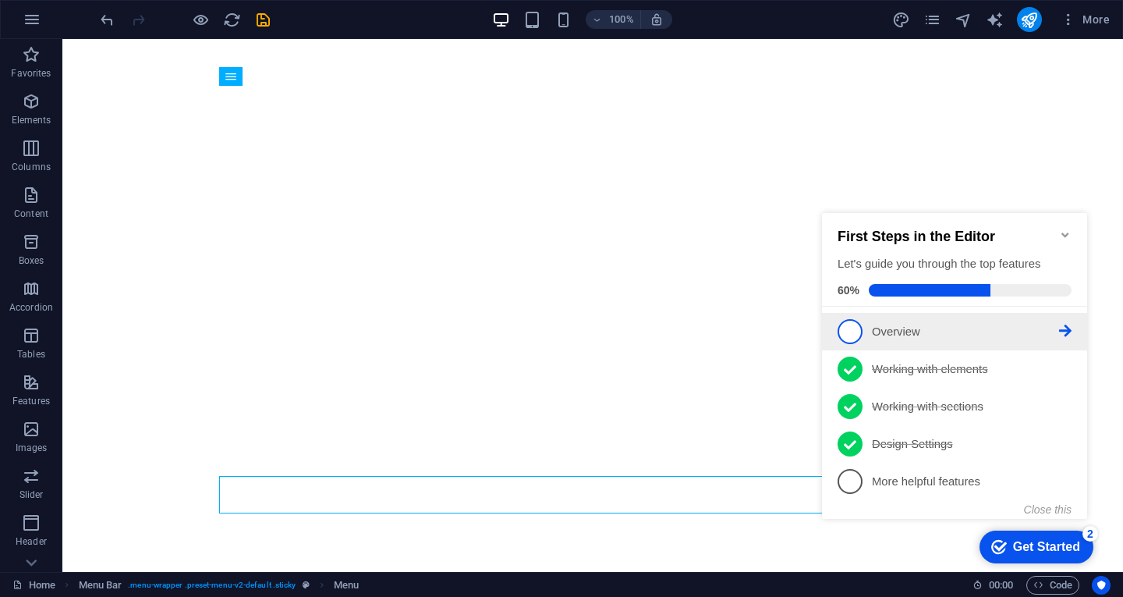
click at [850, 319] on span "1" at bounding box center [849, 331] width 25 height 25
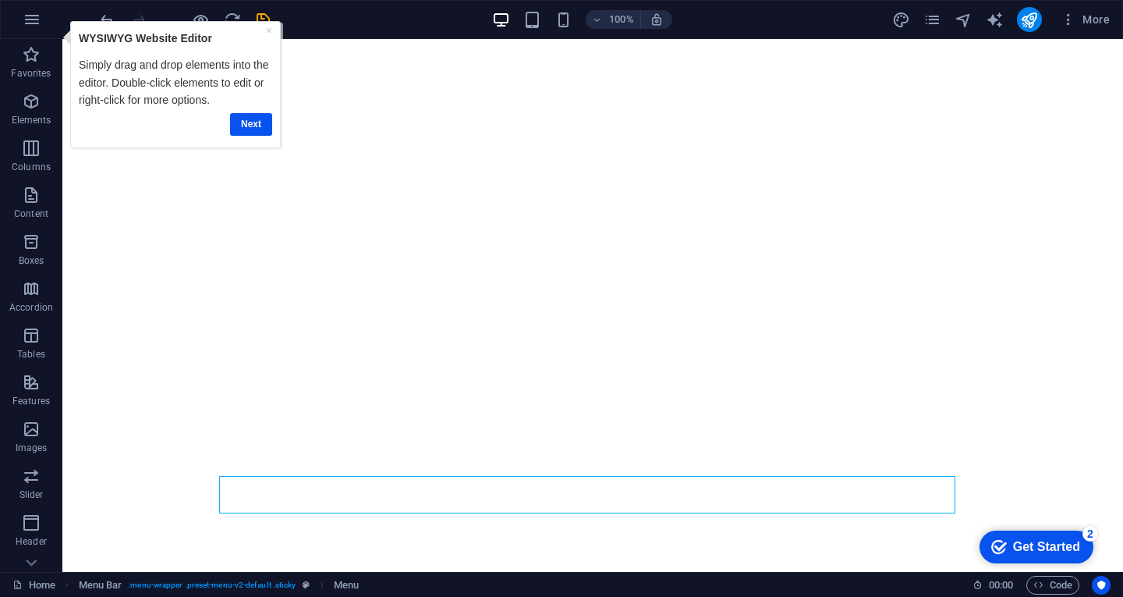
click at [993, 545] on icon "Get Started 2 items remaining, 60% complete" at bounding box center [999, 547] width 16 height 14
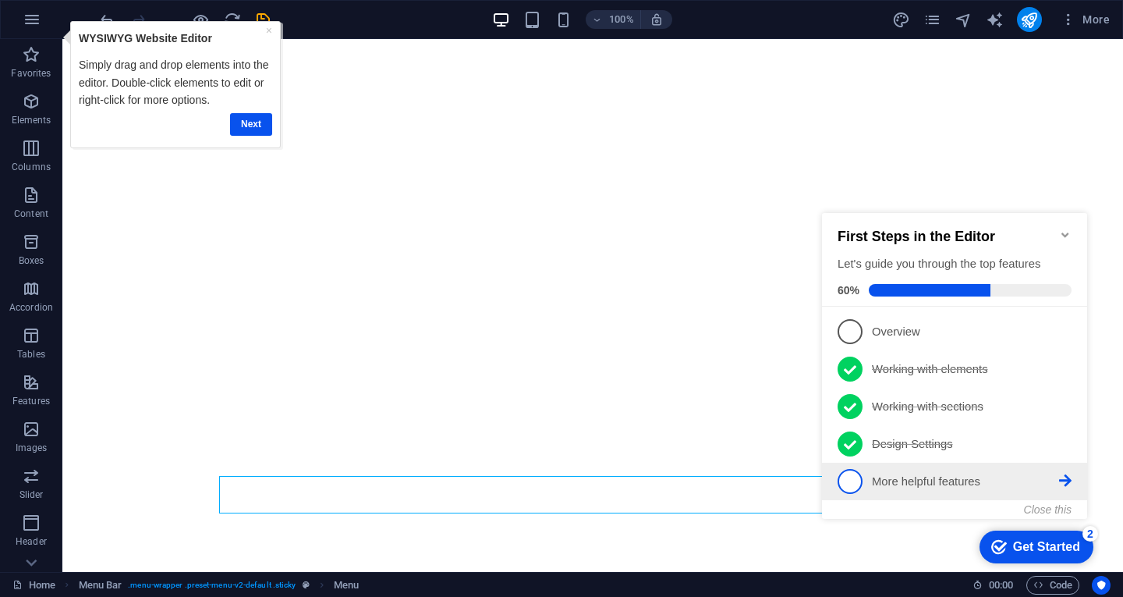
click at [948, 479] on p "More helpful features - incomplete" at bounding box center [965, 481] width 187 height 16
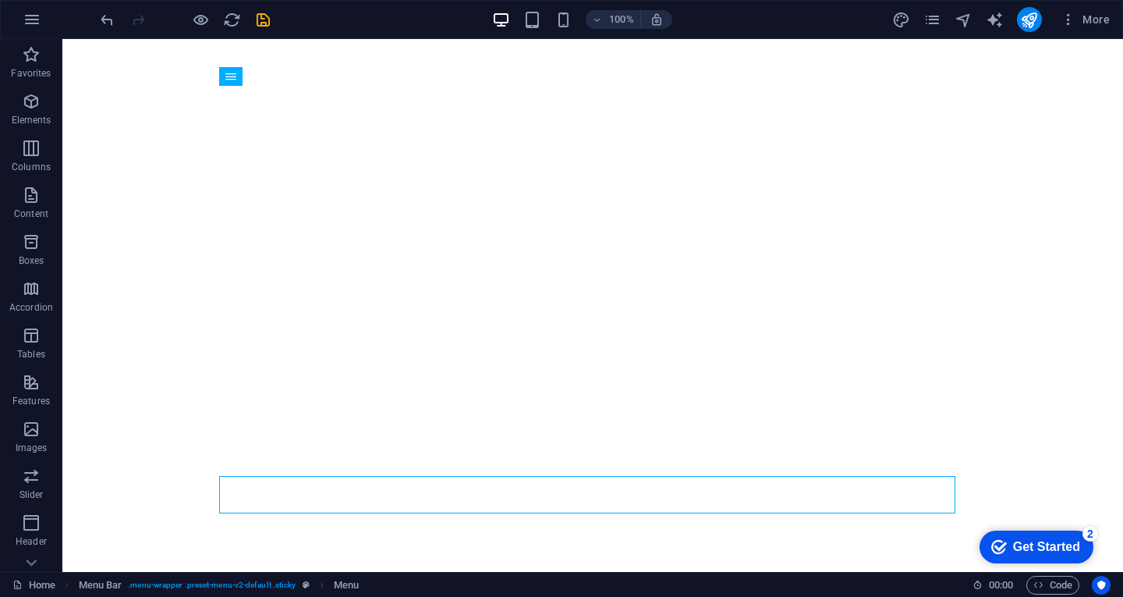
click at [1013, 546] on div "Get Started" at bounding box center [1046, 547] width 67 height 14
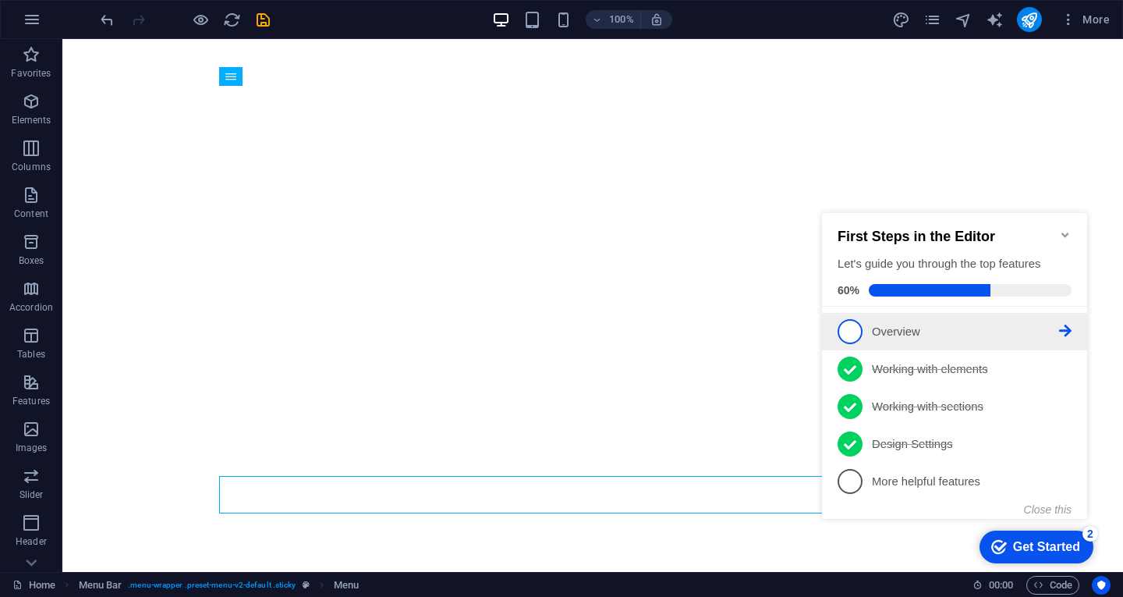
click at [1057, 324] on p "Overview - incomplete" at bounding box center [965, 332] width 187 height 16
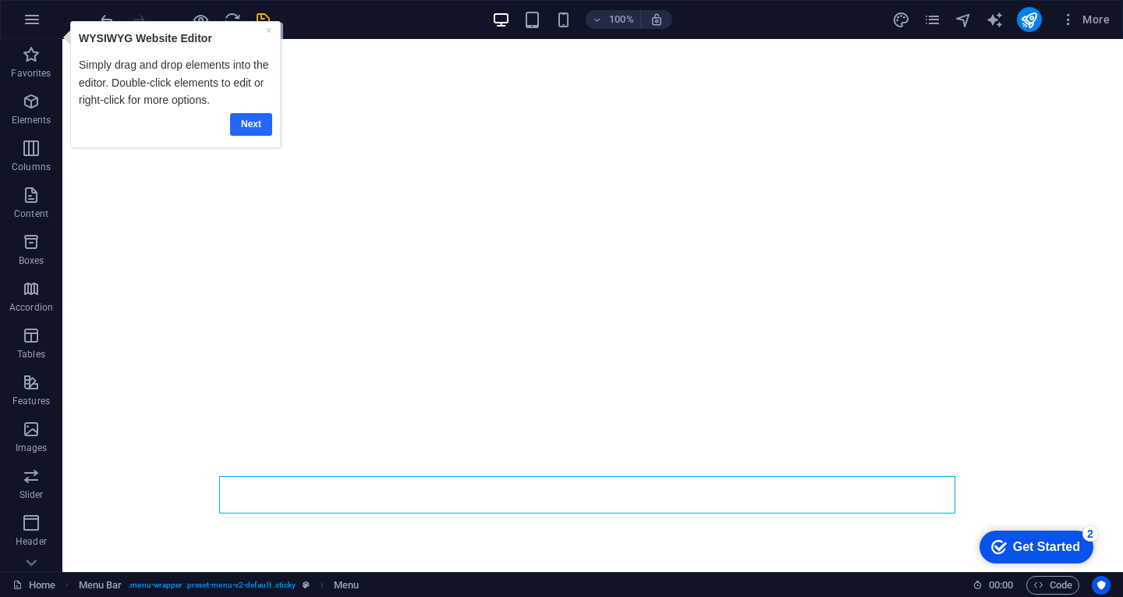
click at [263, 116] on link "Next" at bounding box center [251, 124] width 42 height 23
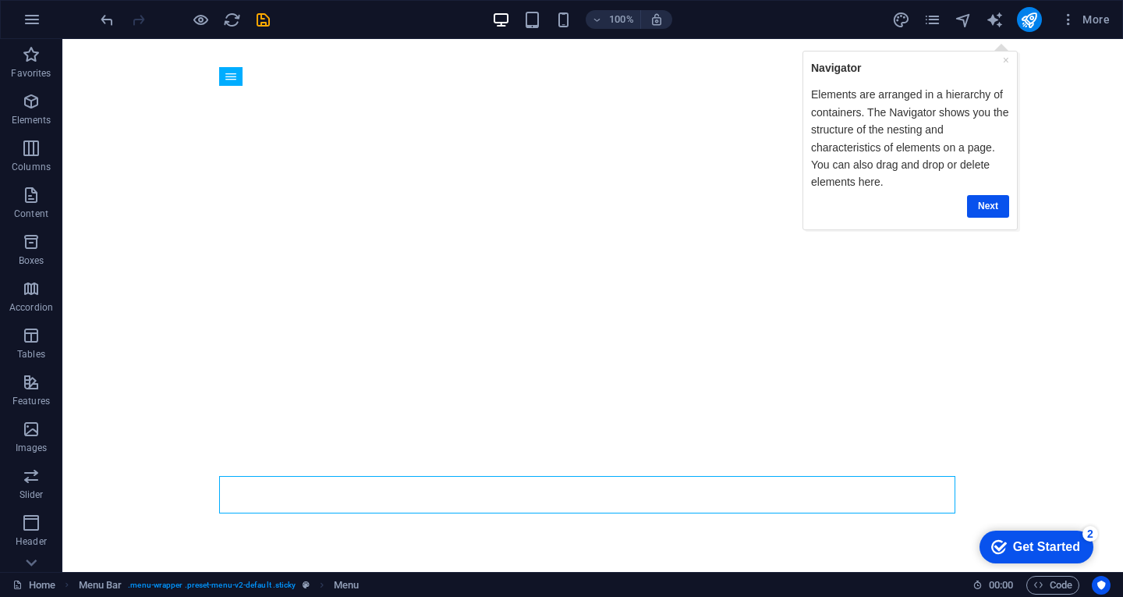
click at [1013, 554] on div "checkmark Get Started 2" at bounding box center [1036, 546] width 114 height 33
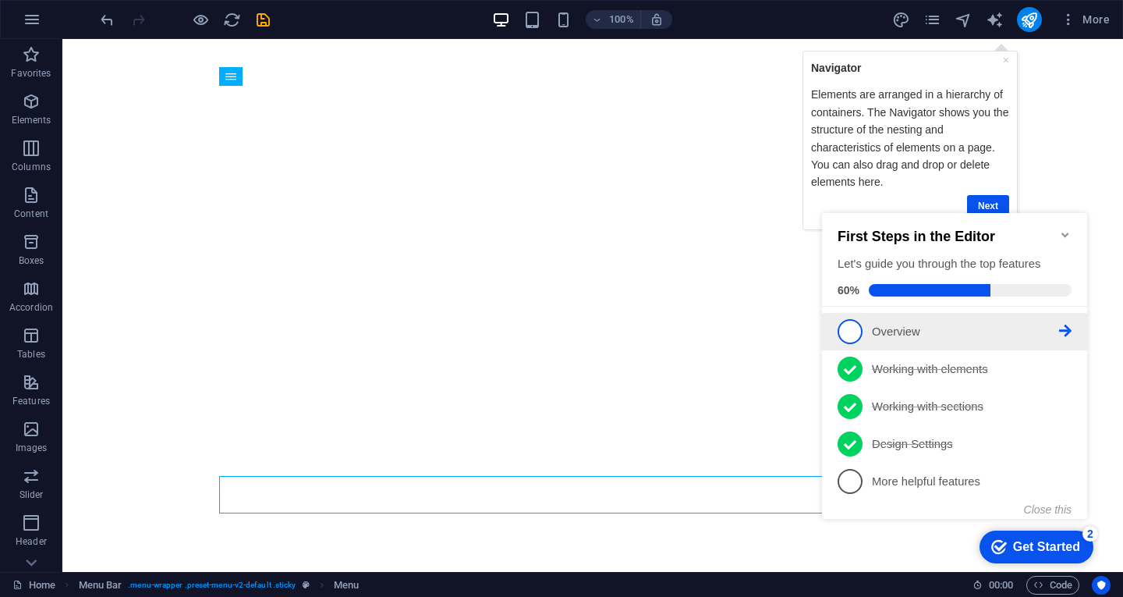
click at [1065, 328] on icon at bounding box center [1065, 330] width 12 height 12
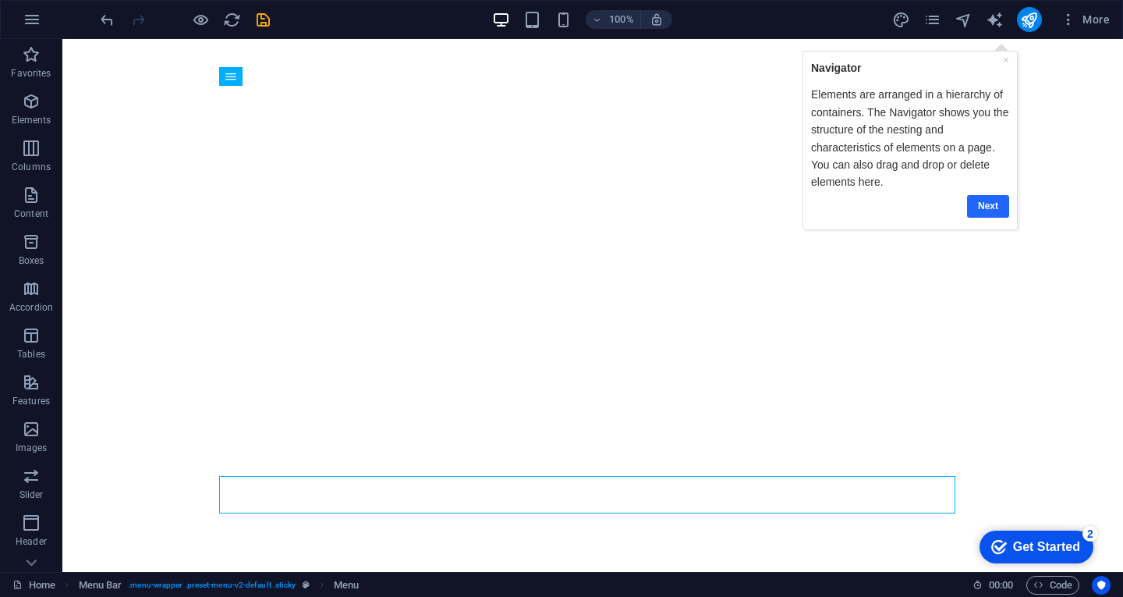
click at [977, 209] on link "Next" at bounding box center [987, 205] width 42 height 23
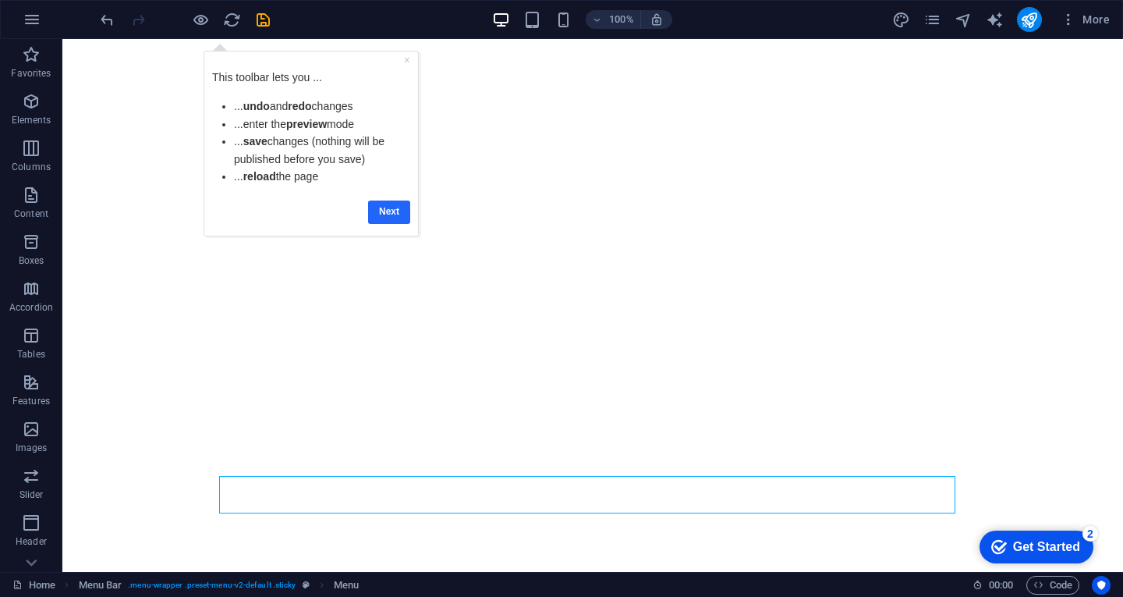
click at [394, 209] on link "Next" at bounding box center [389, 211] width 42 height 23
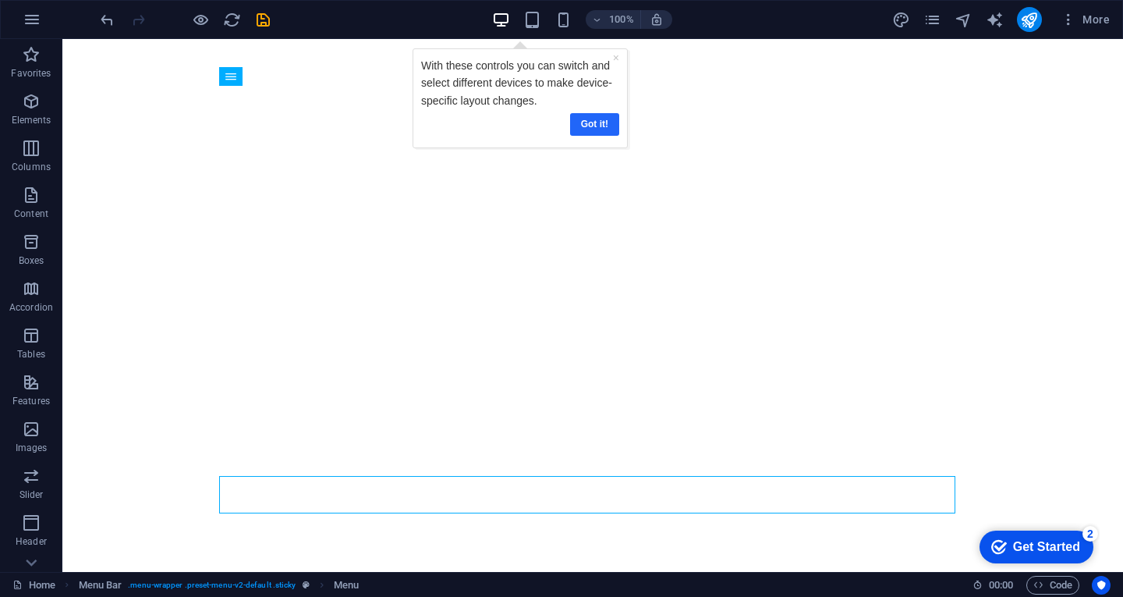
click at [594, 123] on link "Got it!" at bounding box center [593, 124] width 49 height 23
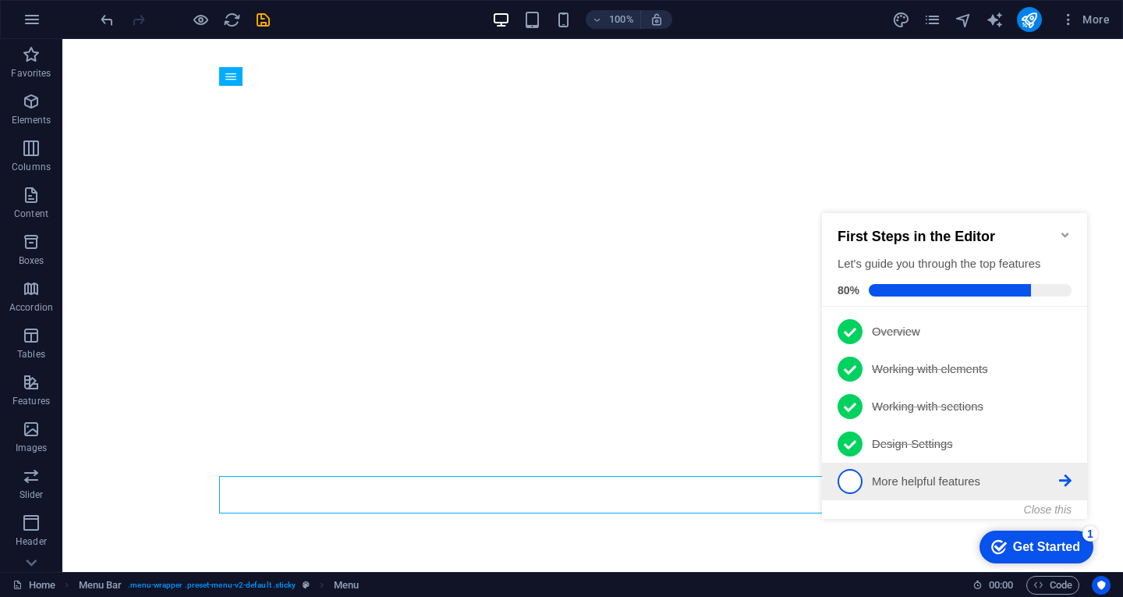
click at [1062, 476] on icon at bounding box center [1065, 480] width 12 height 12
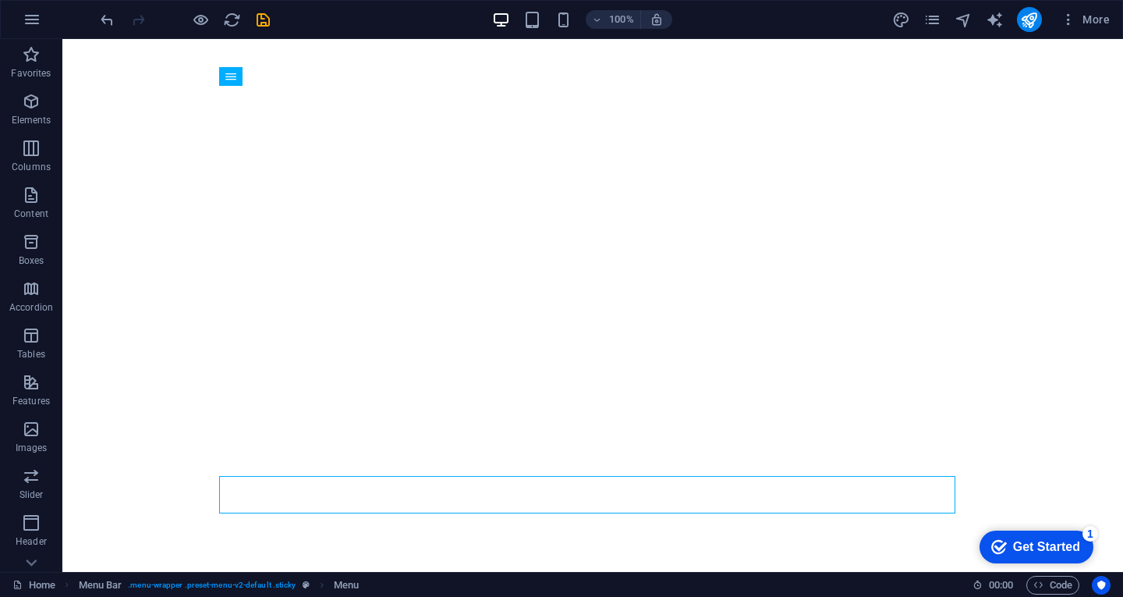
click at [1041, 555] on div "checkmark Get Started 1" at bounding box center [1036, 546] width 114 height 33
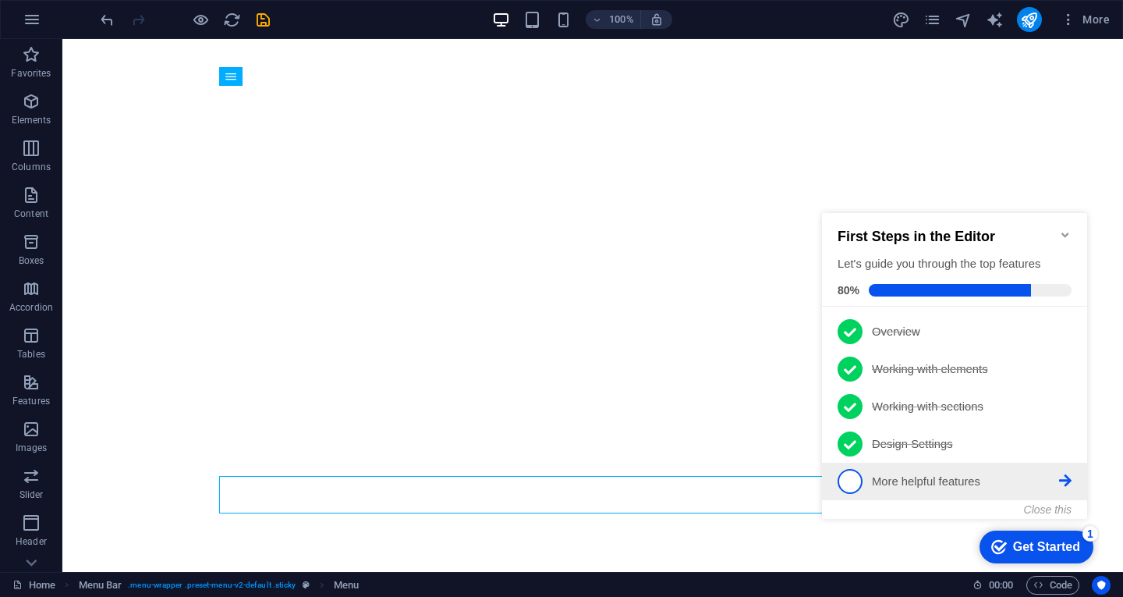
click at [1061, 474] on icon at bounding box center [1065, 480] width 12 height 12
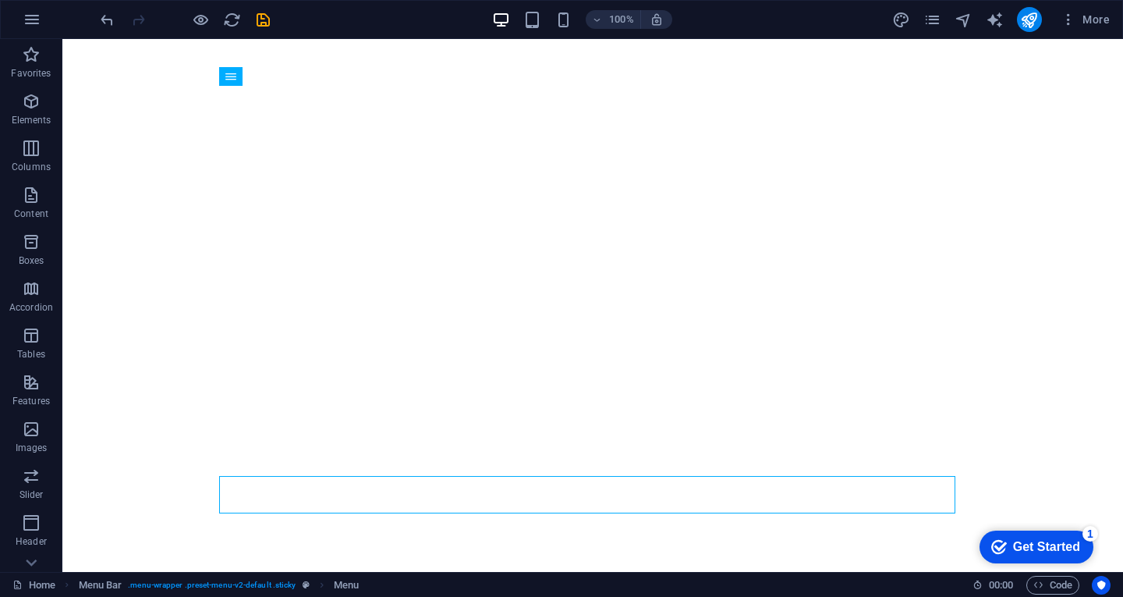
click at [1069, 544] on div "Get Started" at bounding box center [1046, 547] width 67 height 14
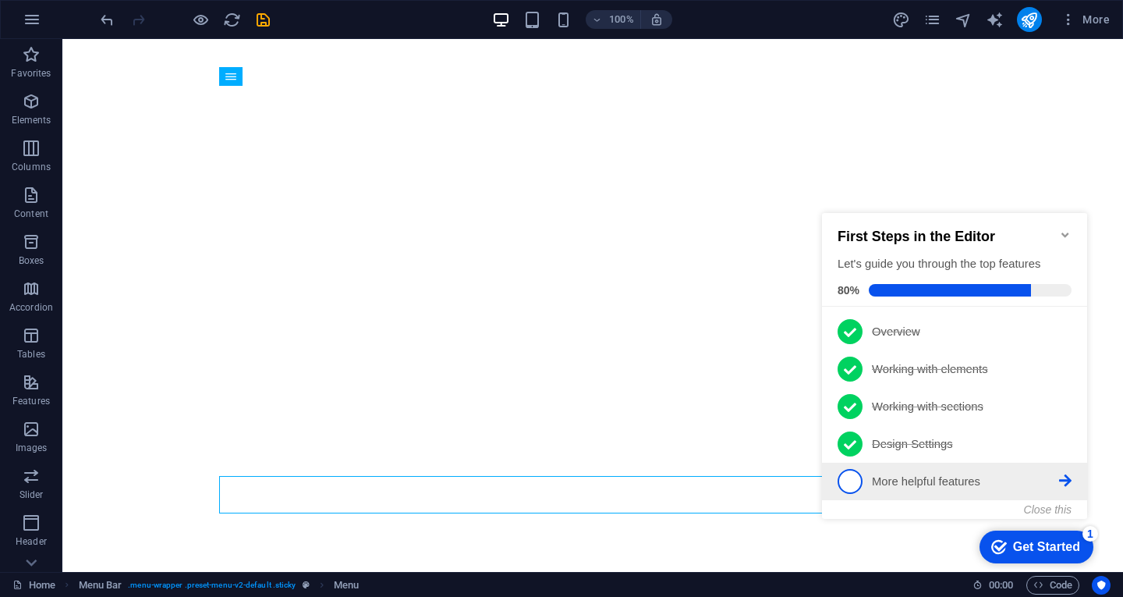
click at [1064, 480] on icon at bounding box center [1065, 480] width 12 height 12
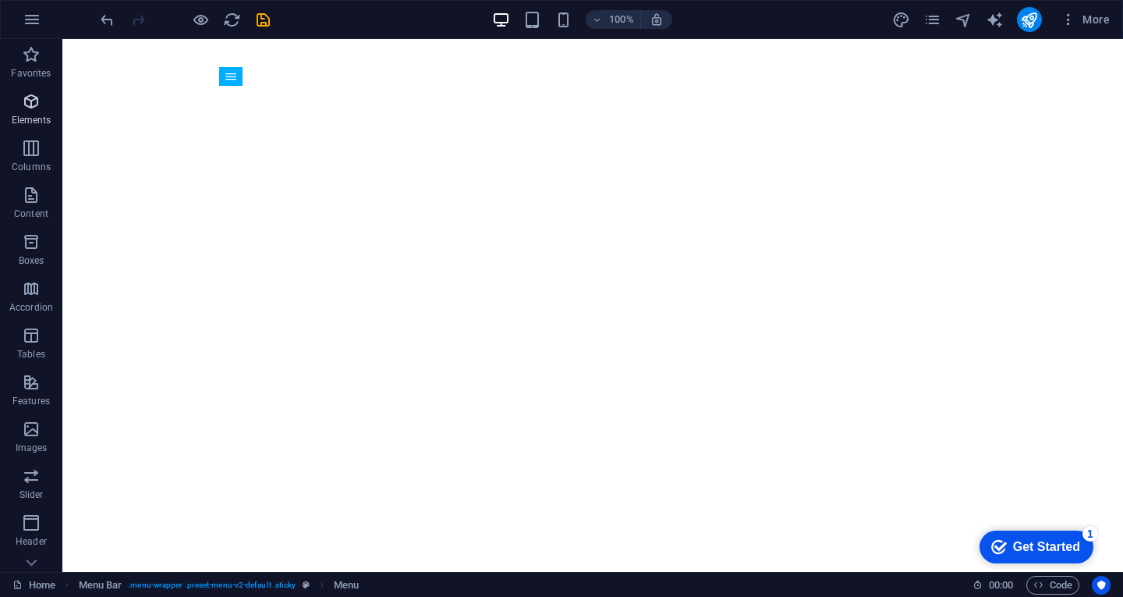
click at [40, 108] on icon "button" at bounding box center [31, 101] width 19 height 19
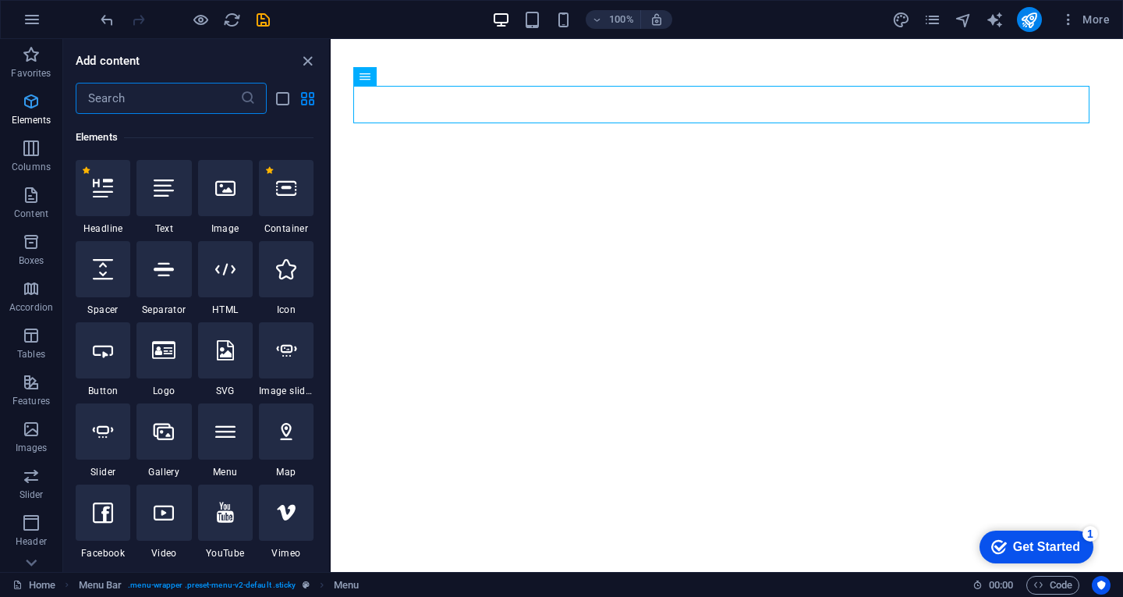
scroll to position [166, 0]
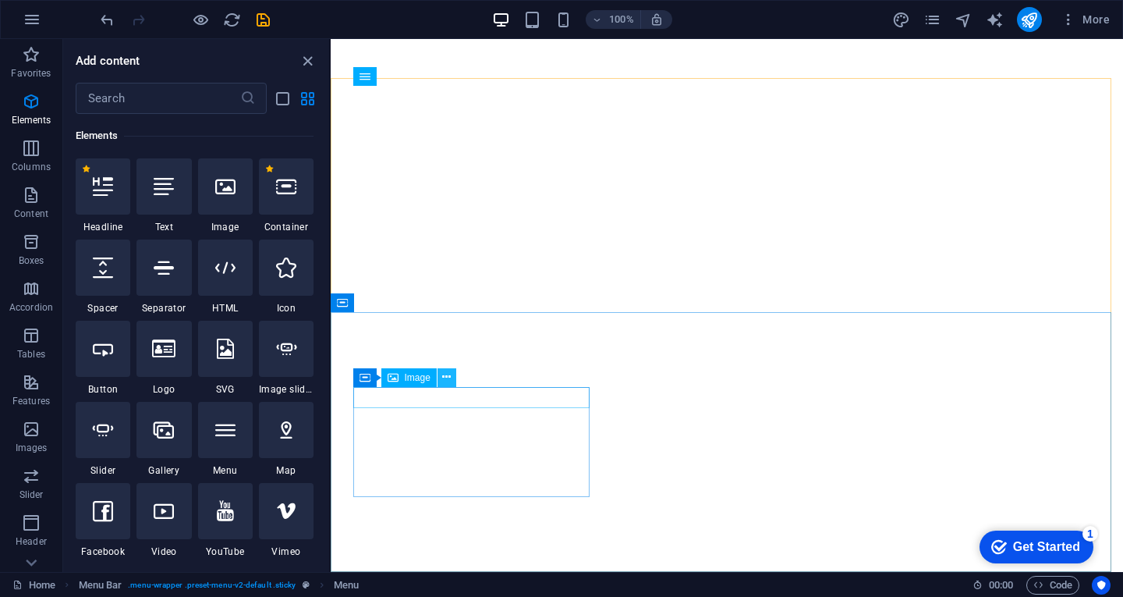
click at [451, 379] on button at bounding box center [446, 377] width 19 height 19
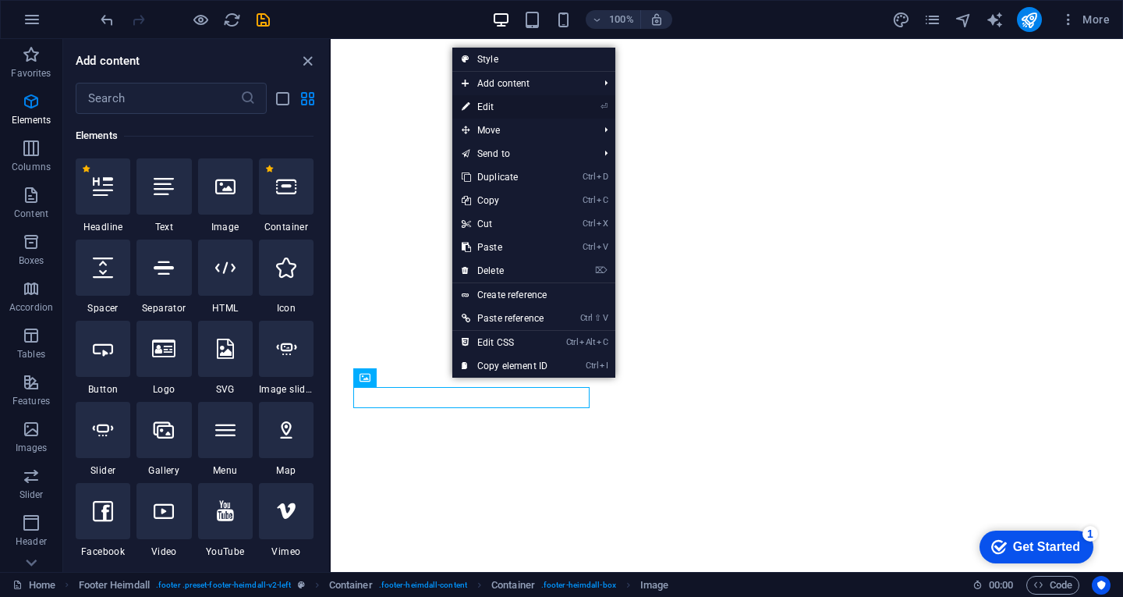
click at [491, 105] on link "⏎ Edit" at bounding box center [504, 106] width 104 height 23
select select "px"
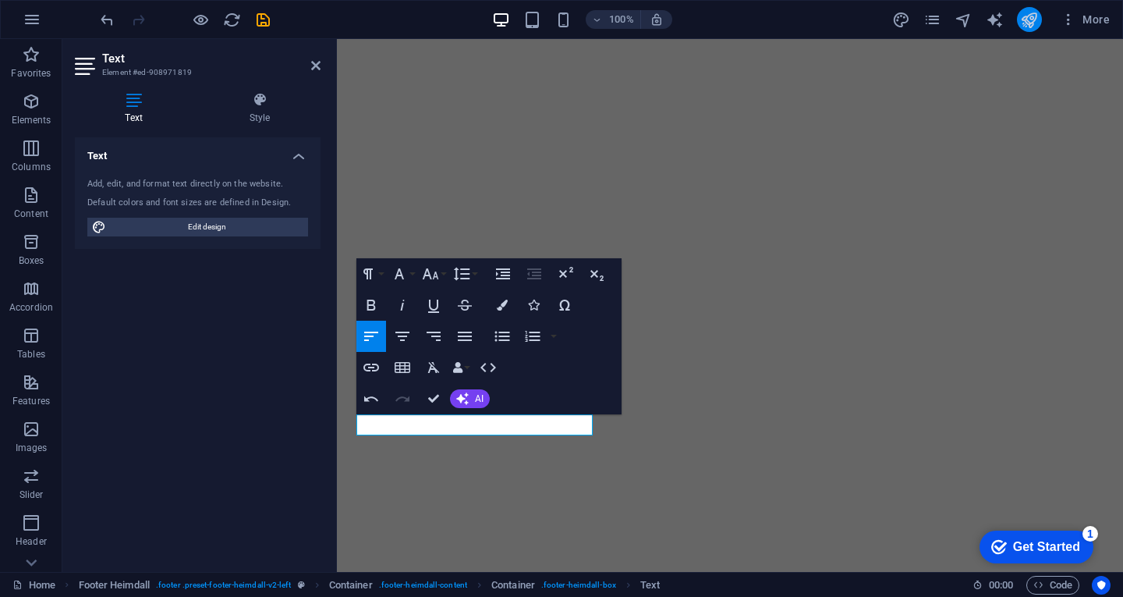
click at [1034, 9] on button "publish" at bounding box center [1029, 19] width 25 height 25
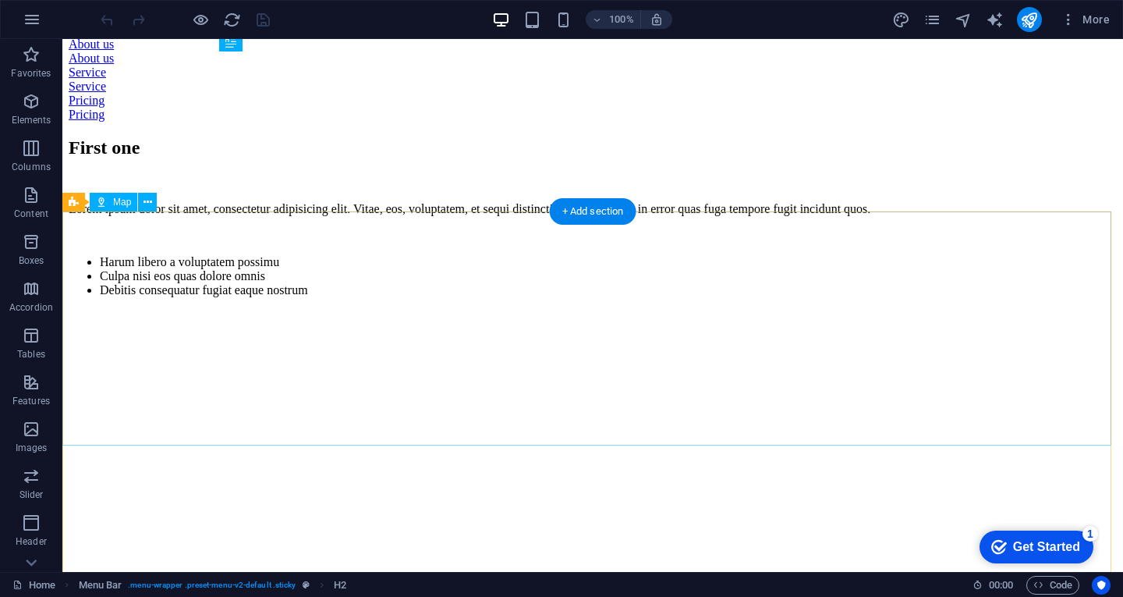
scroll to position [1537, 0]
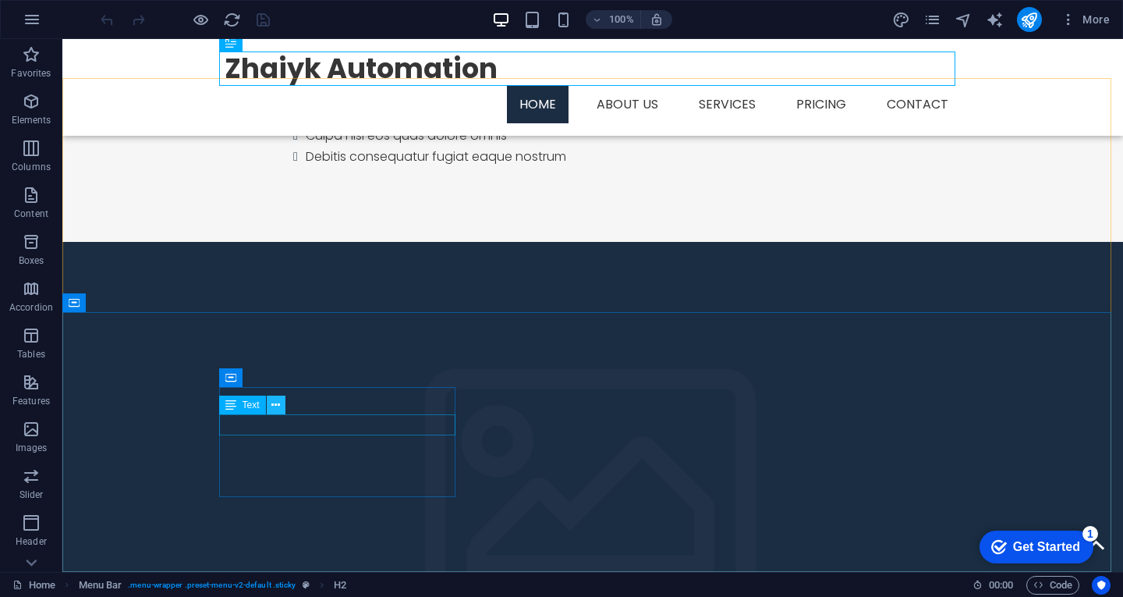
click at [271, 399] on icon at bounding box center [275, 405] width 9 height 16
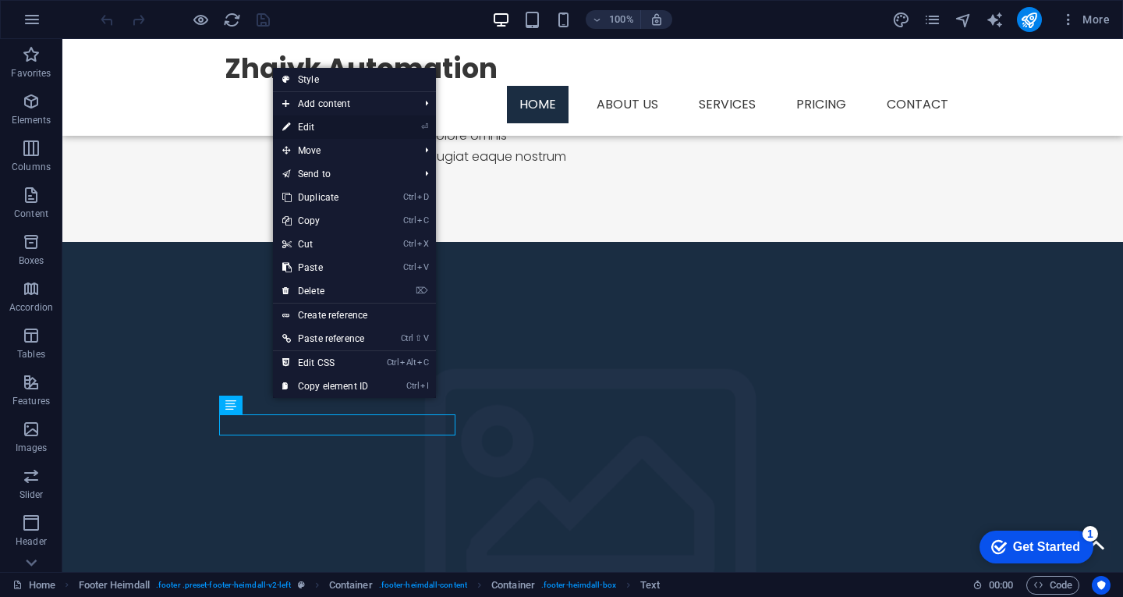
click at [350, 120] on link "⏎ Edit" at bounding box center [325, 126] width 104 height 23
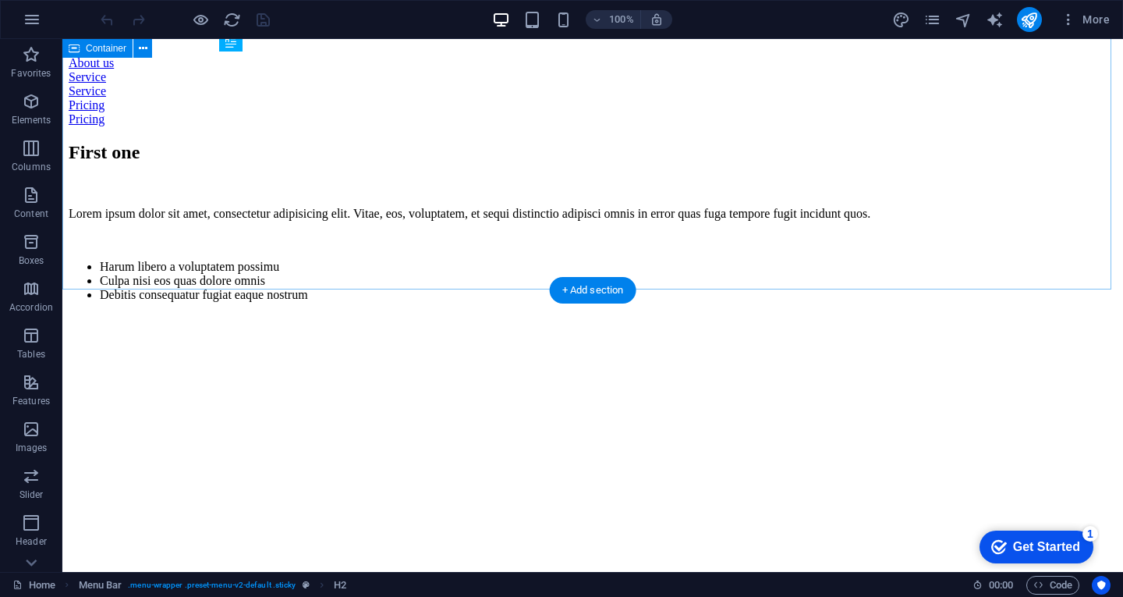
scroll to position [1482, 0]
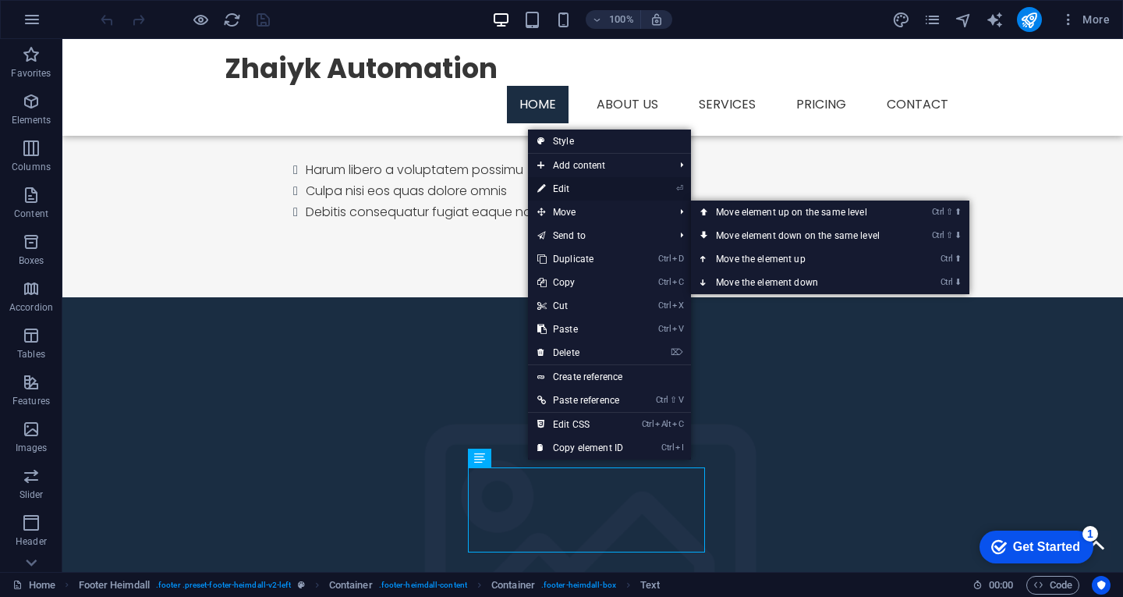
click at [554, 184] on link "⏎ Edit" at bounding box center [580, 188] width 104 height 23
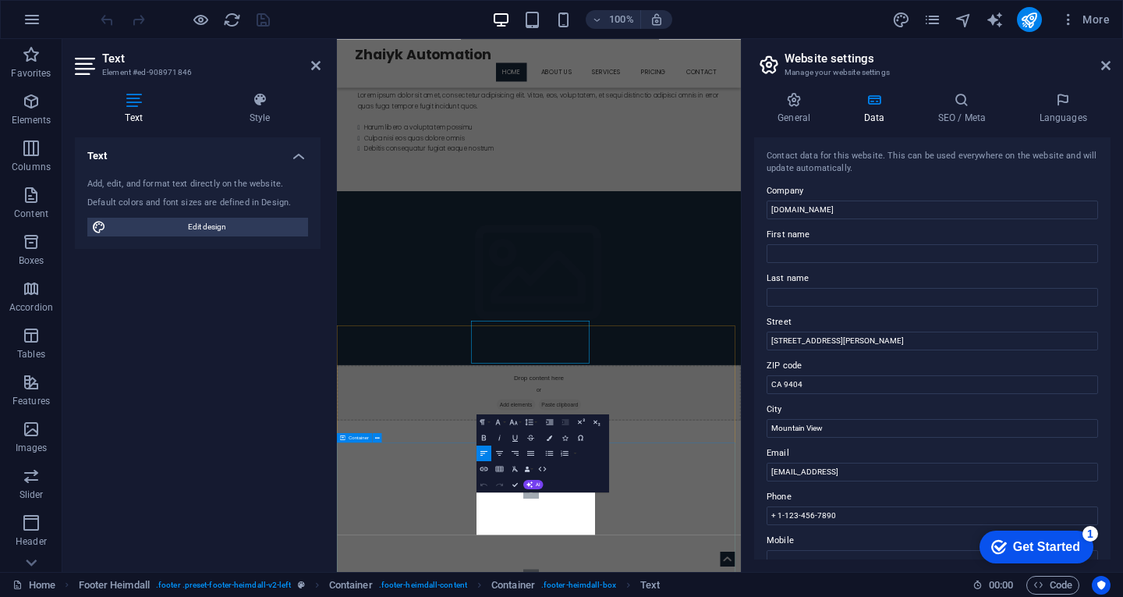
scroll to position [1347, 0]
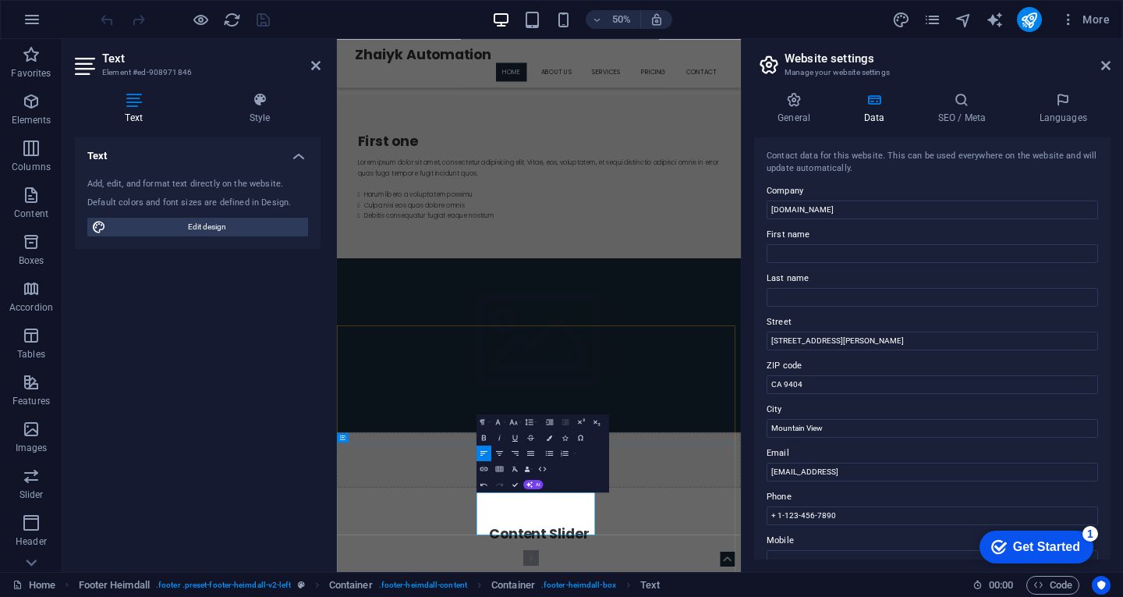
click at [1022, 14] on icon "publish" at bounding box center [1029, 20] width 18 height 18
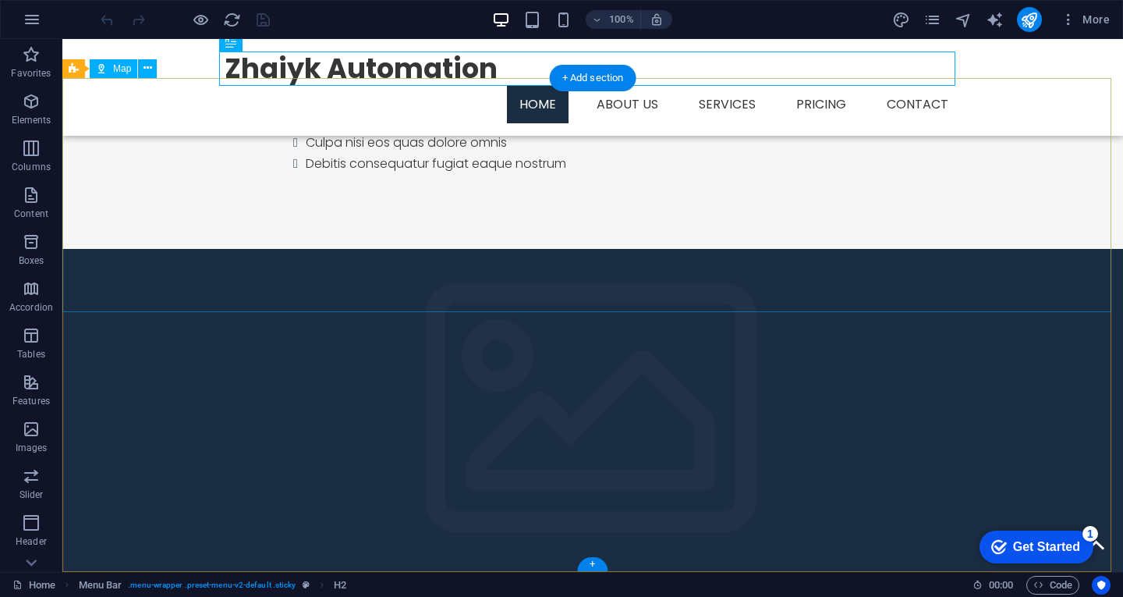
scroll to position [1537, 0]
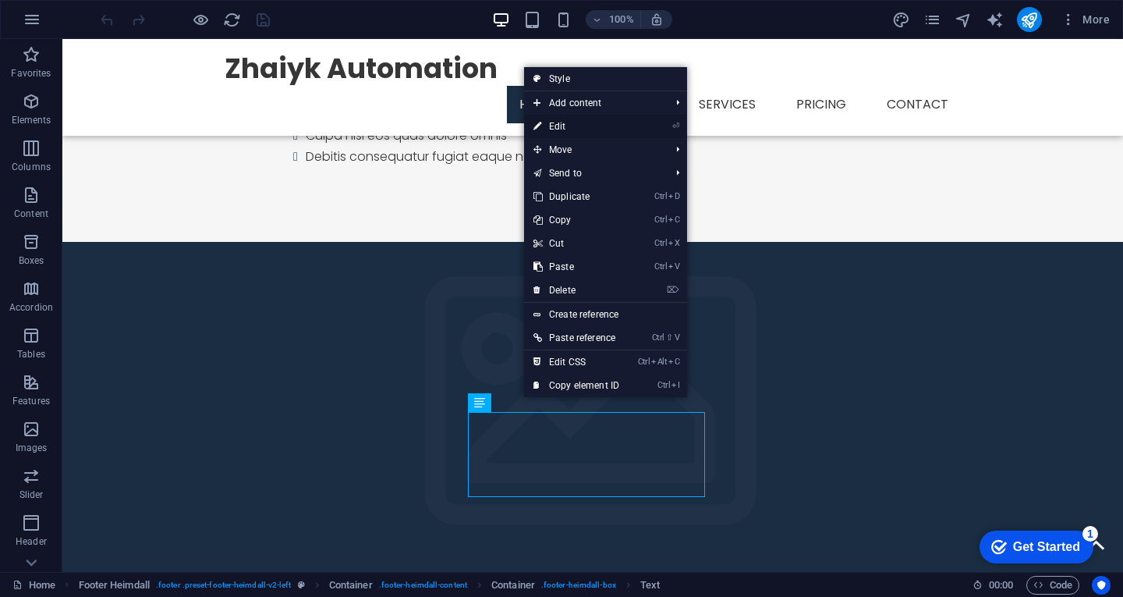
click at [576, 124] on link "⏎ Edit" at bounding box center [576, 126] width 104 height 23
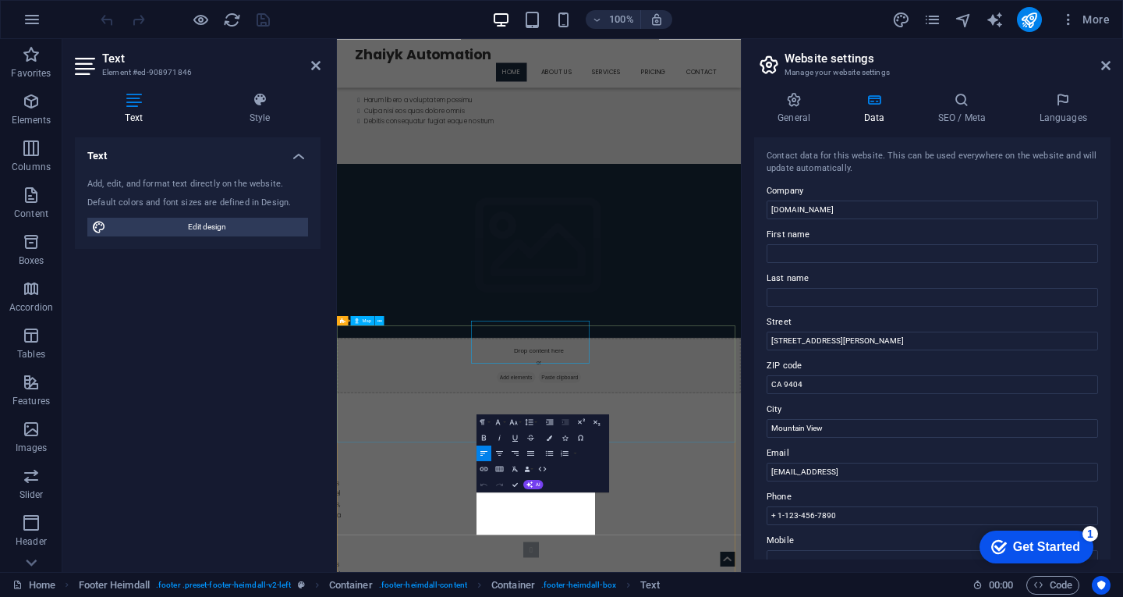
scroll to position [1347, 0]
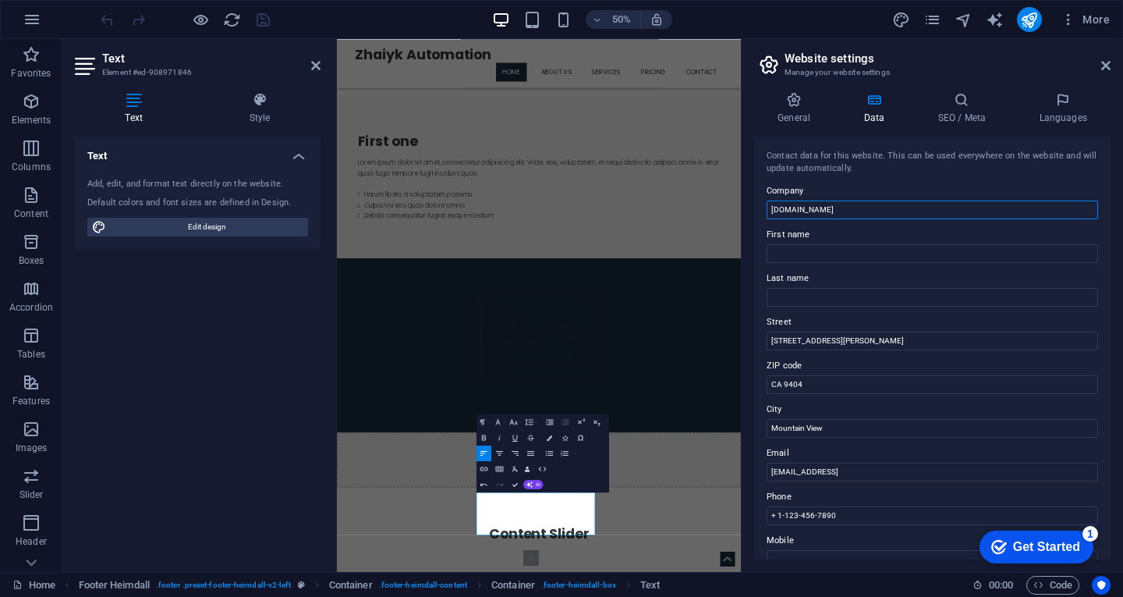
click at [798, 207] on input "zhaiykautomation.kz" at bounding box center [932, 209] width 331 height 19
type input "zhaiyk [DOMAIN_NAME]"
drag, startPoint x: 821, startPoint y: 338, endPoint x: 771, endPoint y: 329, distance: 50.6
click at [771, 329] on div "Street 306 Nita Ave" at bounding box center [932, 331] width 331 height 37
drag, startPoint x: 823, startPoint y: 391, endPoint x: 830, endPoint y: 382, distance: 12.2
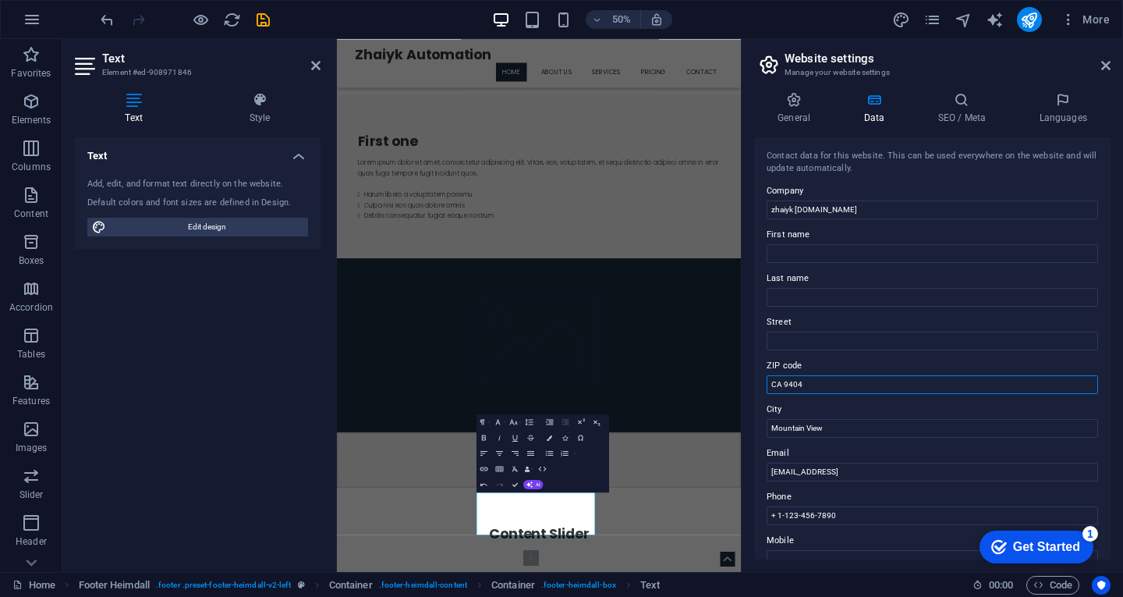
click at [825, 390] on input "CA 9404" at bounding box center [932, 384] width 331 height 19
type input "C"
type input "090000"
drag, startPoint x: 824, startPoint y: 426, endPoint x: 852, endPoint y: 408, distance: 32.7
click at [825, 425] on input "Mountain View" at bounding box center [932, 428] width 331 height 19
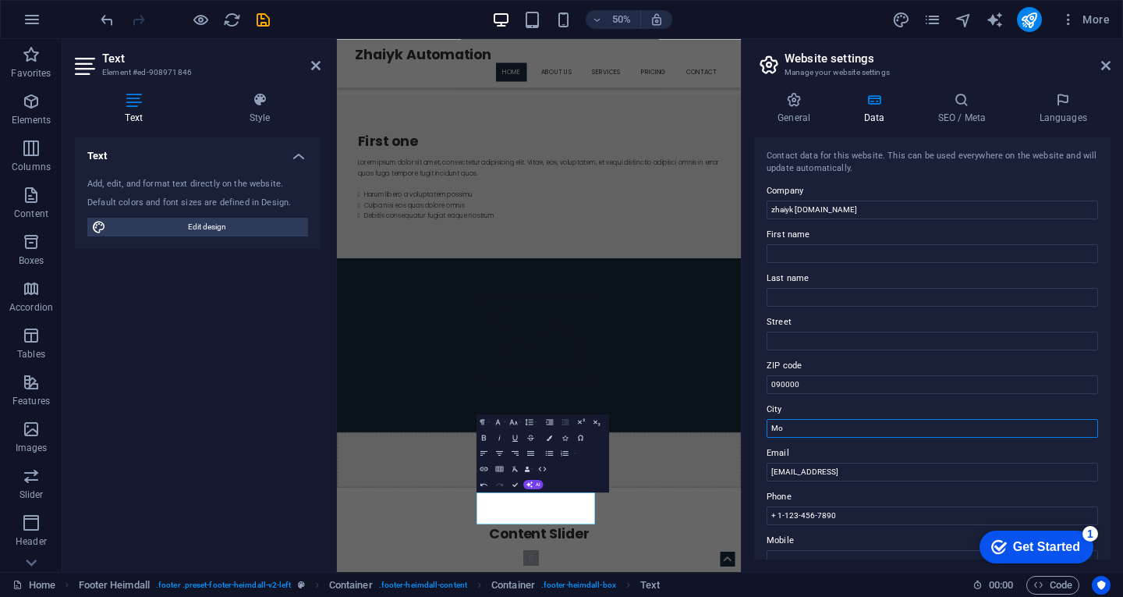
type input "M"
type input "Uralsk"
click at [795, 470] on input "8d9b05a54f13a4a9819990d3fc4d99@plesk.local" at bounding box center [932, 471] width 331 height 19
drag, startPoint x: 772, startPoint y: 469, endPoint x: 942, endPoint y: 454, distance: 170.7
click at [945, 466] on input "8d9b05a54f13a4a9819990d3fc4d99@plesk.local" at bounding box center [932, 471] width 331 height 19
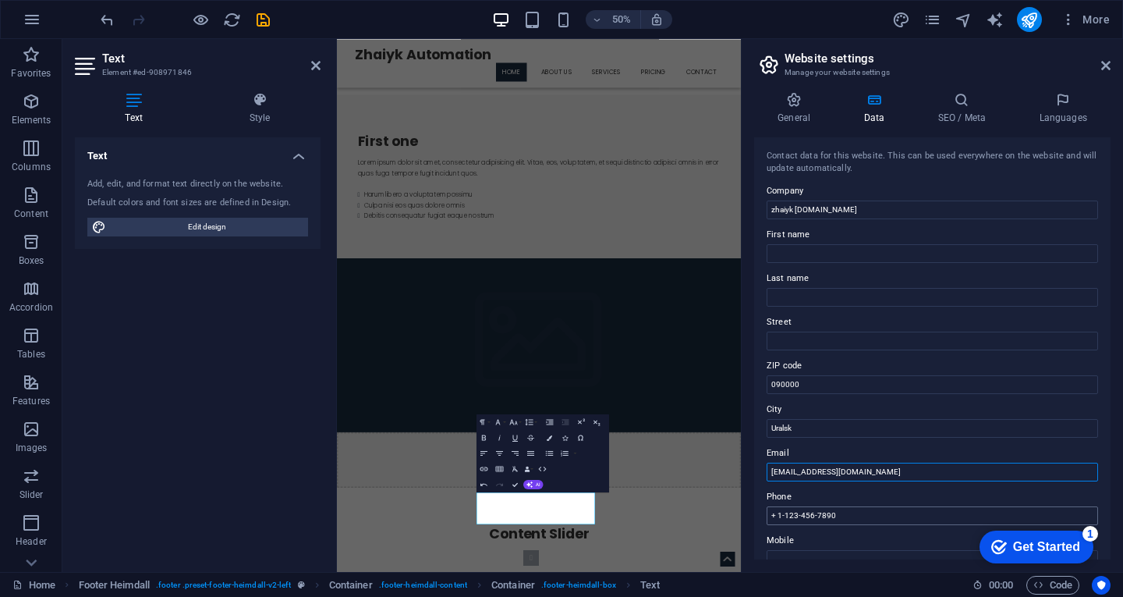
type input "[EMAIL_ADDRESS][DOMAIN_NAME]"
click at [844, 515] on input "+ 1-123-456-7890" at bounding box center [932, 515] width 331 height 19
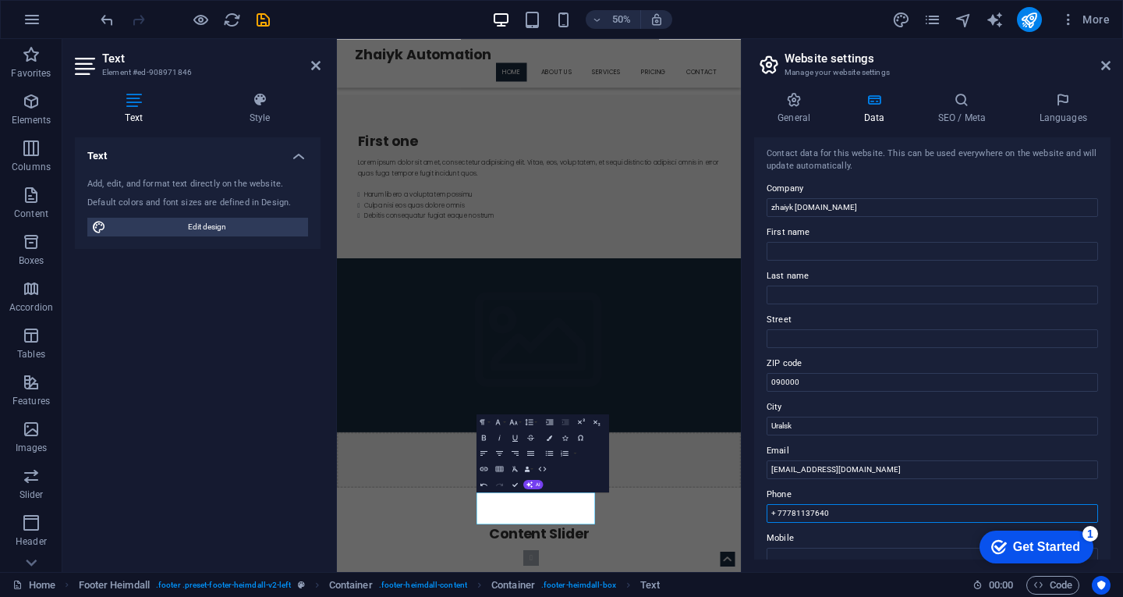
scroll to position [0, 0]
type input "+ 77781137640"
click at [1029, 15] on icon "publish" at bounding box center [1029, 20] width 18 height 18
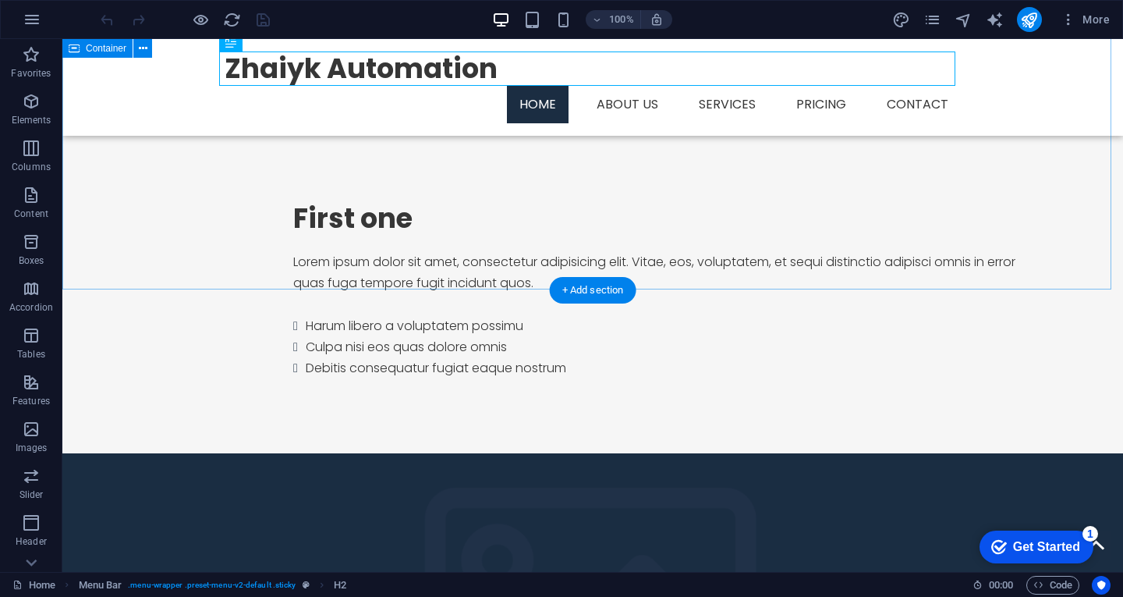
scroll to position [1537, 0]
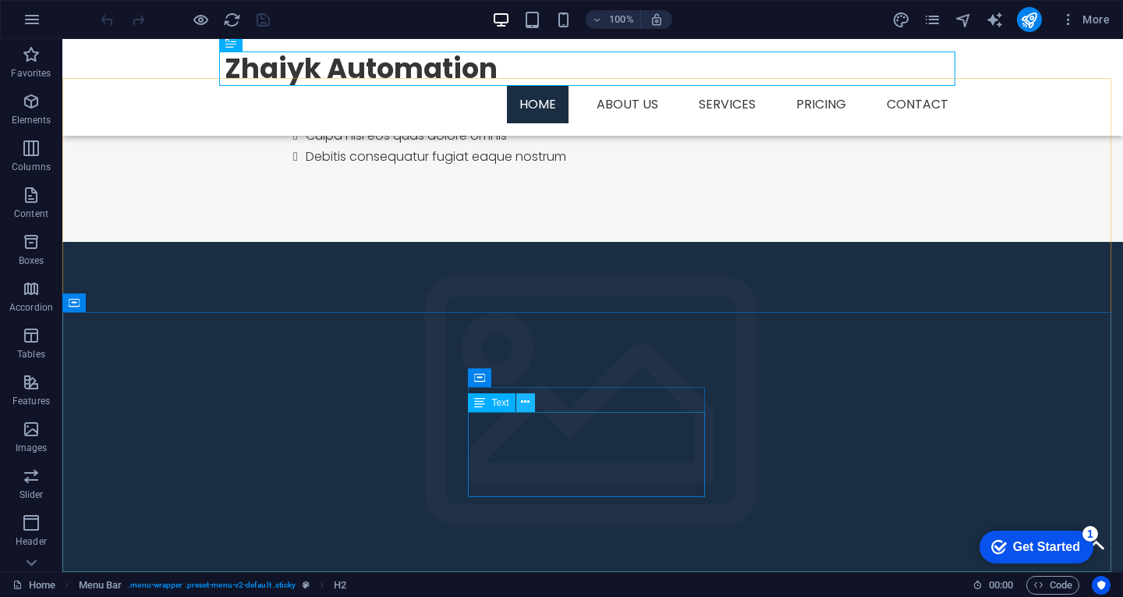
click at [0, 0] on icon at bounding box center [0, 0] width 0 height 0
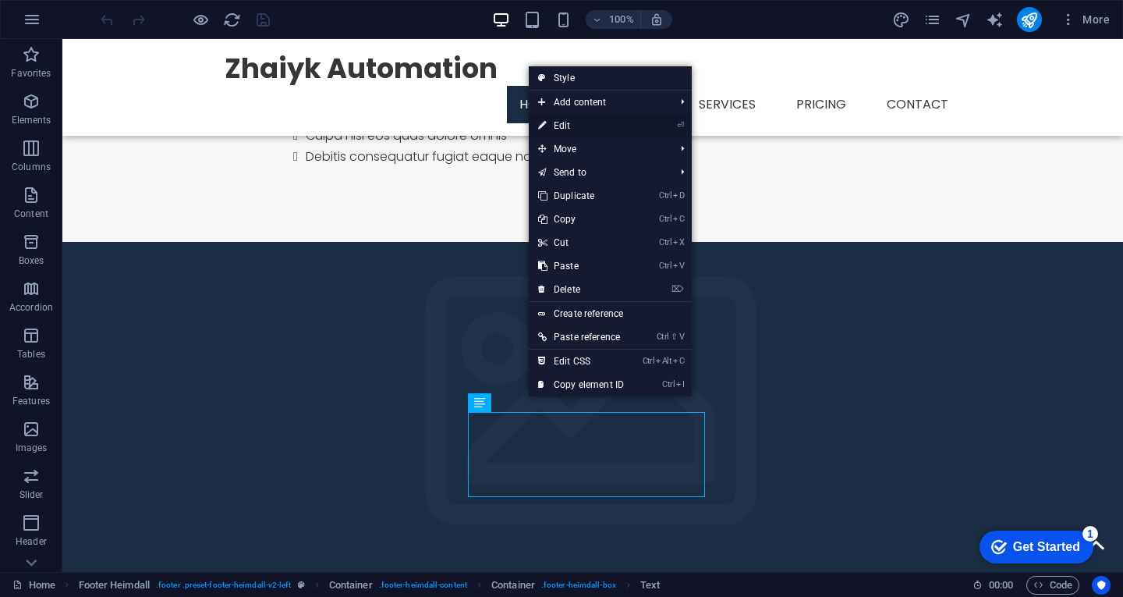
click at [609, 126] on link "⏎ Edit" at bounding box center [581, 125] width 104 height 23
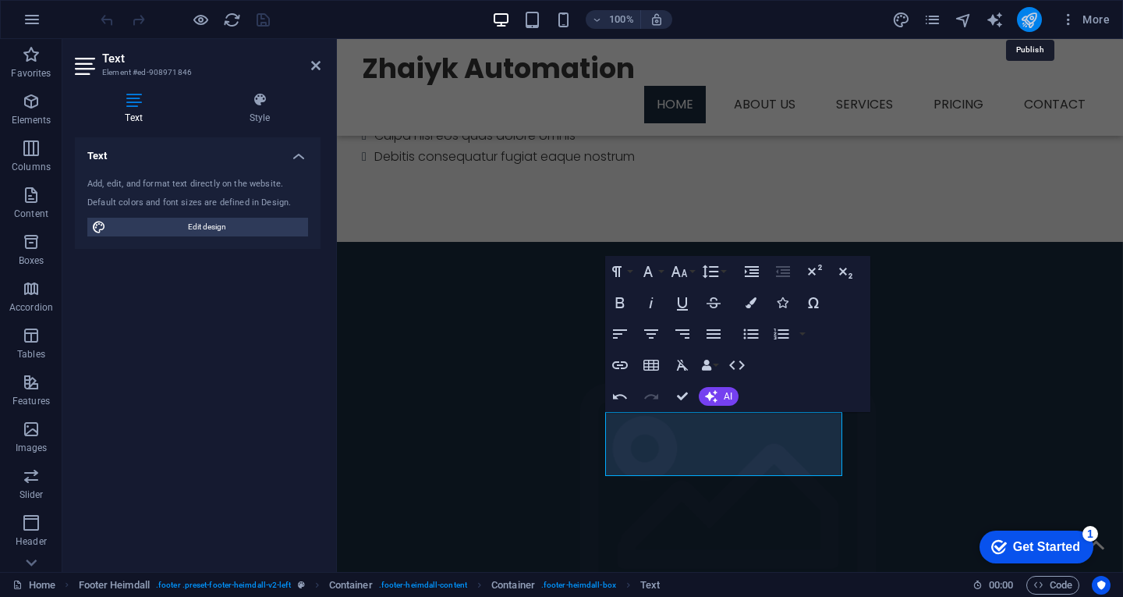
click at [1029, 17] on icon "publish" at bounding box center [1029, 20] width 18 height 18
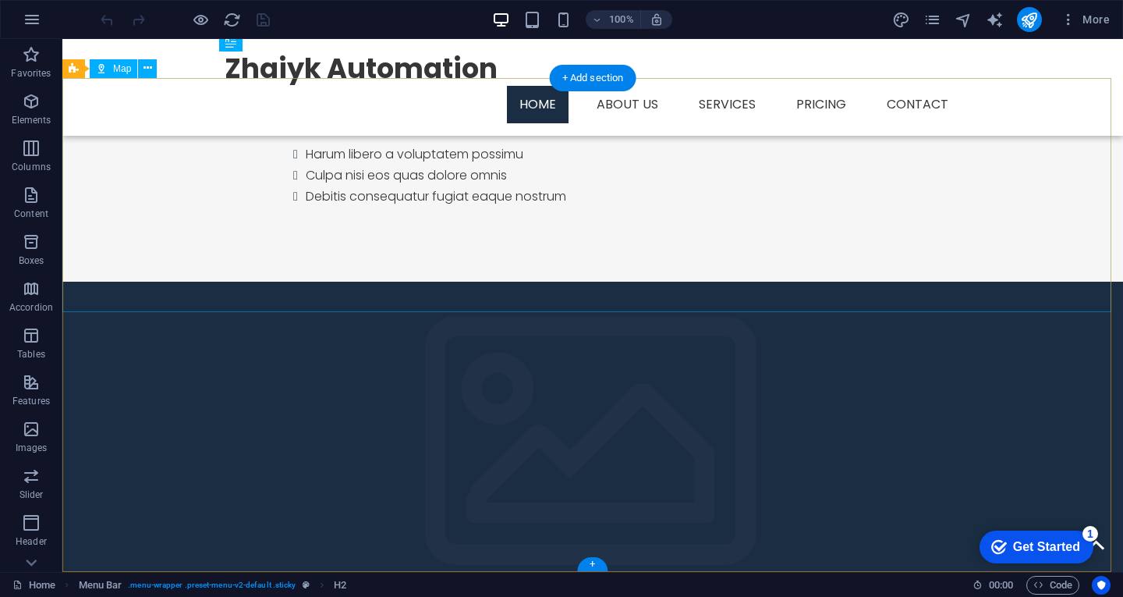
scroll to position [1537, 0]
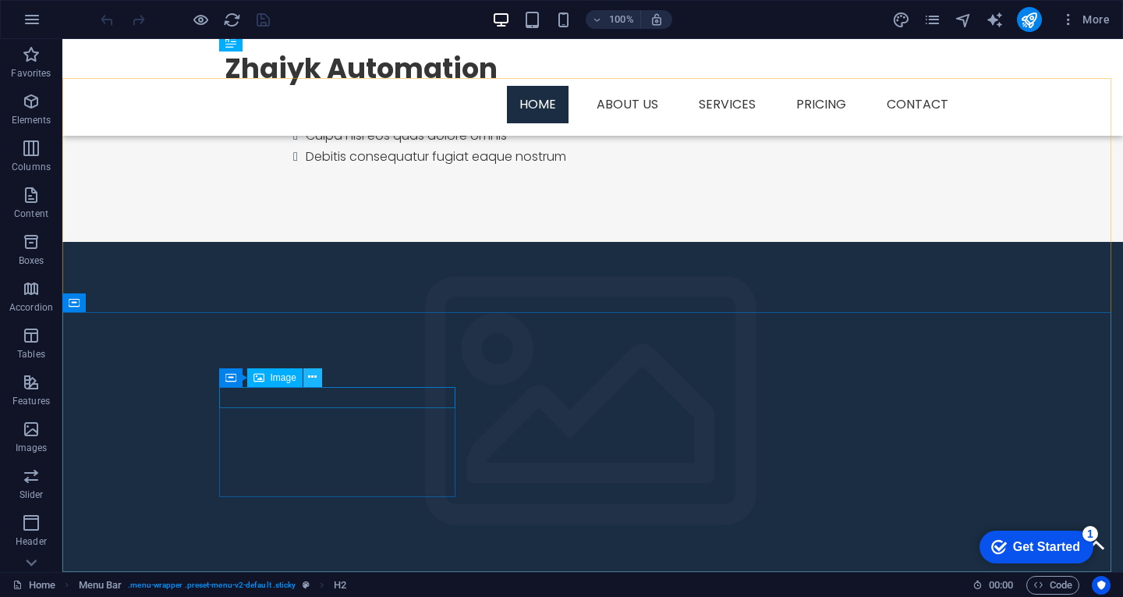
click at [0, 0] on button at bounding box center [0, 0] width 0 height 0
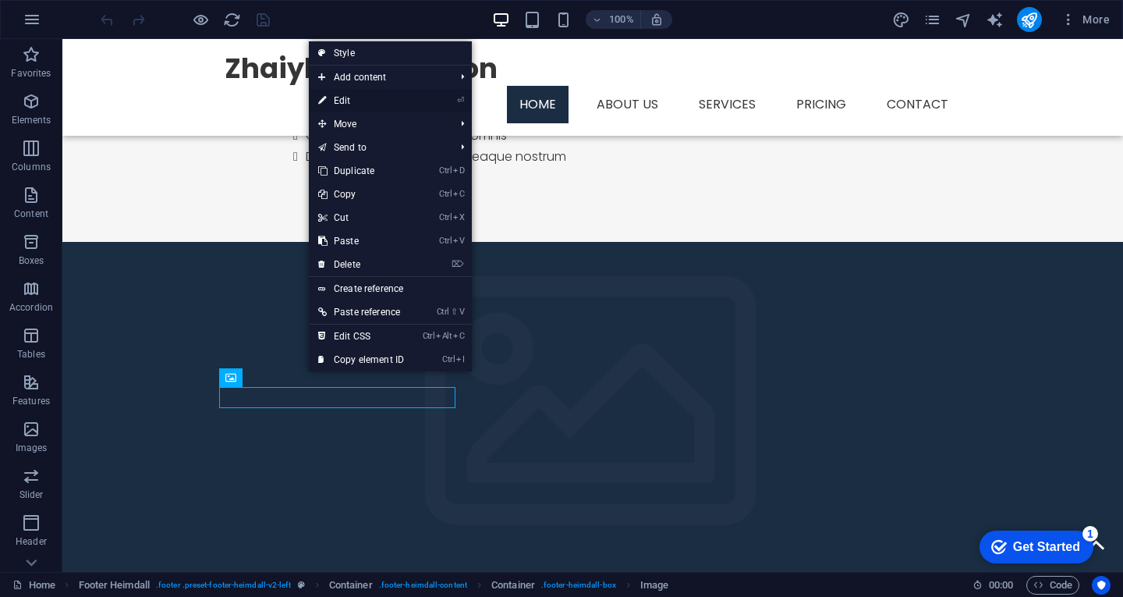
click at [370, 100] on link "⏎ Edit" at bounding box center [361, 100] width 104 height 23
select select "px"
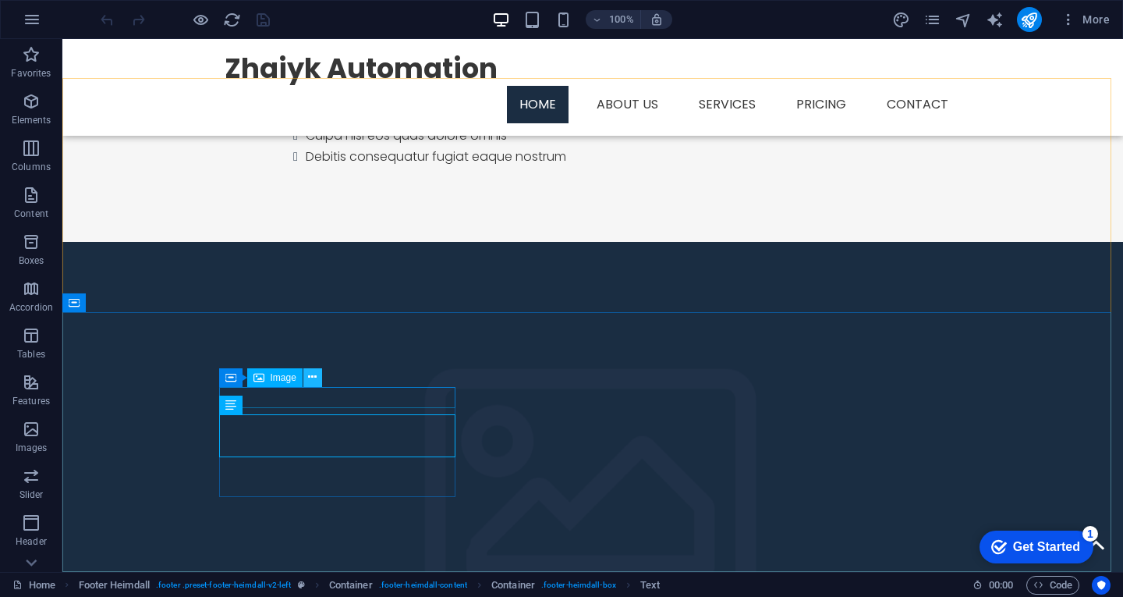
click at [0, 0] on icon at bounding box center [0, 0] width 0 height 0
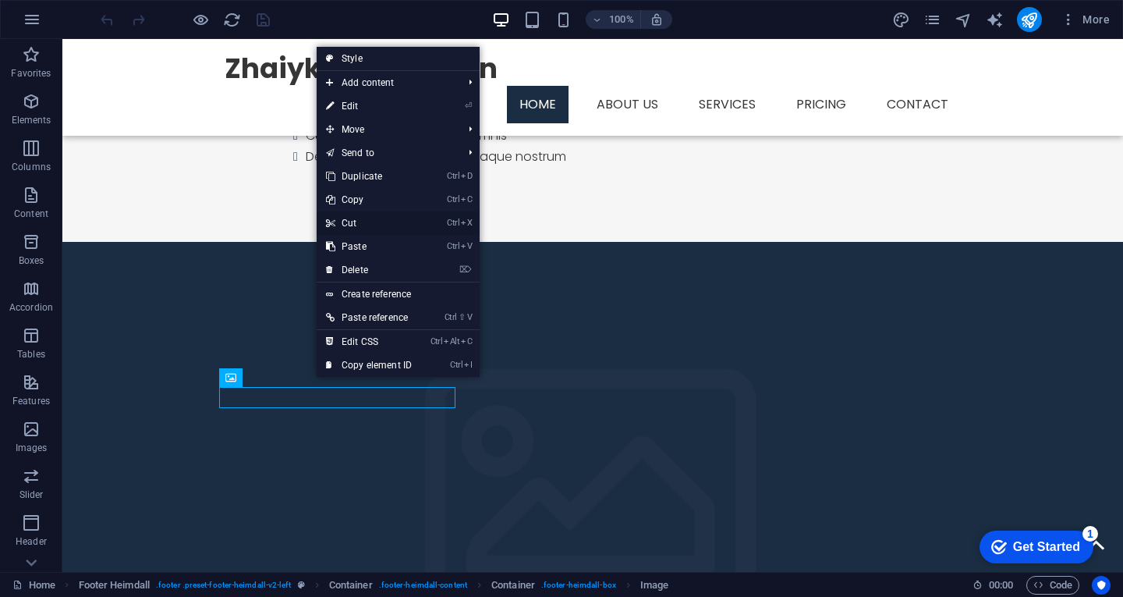
click at [352, 217] on link "Ctrl X Cut" at bounding box center [369, 222] width 104 height 23
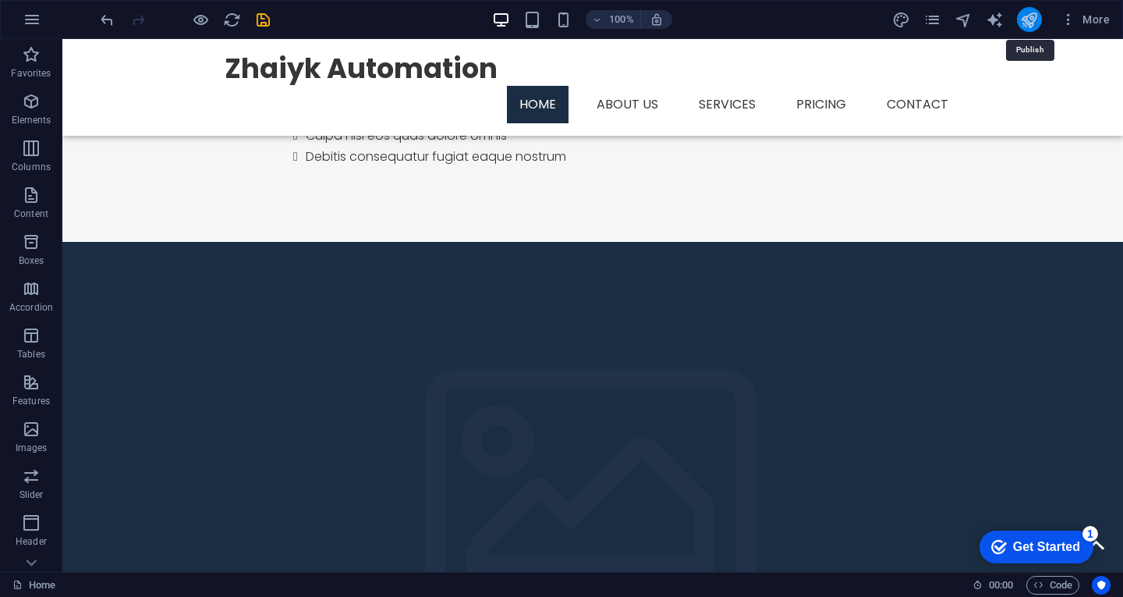
click at [1034, 15] on icon "publish" at bounding box center [1029, 20] width 18 height 18
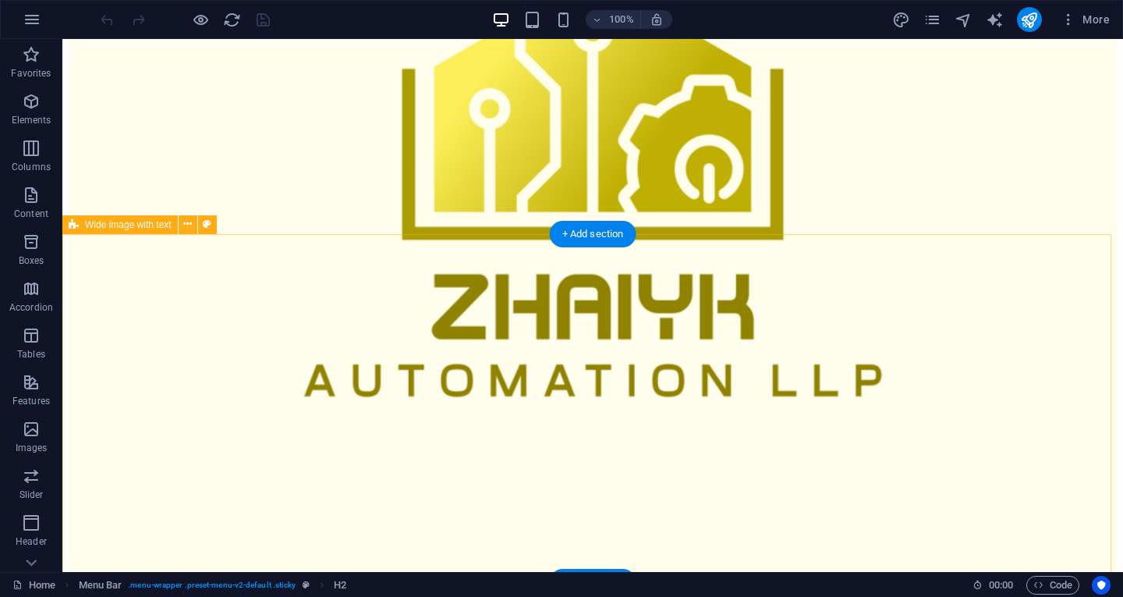
scroll to position [780, 0]
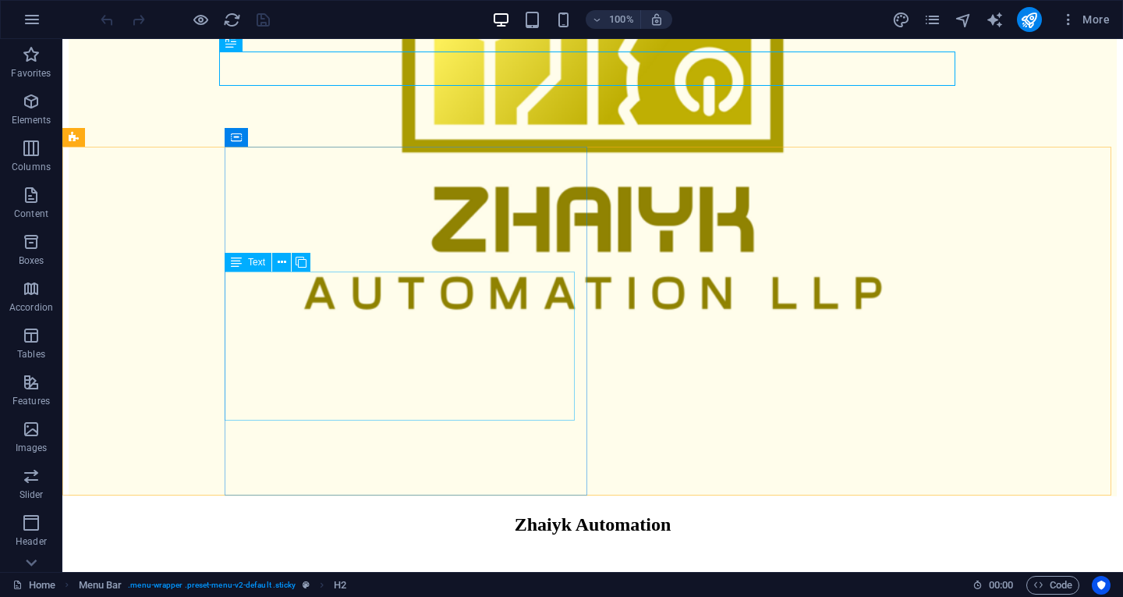
click at [253, 265] on span "Text" at bounding box center [256, 261] width 17 height 9
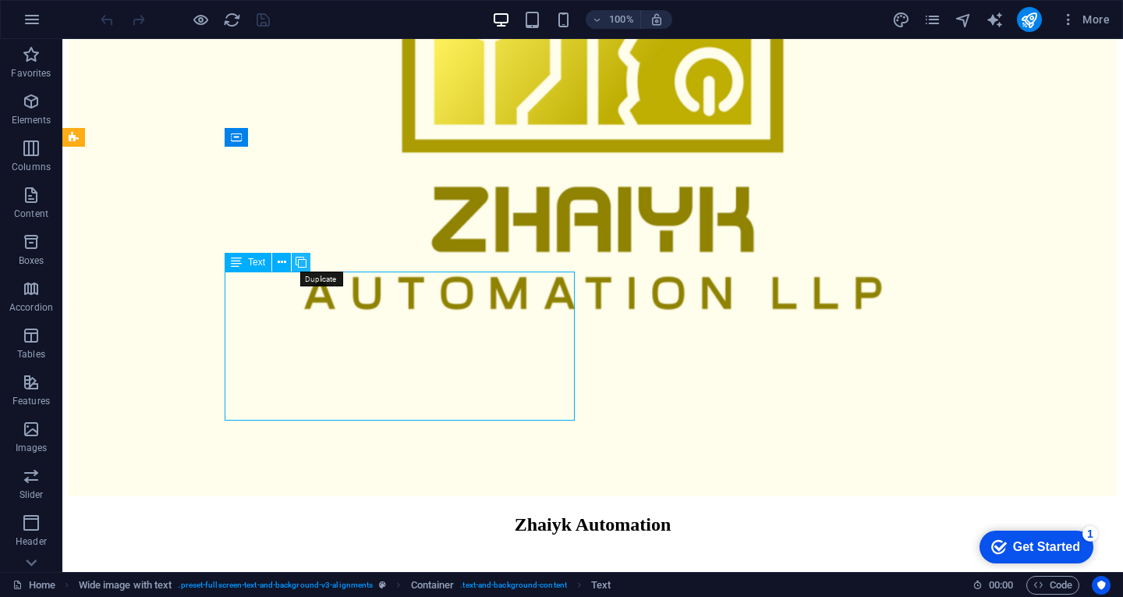
scroll to position [0, 0]
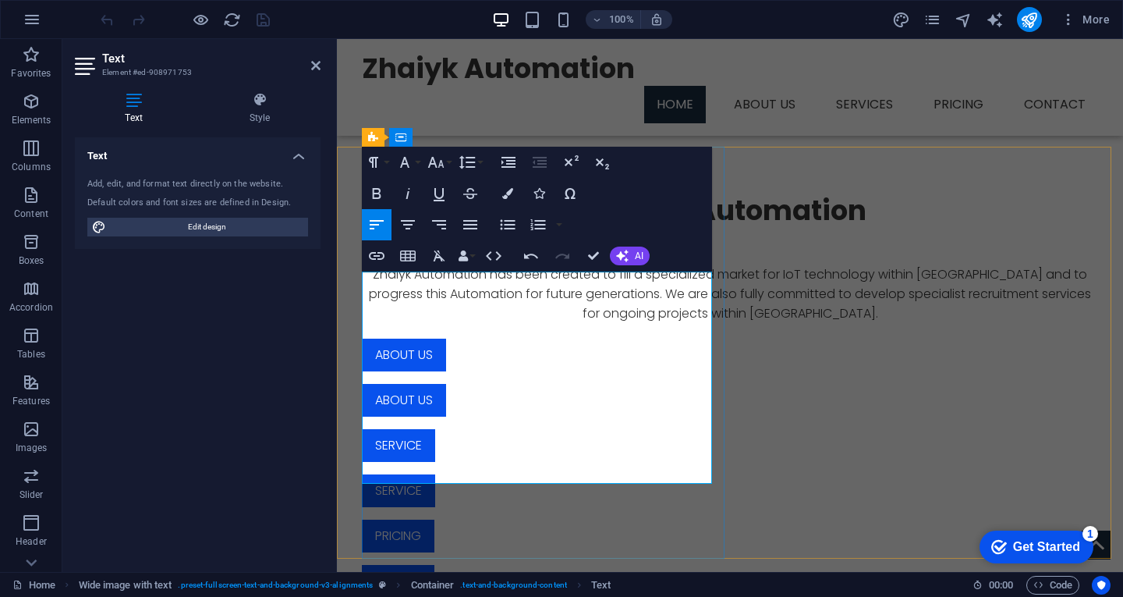
drag, startPoint x: 650, startPoint y: 324, endPoint x: 692, endPoint y: 338, distance: 44.4
drag, startPoint x: 365, startPoint y: 346, endPoint x: 648, endPoint y: 480, distance: 312.9
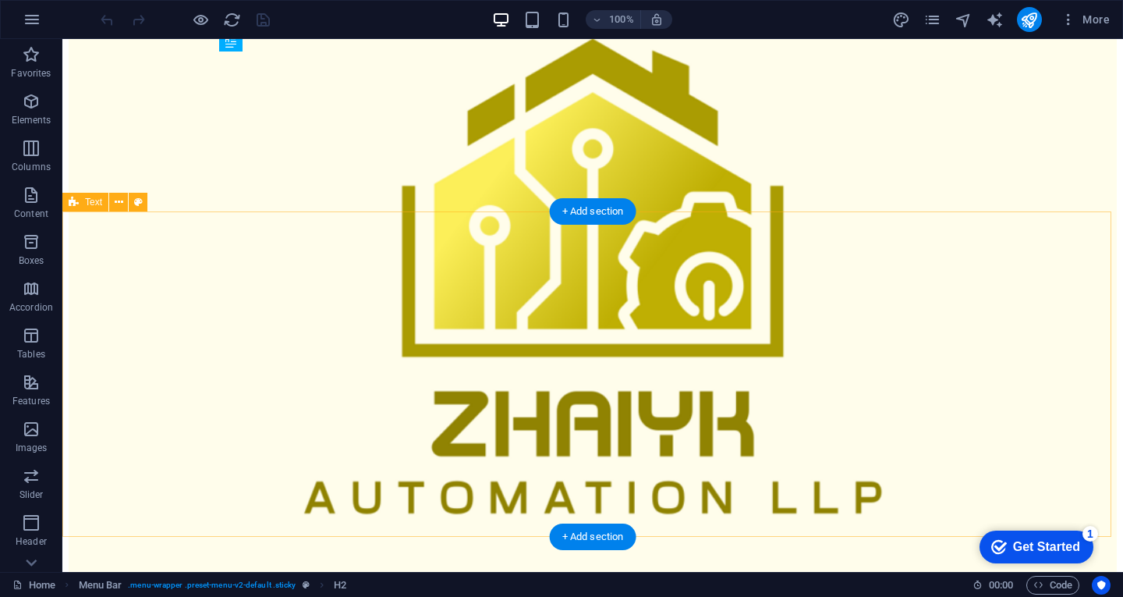
scroll to position [624, 0]
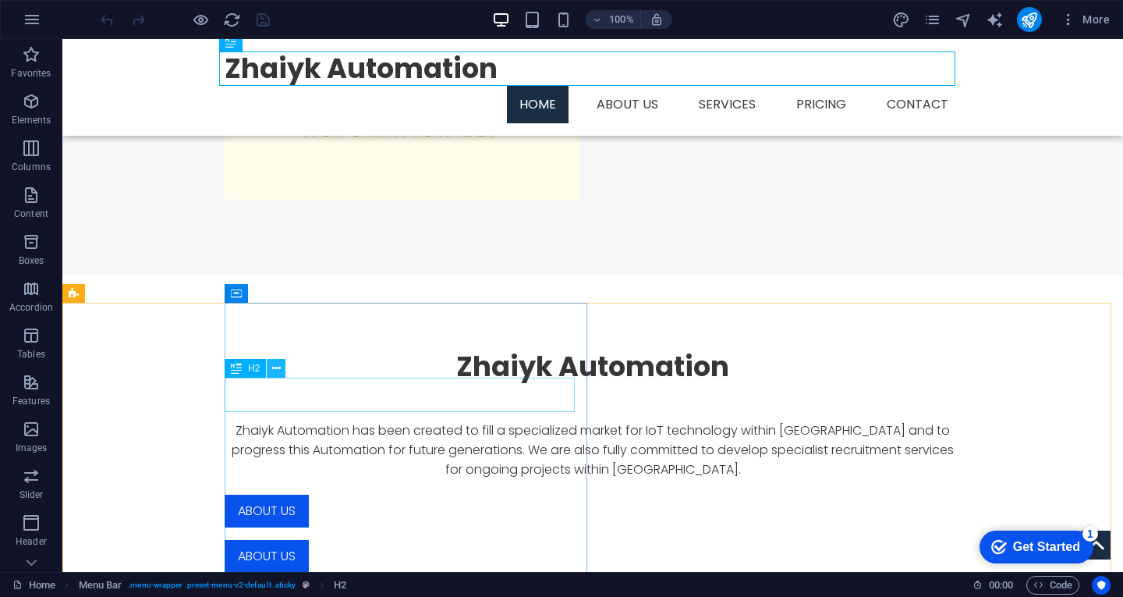
click at [275, 364] on icon at bounding box center [276, 368] width 9 height 16
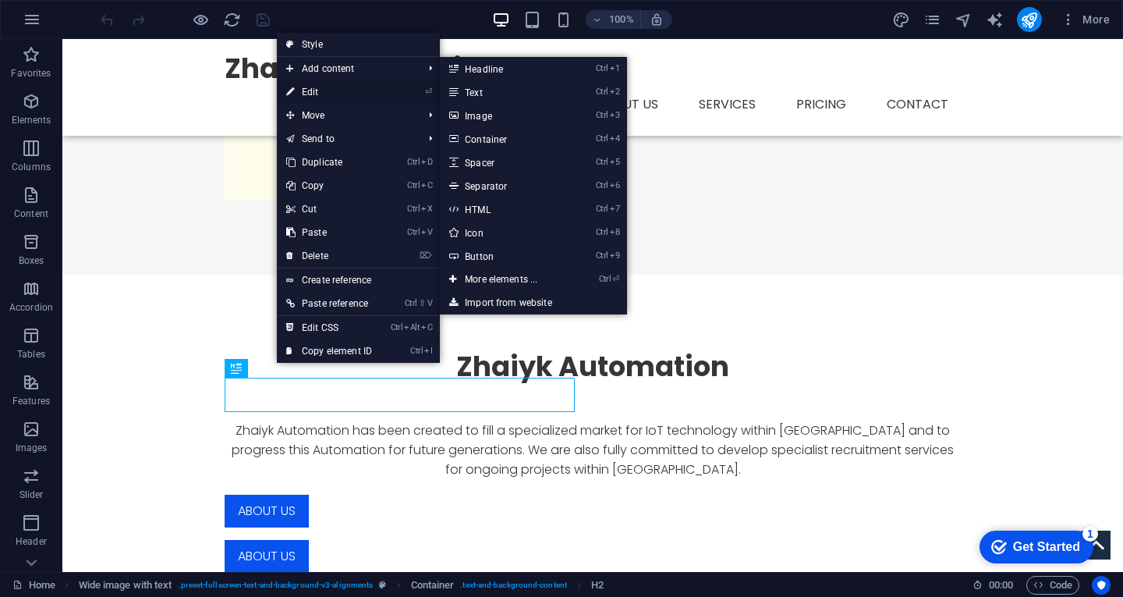
click at [330, 88] on link "⏎ Edit" at bounding box center [329, 91] width 104 height 23
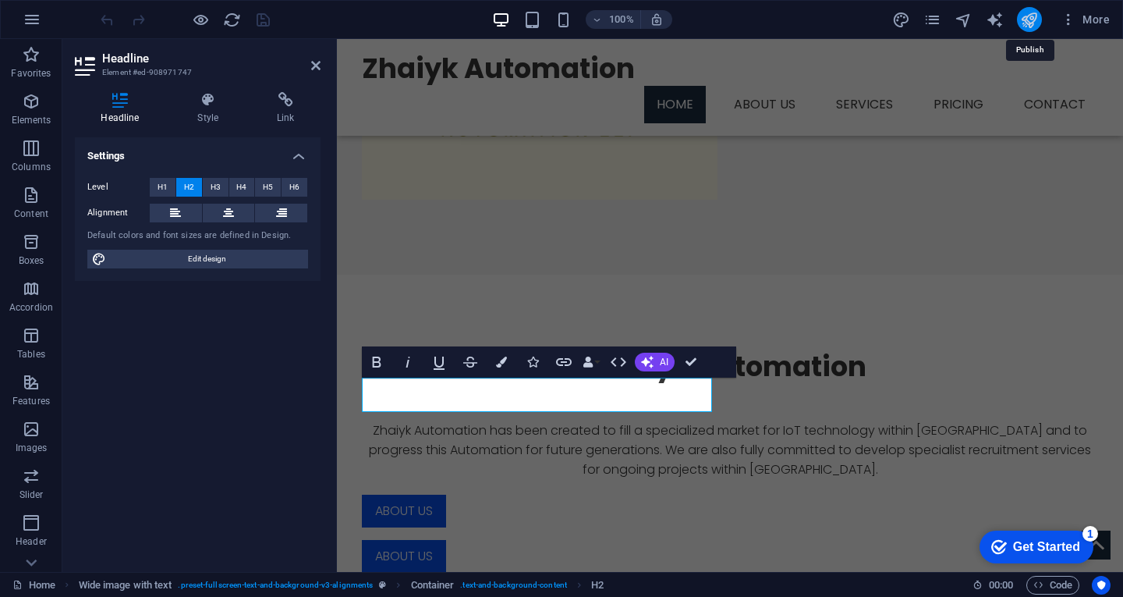
click at [767, 497] on icon "publish" at bounding box center [759, 505] width 16 height 16
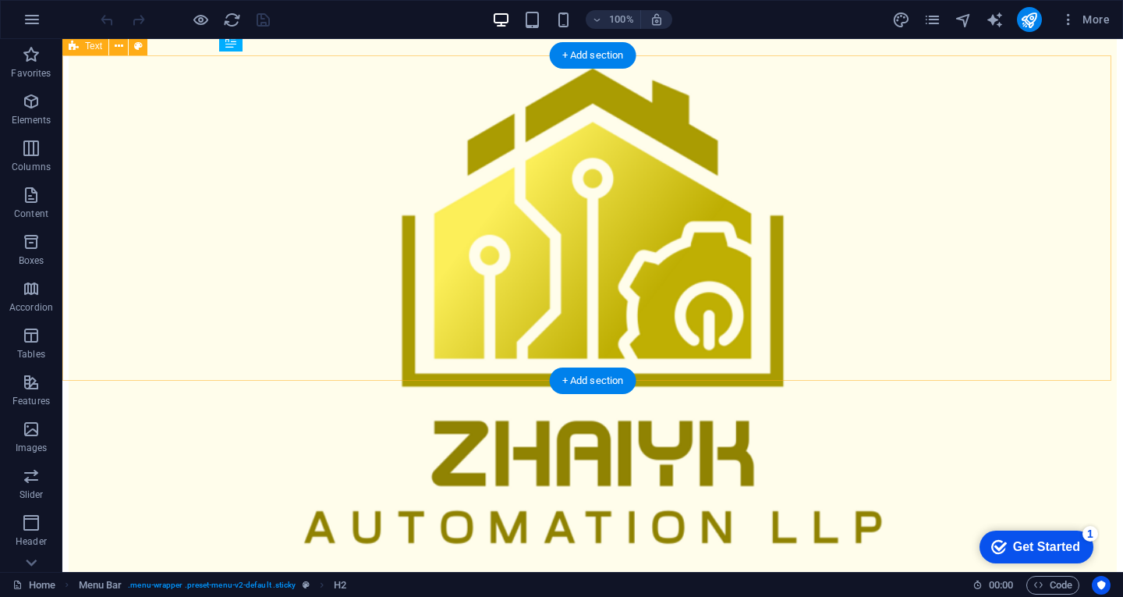
scroll to position [702, 0]
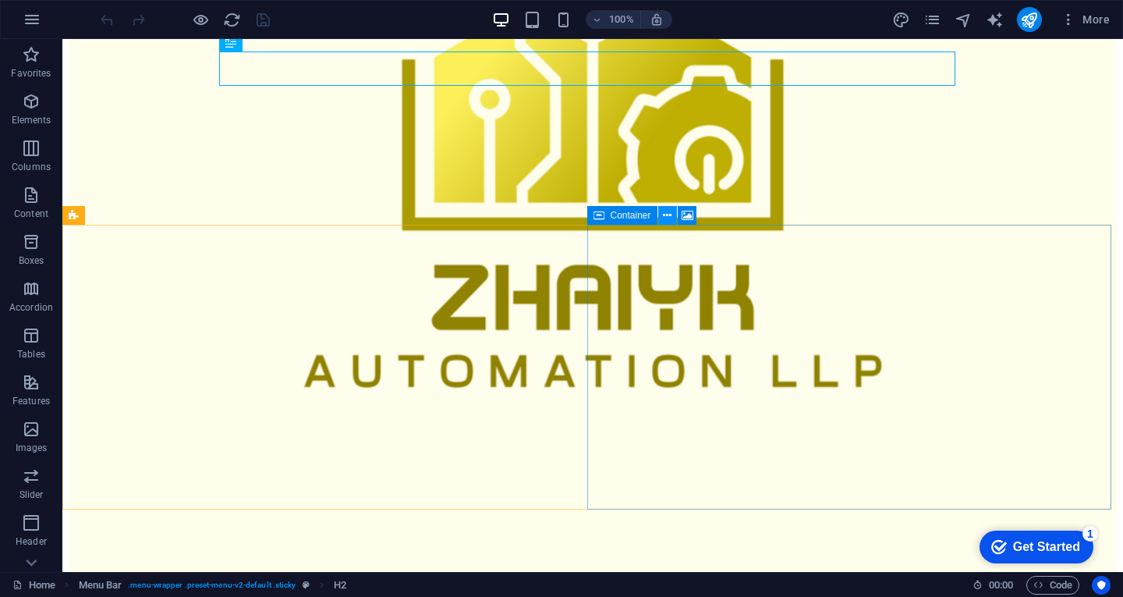
click at [667, 212] on icon at bounding box center [667, 215] width 9 height 16
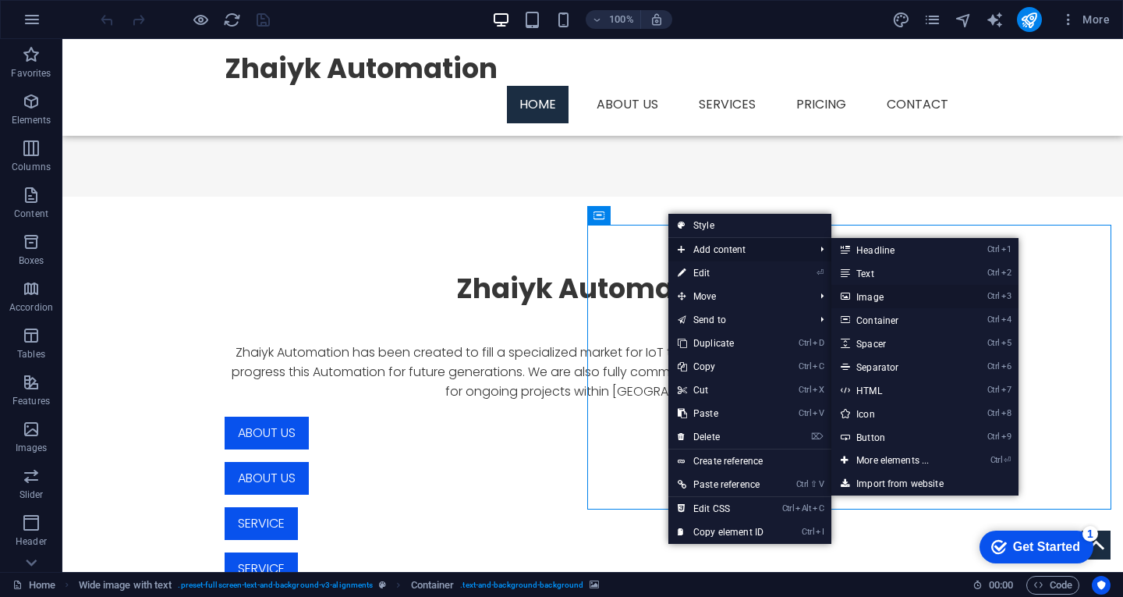
click at [866, 296] on link "Ctrl 3 Image" at bounding box center [895, 296] width 129 height 23
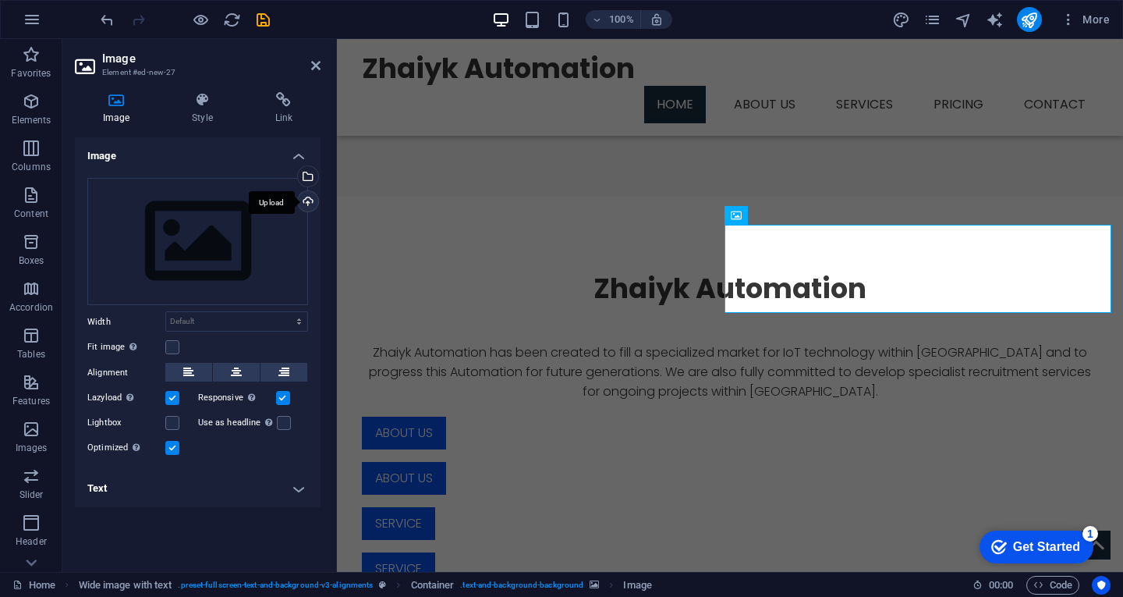
click at [310, 195] on div "Upload" at bounding box center [306, 202] width 23 height 23
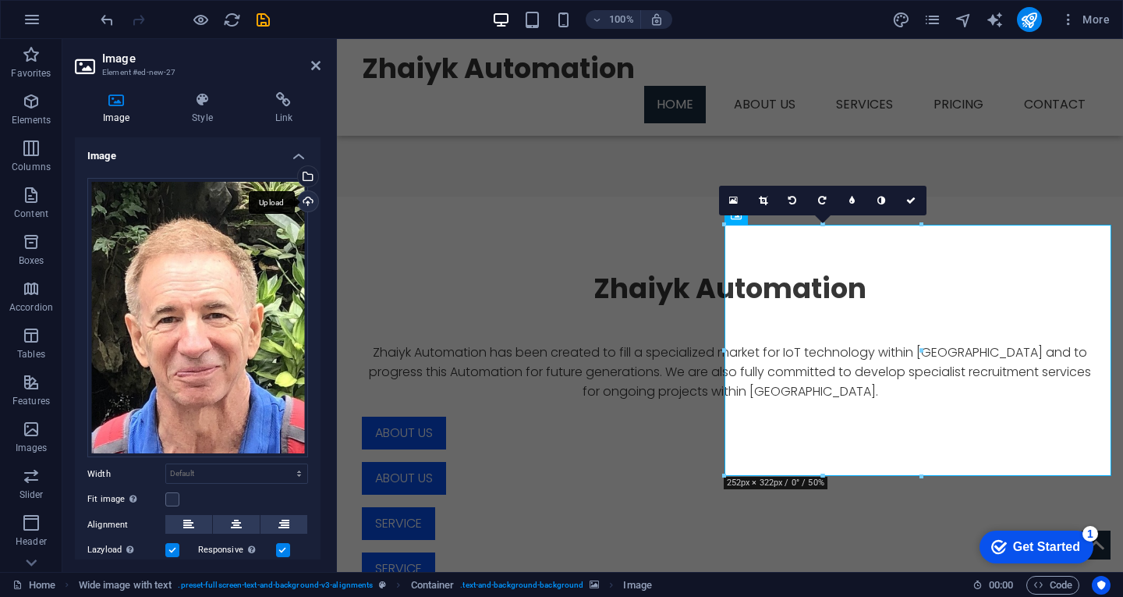
click at [301, 197] on div "Upload" at bounding box center [306, 202] width 23 height 23
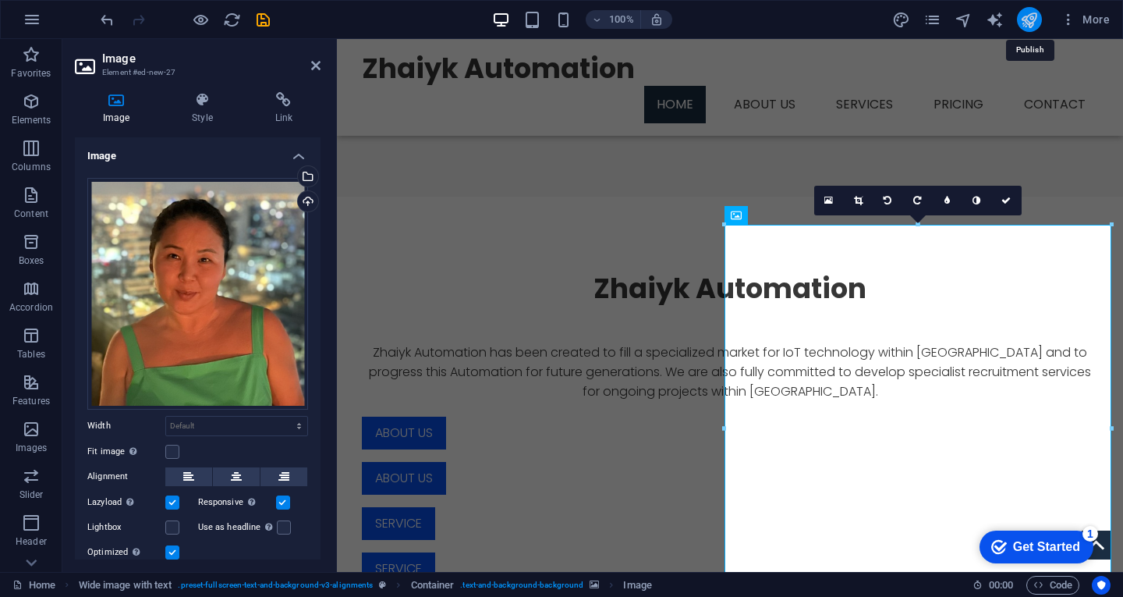
click at [1032, 21] on icon "publish" at bounding box center [1029, 20] width 18 height 18
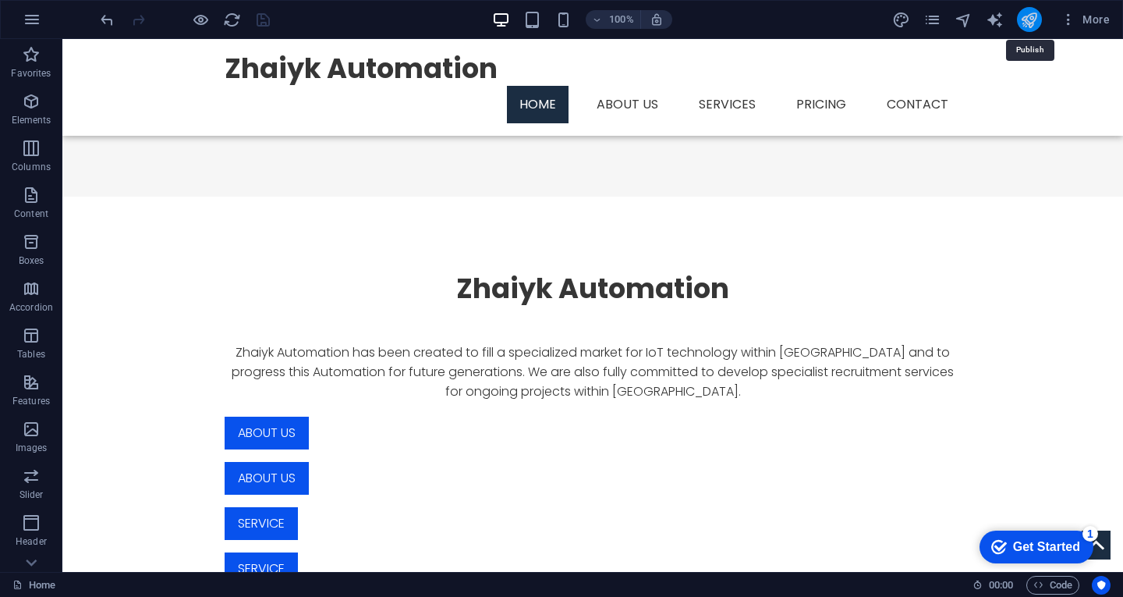
click at [1028, 16] on icon "publish" at bounding box center [1029, 20] width 18 height 18
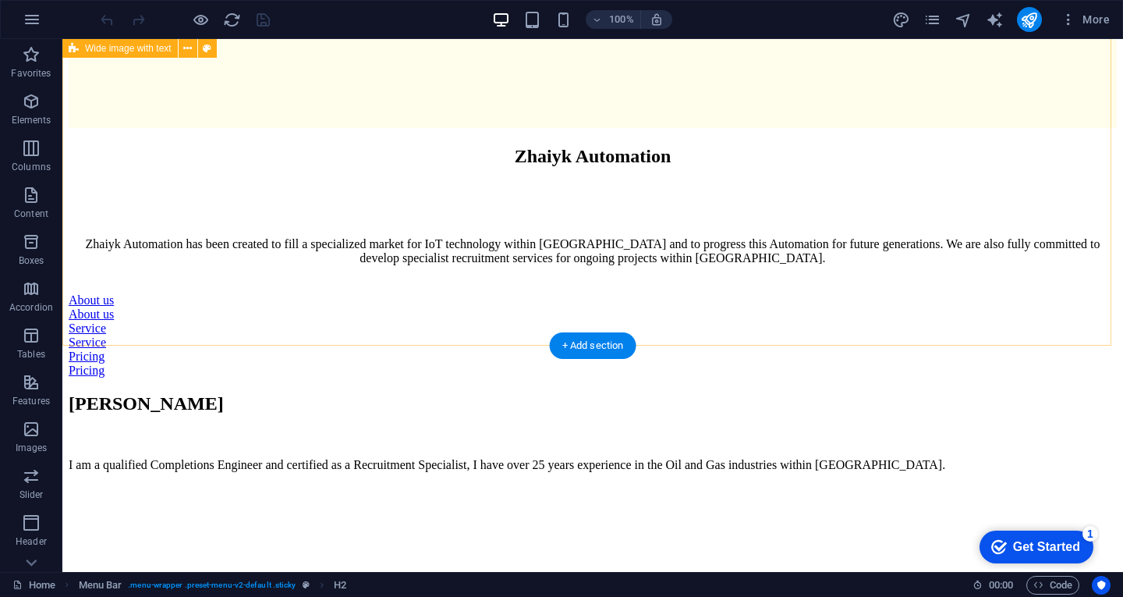
scroll to position [1326, 0]
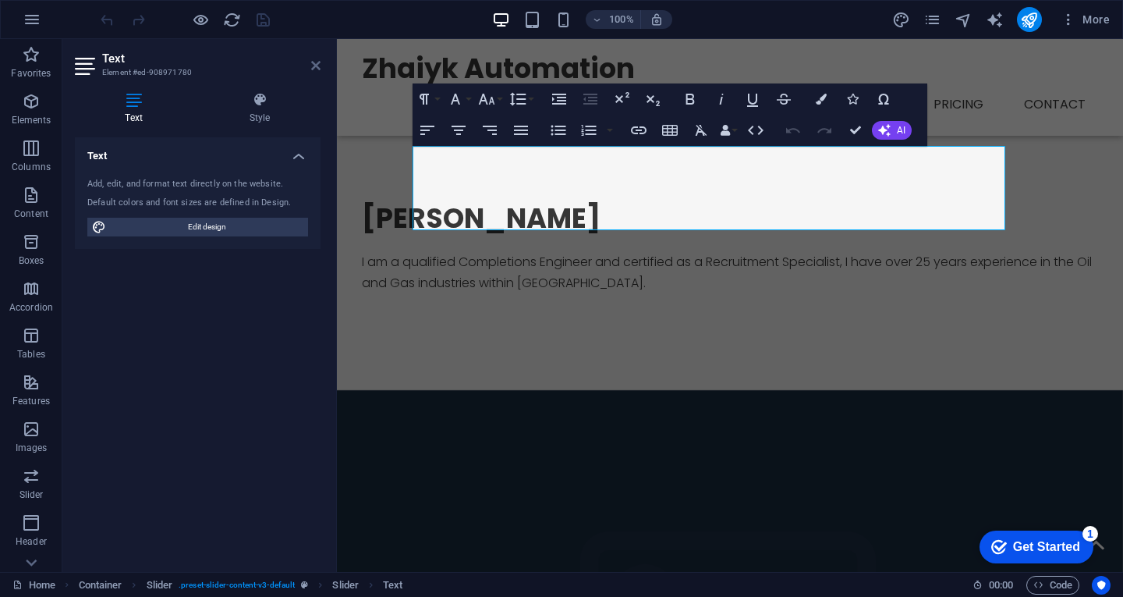
click at [317, 66] on icon at bounding box center [315, 65] width 9 height 12
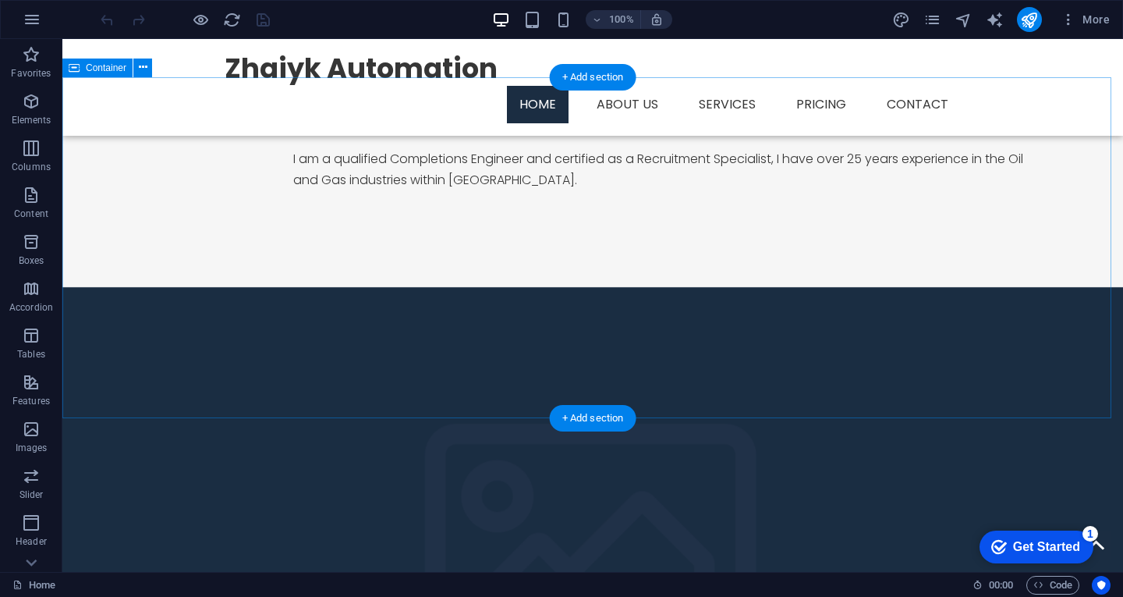
scroll to position [1273, 0]
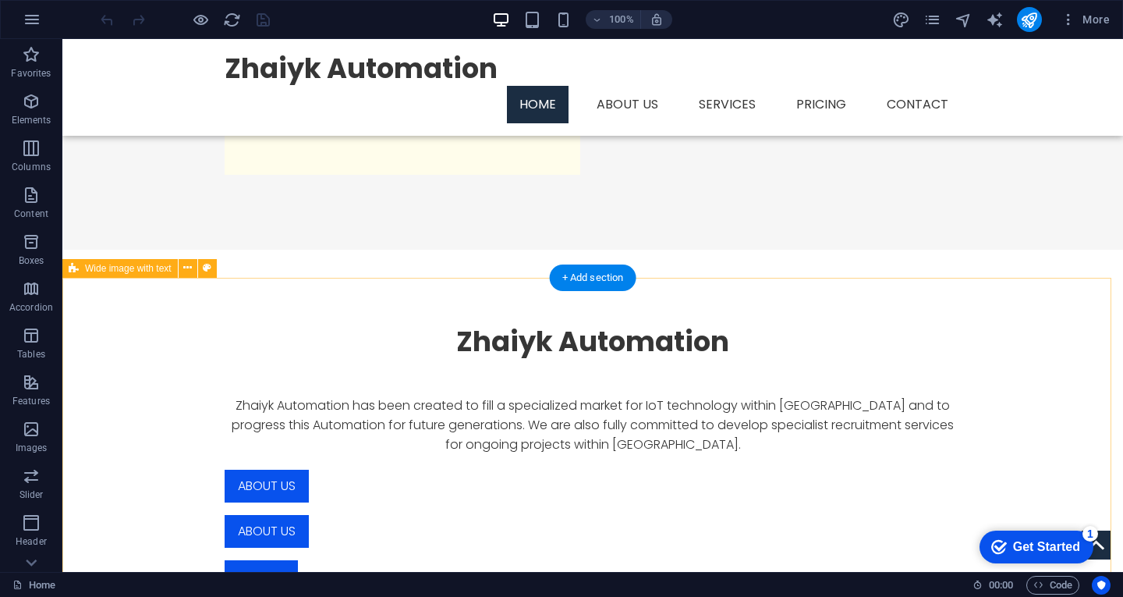
scroll to position [415, 0]
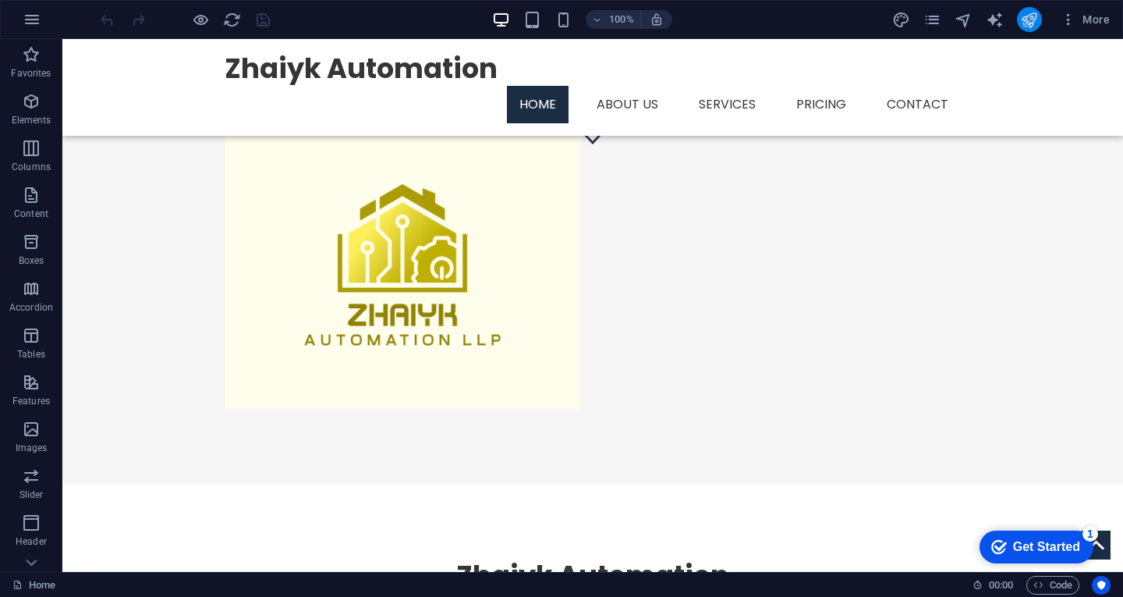
click at [1039, 20] on button "publish" at bounding box center [1029, 19] width 25 height 25
